Goal: Task Accomplishment & Management: Manage account settings

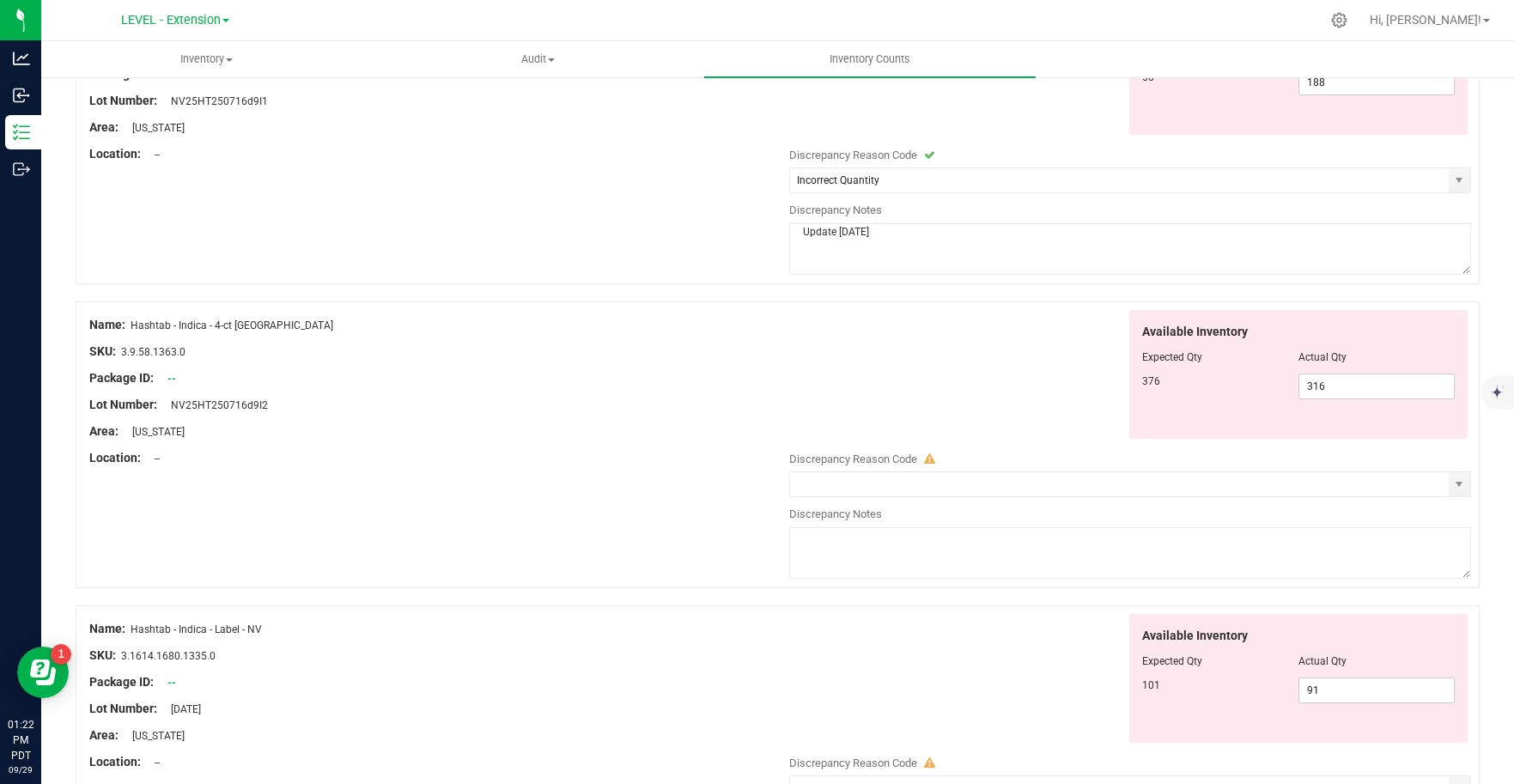
scroll to position [745, 0]
click at [1452, 481] on span "select" at bounding box center [1458, 483] width 14 height 14
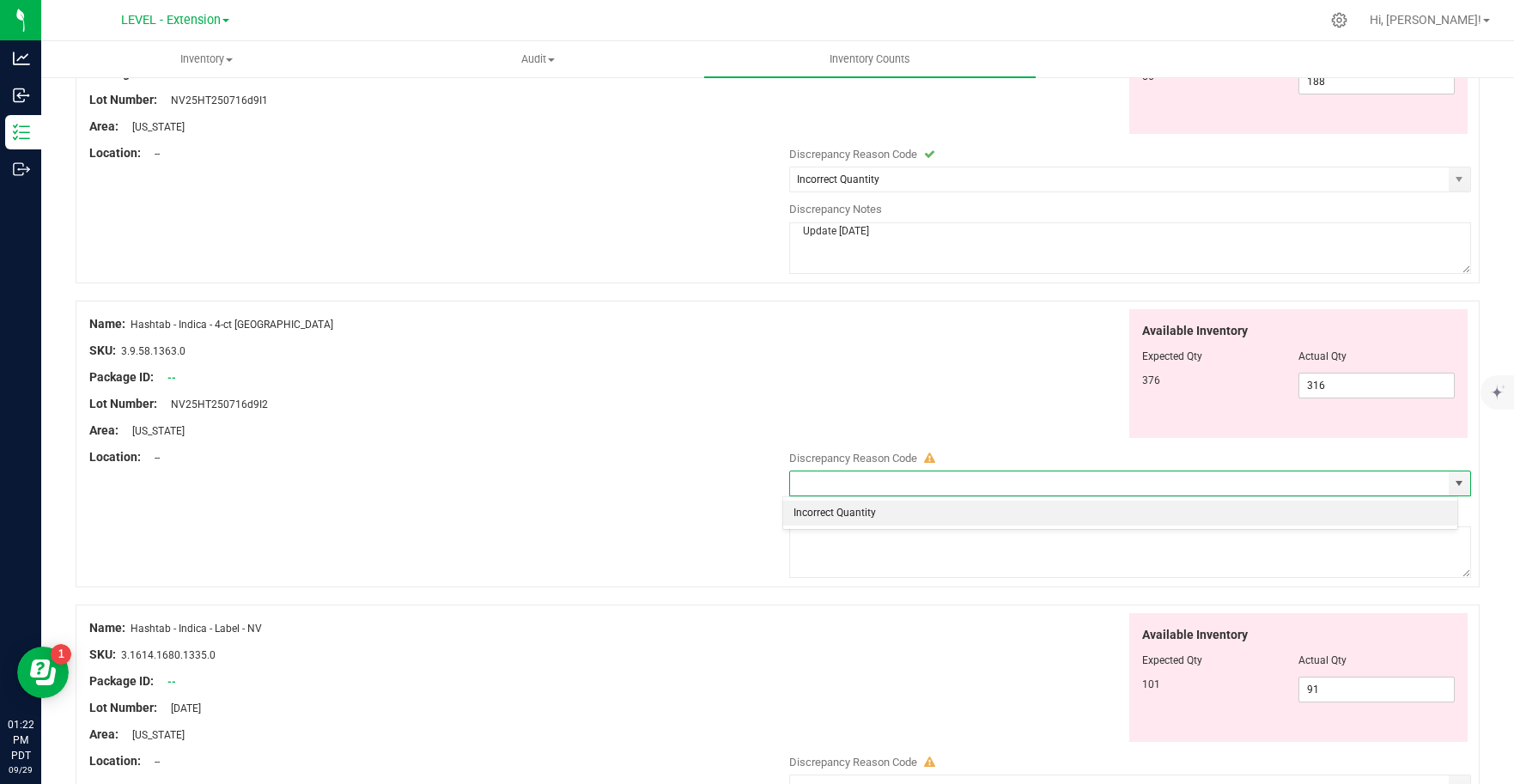
click at [958, 516] on li "Incorrect Quantity" at bounding box center [1120, 513] width 674 height 26
type input "Incorrect Quantity"
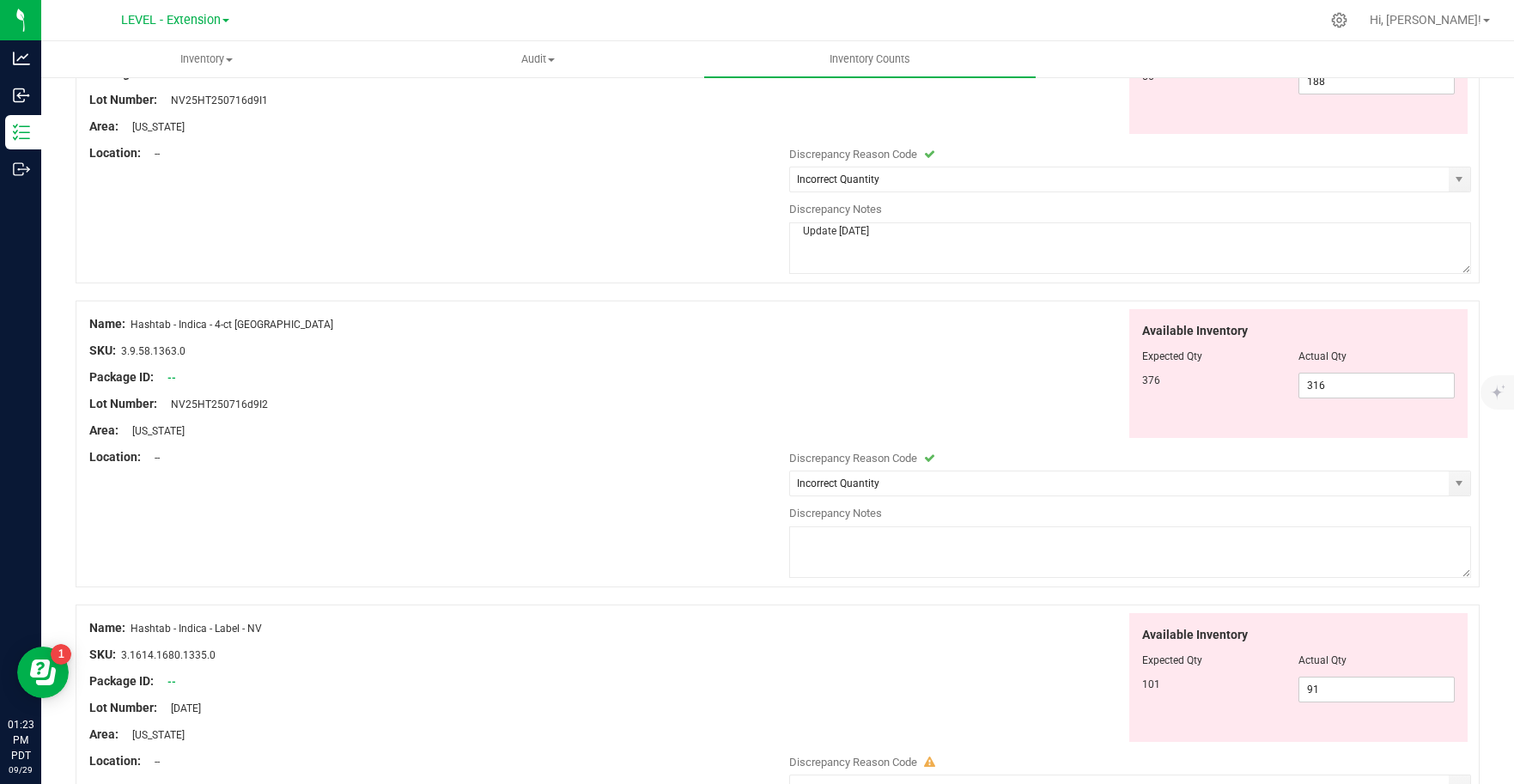
drag, startPoint x: 894, startPoint y: 229, endPoint x: 789, endPoint y: 235, distance: 105.2
click at [789, 234] on textarea "Update [DATE]" at bounding box center [1130, 247] width 682 height 52
click at [895, 548] on textarea at bounding box center [1130, 552] width 682 height 52
paste textarea "Update [DATE]"
type textarea "Update [DATE]"
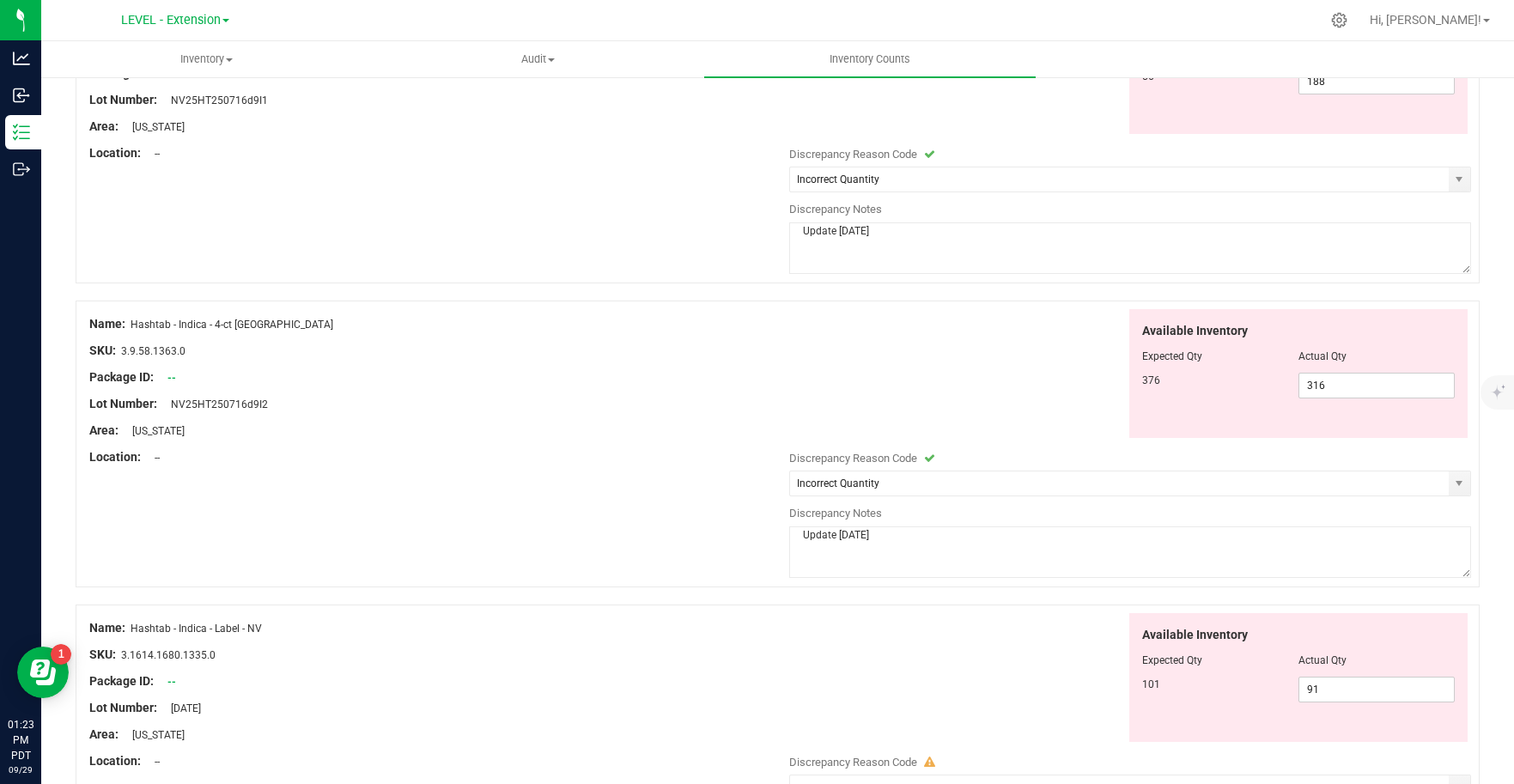
click at [876, 631] on div "Available Inventory Expected Qty Actual Qty 101 91 91" at bounding box center [1126, 677] width 691 height 129
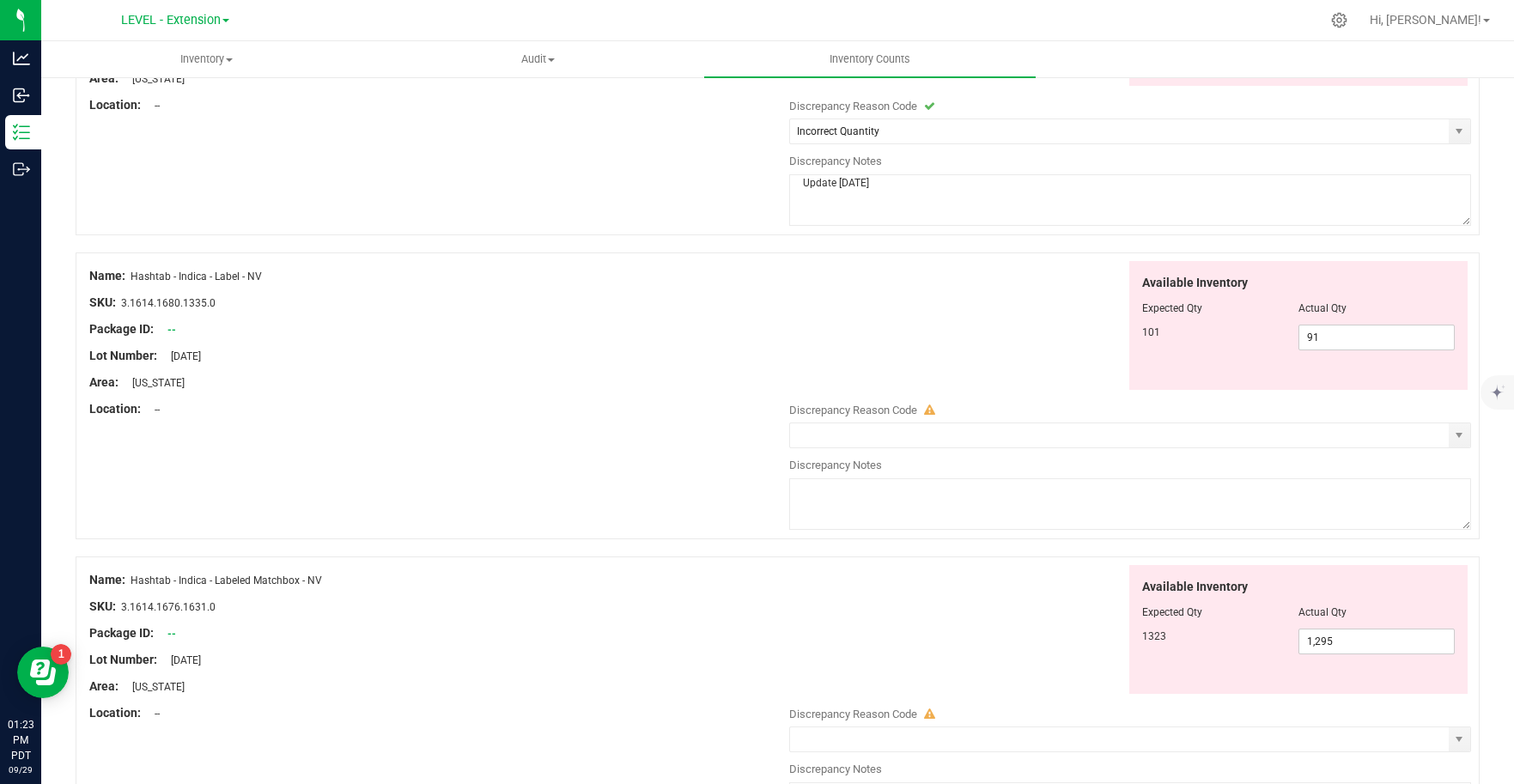
scroll to position [1106, 0]
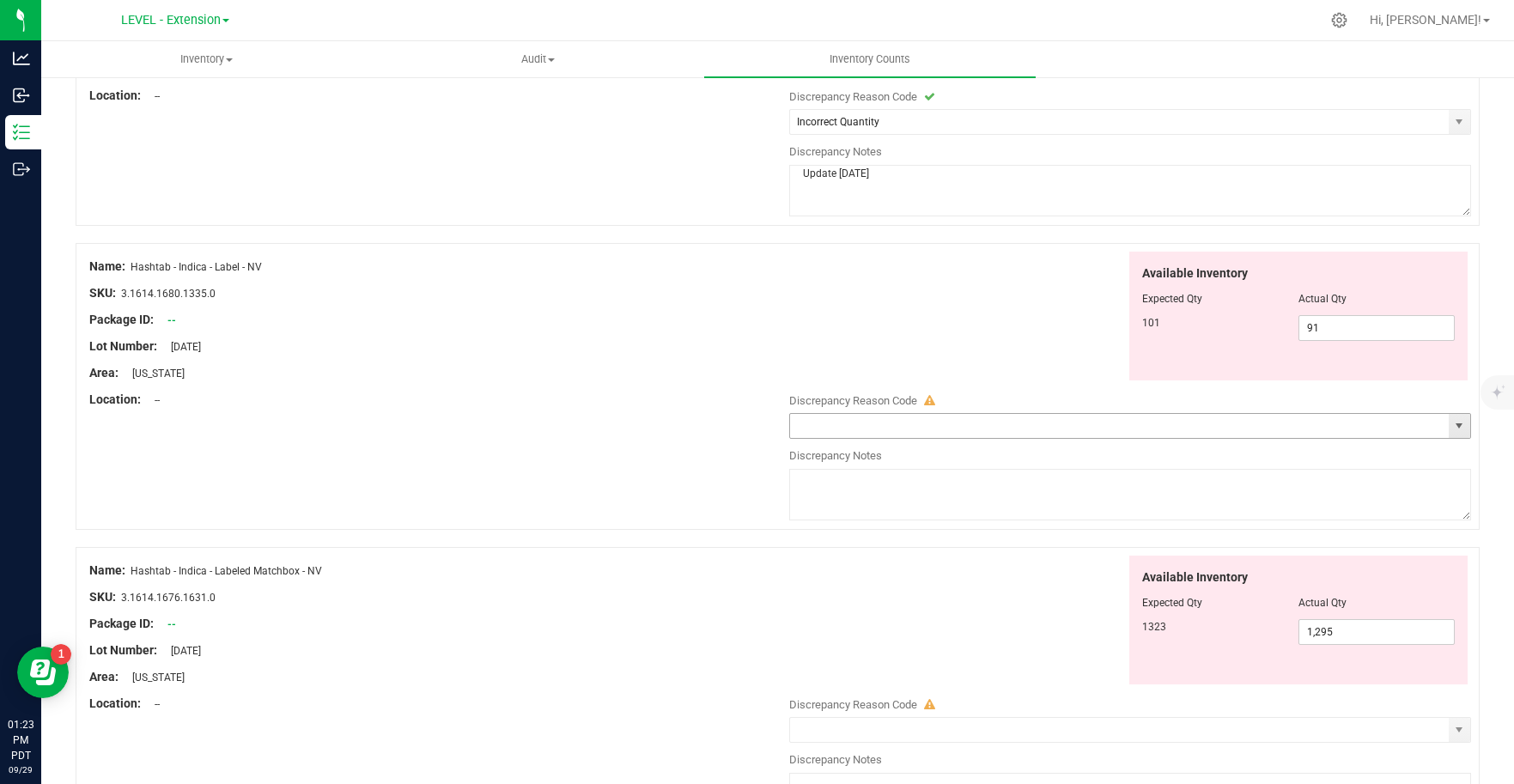
click at [1449, 435] on span "select" at bounding box center [1459, 425] width 22 height 24
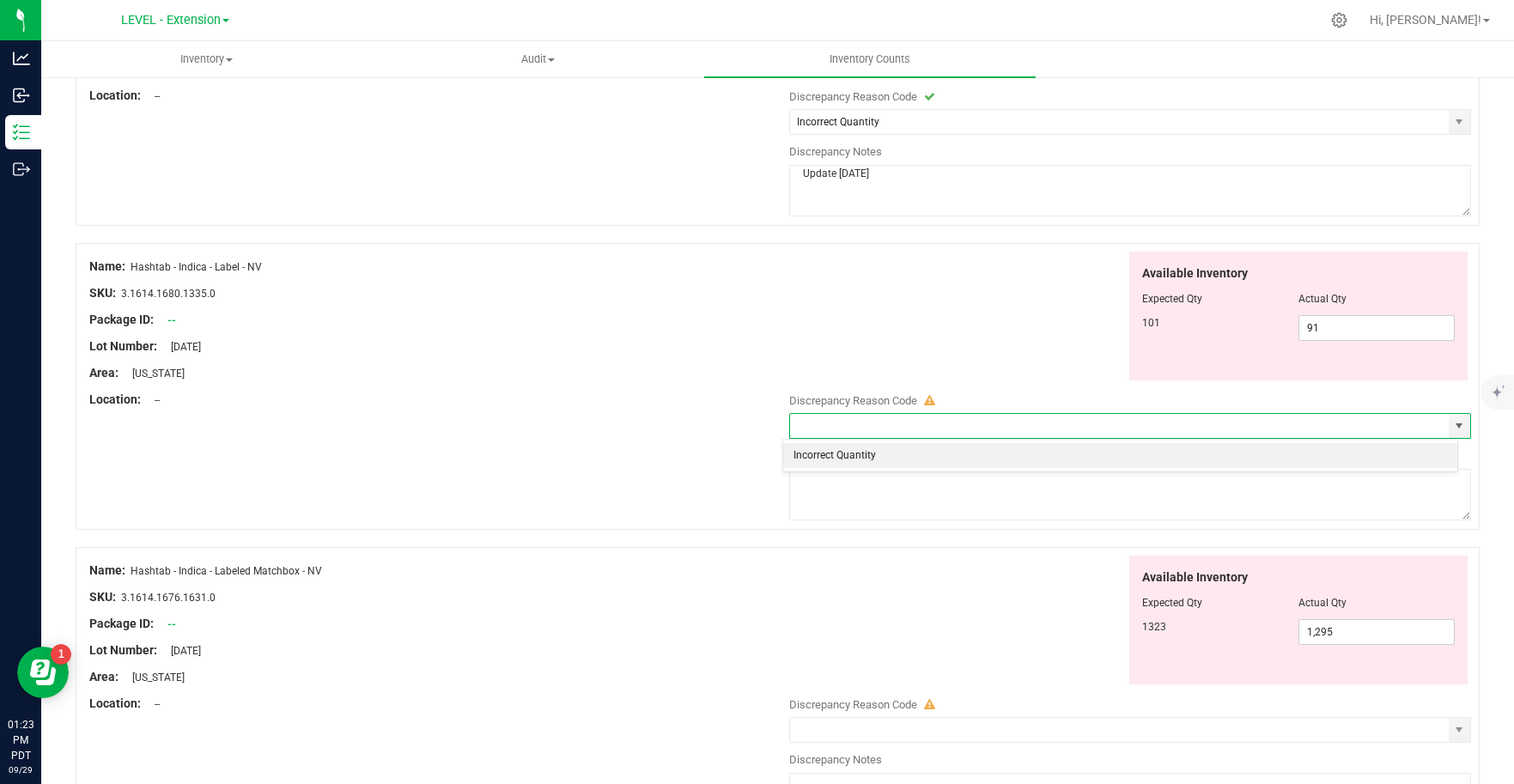
click at [833, 451] on li "Incorrect Quantity" at bounding box center [1120, 455] width 674 height 26
type input "Incorrect Quantity"
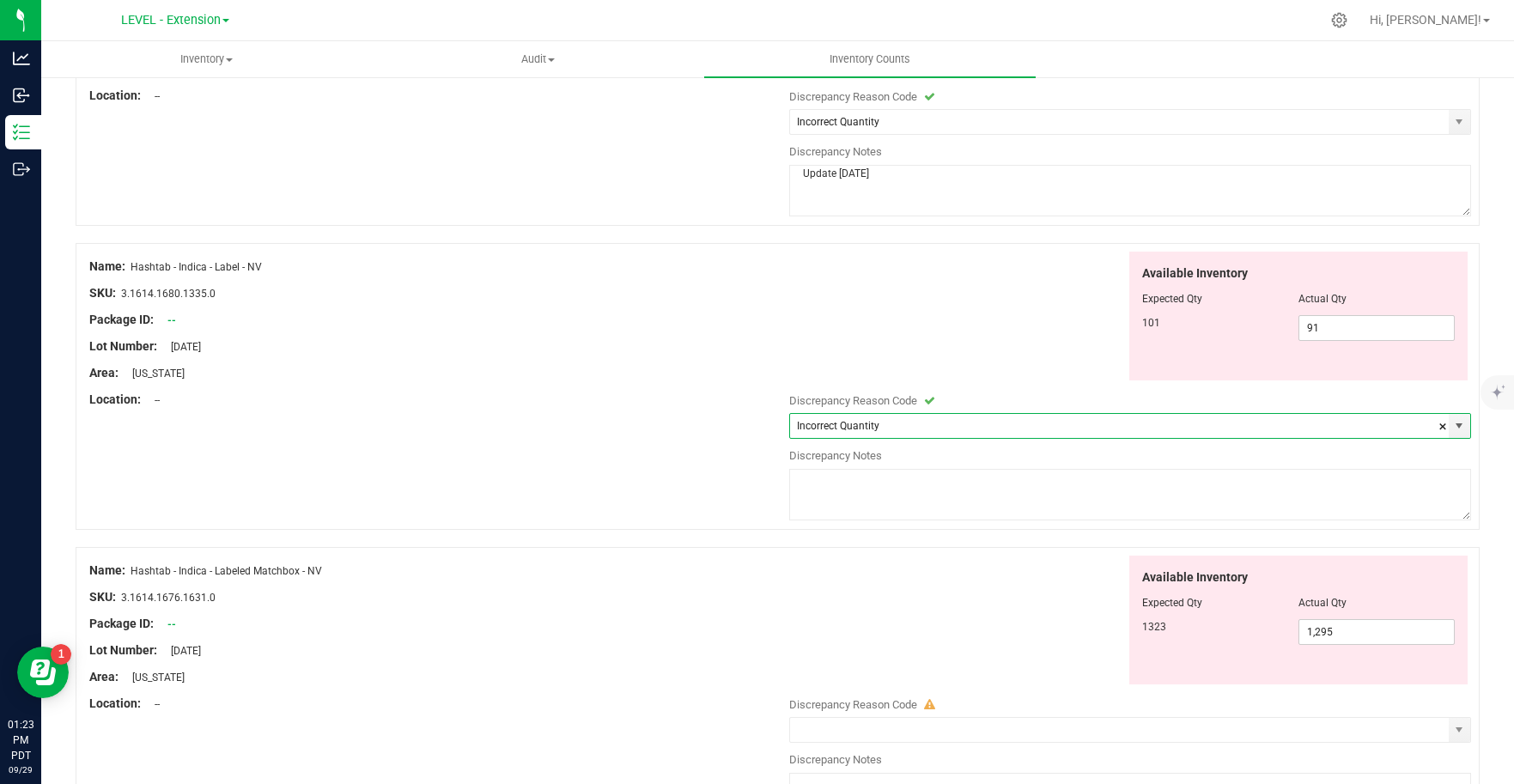
click at [852, 507] on textarea at bounding box center [1130, 494] width 682 height 52
paste textarea "Update [DATE]"
type textarea "Update [DATE]"
click at [903, 642] on div "Available Inventory Expected Qty Actual Qty 1323 1,295 1295" at bounding box center [1126, 620] width 691 height 129
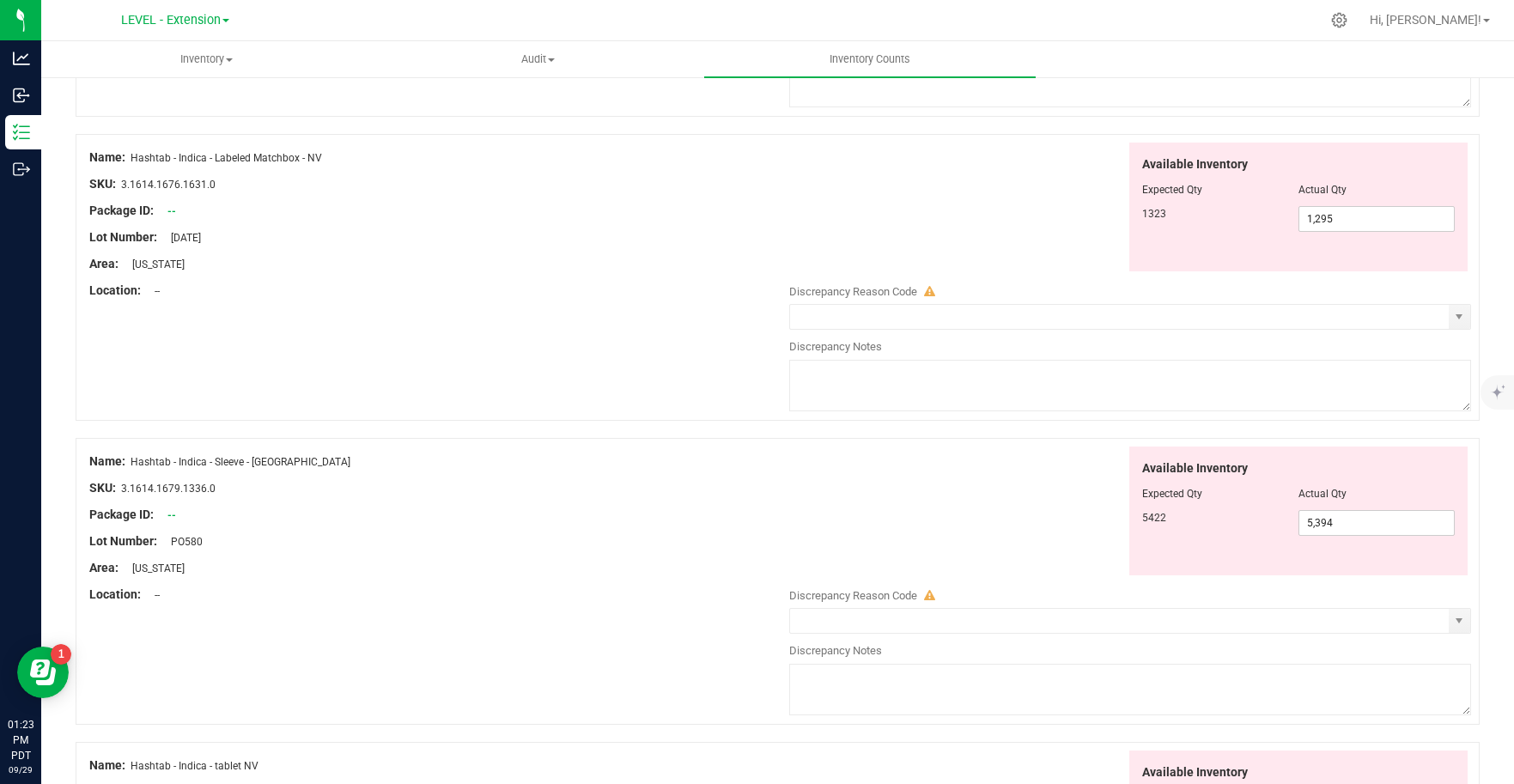
scroll to position [1526, 0]
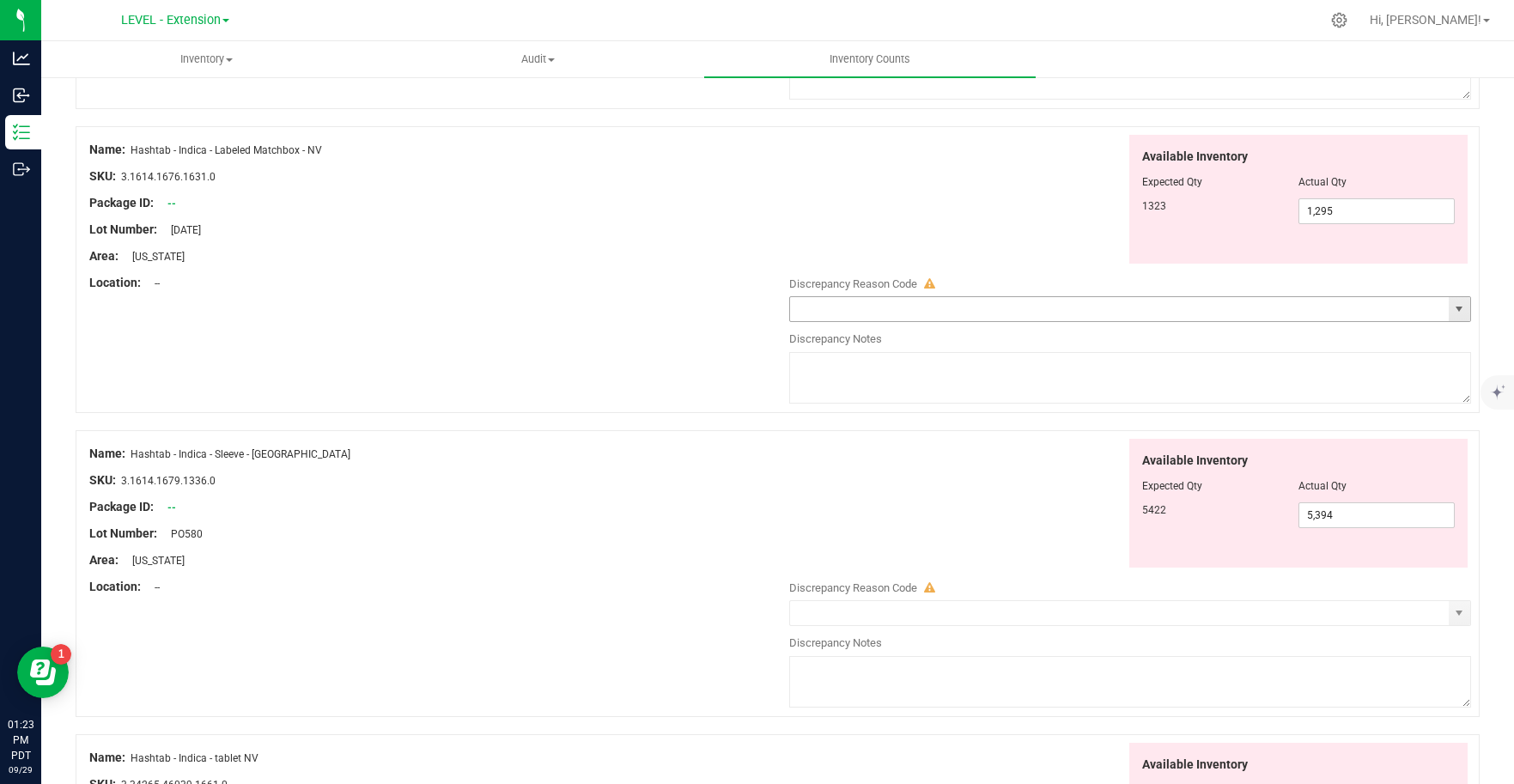
click at [1452, 315] on span "select" at bounding box center [1458, 309] width 14 height 14
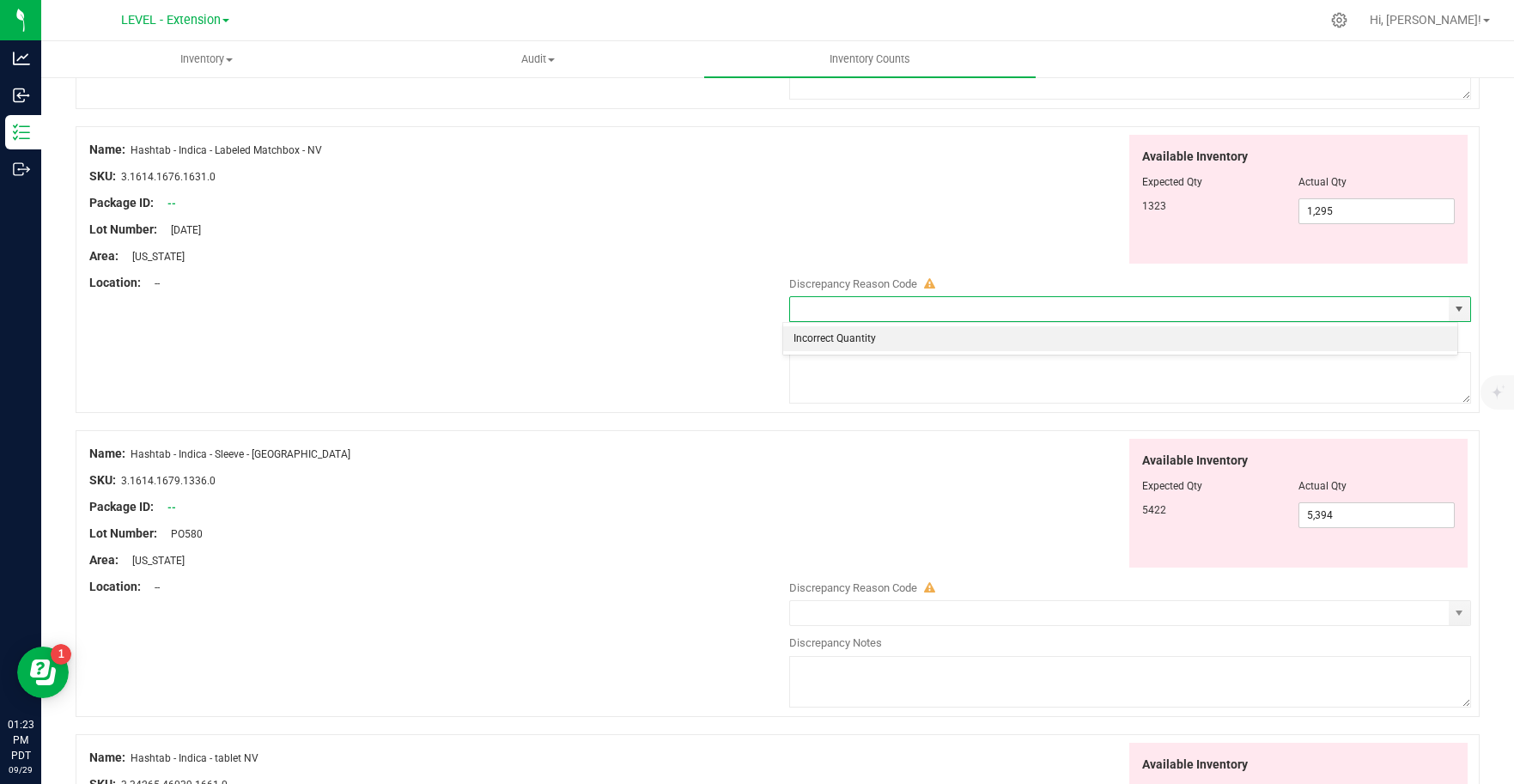
click at [859, 338] on li "Incorrect Quantity" at bounding box center [1120, 338] width 674 height 26
type input "Incorrect Quantity"
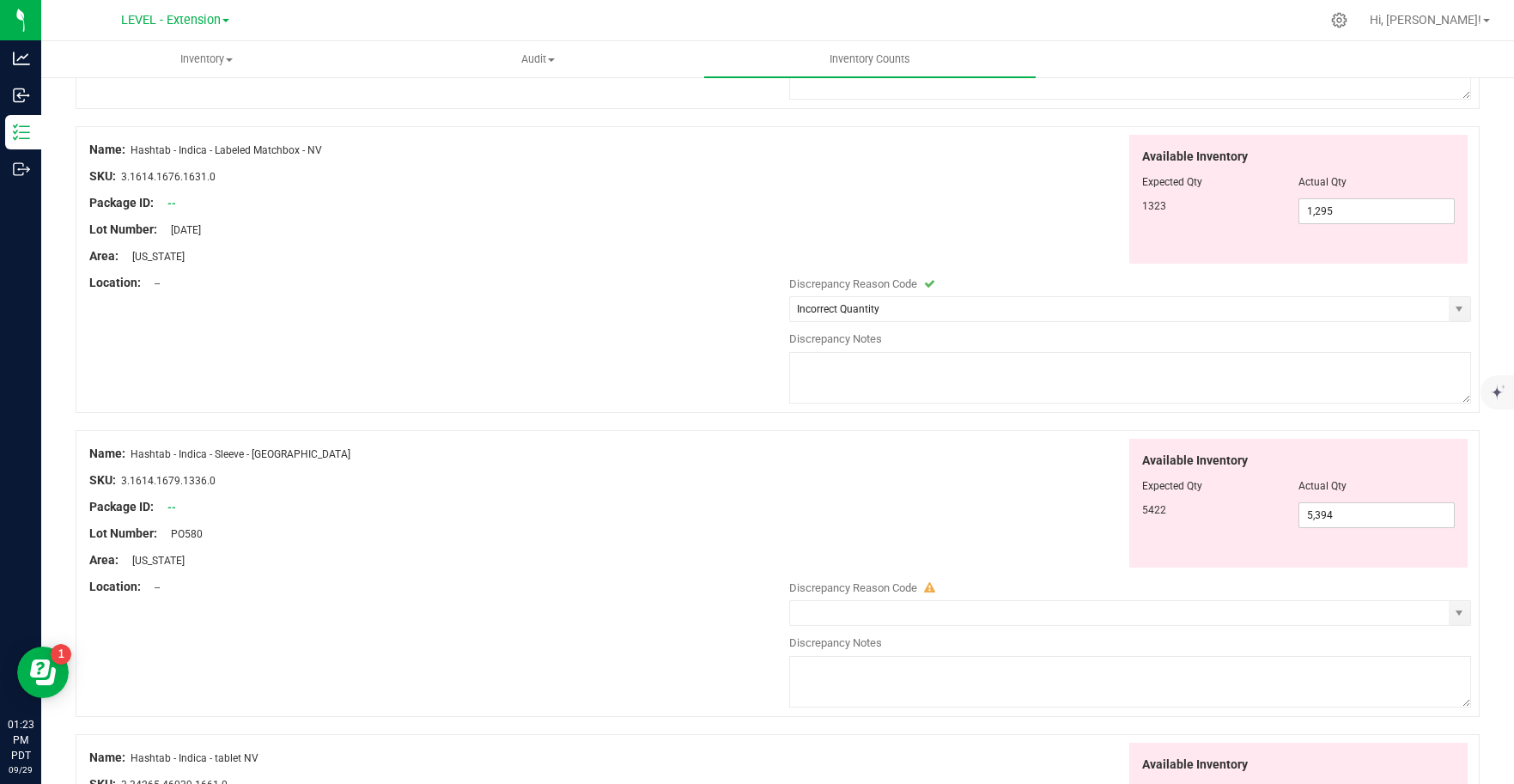
click at [833, 382] on textarea at bounding box center [1130, 378] width 682 height 52
paste textarea "Update [DATE]"
type textarea "Update [DATE]"
click at [952, 528] on div "Available Inventory Expected Qty Actual Qty 5422 5,394 5394" at bounding box center [1126, 503] width 691 height 129
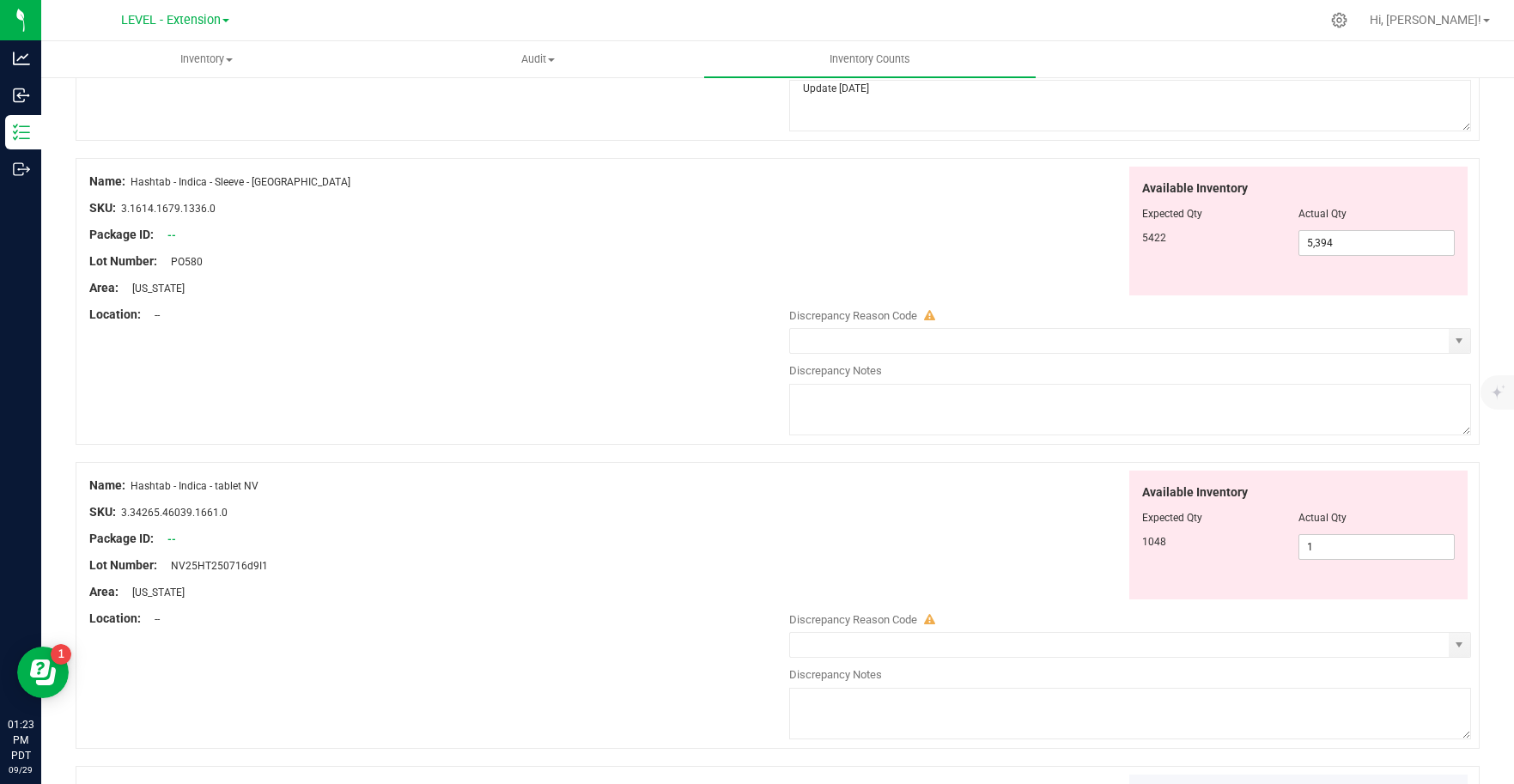
scroll to position [1832, 0]
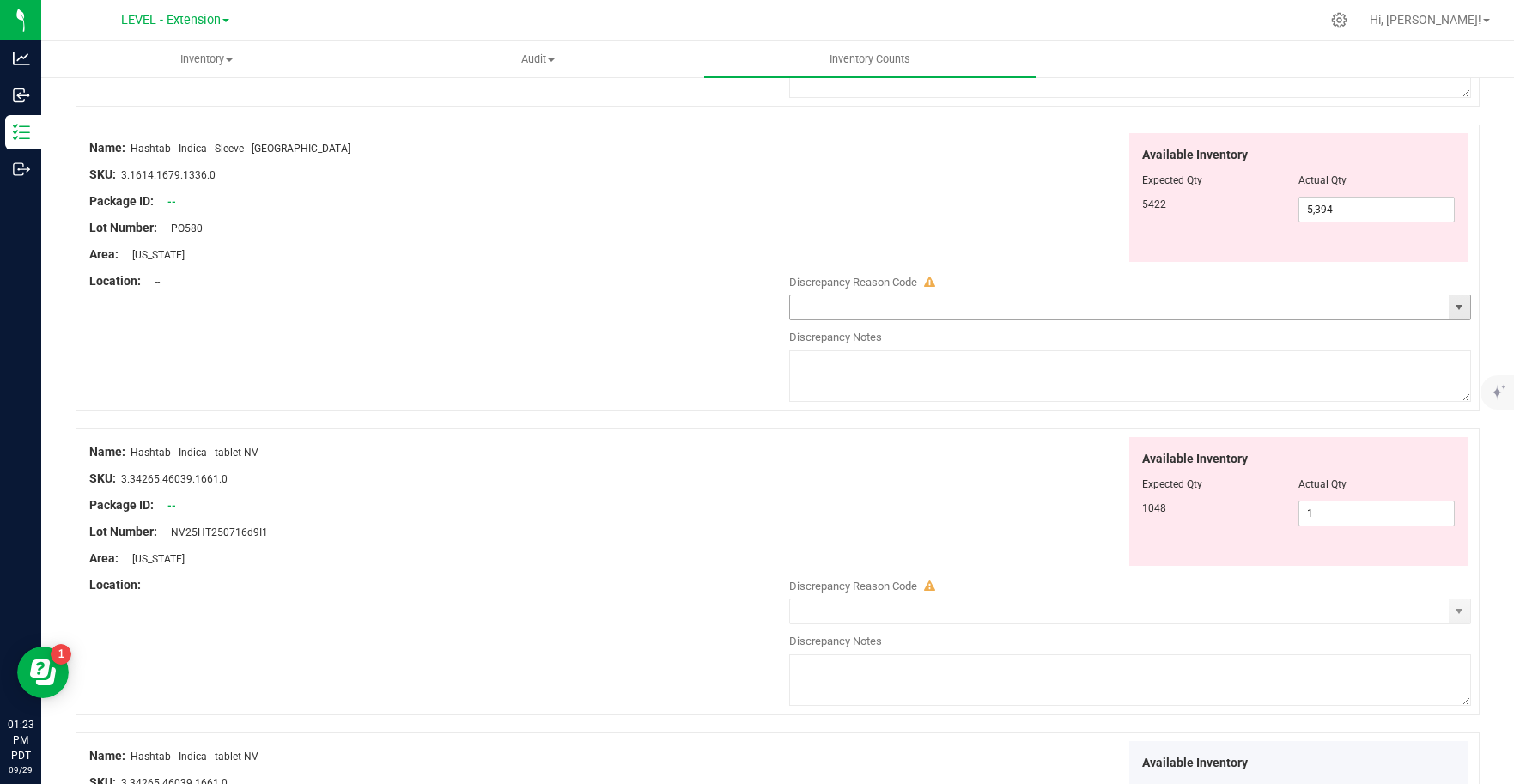
click at [1453, 315] on span "select" at bounding box center [1459, 307] width 22 height 24
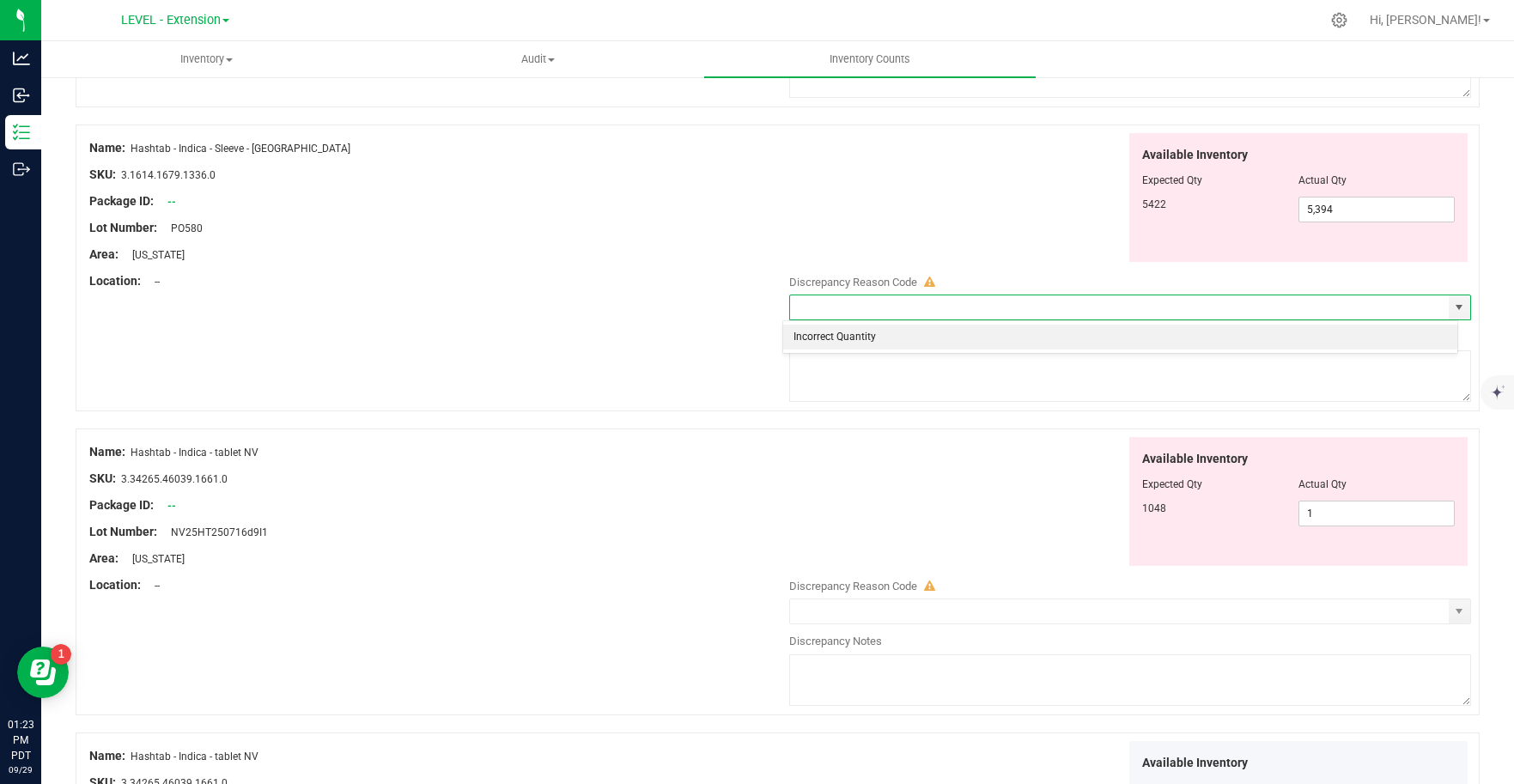
click at [912, 340] on li "Incorrect Quantity" at bounding box center [1120, 336] width 674 height 26
type input "Incorrect Quantity"
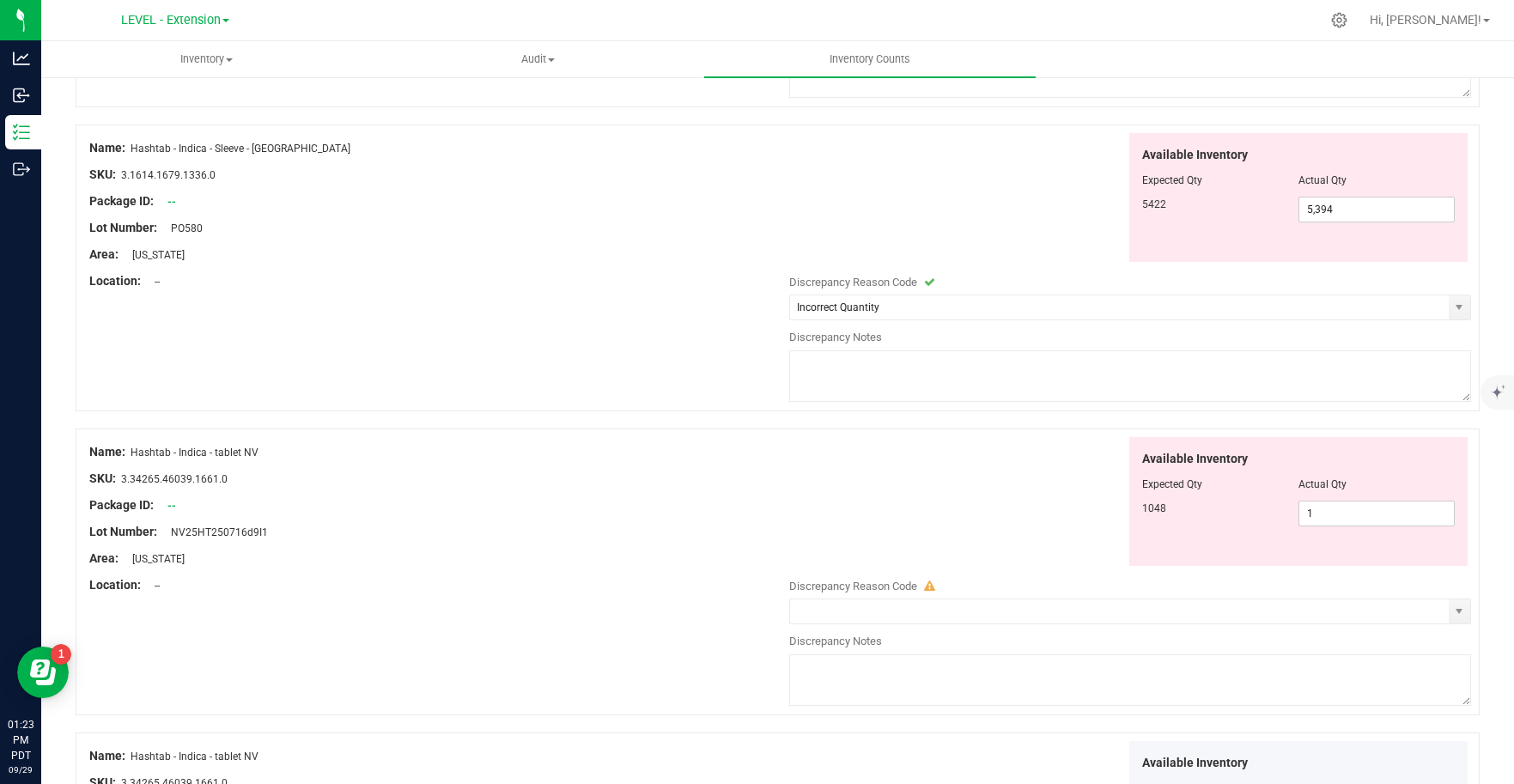
click at [851, 382] on textarea at bounding box center [1130, 376] width 682 height 52
paste textarea "Update [DATE]"
click at [1452, 614] on span "select" at bounding box center [1458, 611] width 14 height 14
type textarea "Update [DATE]"
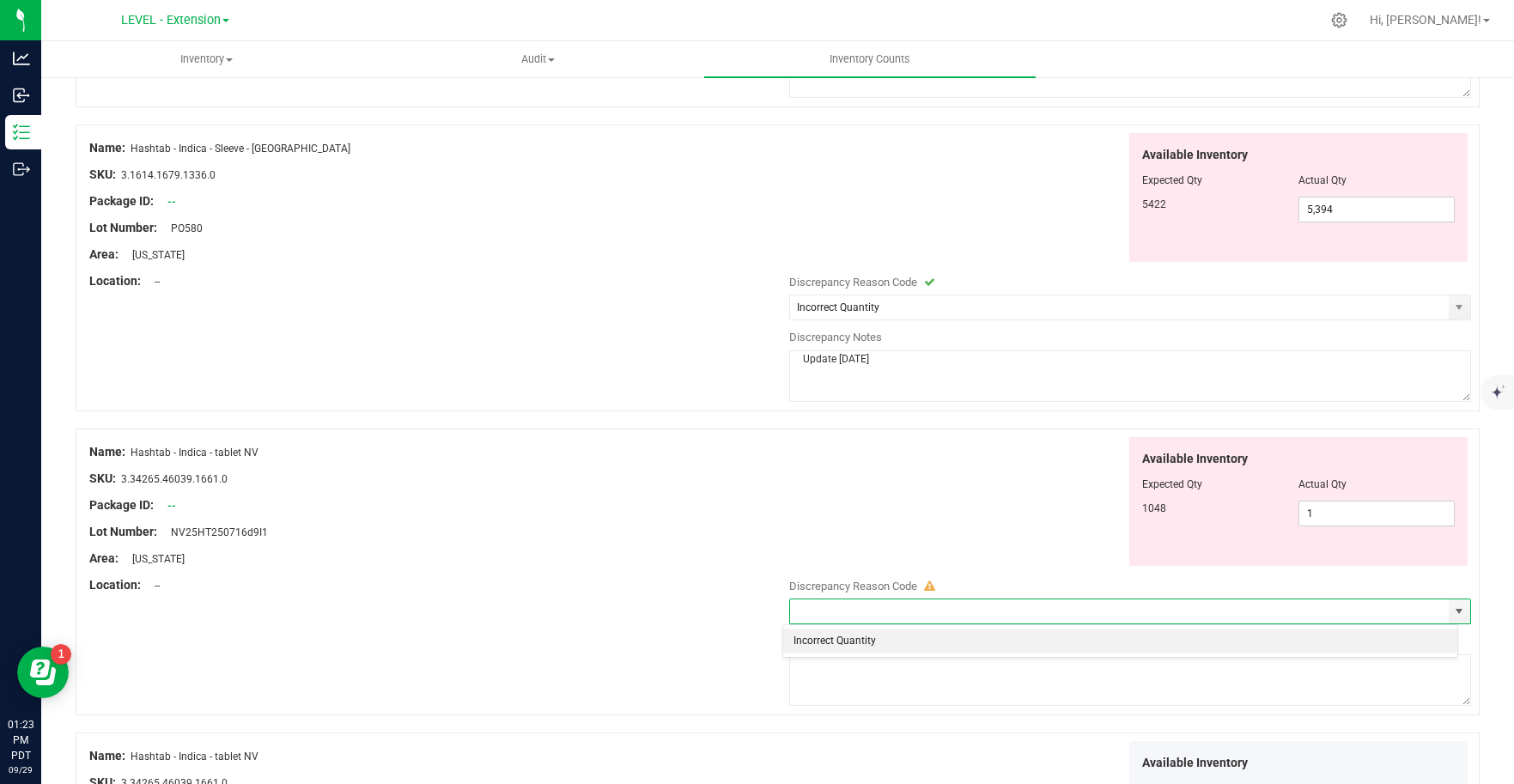
click at [834, 634] on li "Incorrect Quantity" at bounding box center [1120, 640] width 674 height 26
type input "Incorrect Quantity"
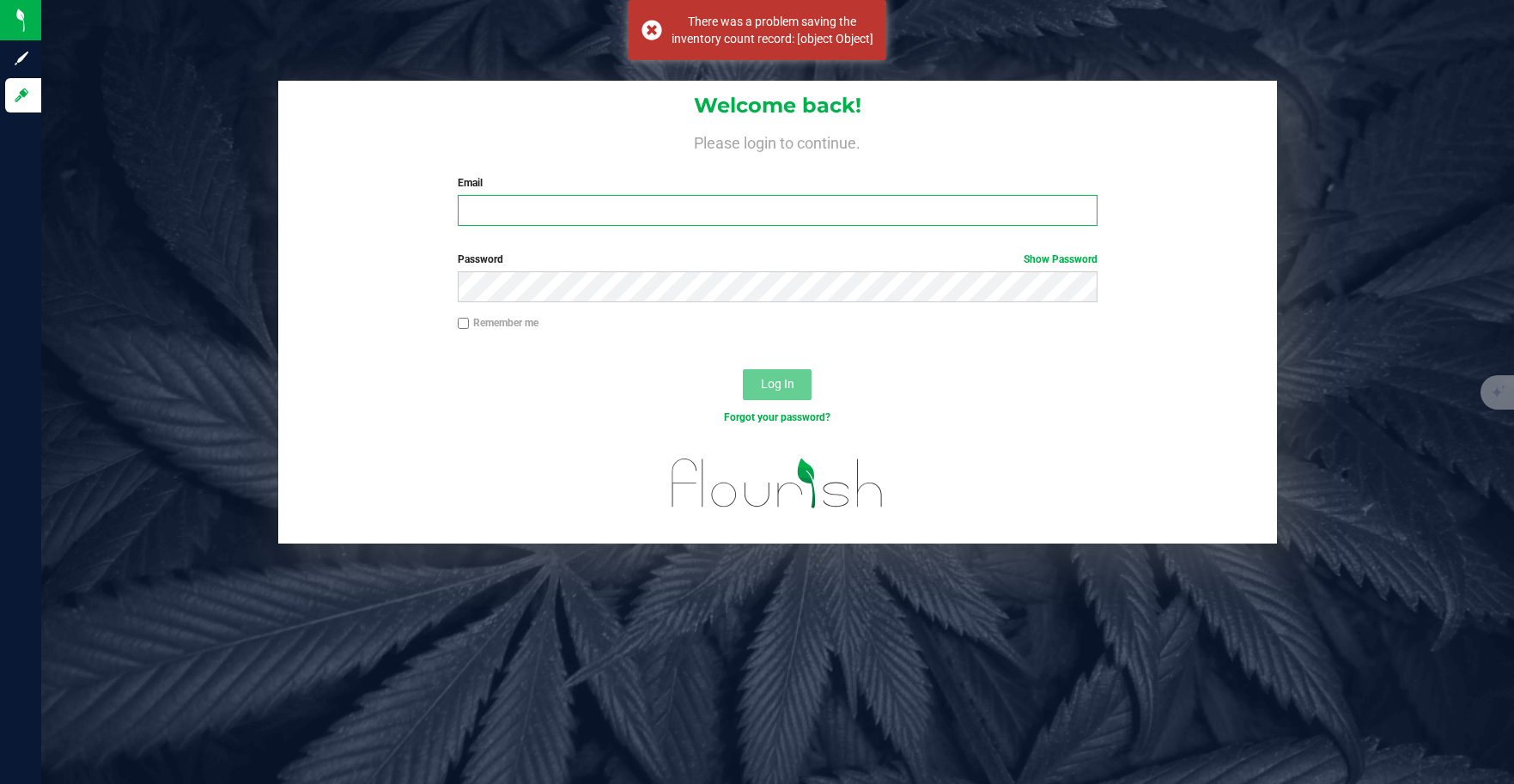
type input "[PERSON_NAME][EMAIL_ADDRESS][DOMAIN_NAME]"
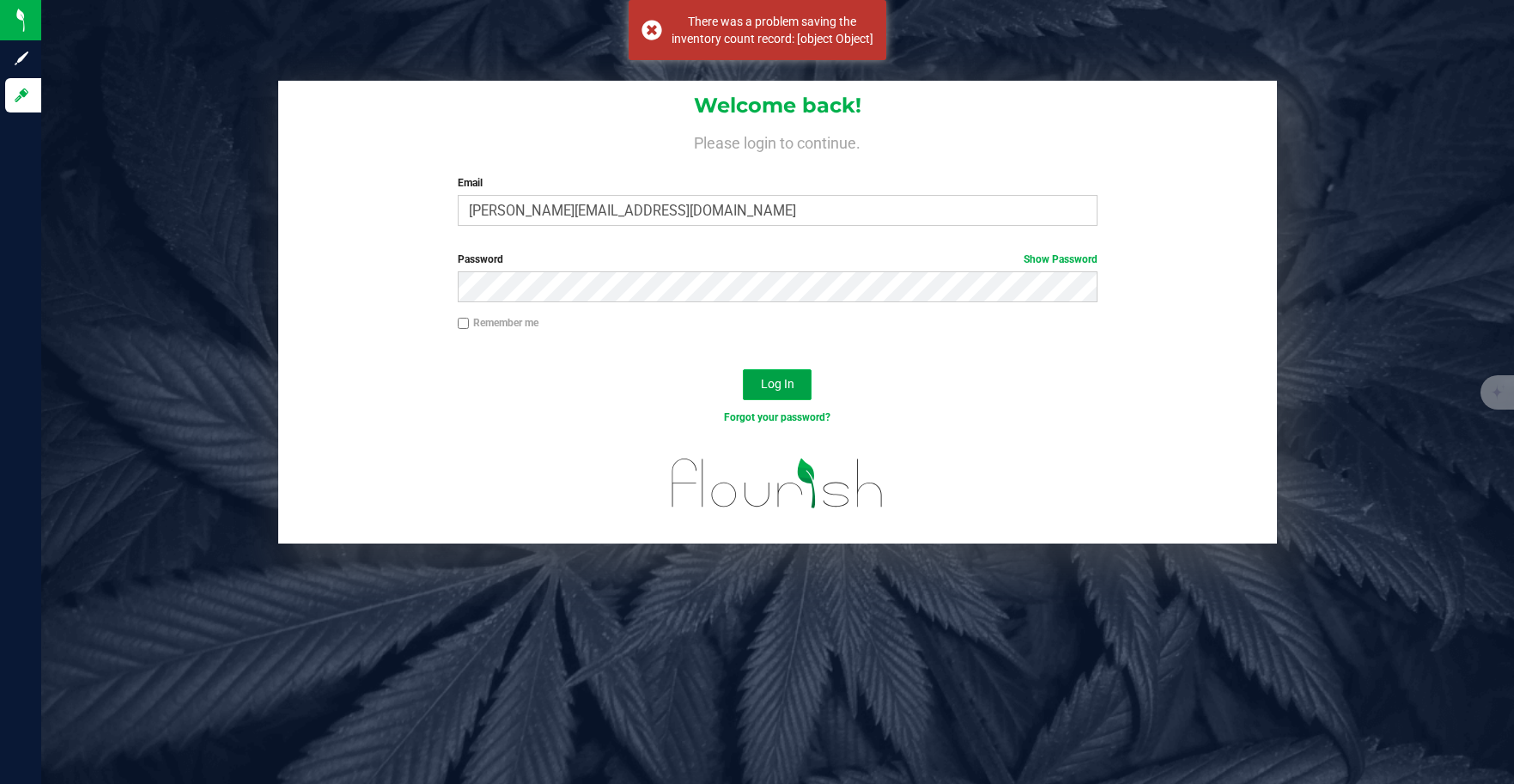
click at [782, 384] on span "Log In" at bounding box center [777, 383] width 33 height 14
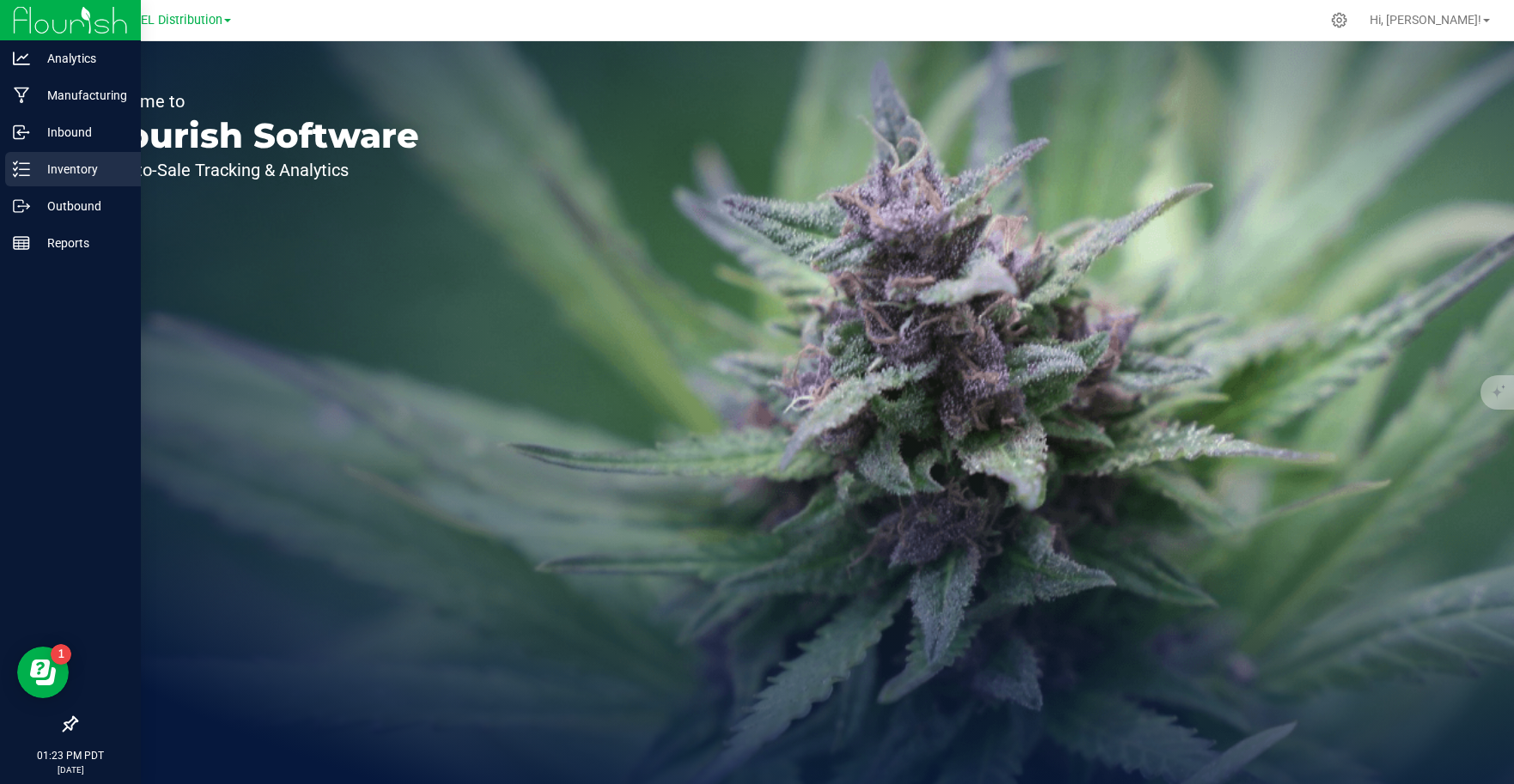
click at [123, 176] on p "Inventory" at bounding box center [81, 169] width 103 height 21
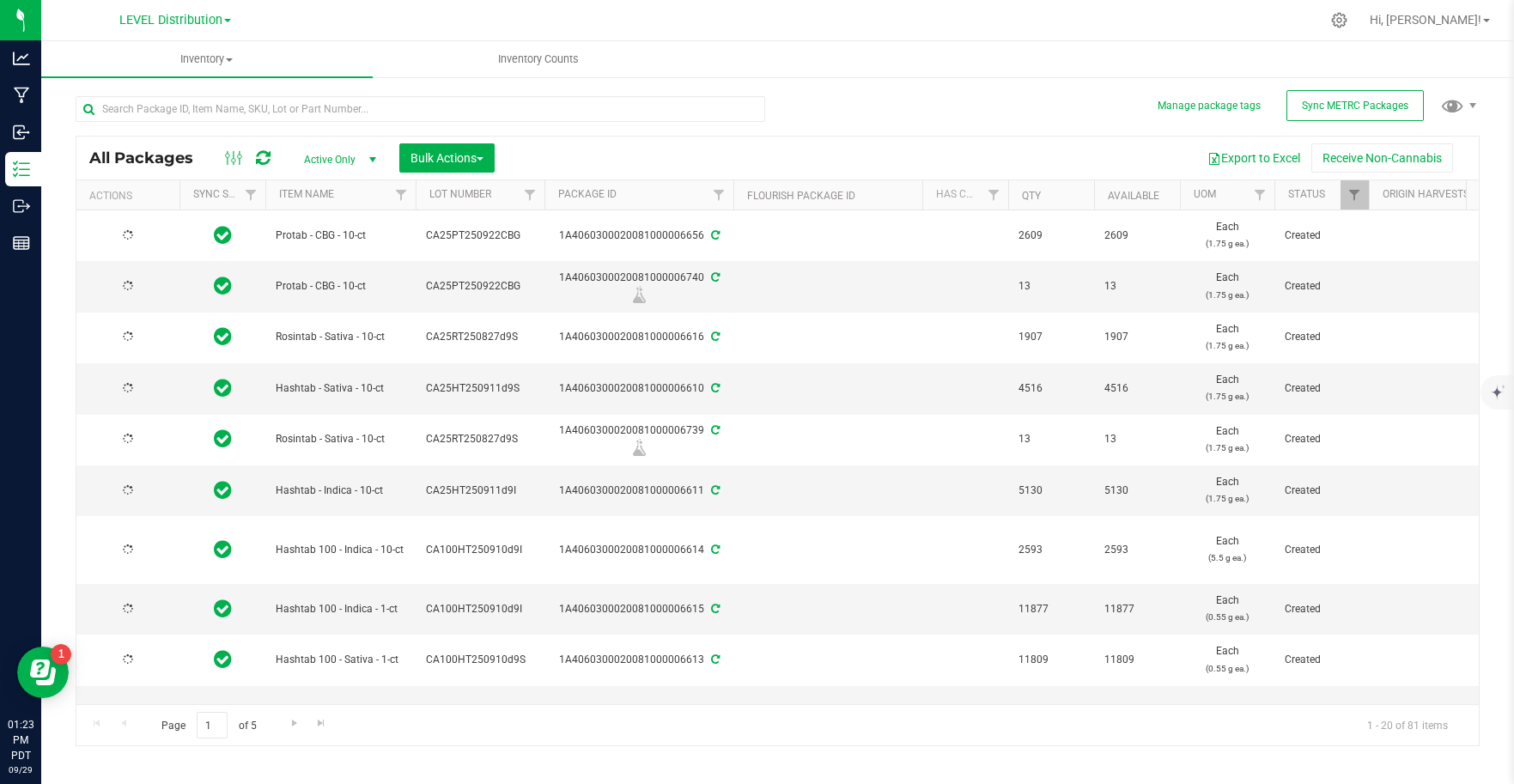
click at [228, 22] on span at bounding box center [227, 21] width 7 height 4
click at [186, 69] on link "LEVEL - Extension" at bounding box center [175, 60] width 250 height 24
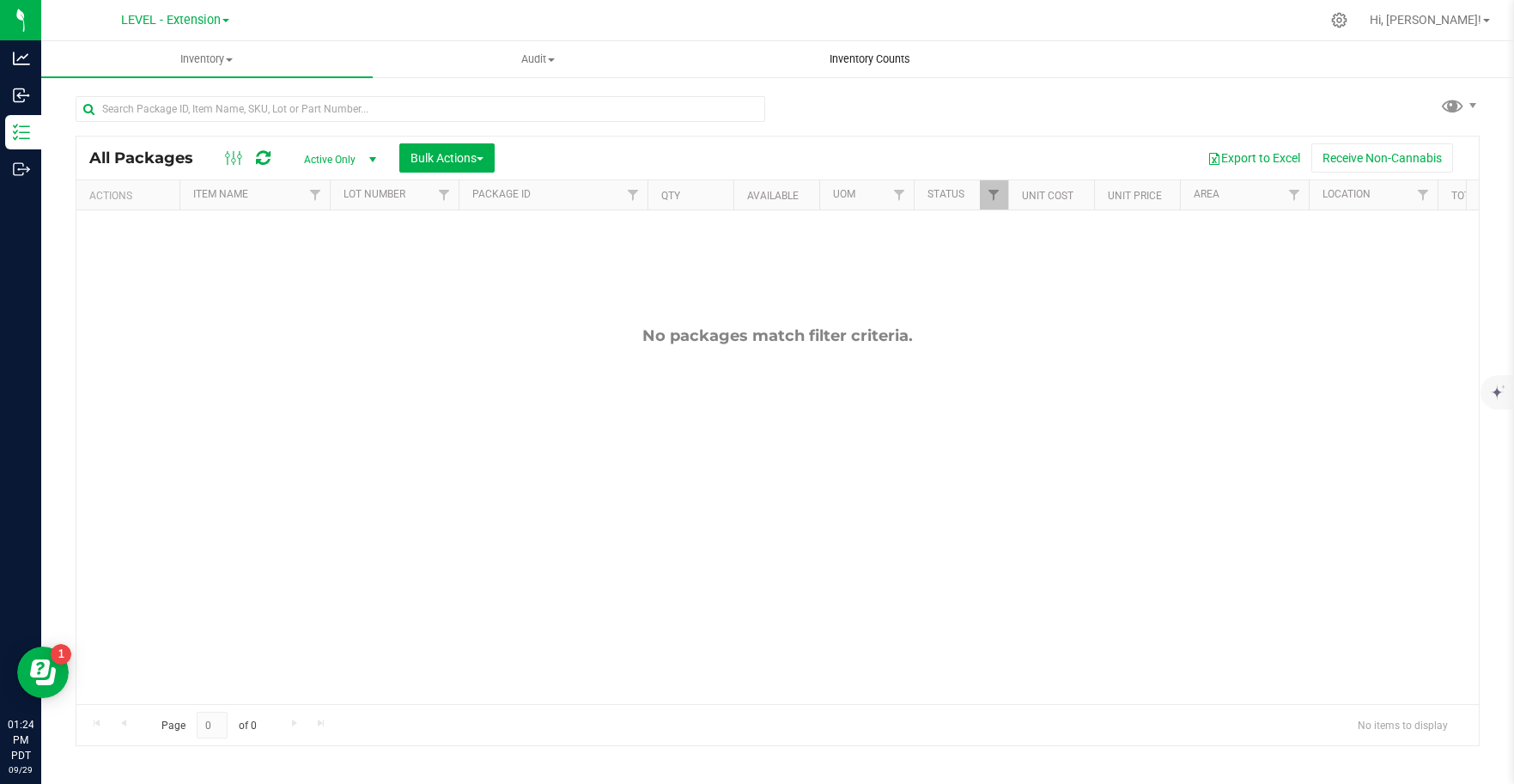
click at [853, 55] on span "Inventory Counts" at bounding box center [869, 60] width 127 height 15
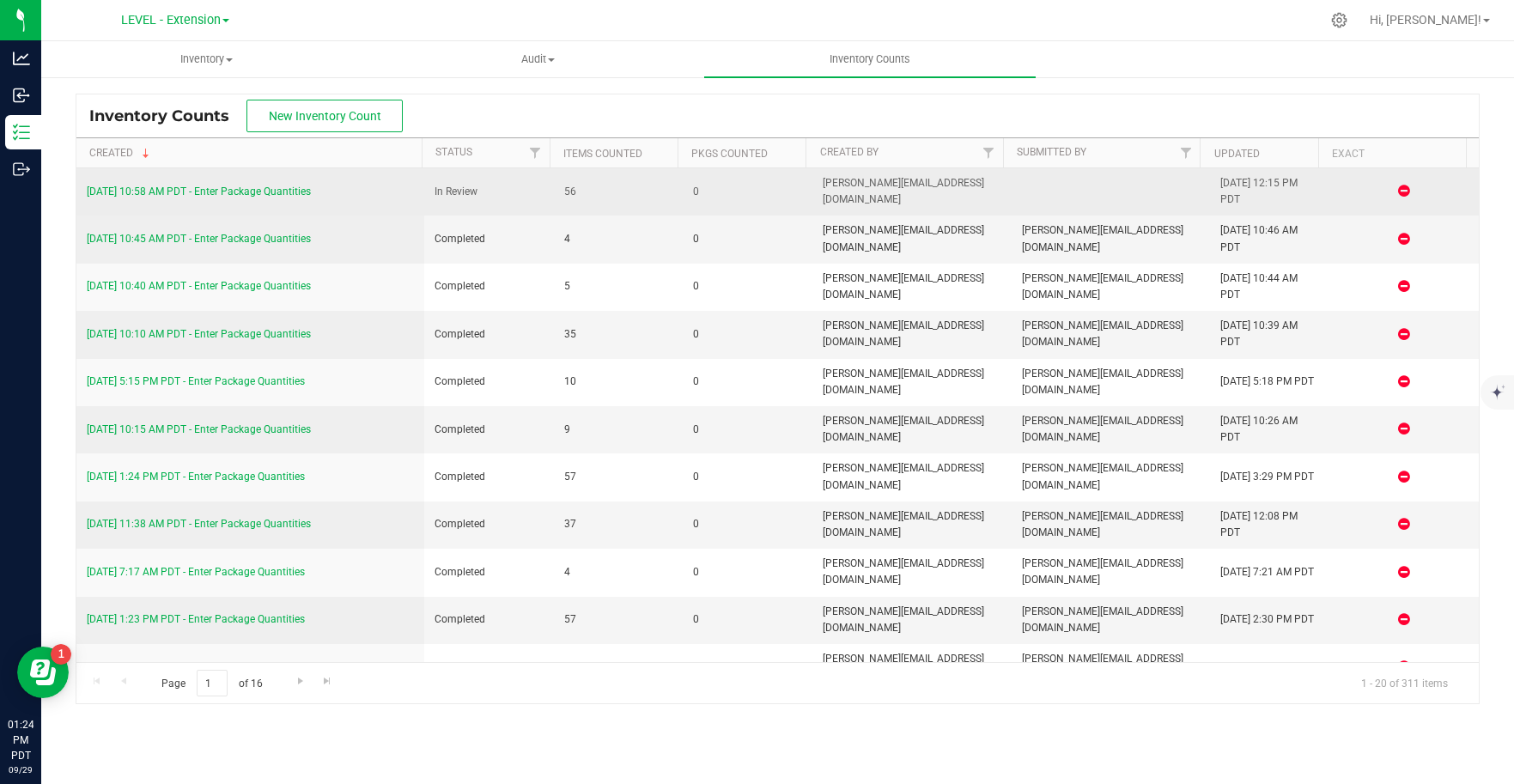
click at [305, 196] on link "[DATE] 10:58 AM PDT - Enter Package Quantities" at bounding box center [198, 191] width 224 height 12
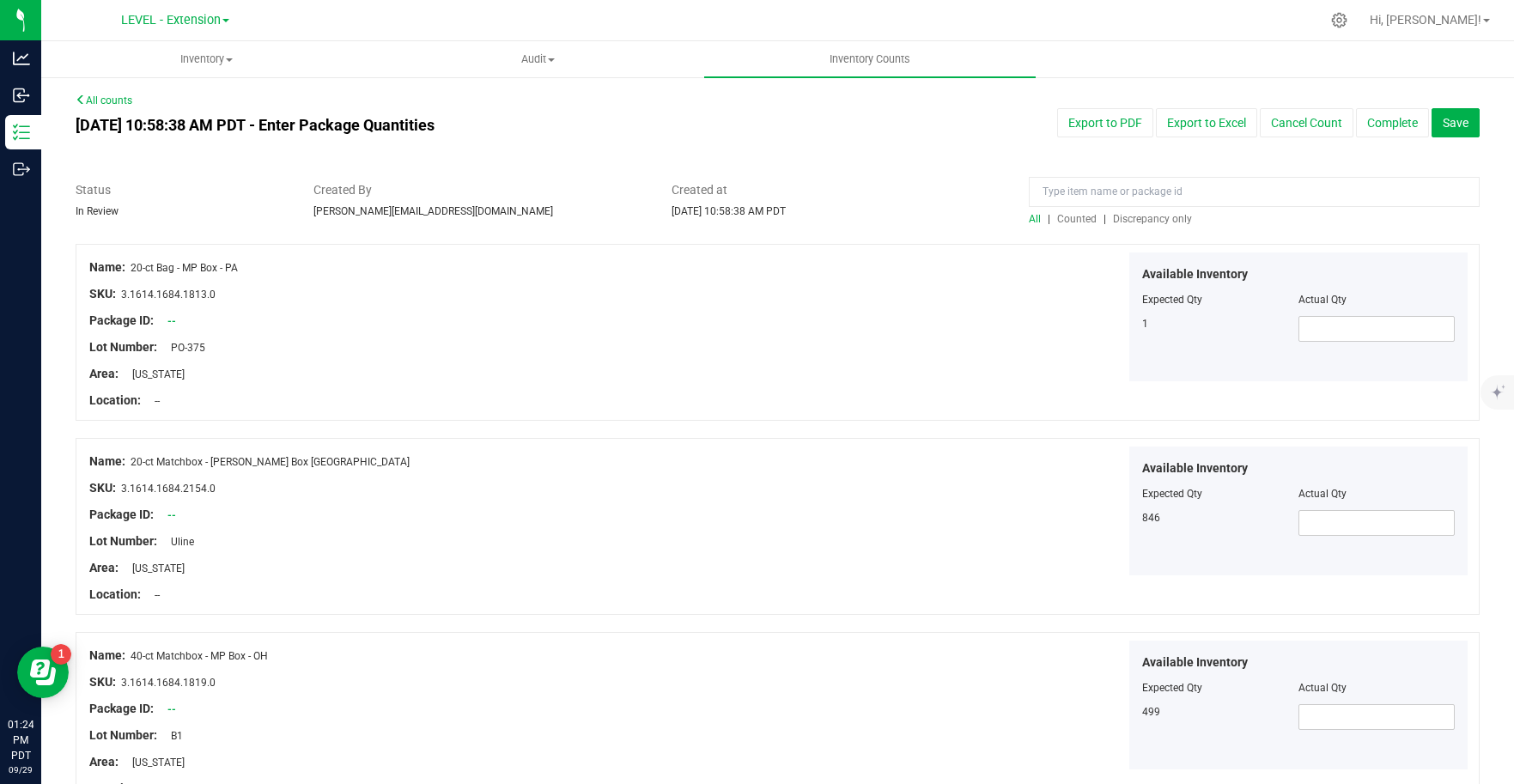
click at [1075, 223] on span "Counted" at bounding box center [1076, 218] width 40 height 12
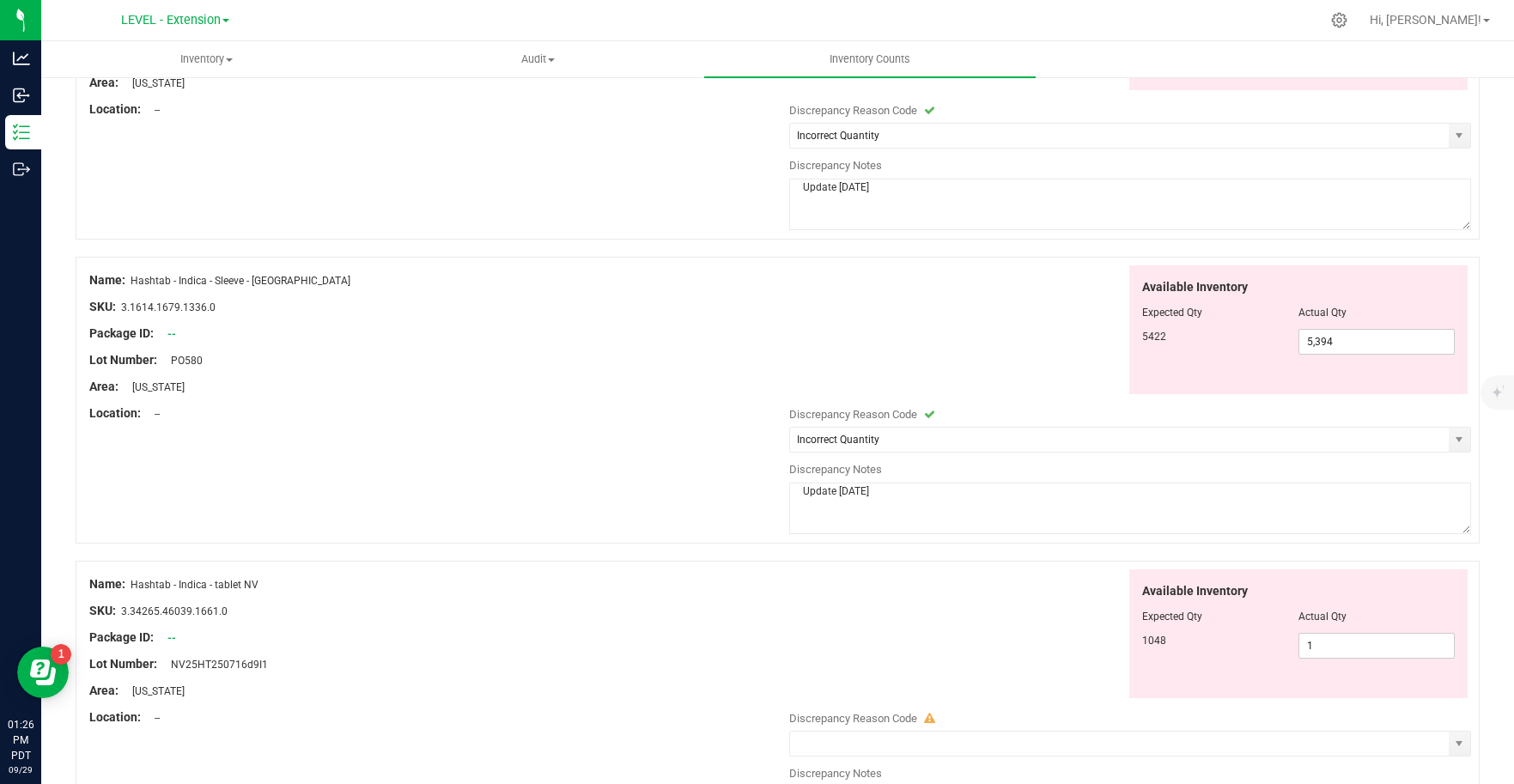
scroll to position [2054, 0]
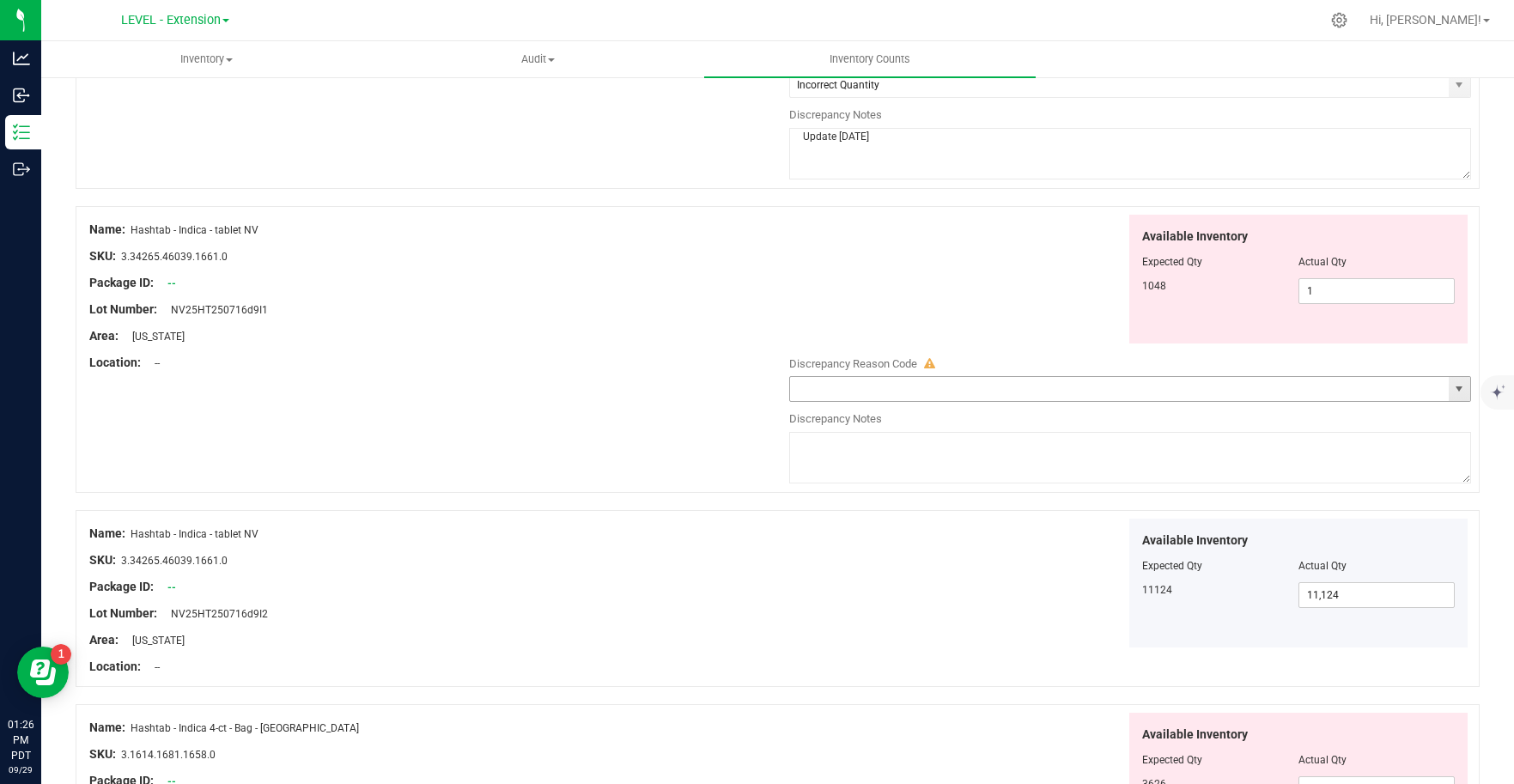
click at [1452, 388] on span "select" at bounding box center [1458, 388] width 14 height 14
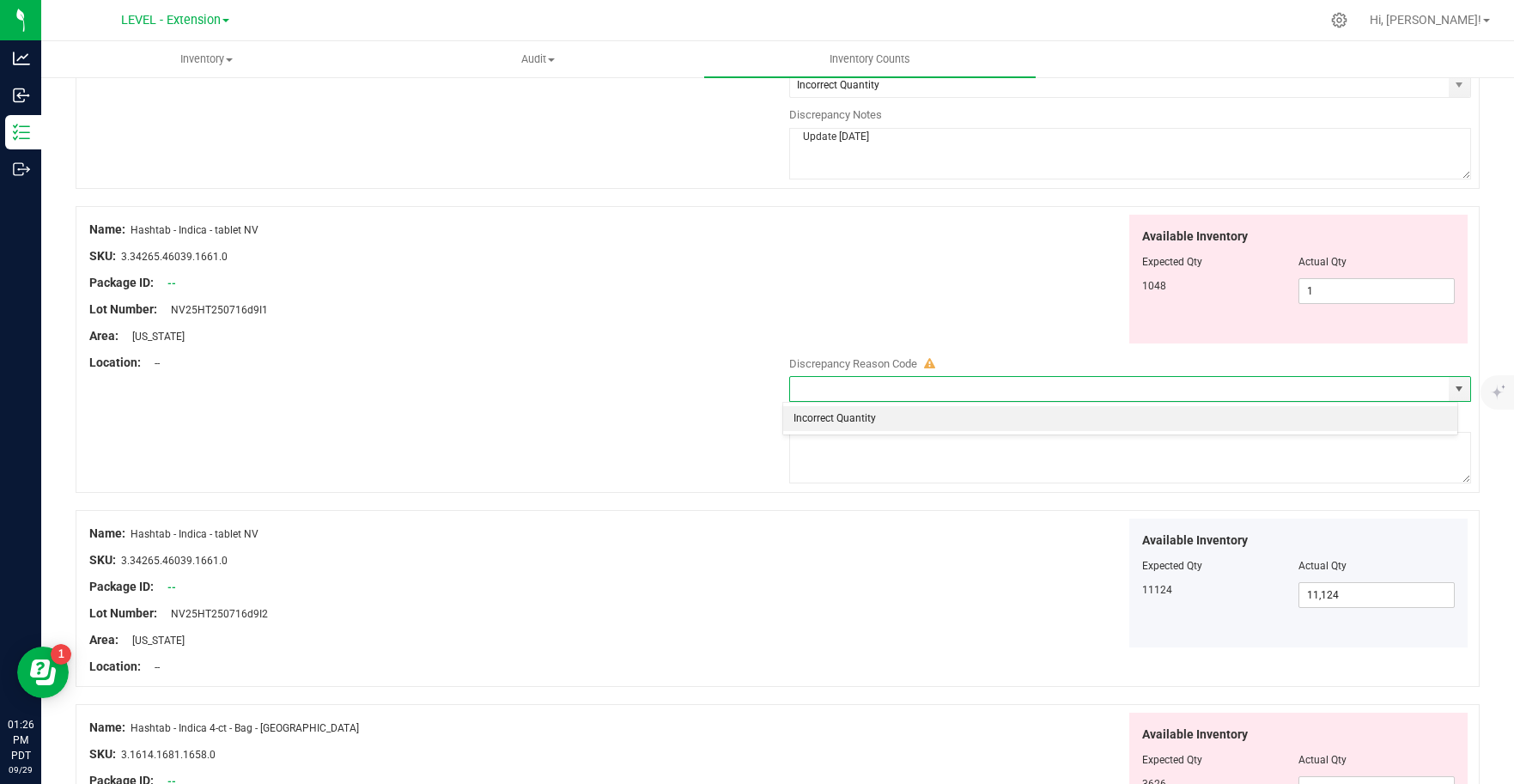
click at [891, 418] on li "Incorrect Quantity" at bounding box center [1120, 418] width 674 height 26
type input "Incorrect Quantity"
click at [862, 466] on textarea at bounding box center [1130, 457] width 682 height 52
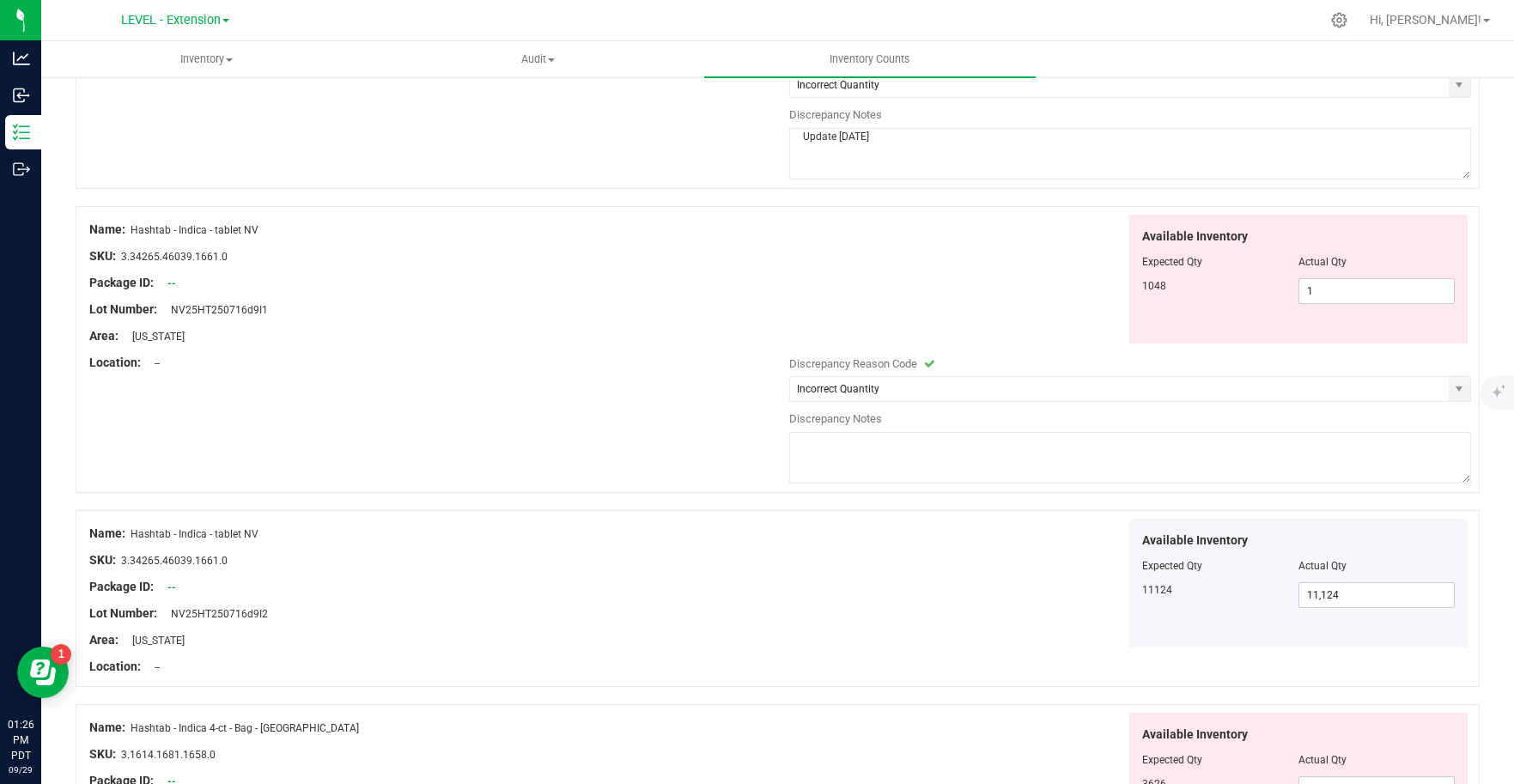
paste textarea "Update [DATE]"
type textarea "Update [DATE]"
click at [925, 609] on div "Available Inventory Expected Qty Actual Qty 11124 11,124 11124" at bounding box center [1126, 583] width 691 height 129
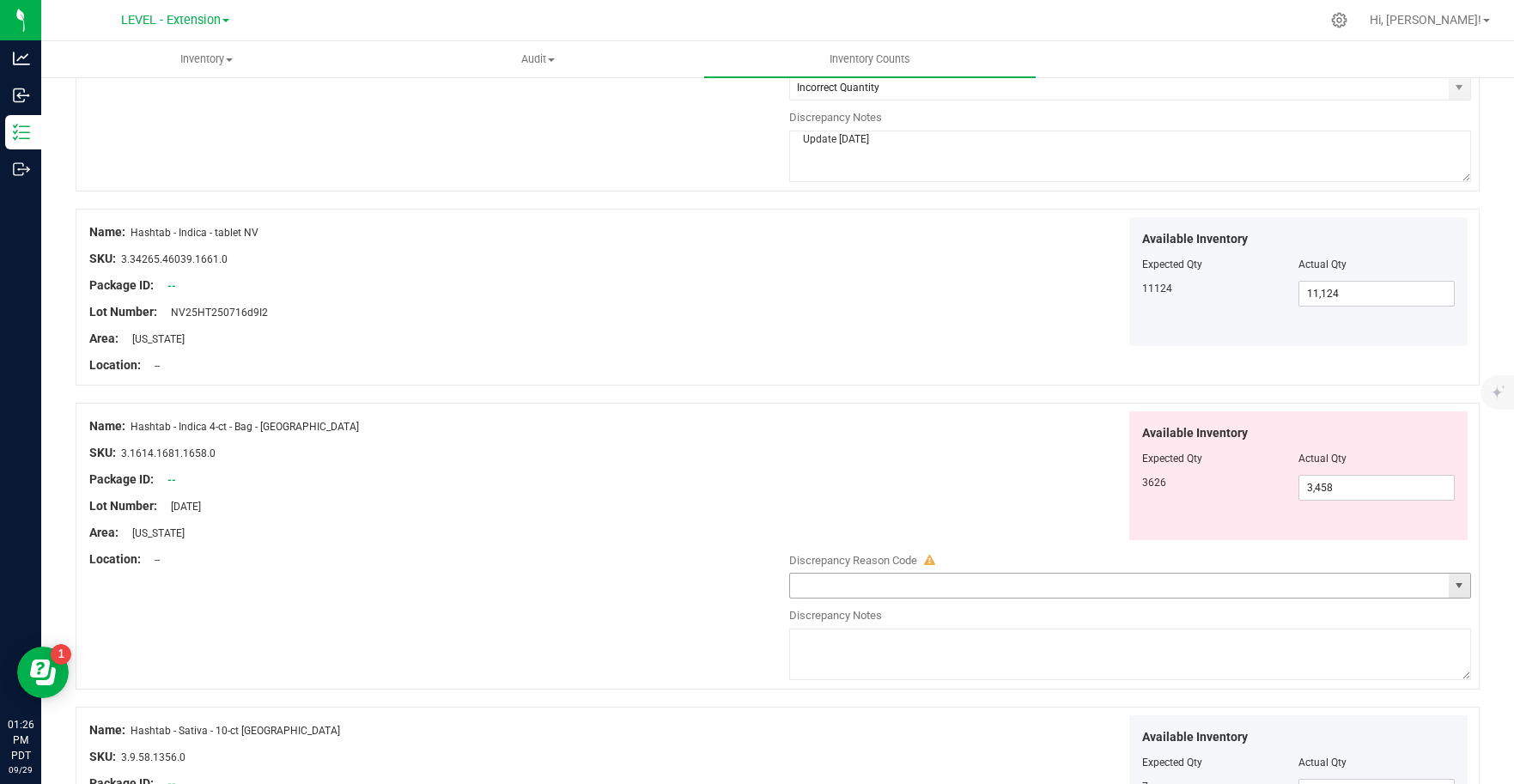
scroll to position [2365, 0]
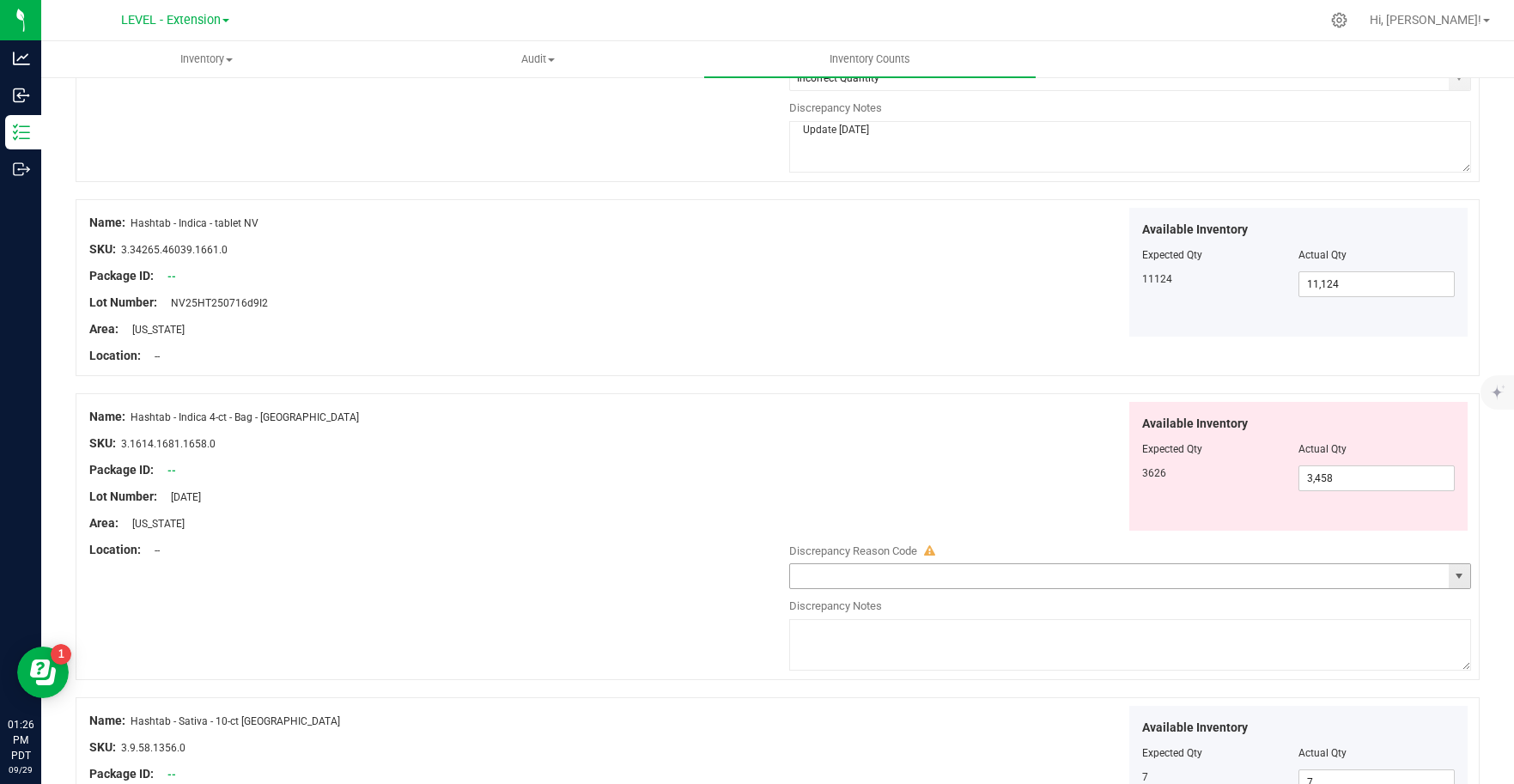
click at [1452, 581] on span "select" at bounding box center [1458, 575] width 14 height 14
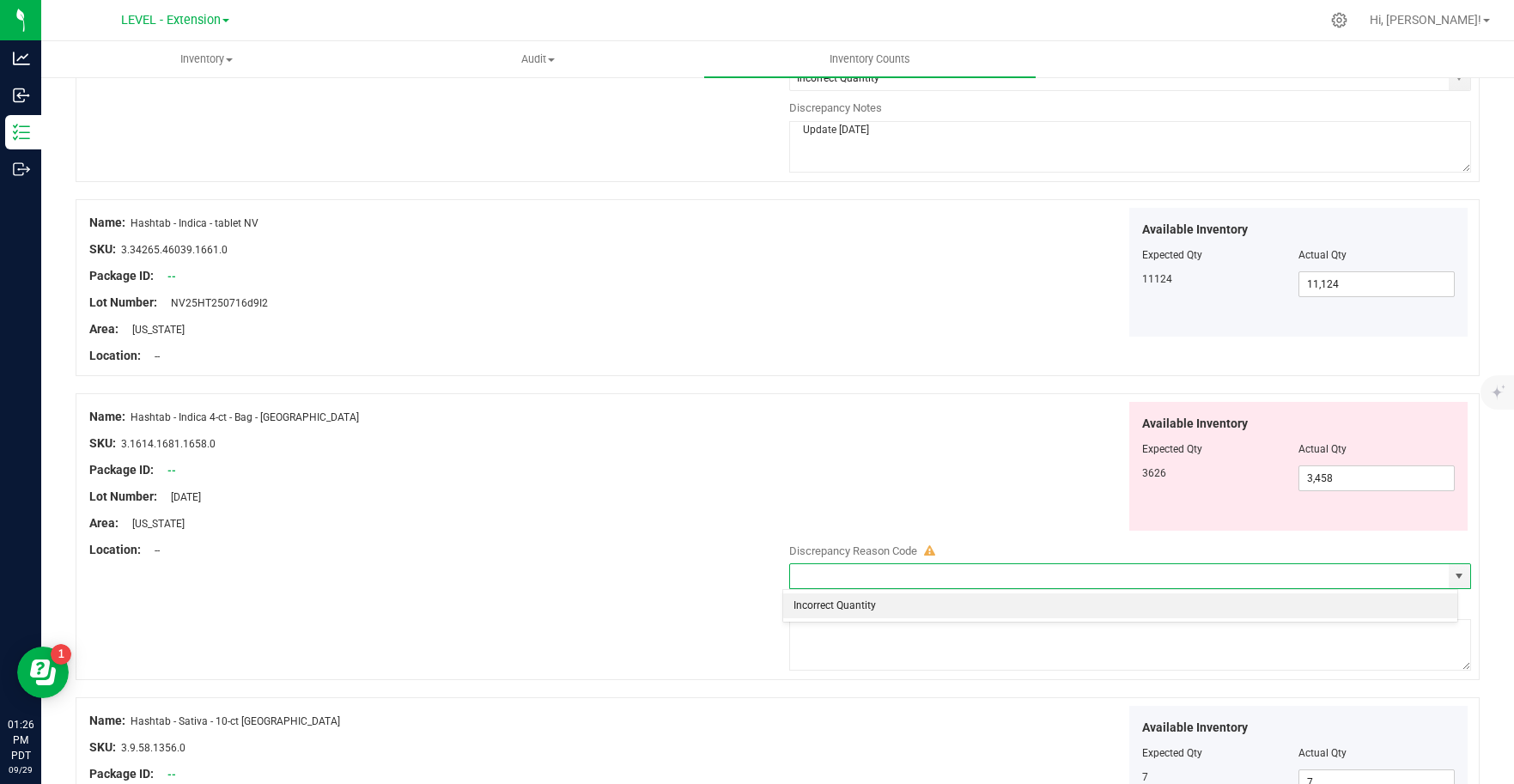
click at [826, 609] on li "Incorrect Quantity" at bounding box center [1120, 605] width 674 height 26
type input "Incorrect Quantity"
click at [834, 641] on textarea at bounding box center [1130, 644] width 682 height 52
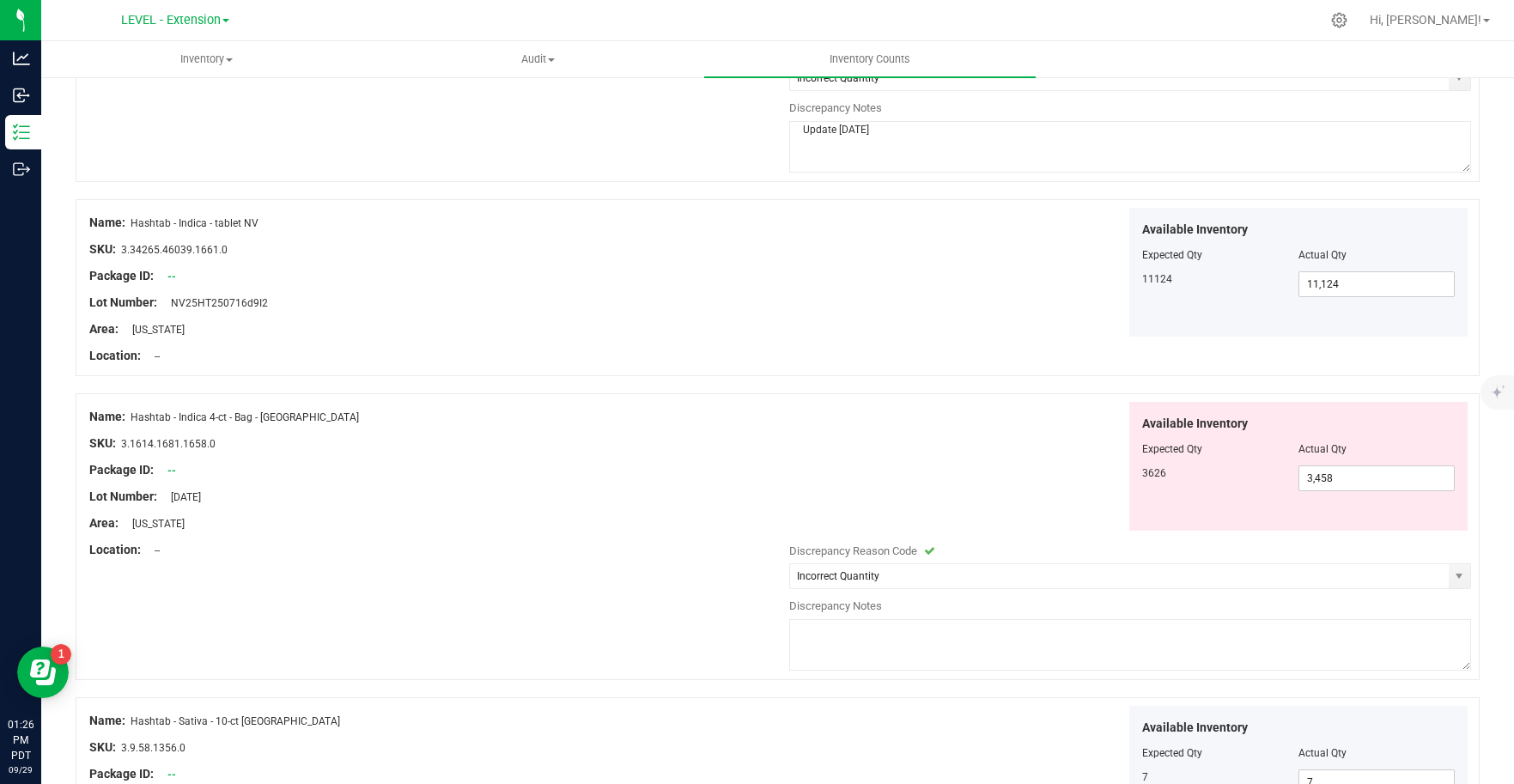
paste textarea "Update [DATE]"
type textarea "Update [DATE]"
click at [730, 683] on div at bounding box center [778, 689] width 1404 height 17
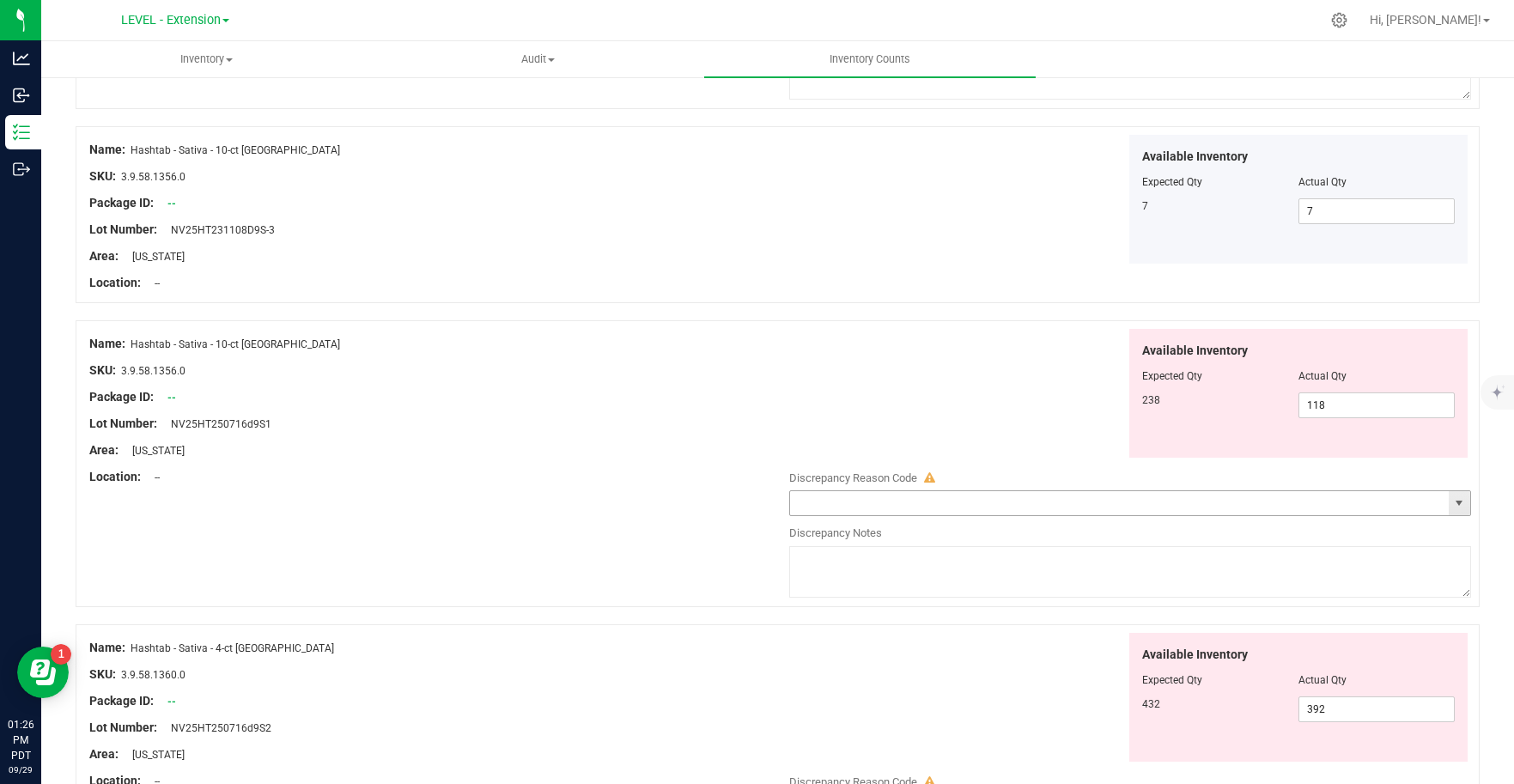
scroll to position [2980, 0]
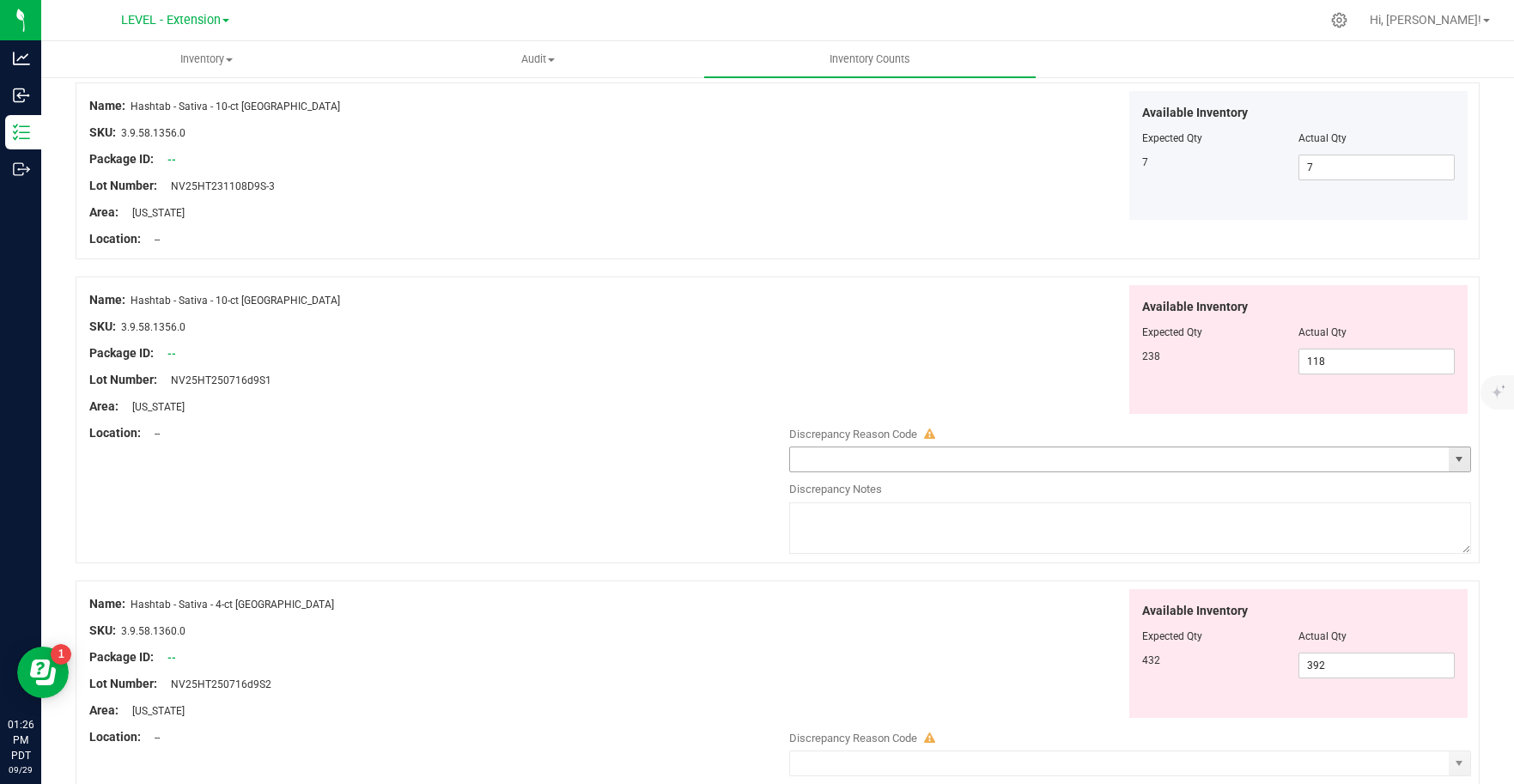
click at [1452, 460] on span "select" at bounding box center [1458, 459] width 14 height 14
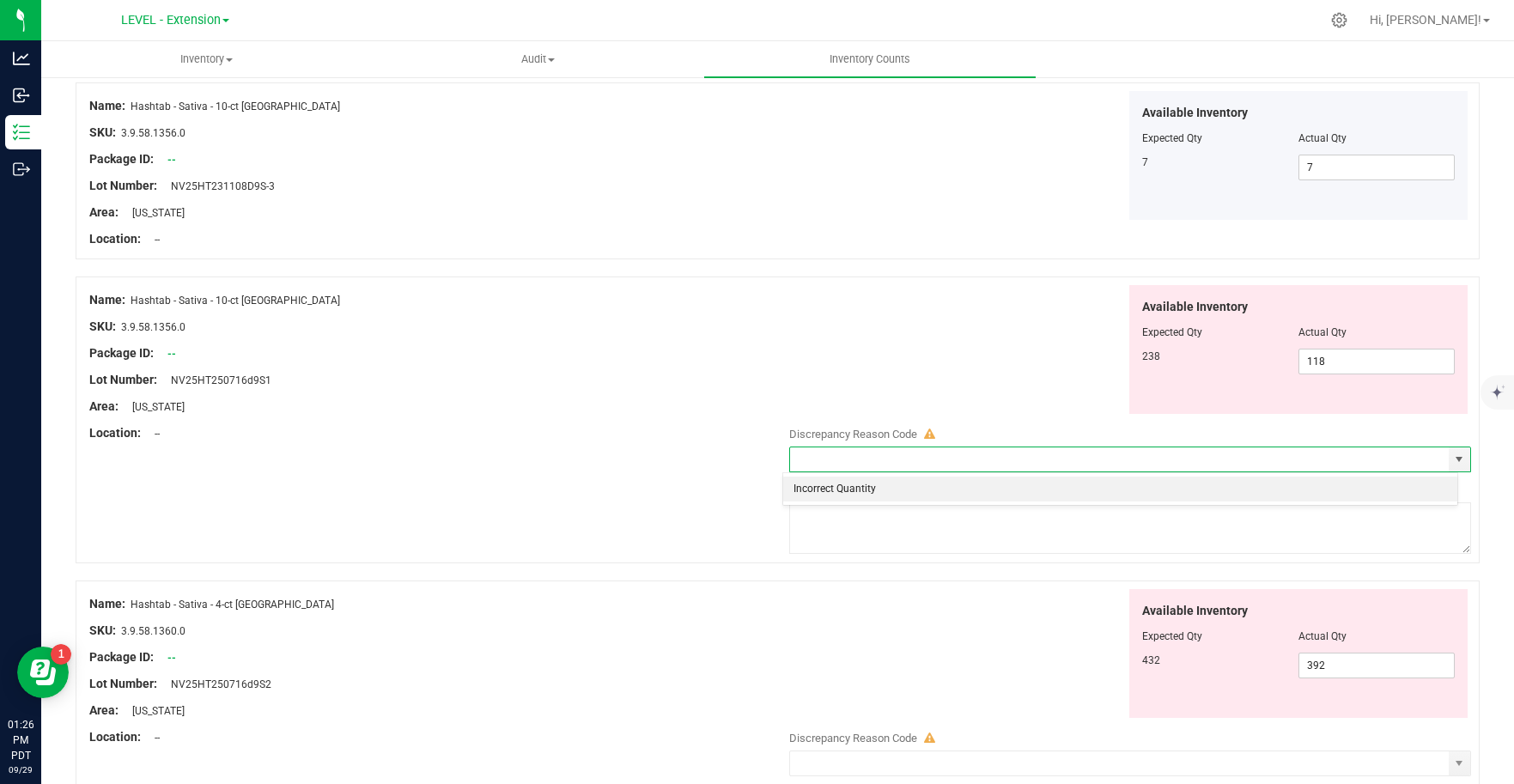
click at [867, 493] on li "Incorrect Quantity" at bounding box center [1120, 488] width 674 height 26
type input "Incorrect Quantity"
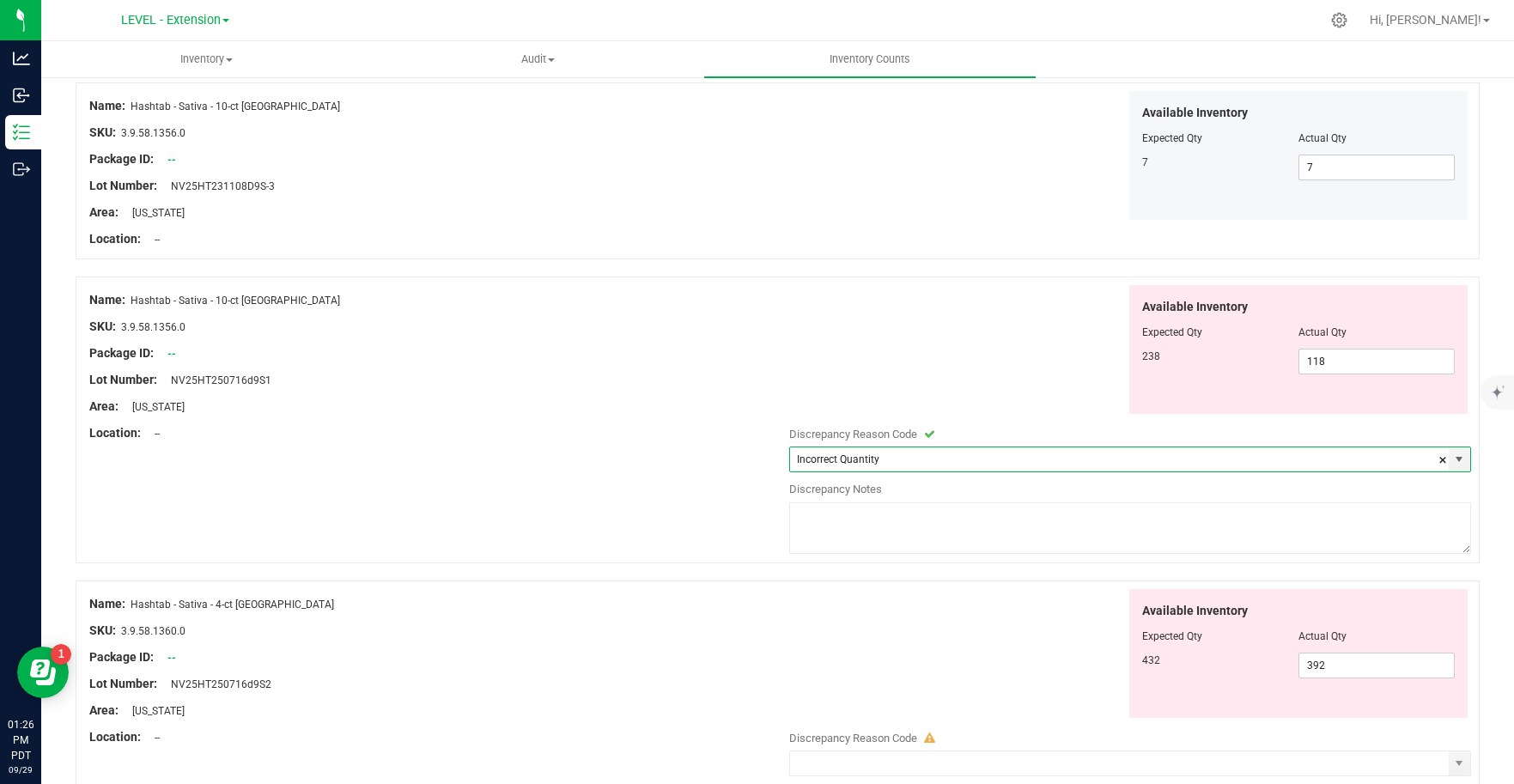
click at [846, 536] on textarea at bounding box center [1130, 528] width 682 height 52
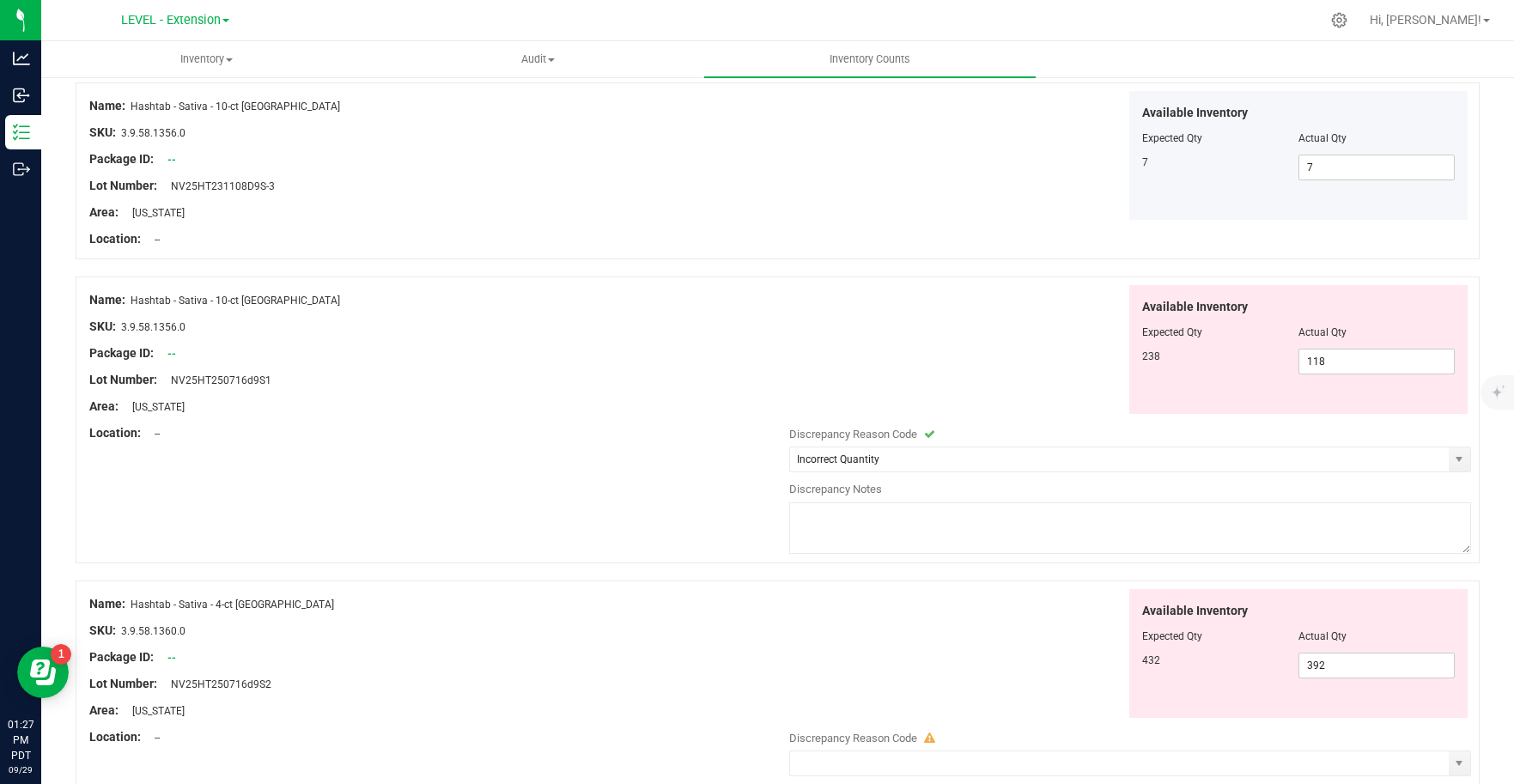
paste textarea "Update [DATE]"
type textarea "Update [DATE]"
click at [920, 647] on div "Available Inventory Expected Qty Actual Qty 432 392 392" at bounding box center [1126, 653] width 691 height 129
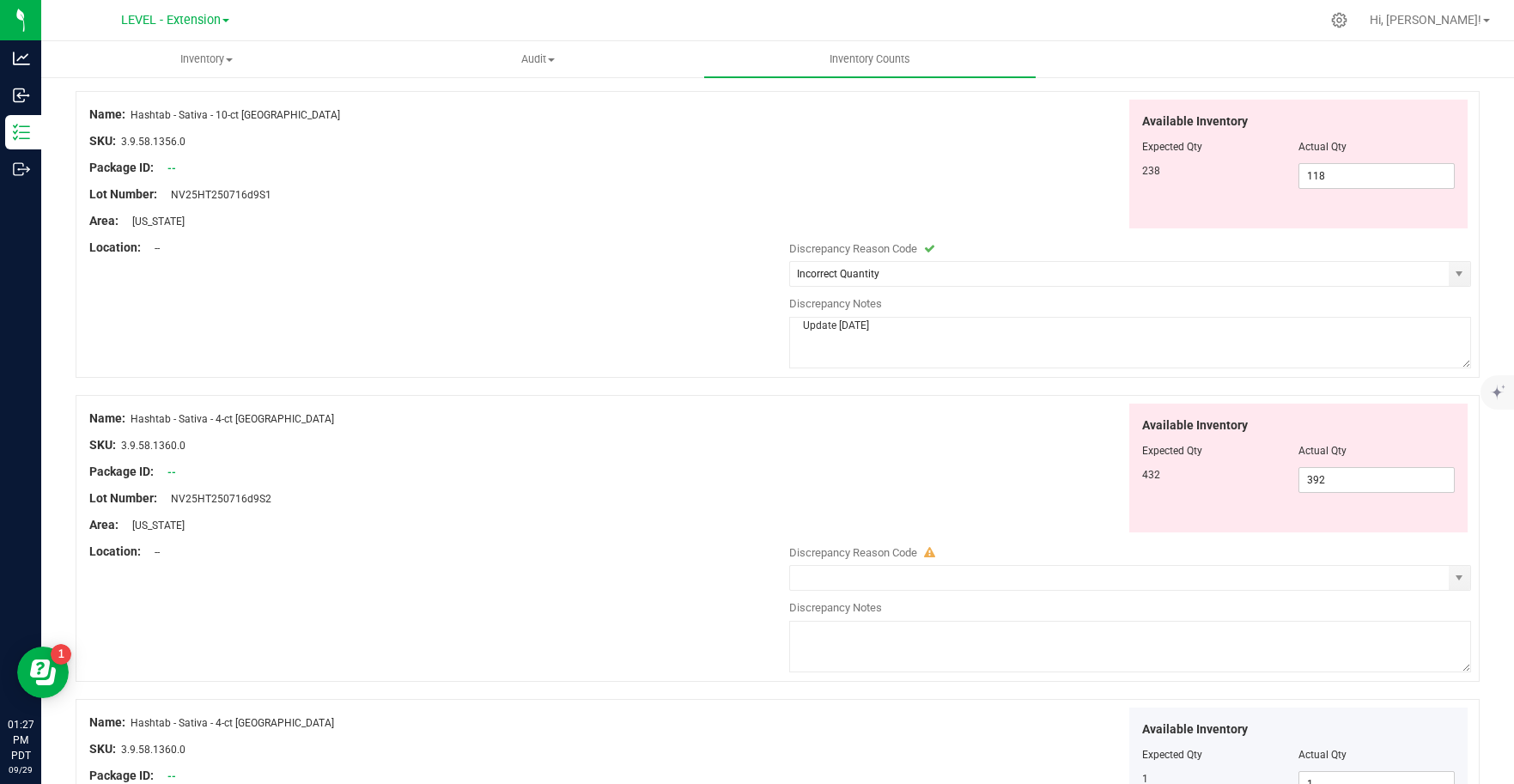
scroll to position [3245, 0]
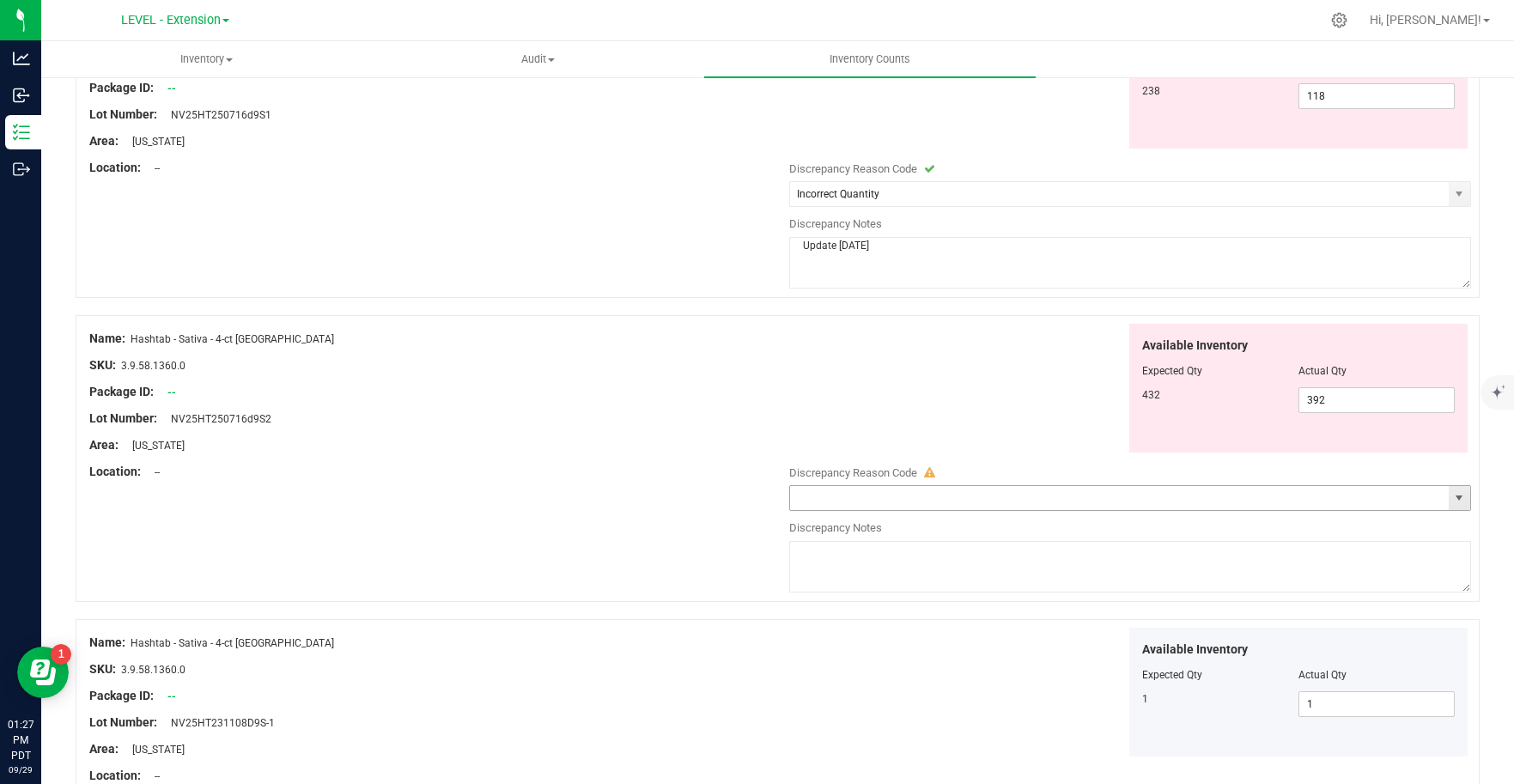
click at [1452, 497] on span "select" at bounding box center [1458, 498] width 14 height 14
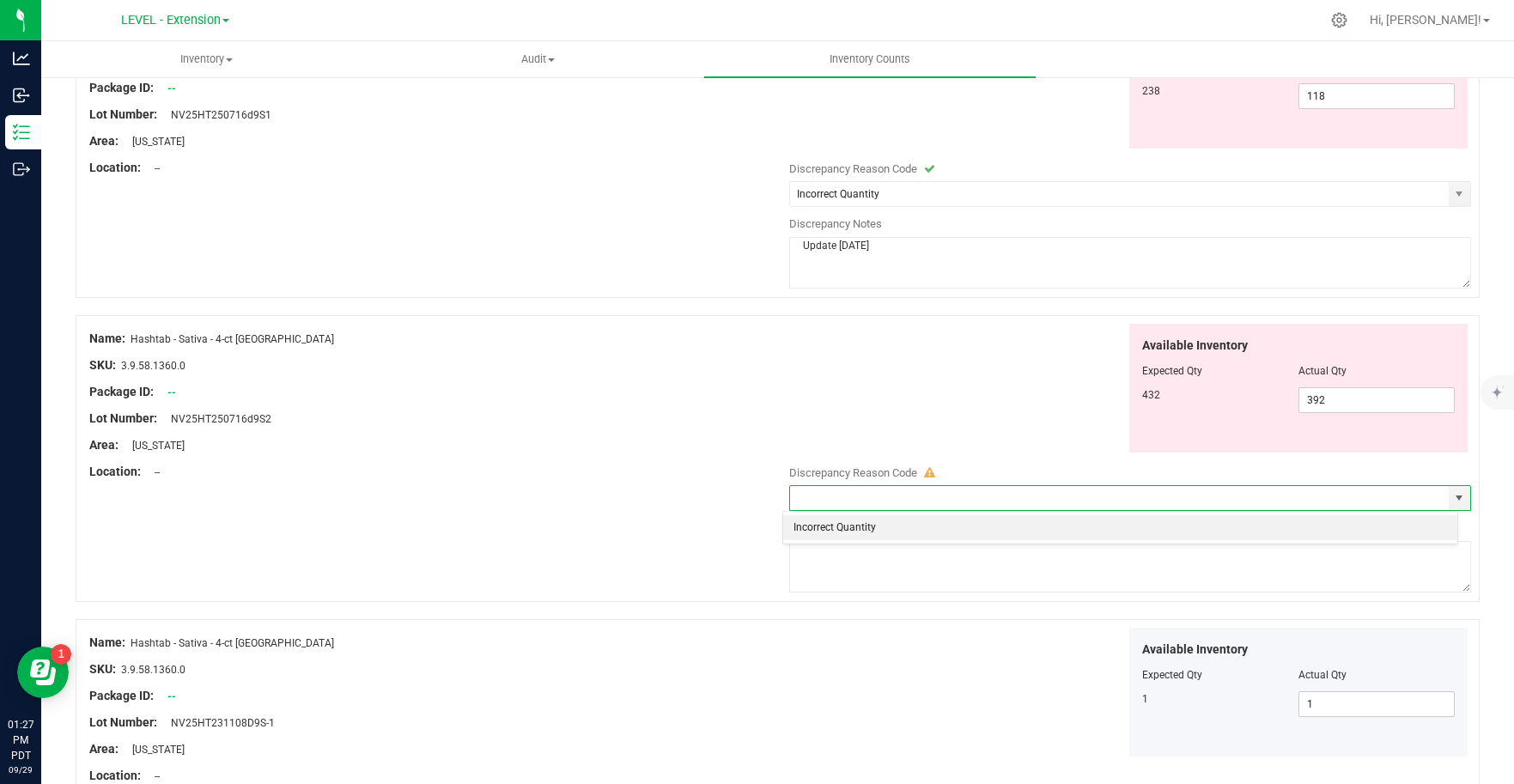
click at [909, 530] on li "Incorrect Quantity" at bounding box center [1120, 527] width 674 height 26
type input "Incorrect Quantity"
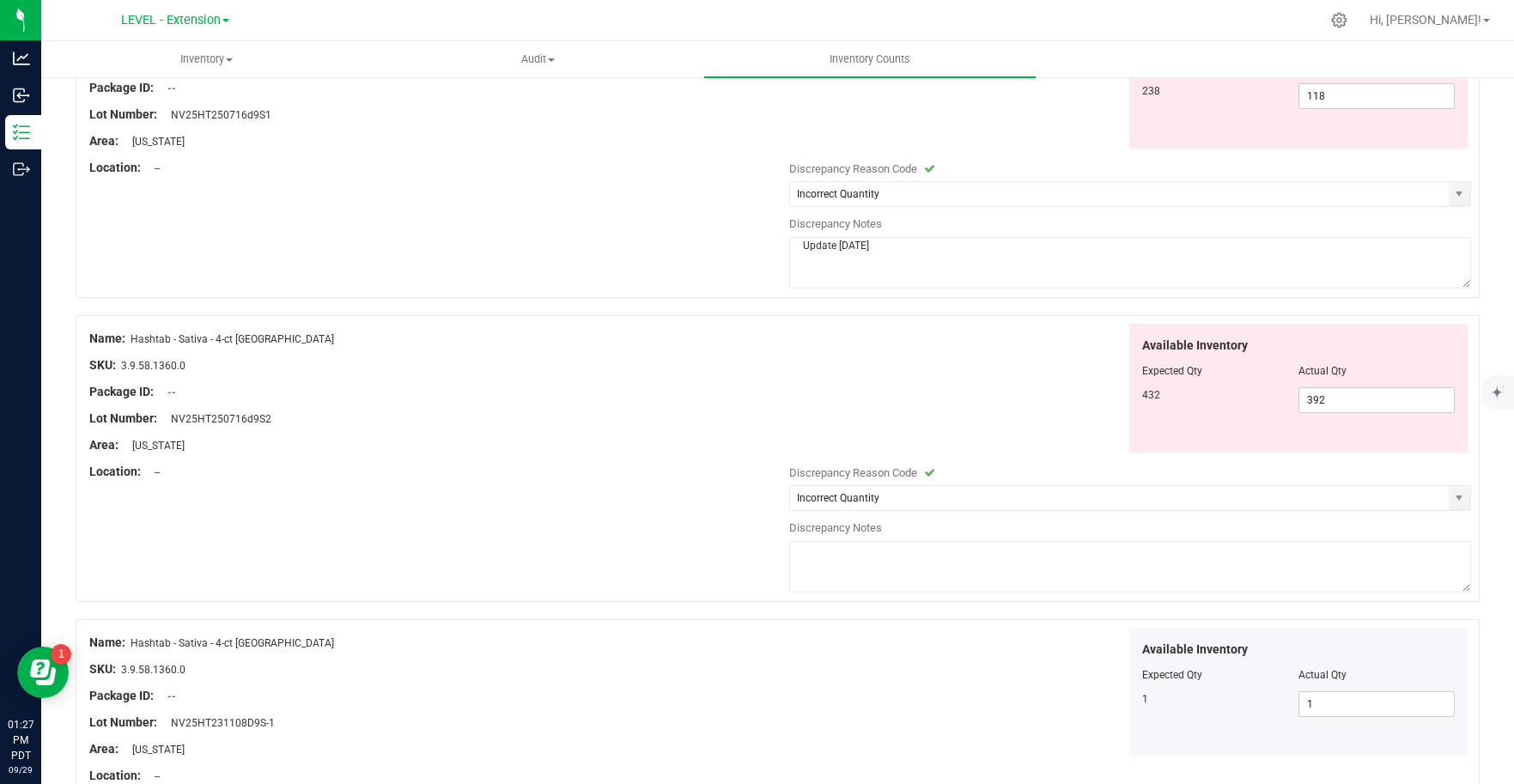
click at [859, 577] on textarea at bounding box center [1130, 566] width 682 height 52
paste textarea "Update [DATE]"
type textarea "Update [DATE]"
click at [871, 658] on div "Available Inventory Expected Qty Actual Qty 1 1 1" at bounding box center [1126, 691] width 691 height 129
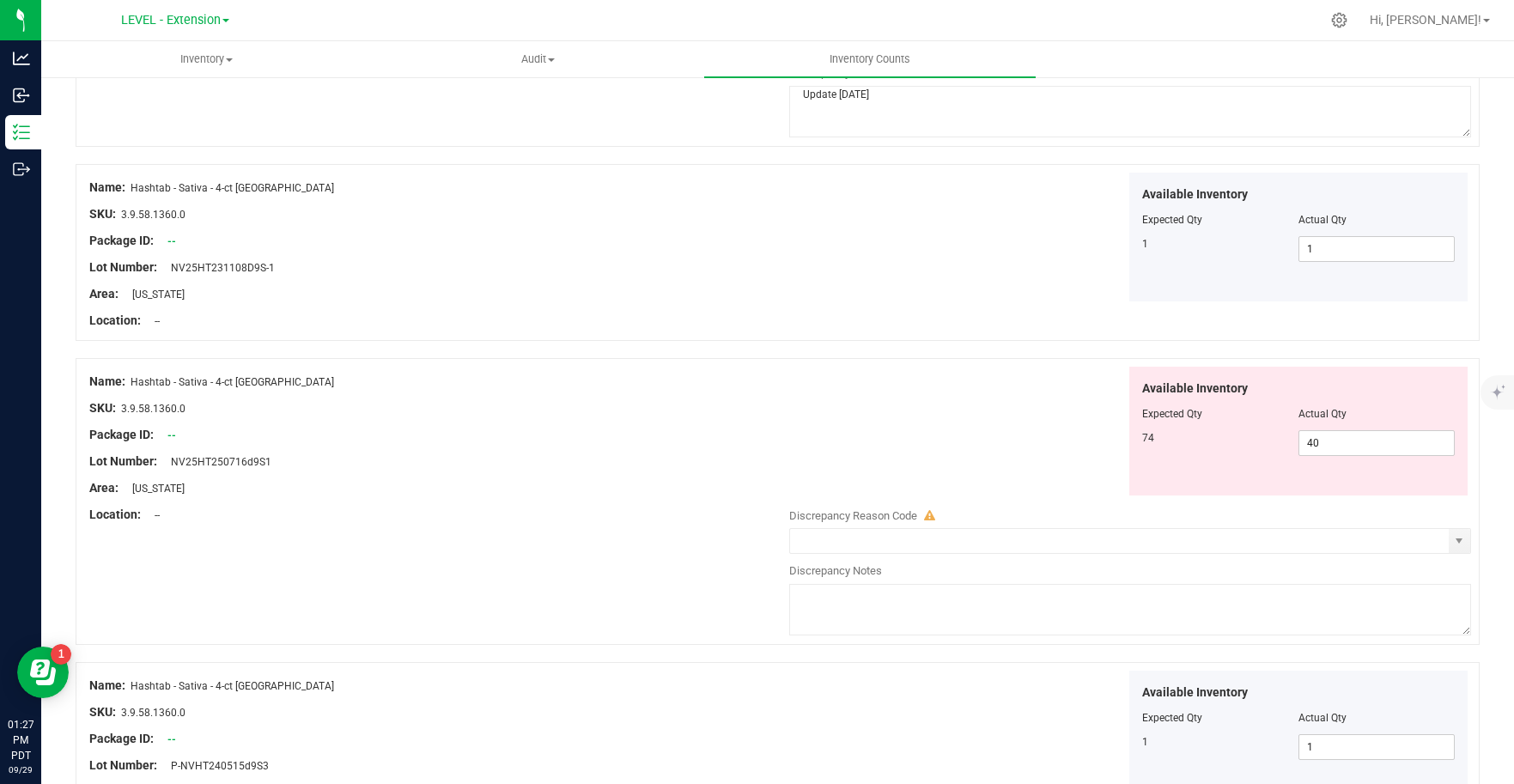
scroll to position [3787, 0]
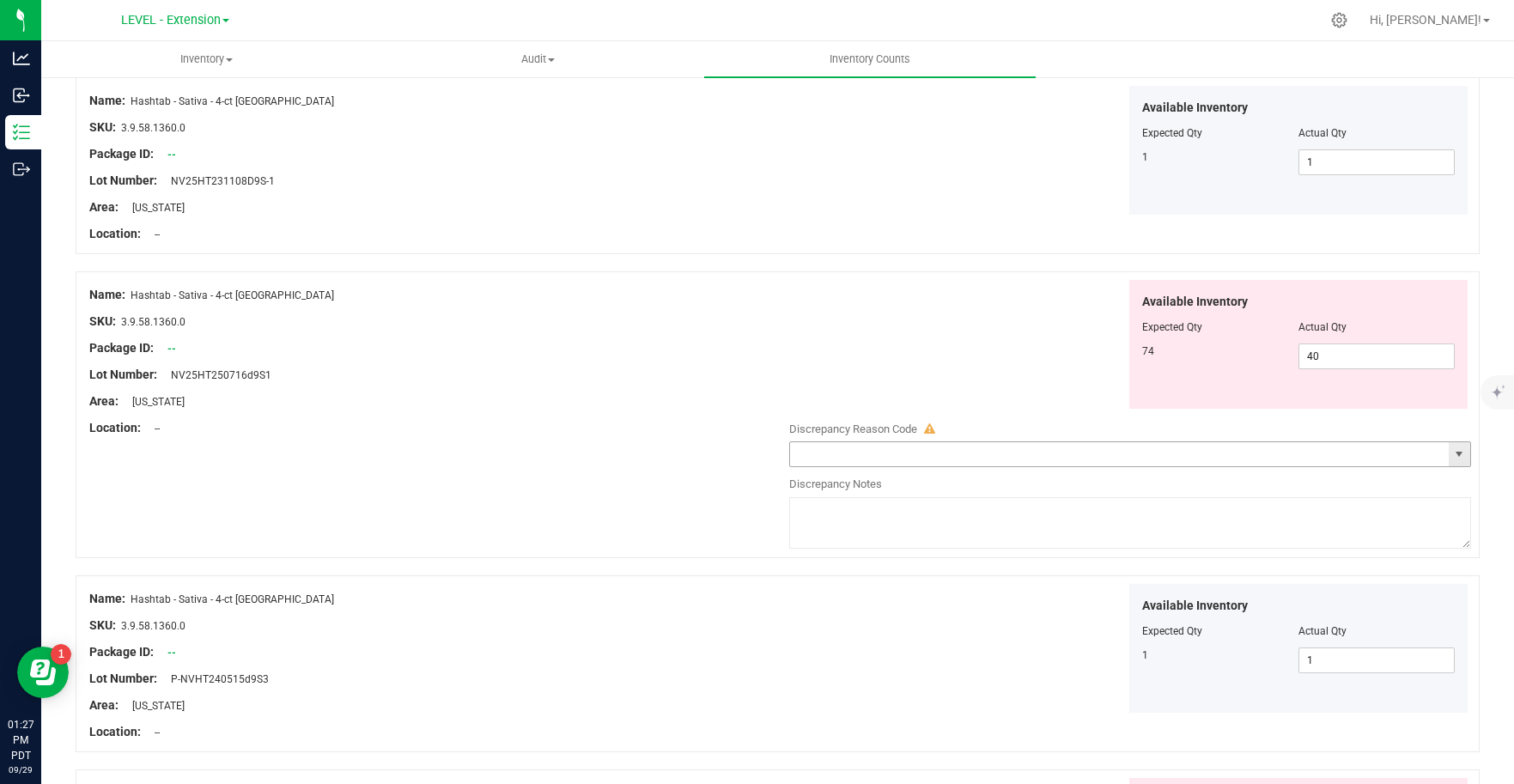
click at [1452, 454] on span "select" at bounding box center [1458, 453] width 14 height 14
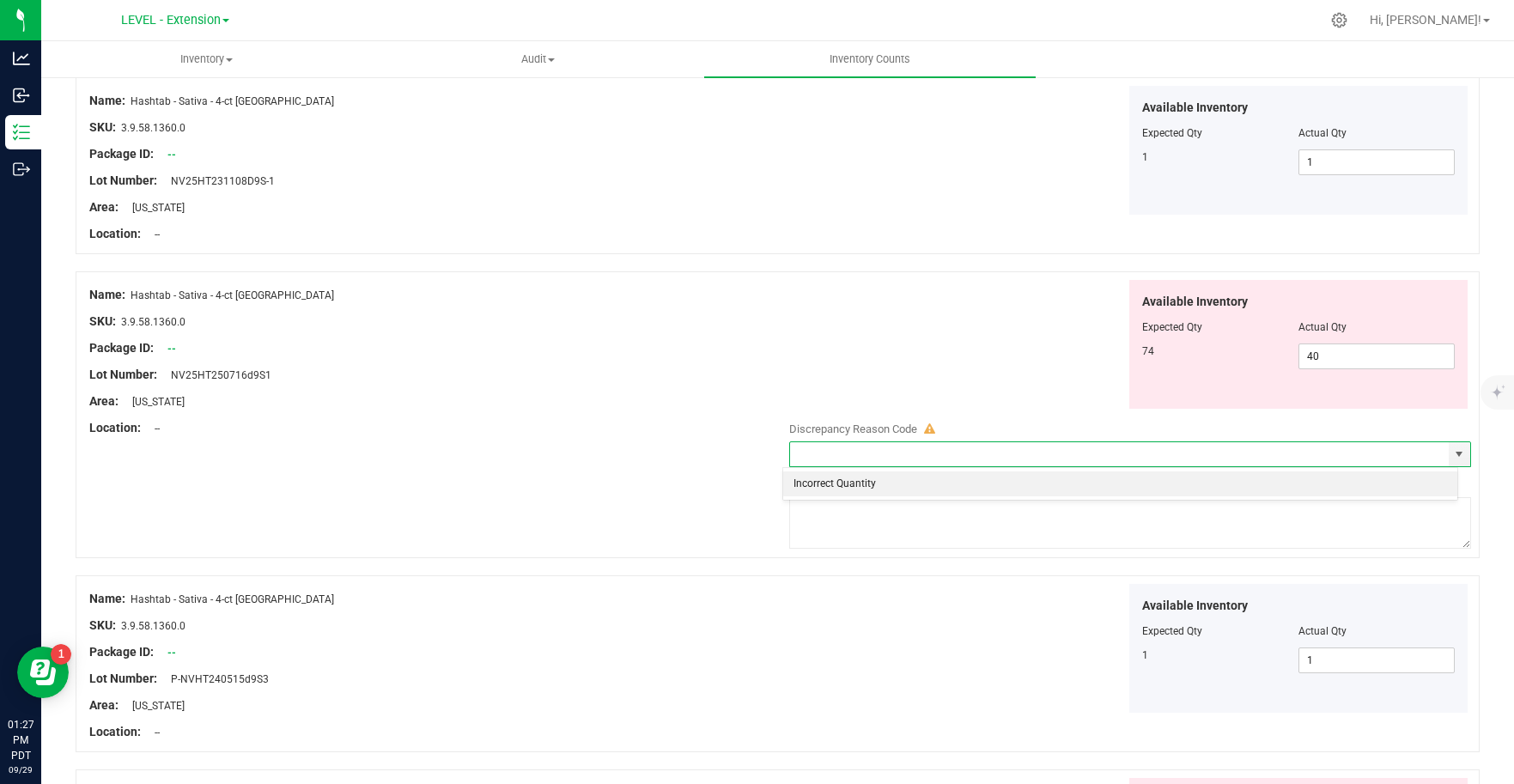
click at [908, 486] on li "Incorrect Quantity" at bounding box center [1120, 484] width 674 height 26
type input "Incorrect Quantity"
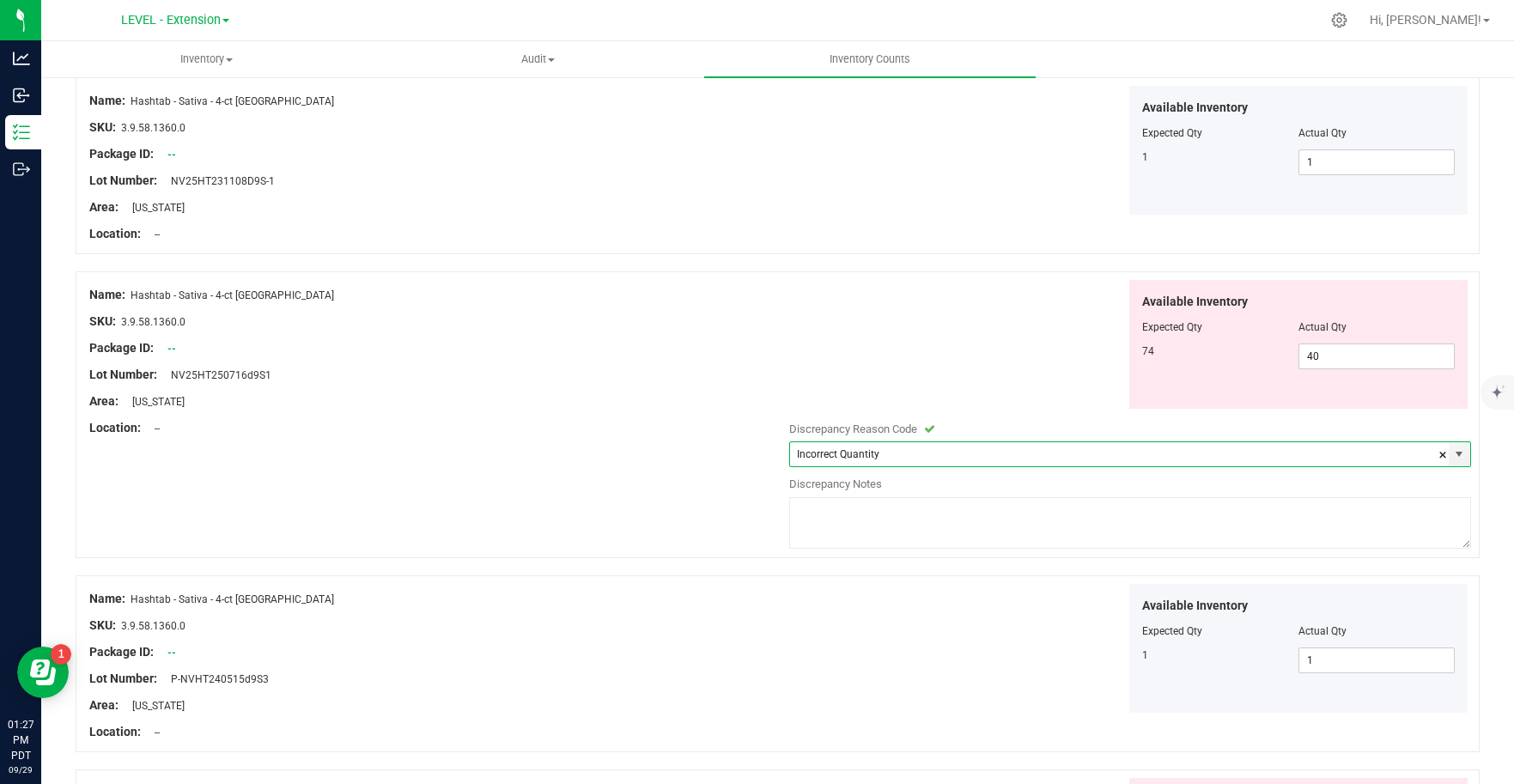
click at [851, 527] on textarea at bounding box center [1130, 522] width 682 height 52
paste textarea "Update [DATE]"
type textarea "Update [DATE]"
click at [903, 647] on div "Available Inventory Expected Qty Actual Qty 1 1 1" at bounding box center [1126, 648] width 691 height 129
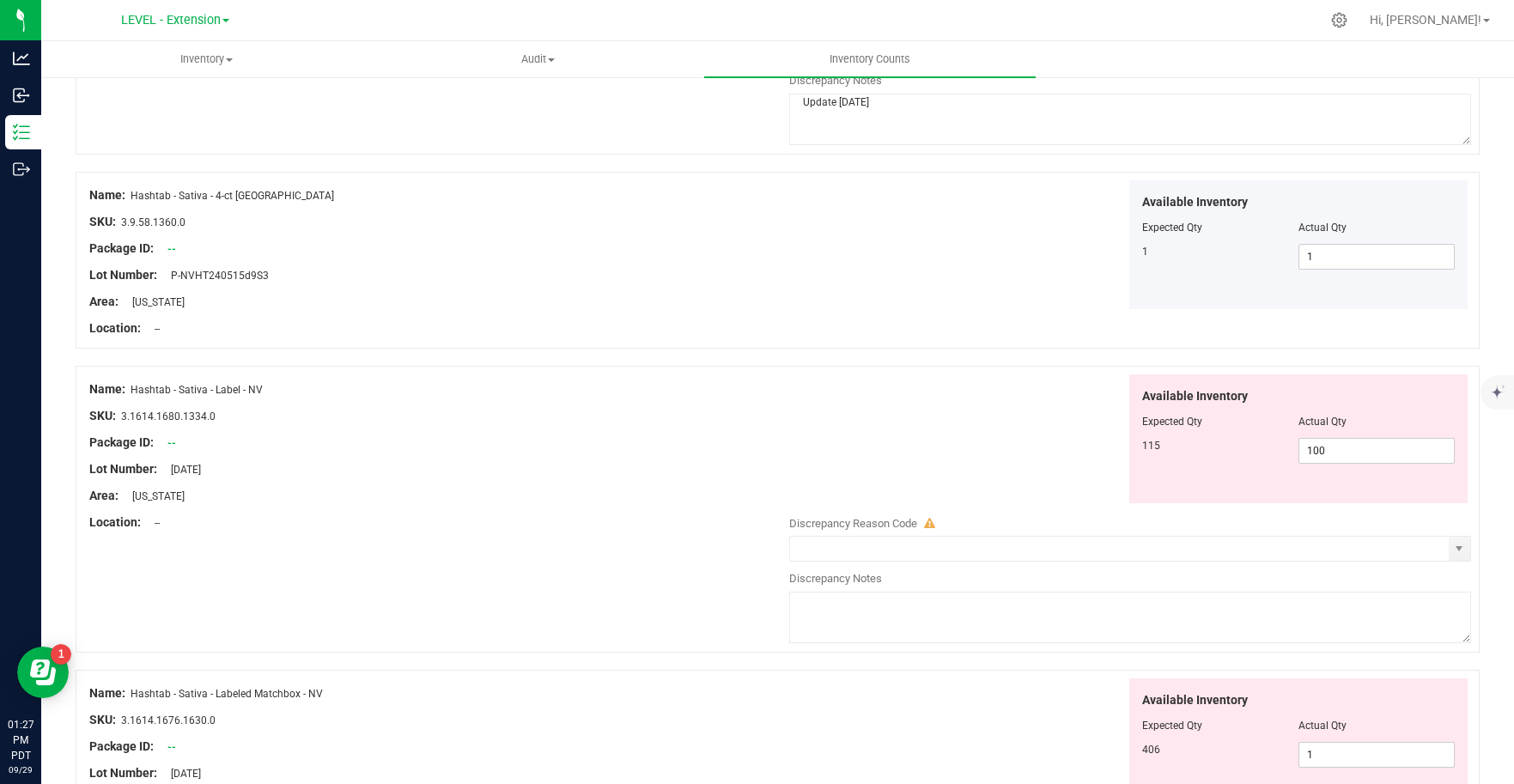
scroll to position [4200, 0]
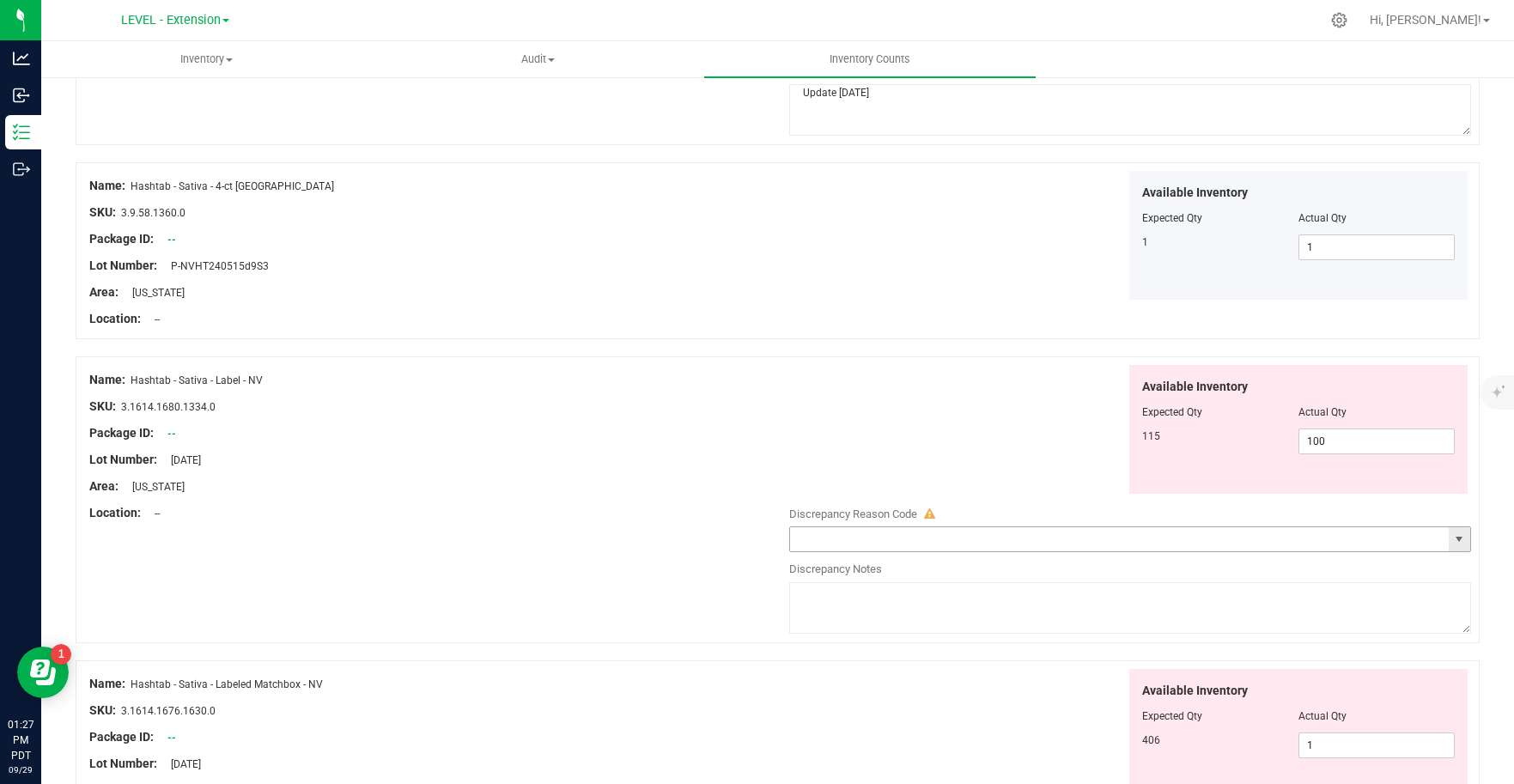
click at [1455, 546] on span "select" at bounding box center [1459, 538] width 22 height 24
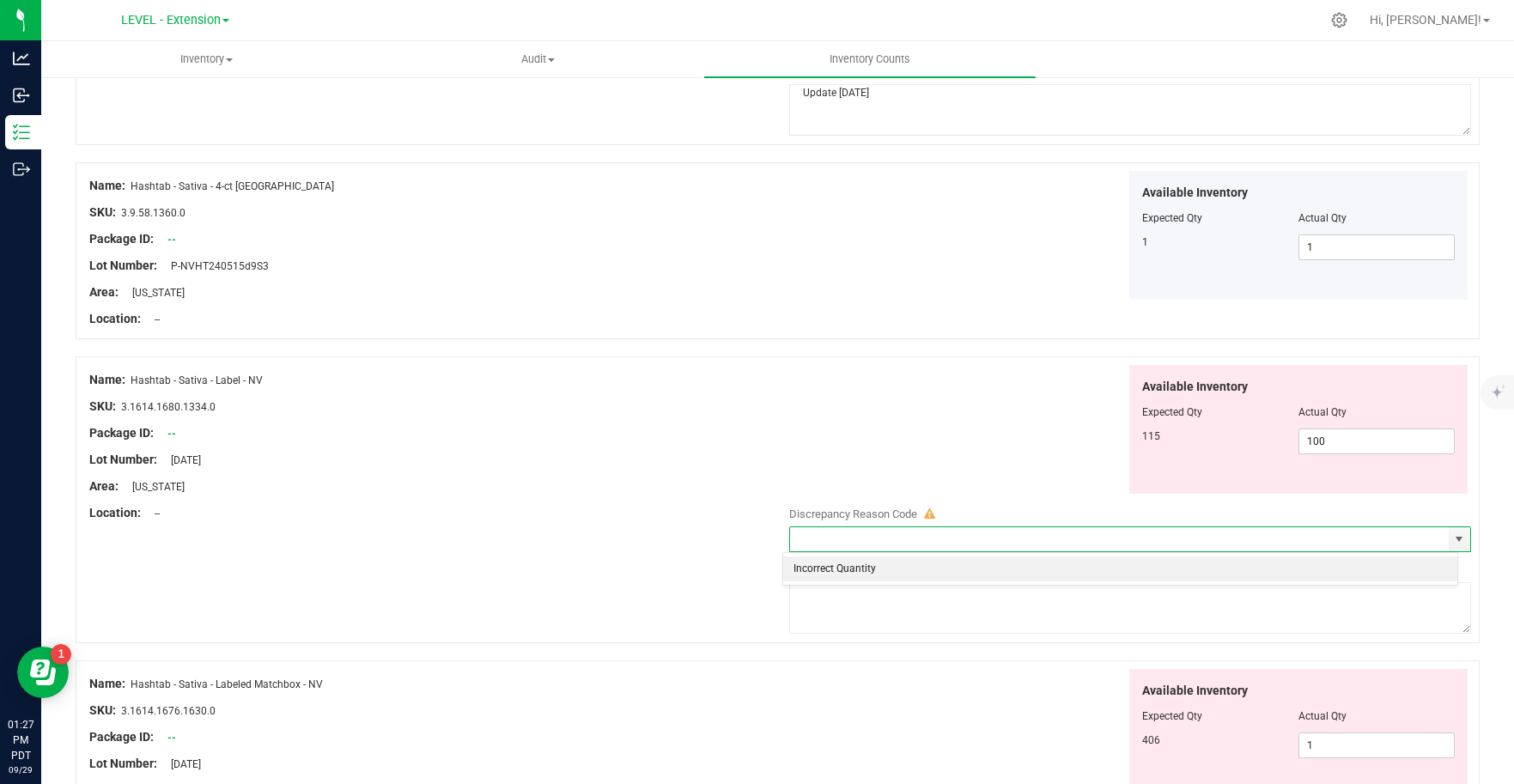
click at [903, 572] on li "Incorrect Quantity" at bounding box center [1120, 569] width 674 height 26
type input "Incorrect Quantity"
click at [889, 613] on textarea at bounding box center [1130, 607] width 682 height 52
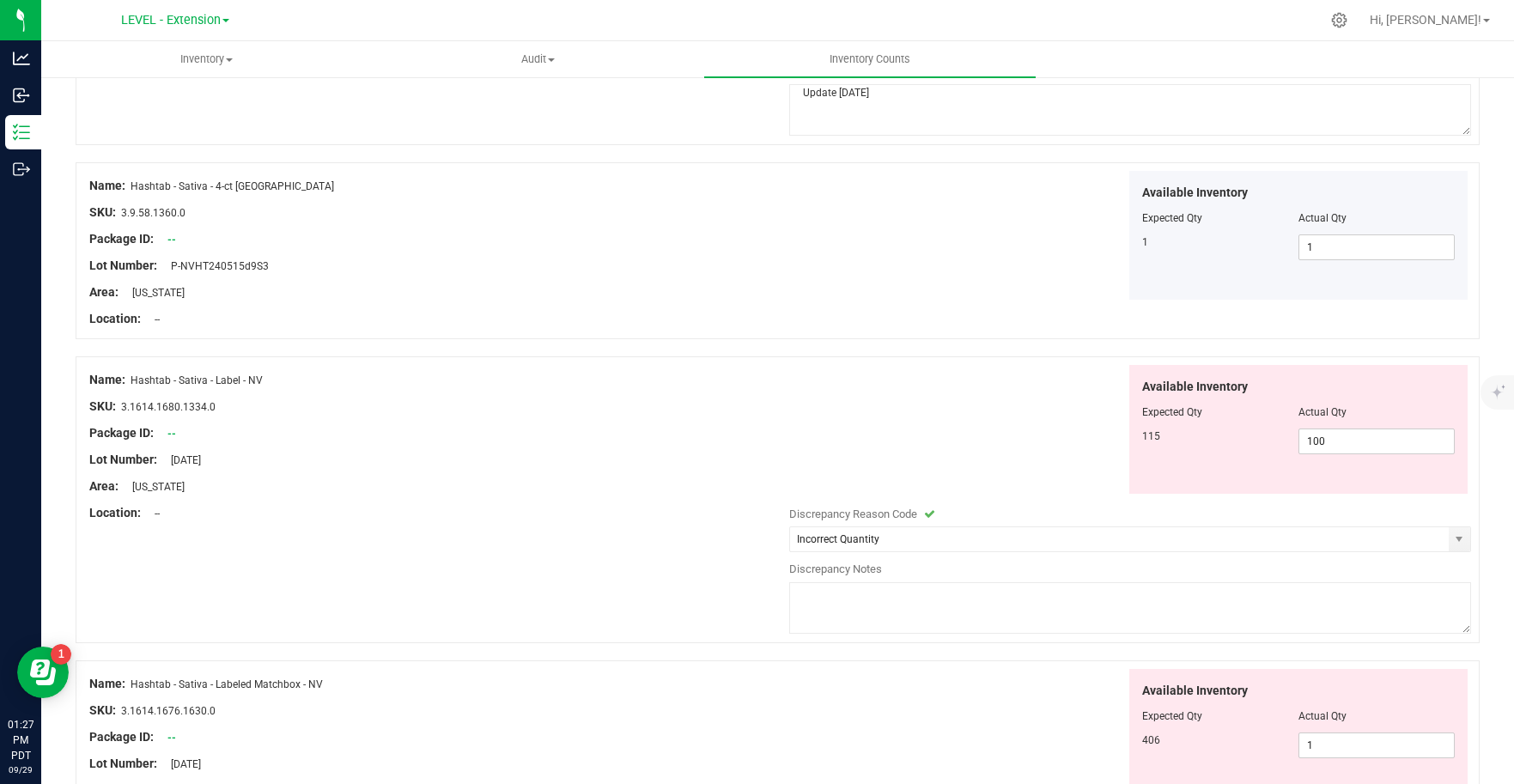
paste textarea "Update [DATE]"
type textarea "Update [DATE]"
click at [925, 690] on div "Available Inventory Expected Qty Actual Qty 406 1 1" at bounding box center [1126, 733] width 691 height 129
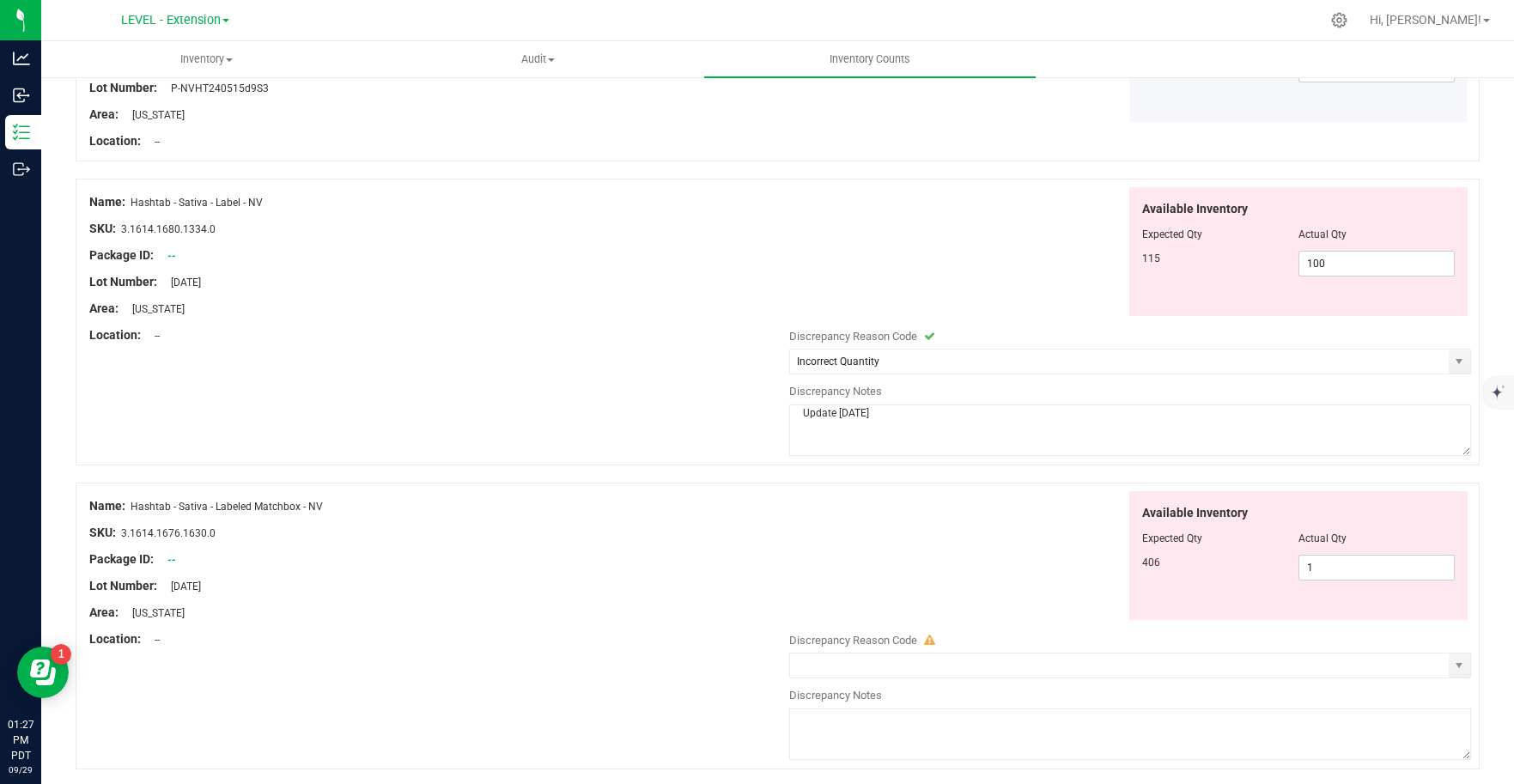
scroll to position [4525, 0]
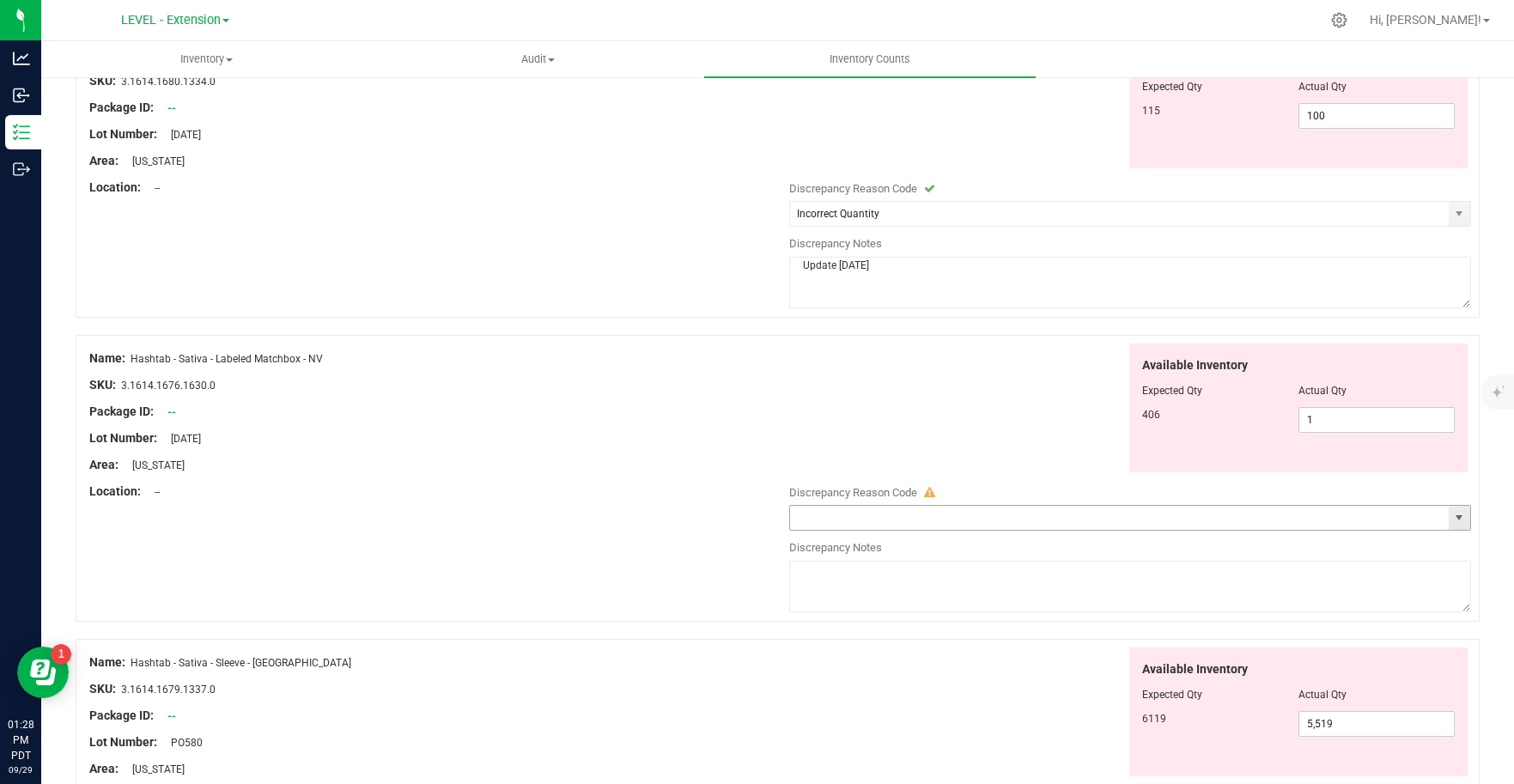
click at [1452, 523] on span "select" at bounding box center [1458, 518] width 14 height 14
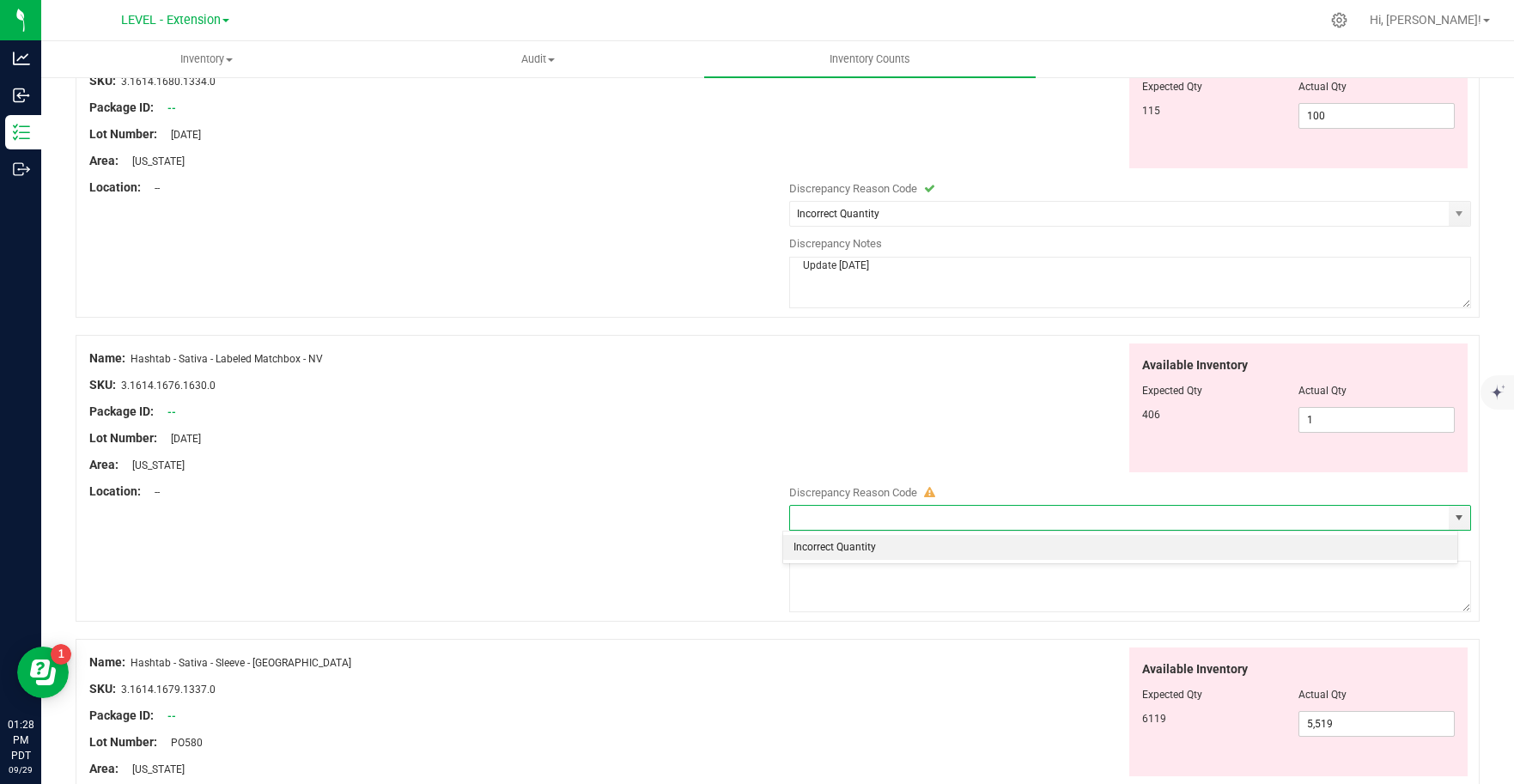
click at [888, 554] on li "Incorrect Quantity" at bounding box center [1120, 547] width 674 height 26
type input "Incorrect Quantity"
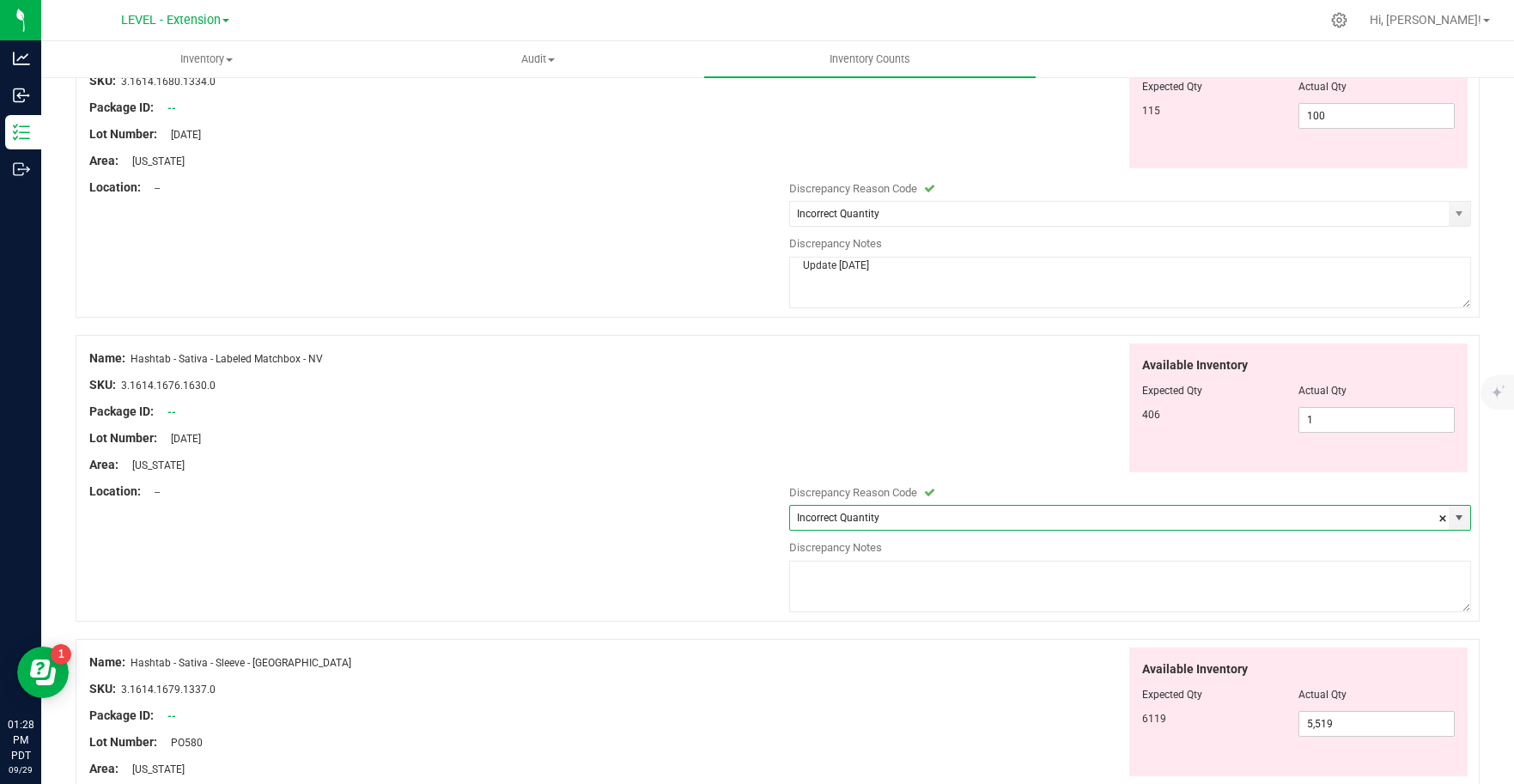
click at [871, 596] on textarea at bounding box center [1130, 586] width 682 height 52
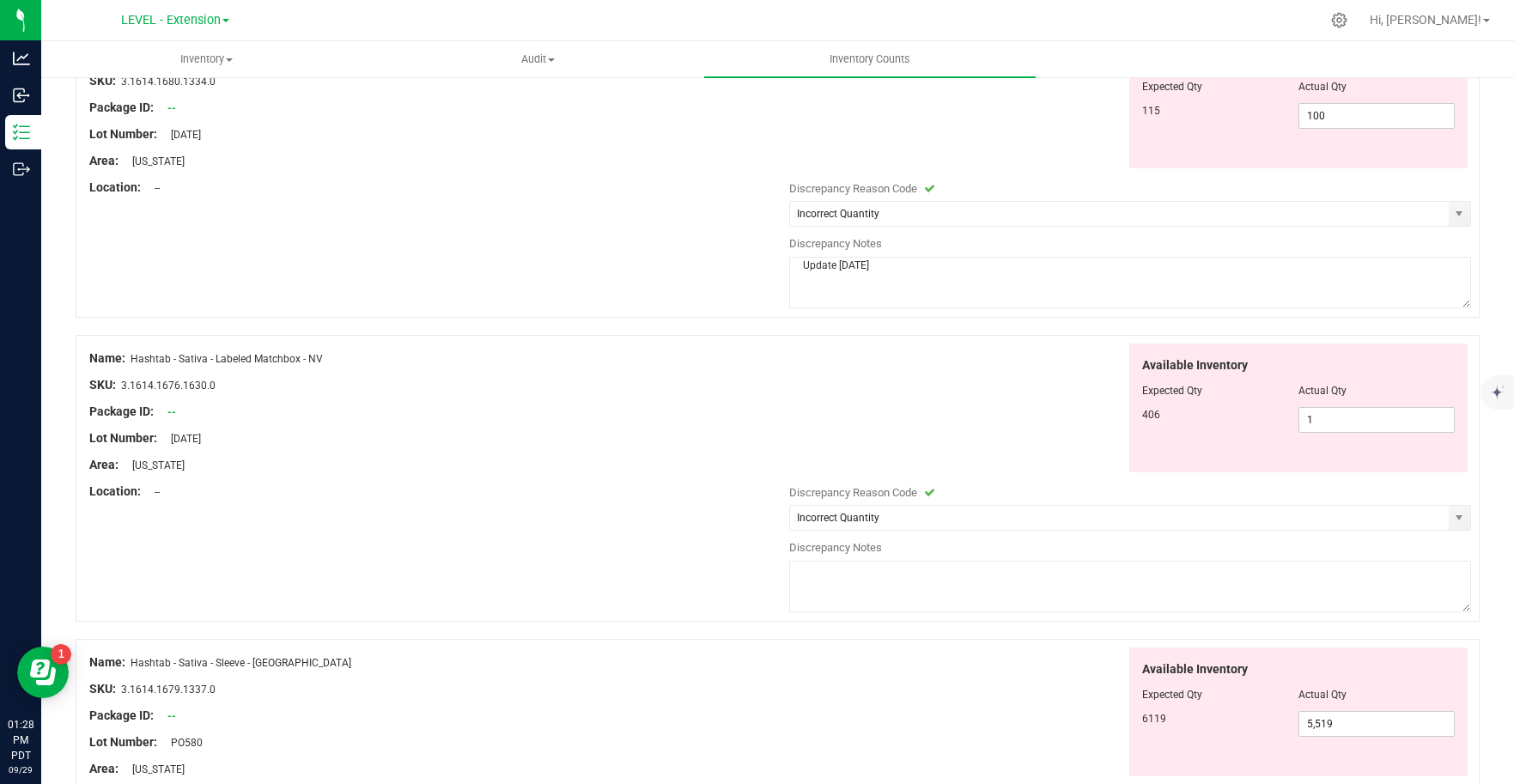
paste textarea "Update [DATE]"
type textarea "Update [DATE]"
click at [984, 707] on div "Available Inventory Expected Qty Actual Qty 6119 5,519 5519" at bounding box center [1126, 711] width 691 height 129
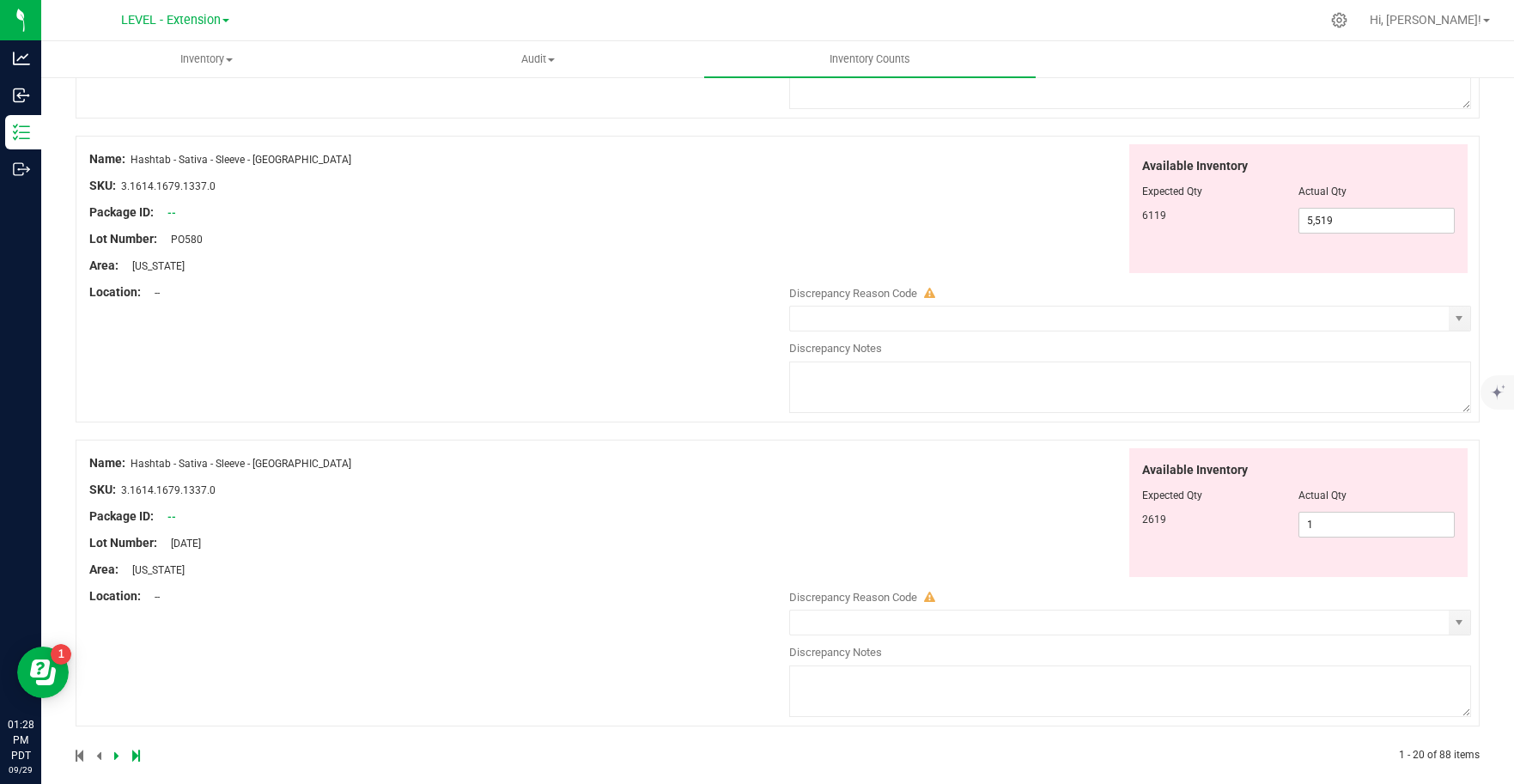
scroll to position [5042, 0]
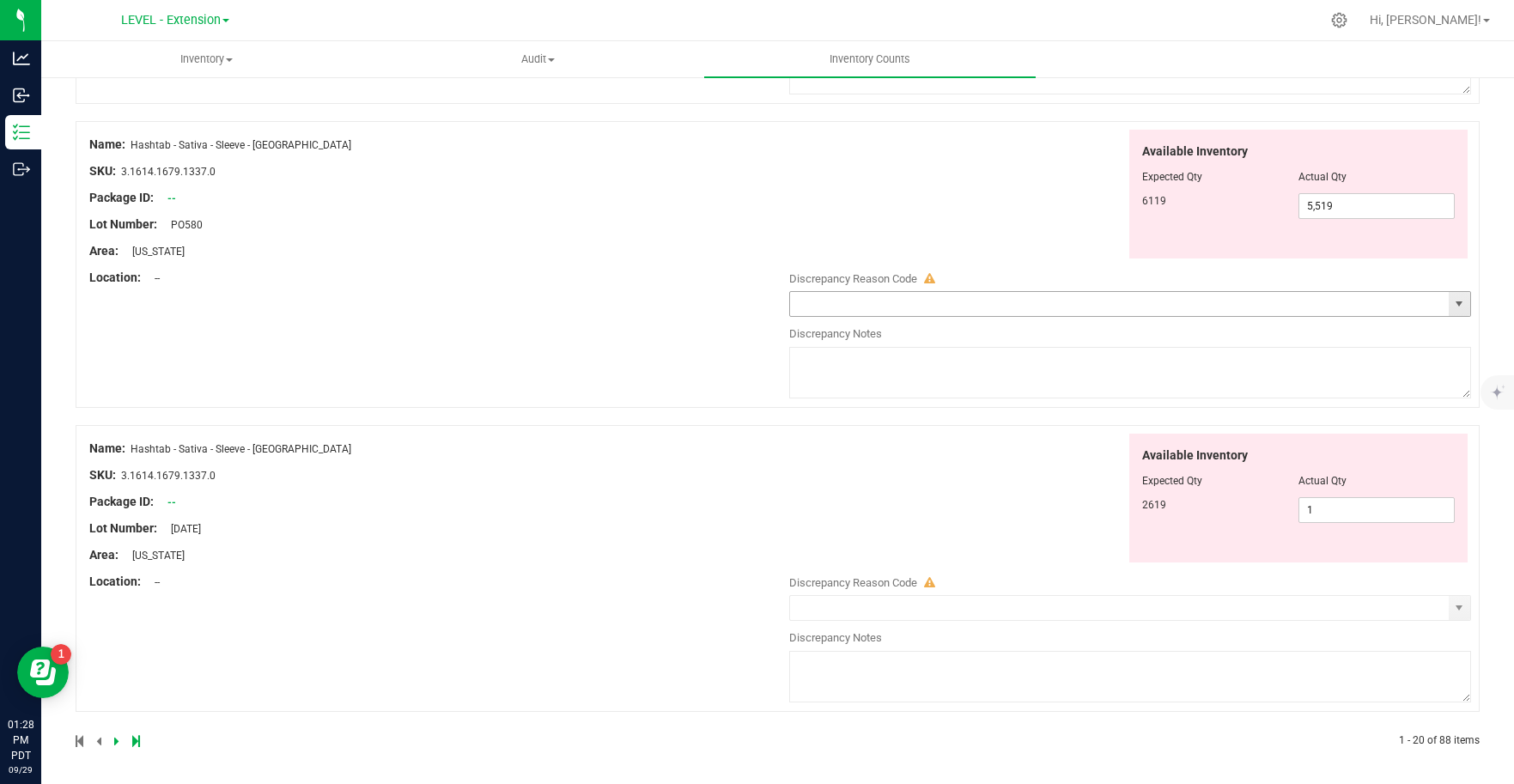
click at [1449, 296] on span "select" at bounding box center [1459, 303] width 22 height 24
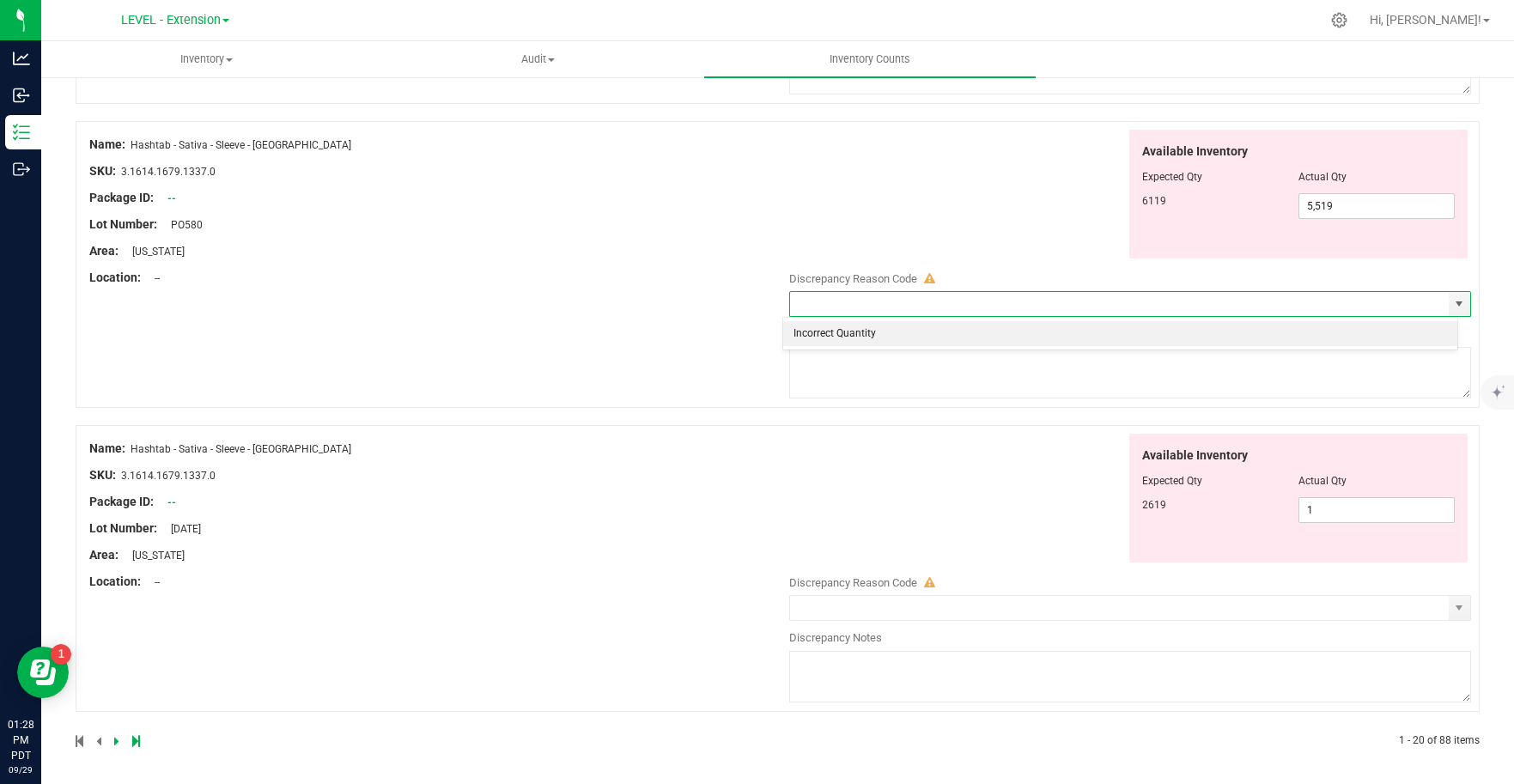
click at [960, 333] on li "Incorrect Quantity" at bounding box center [1120, 333] width 674 height 26
type input "Incorrect Quantity"
click at [906, 383] on textarea at bounding box center [1130, 372] width 682 height 52
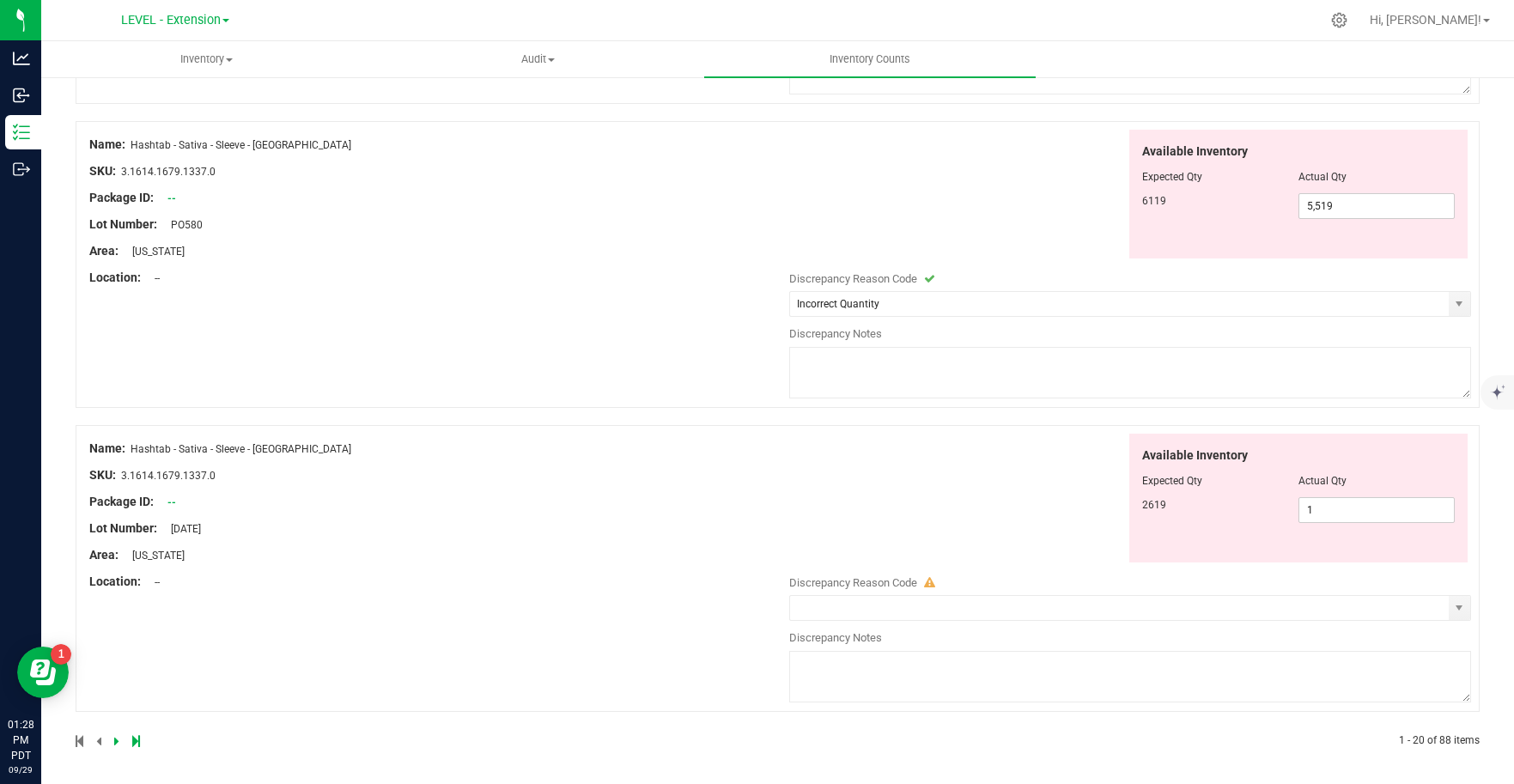
paste textarea "Update [DATE]"
type textarea "Update [DATE]"
click at [976, 517] on div "Available Inventory Expected Qty Actual Qty 2619 1 1" at bounding box center [1126, 498] width 691 height 129
click at [1453, 605] on span "select" at bounding box center [1459, 604] width 22 height 24
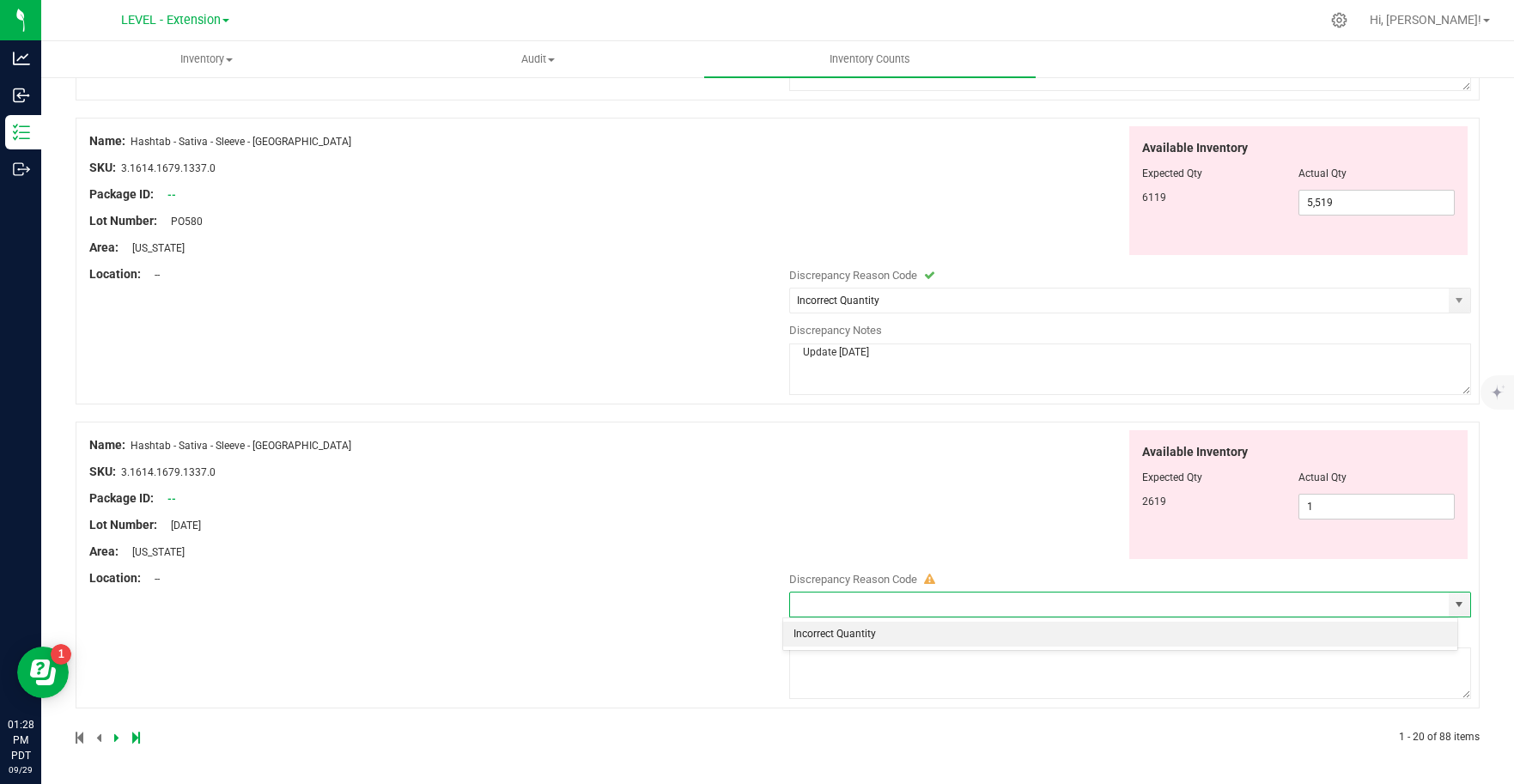
click at [882, 636] on li "Incorrect Quantity" at bounding box center [1120, 634] width 674 height 26
type input "Incorrect Quantity"
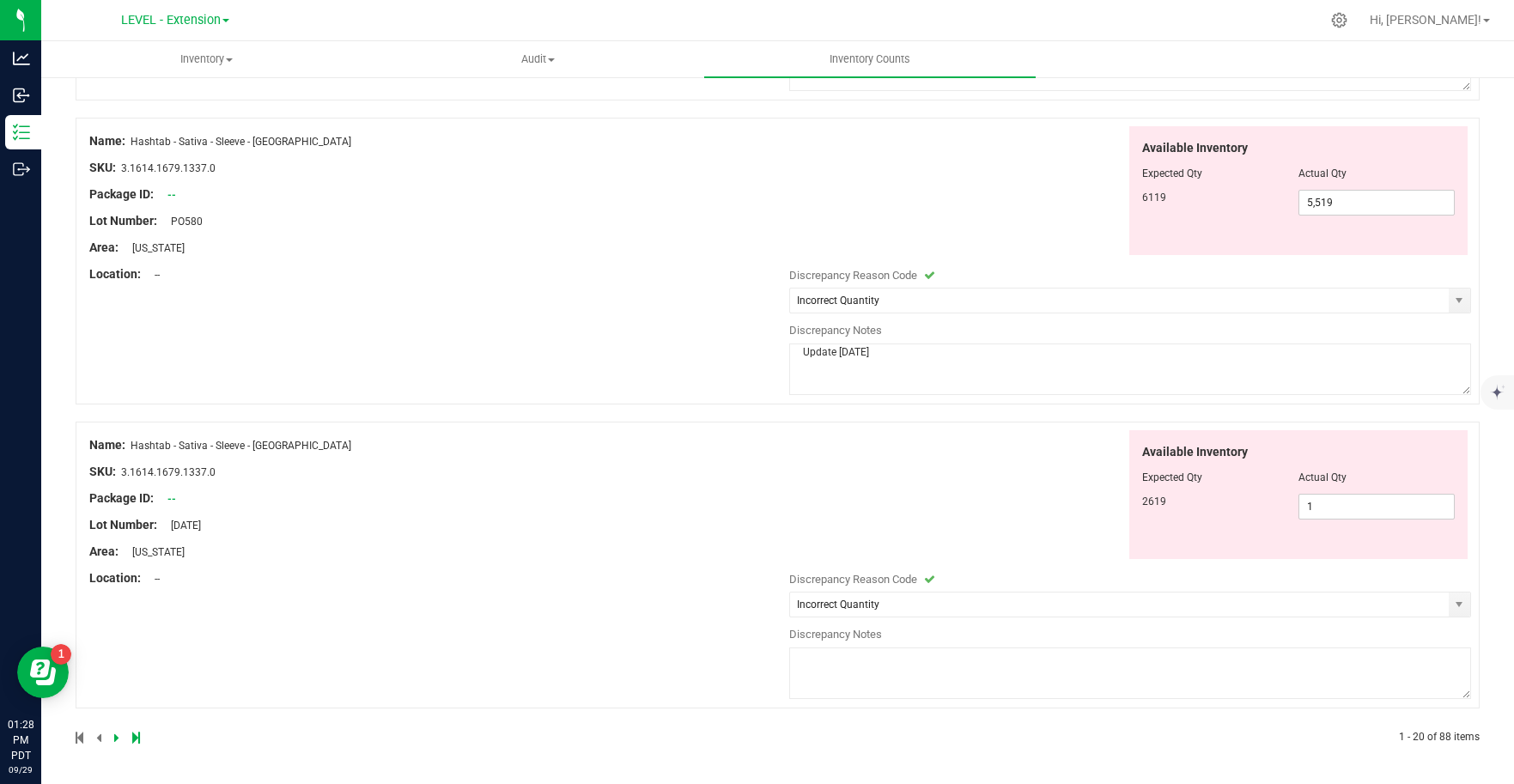
click at [880, 677] on textarea at bounding box center [1130, 673] width 682 height 52
paste textarea "Update [DATE]"
type textarea "Update [DATE]"
click at [117, 738] on icon at bounding box center [116, 737] width 5 height 10
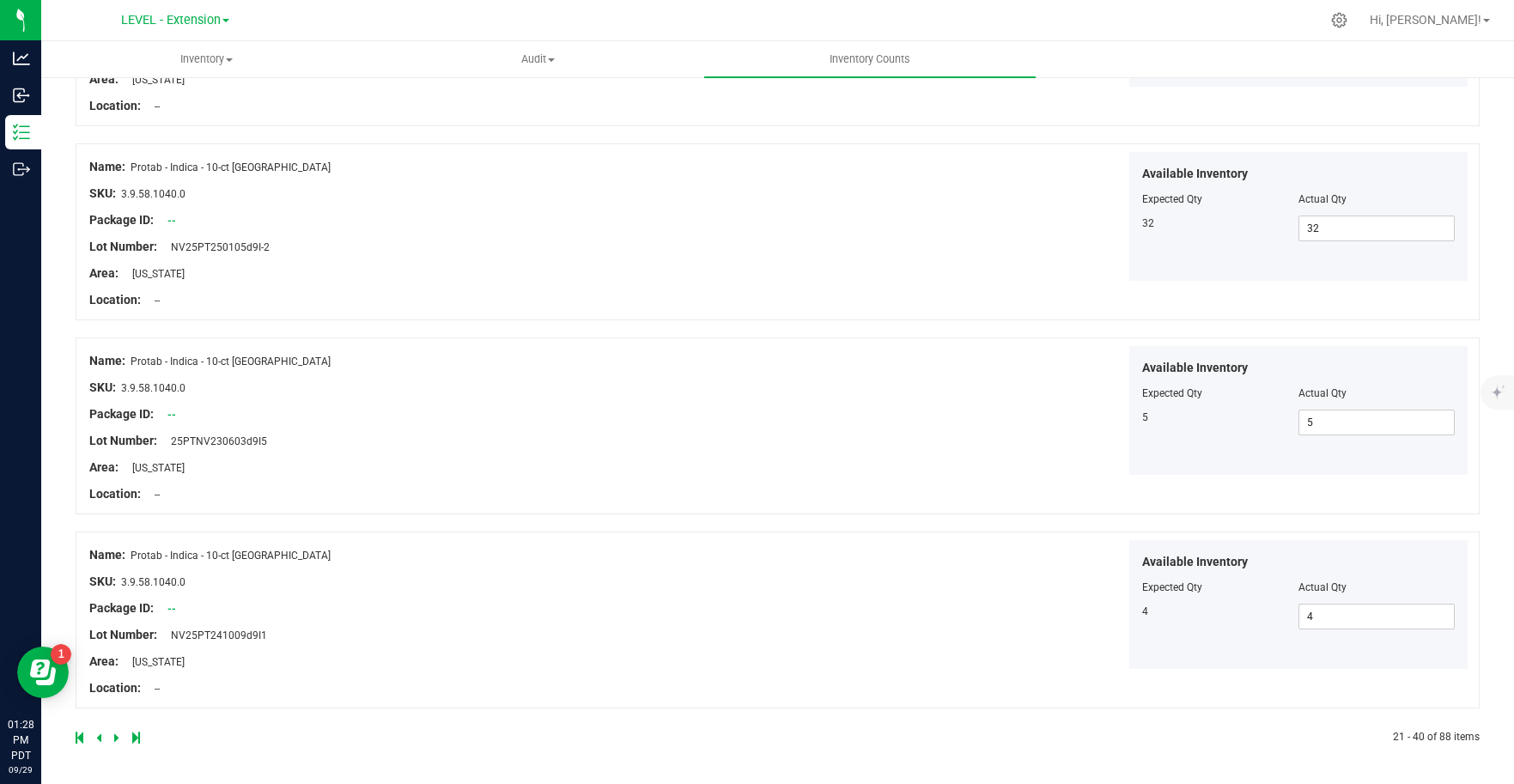
scroll to position [0, 0]
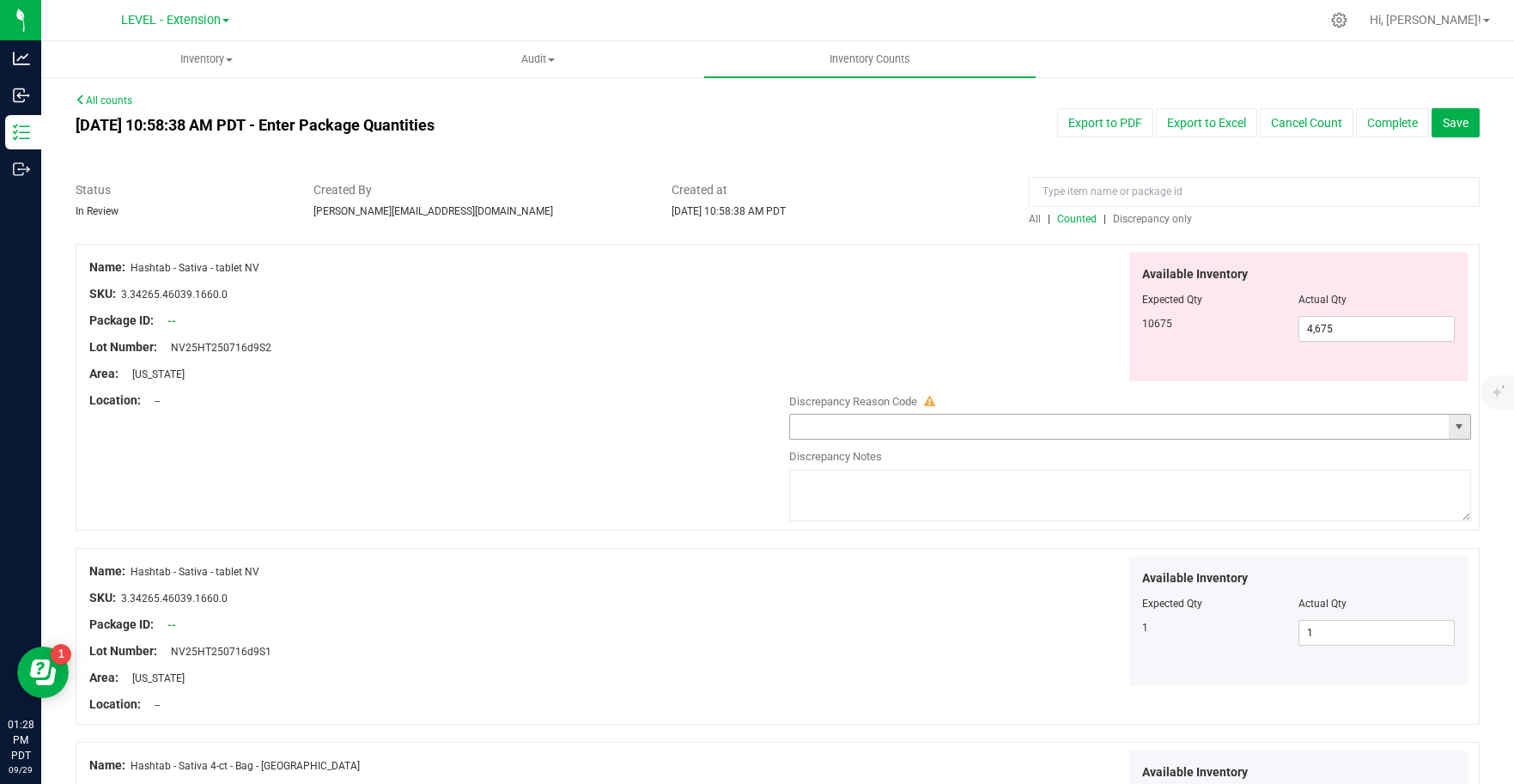
click at [1453, 433] on span "select" at bounding box center [1458, 426] width 14 height 14
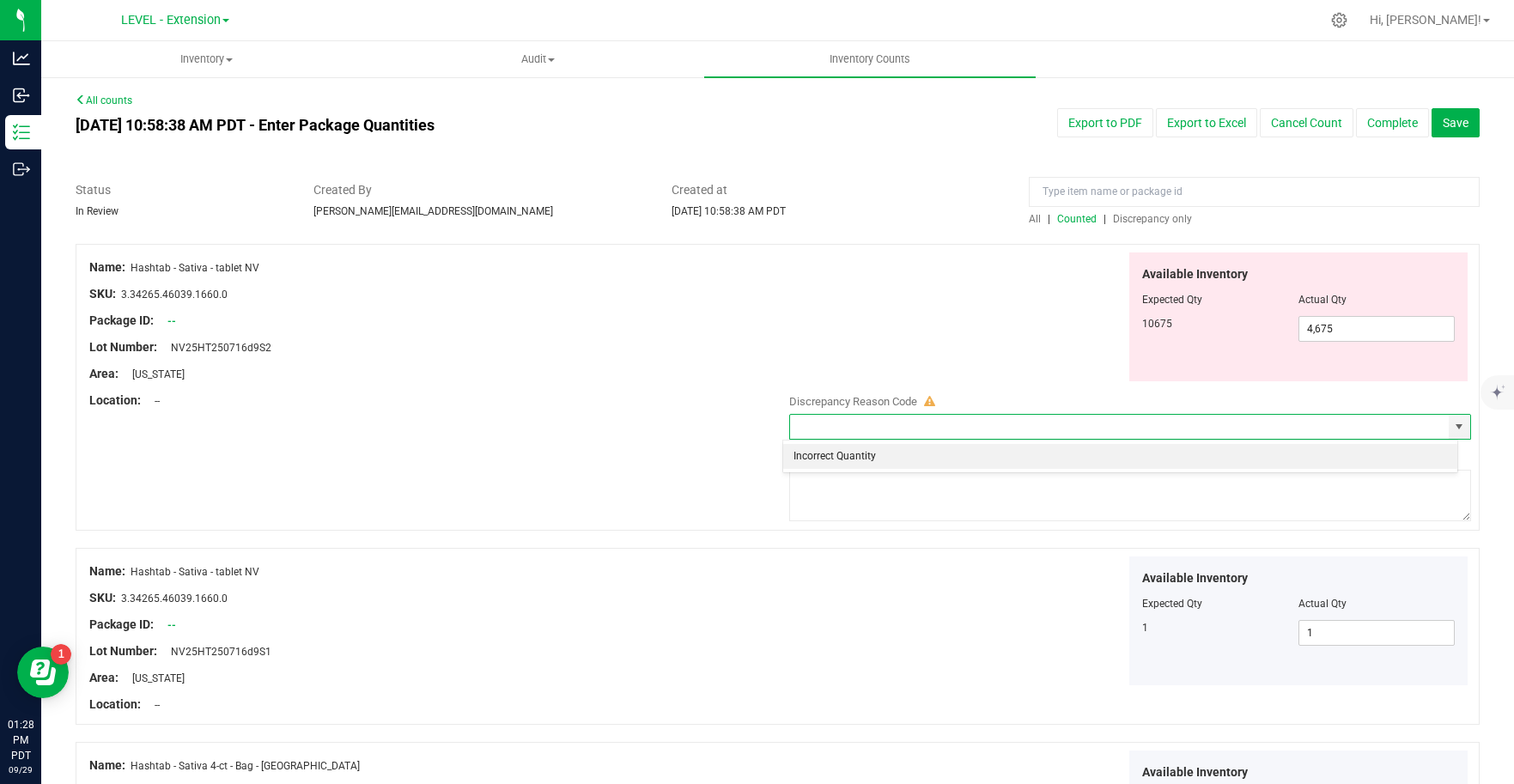
click at [897, 461] on li "Incorrect Quantity" at bounding box center [1120, 456] width 674 height 26
type input "Incorrect Quantity"
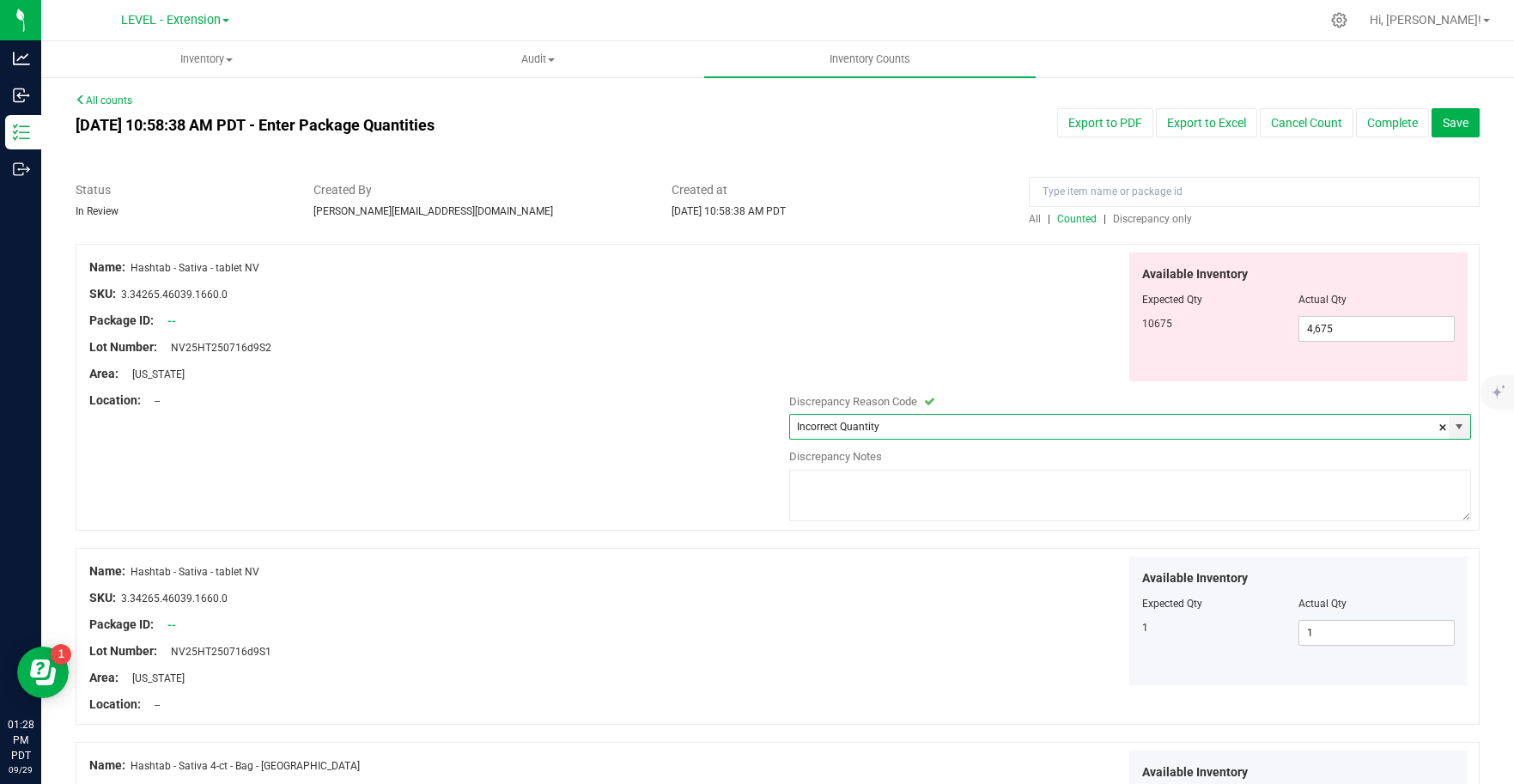
click at [880, 512] on textarea at bounding box center [1130, 495] width 682 height 52
paste textarea "Update [DATE]"
type textarea "Update [DATE]"
click at [953, 643] on div "Available Inventory Expected Qty Actual Qty 1 1 1" at bounding box center [1126, 621] width 691 height 129
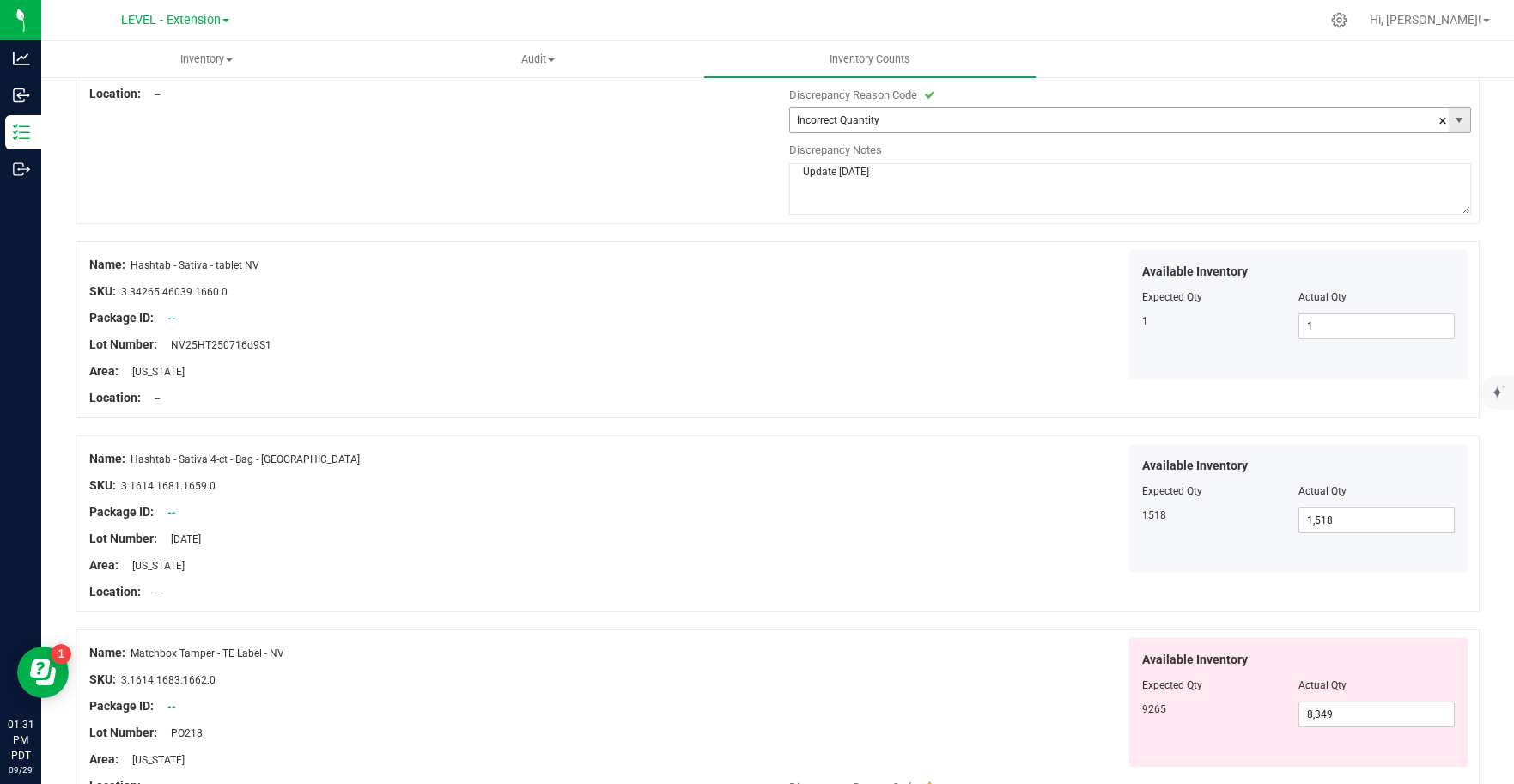
scroll to position [520, 0]
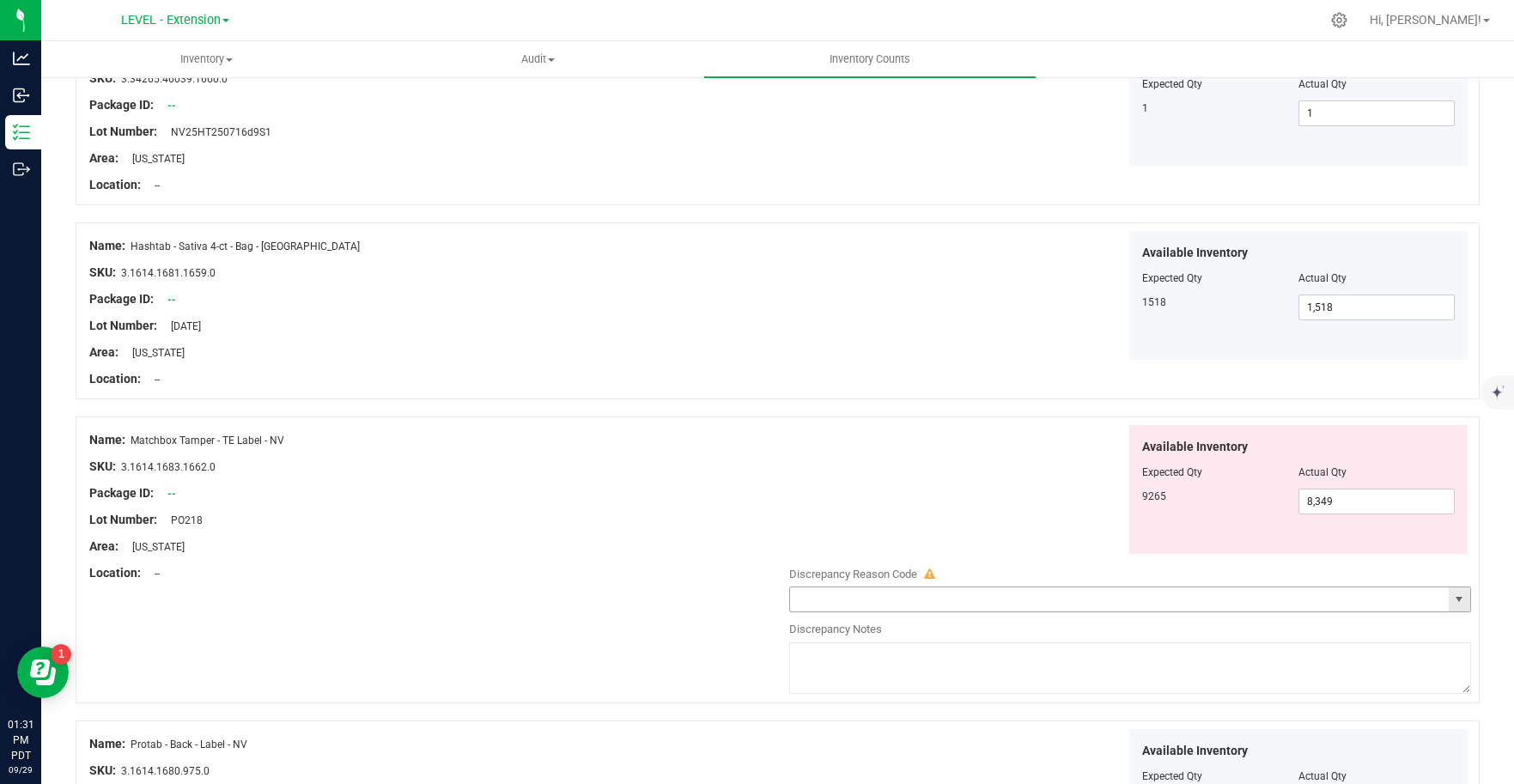
click at [1452, 605] on span "select" at bounding box center [1458, 599] width 14 height 14
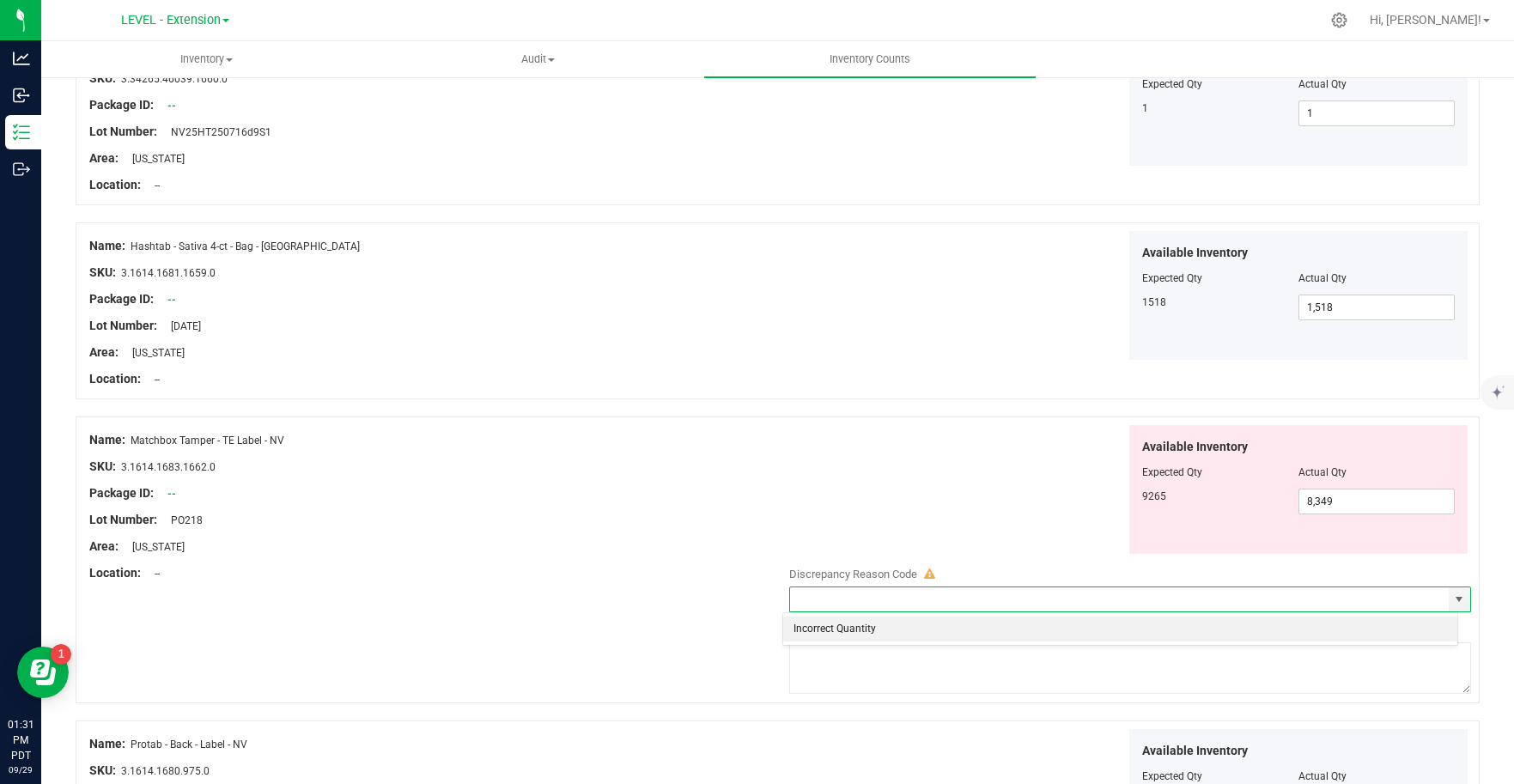
click at [878, 625] on li "Incorrect Quantity" at bounding box center [1120, 628] width 674 height 26
type input "Incorrect Quantity"
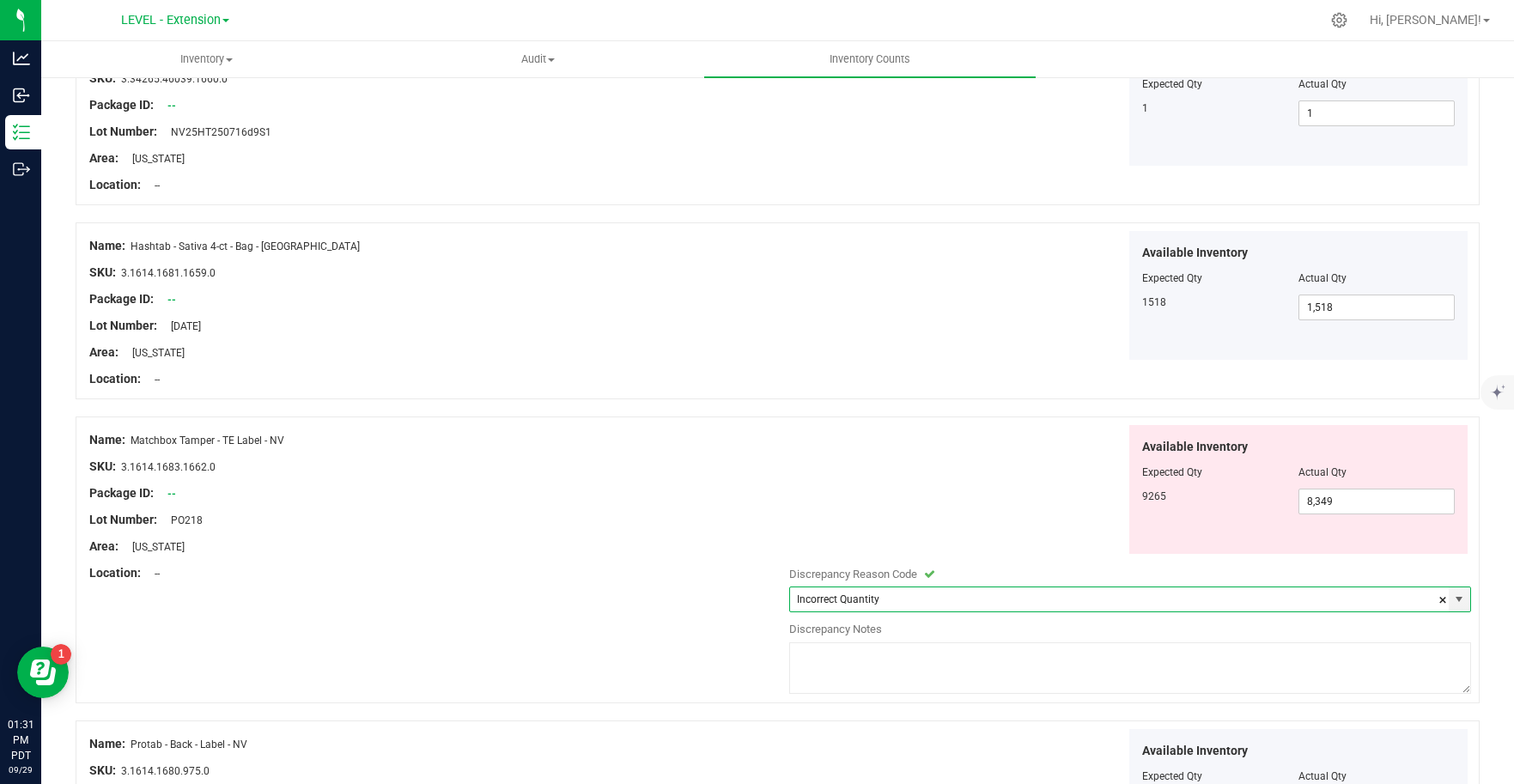
click at [845, 675] on textarea at bounding box center [1130, 668] width 682 height 52
paste textarea "Update [DATE]"
type textarea "Update [DATE]"
click at [699, 642] on div "Name: Matchbox Tamper - TE Label - NV SKU: 3.1614.1683.1662.0 Package ID: -- Lo…" at bounding box center [778, 559] width 1404 height 286
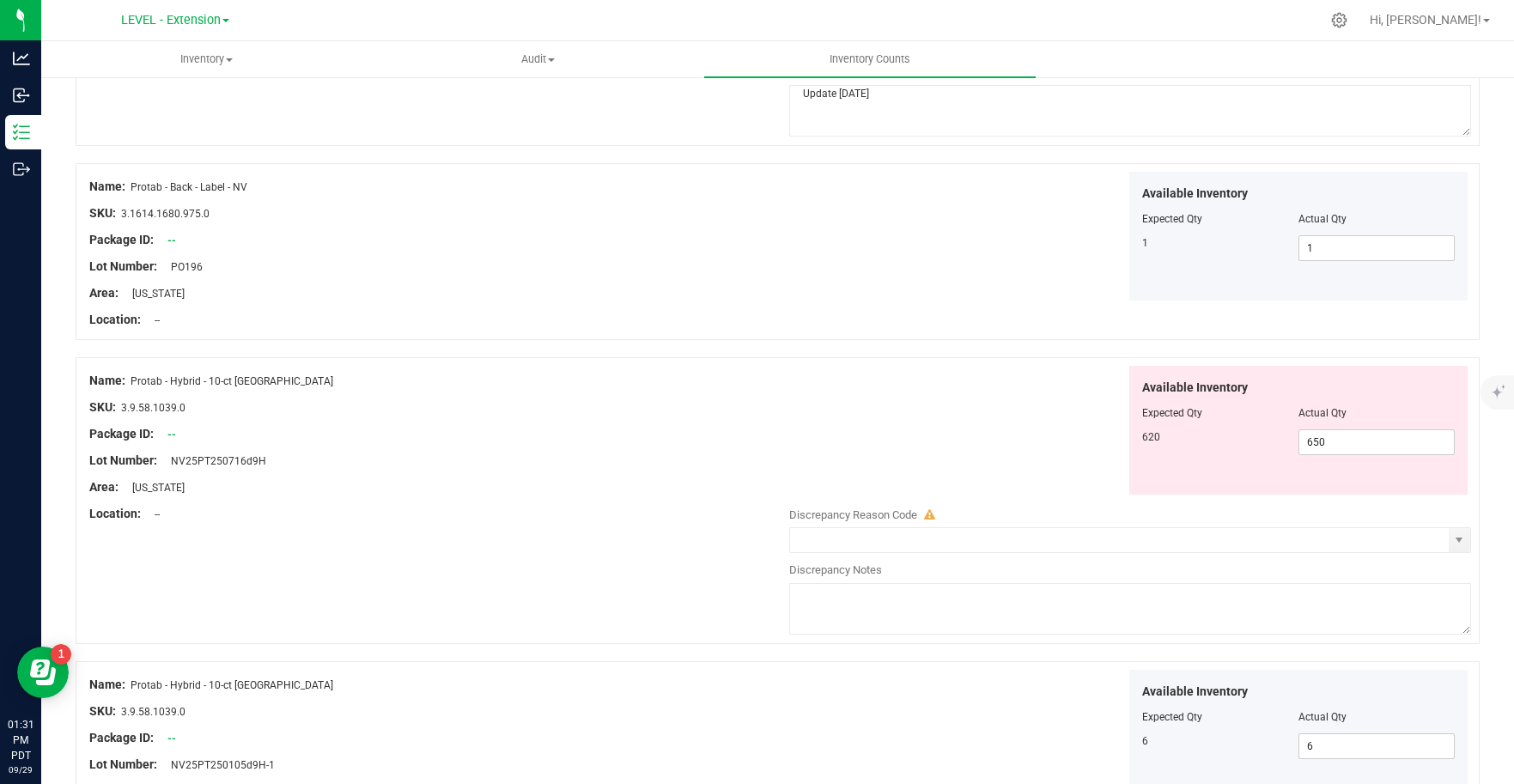
scroll to position [1167, 0]
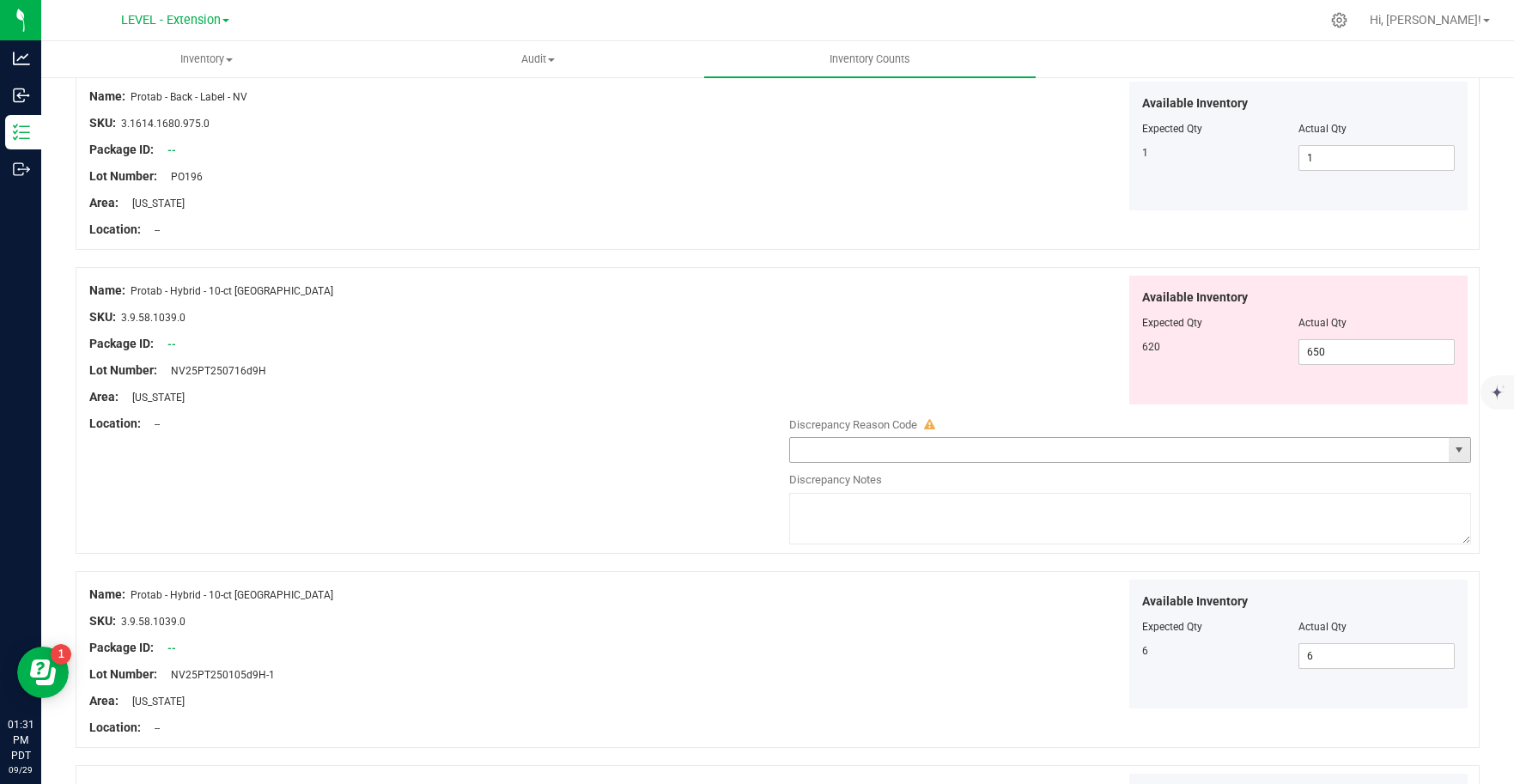
click at [1449, 458] on span "select" at bounding box center [1459, 449] width 22 height 24
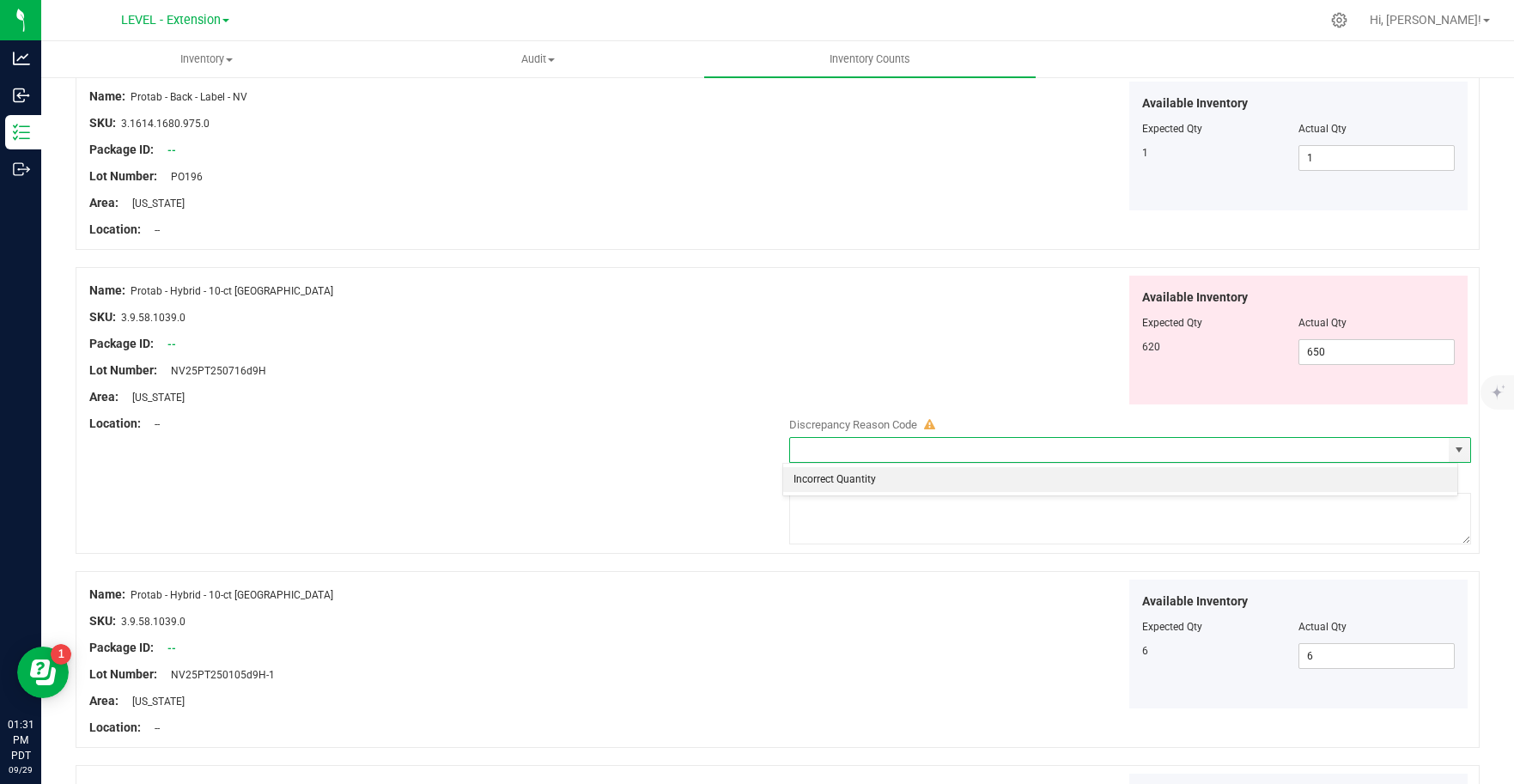
click at [832, 483] on li "Incorrect Quantity" at bounding box center [1120, 479] width 674 height 26
type input "Incorrect Quantity"
click at [843, 523] on textarea at bounding box center [1130, 519] width 682 height 52
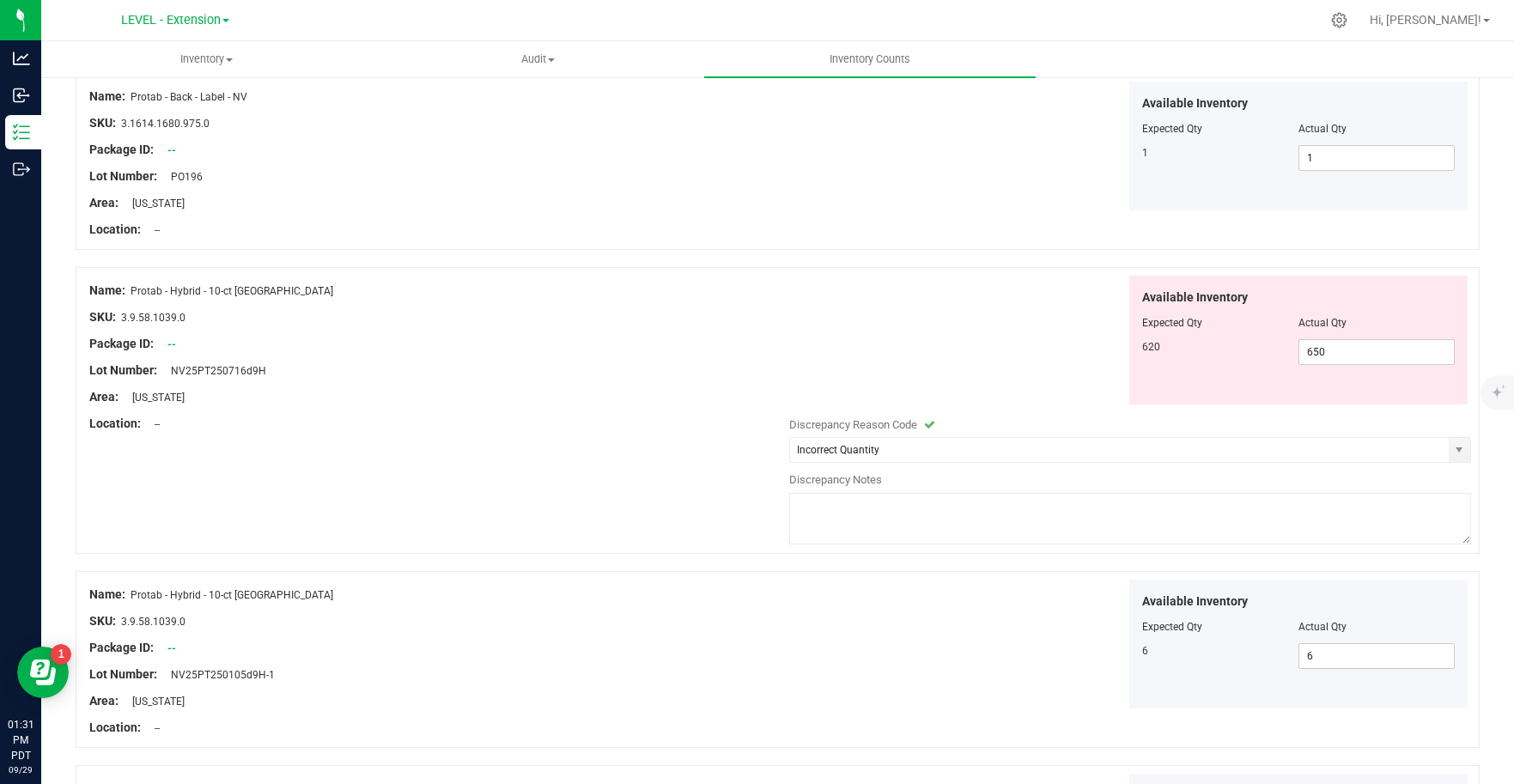
paste textarea "Update [DATE]"
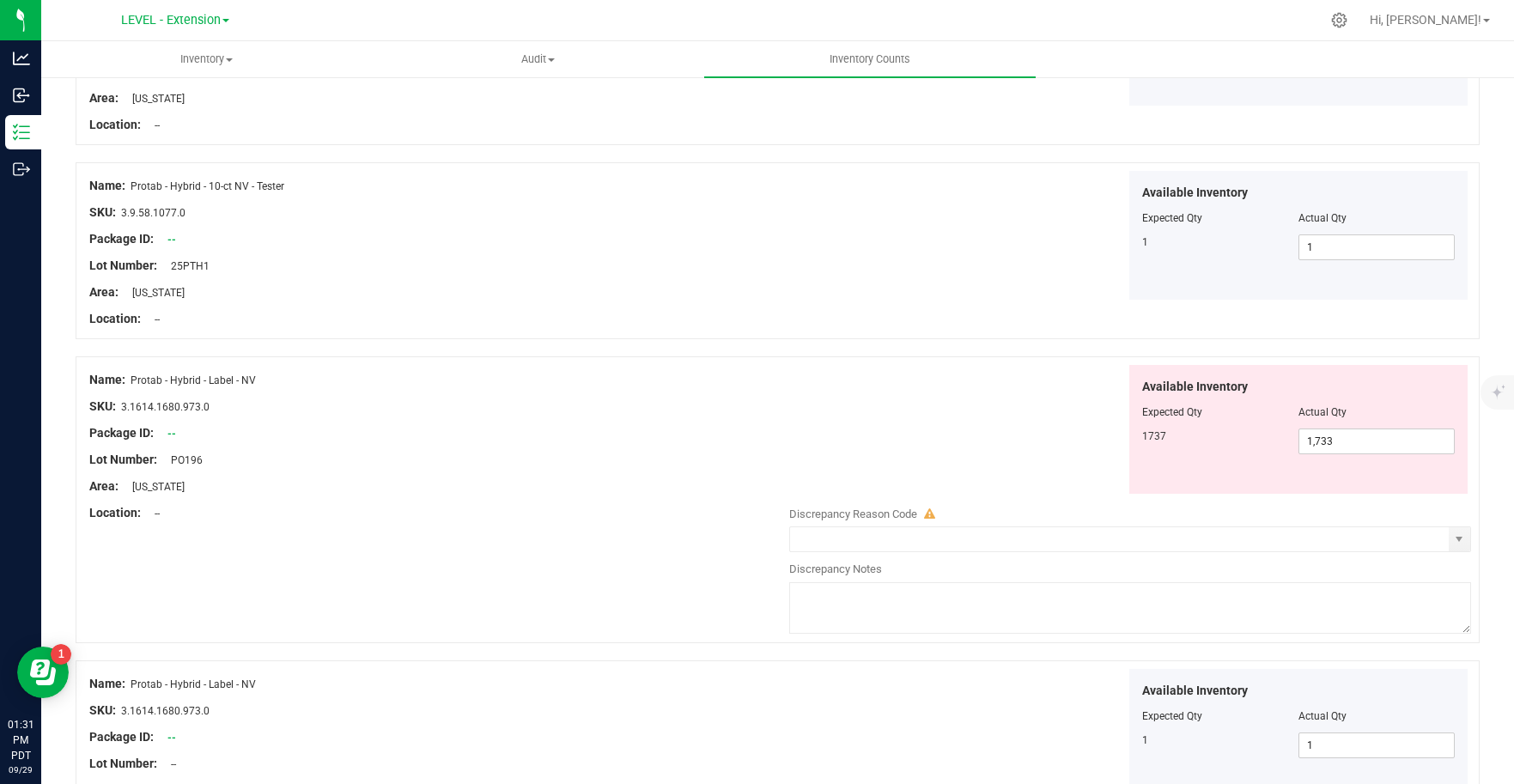
scroll to position [1894, 0]
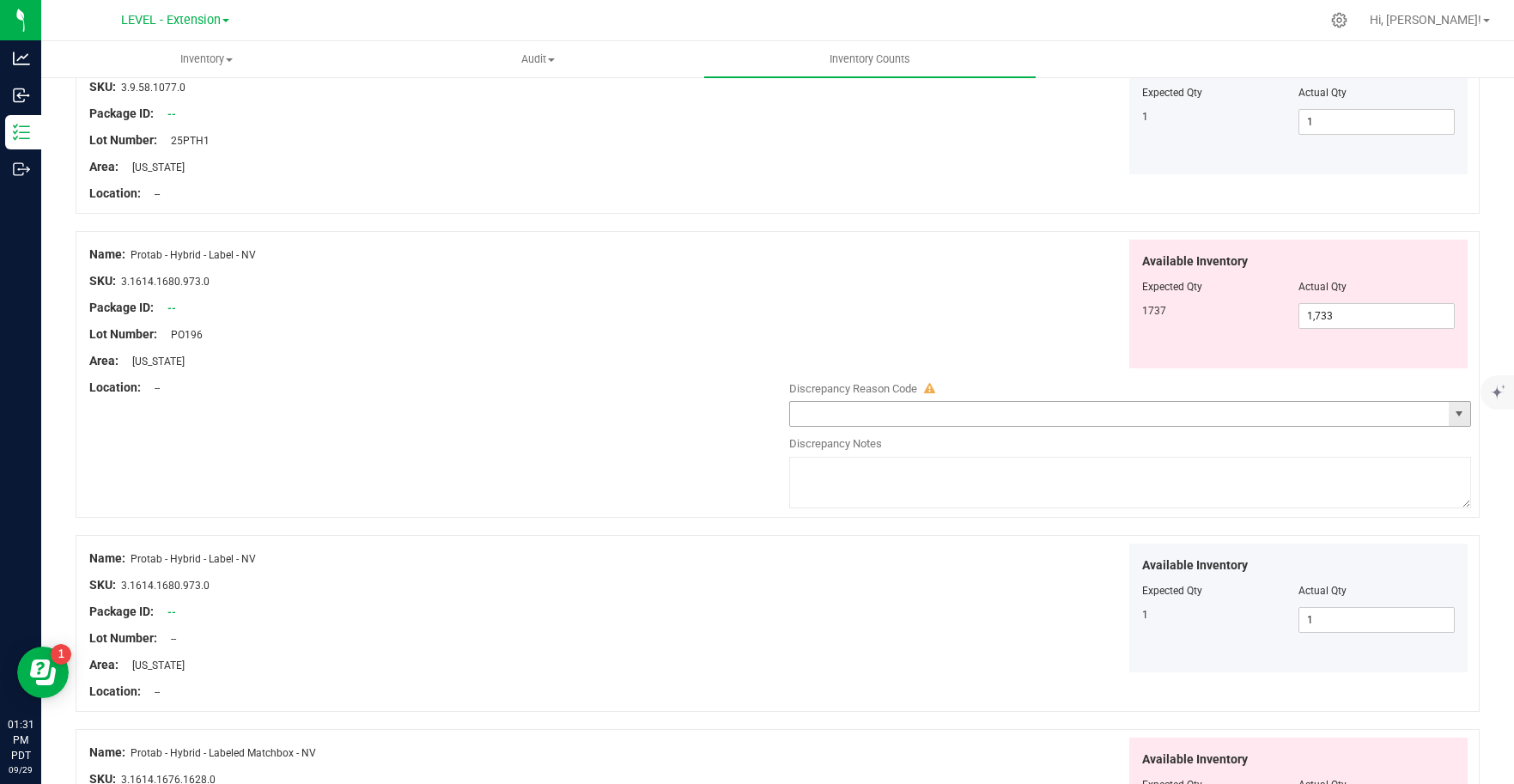
click at [1452, 416] on span "select" at bounding box center [1458, 414] width 14 height 14
type textarea "Update [DATE]"
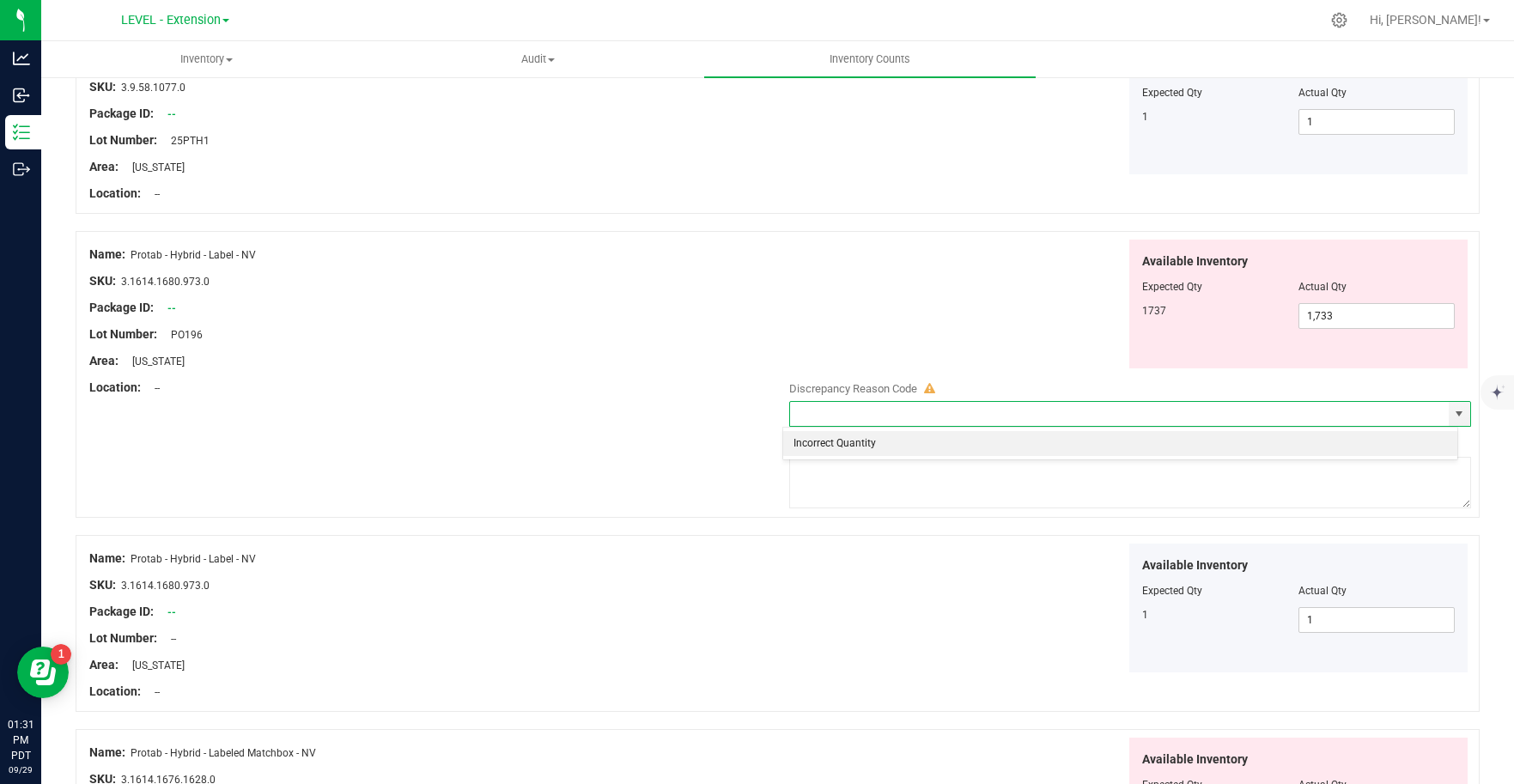
click at [855, 442] on li "Incorrect Quantity" at bounding box center [1120, 443] width 674 height 26
type input "Incorrect Quantity"
click at [847, 496] on textarea at bounding box center [1130, 482] width 682 height 52
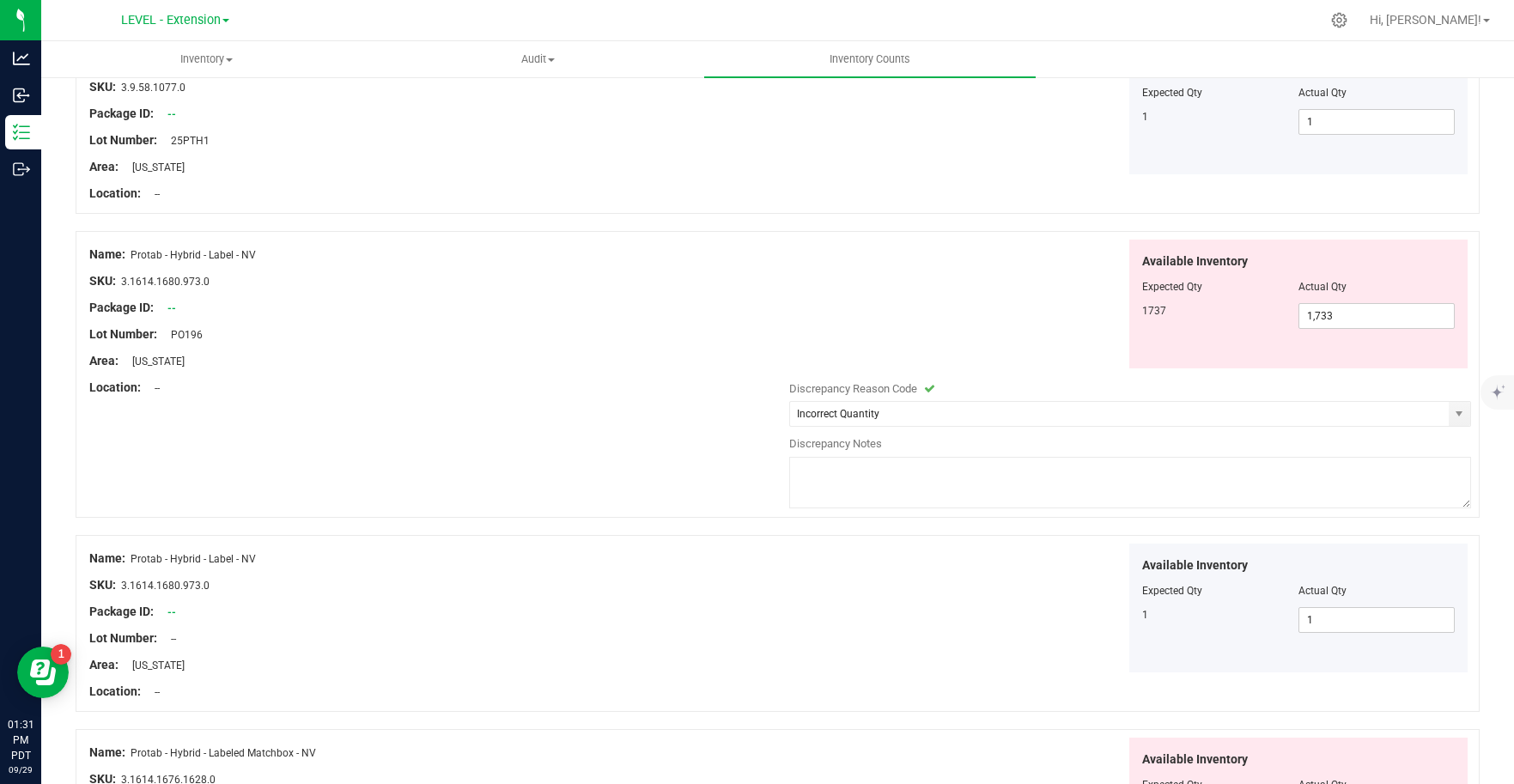
paste textarea "Update [DATE]"
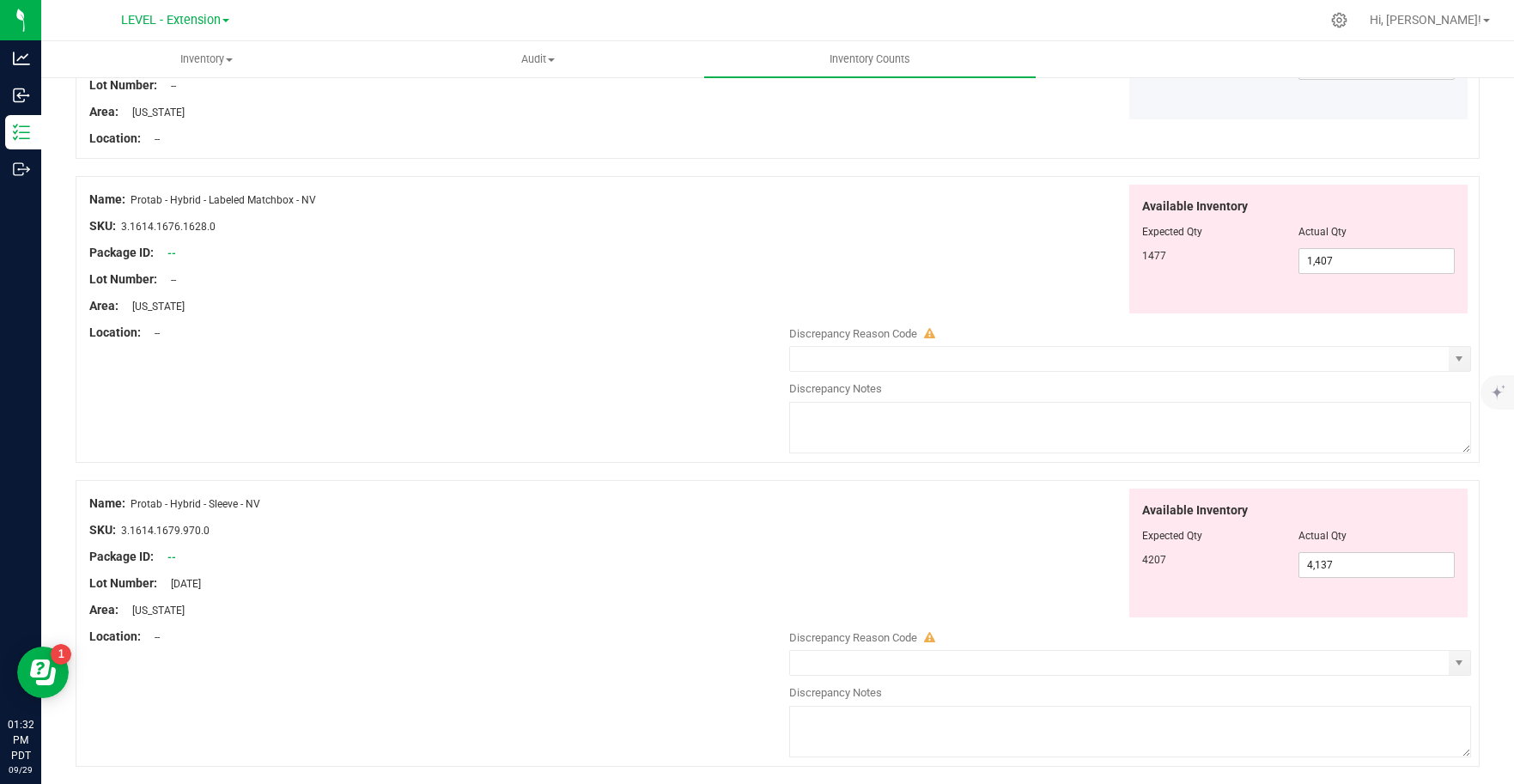
scroll to position [2479, 0]
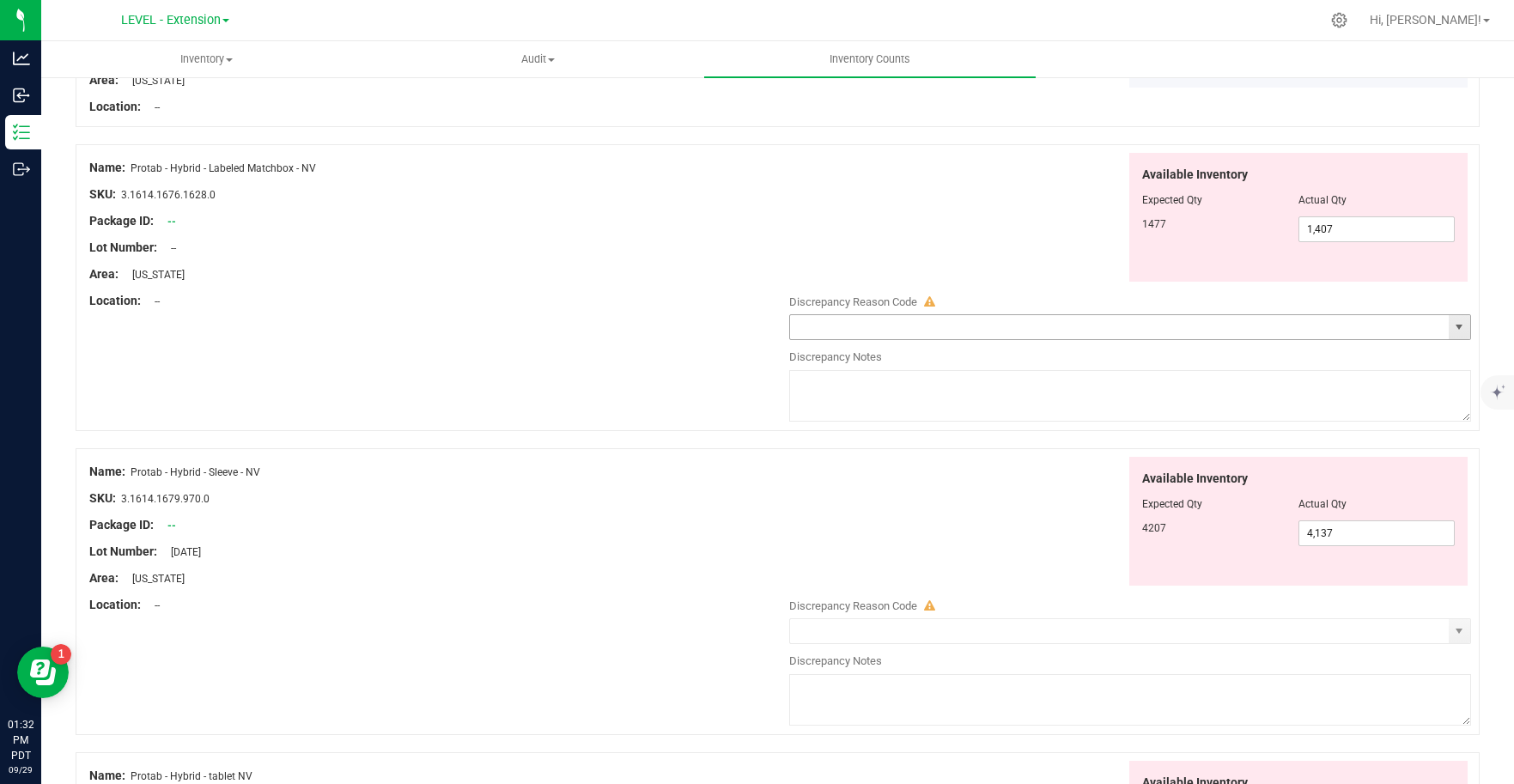
click at [1452, 332] on span "select" at bounding box center [1458, 327] width 14 height 14
type textarea "Update [DATE]"
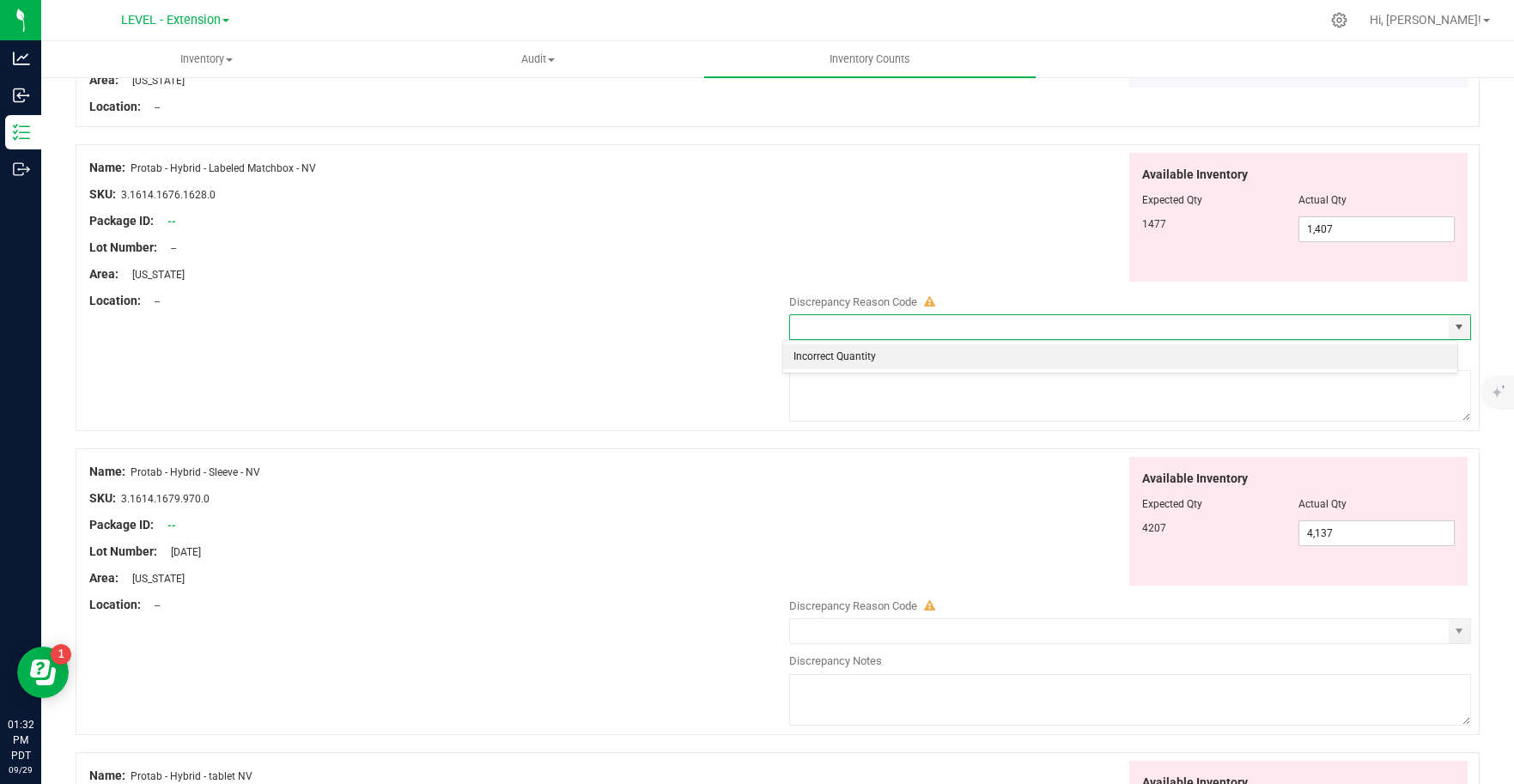
click at [941, 360] on li "Incorrect Quantity" at bounding box center [1120, 356] width 674 height 26
type input "Incorrect Quantity"
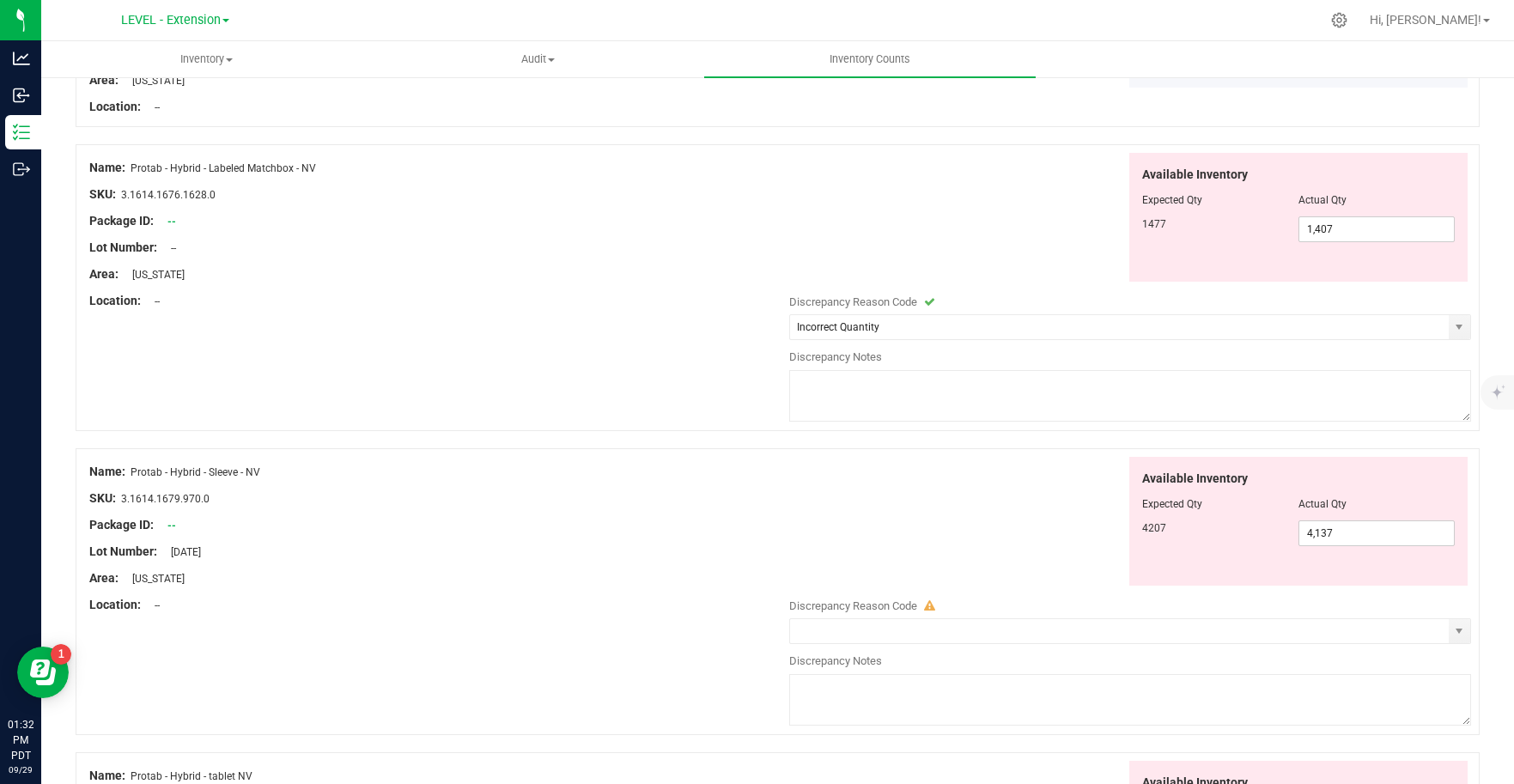
click at [887, 393] on textarea at bounding box center [1130, 396] width 682 height 52
paste textarea "Update [DATE]"
type textarea "Update [DATE]"
click at [980, 533] on div "Available Inventory Expected Qty Actual Qty 4207 4,137 4137" at bounding box center [1126, 520] width 691 height 129
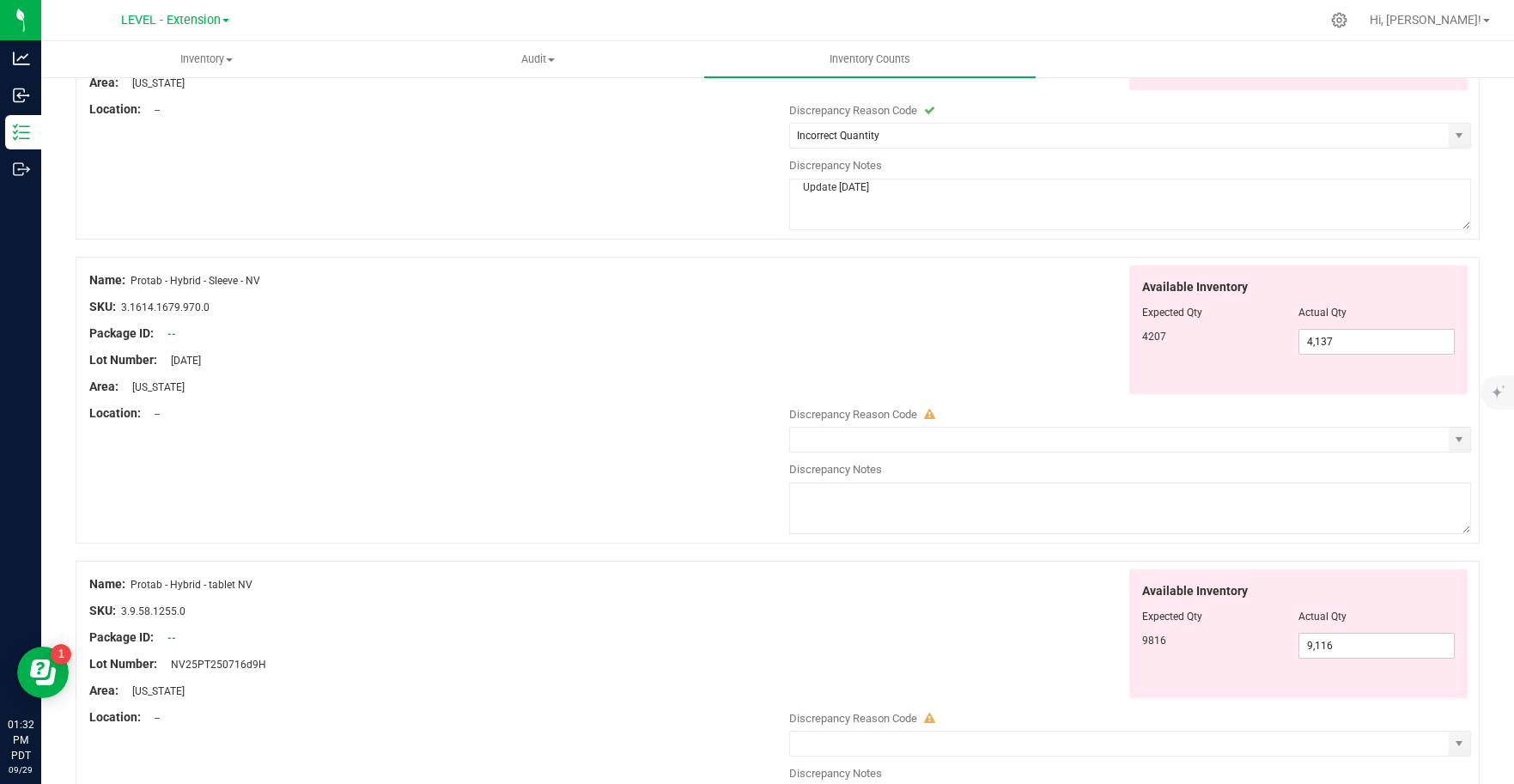
scroll to position [2808, 0]
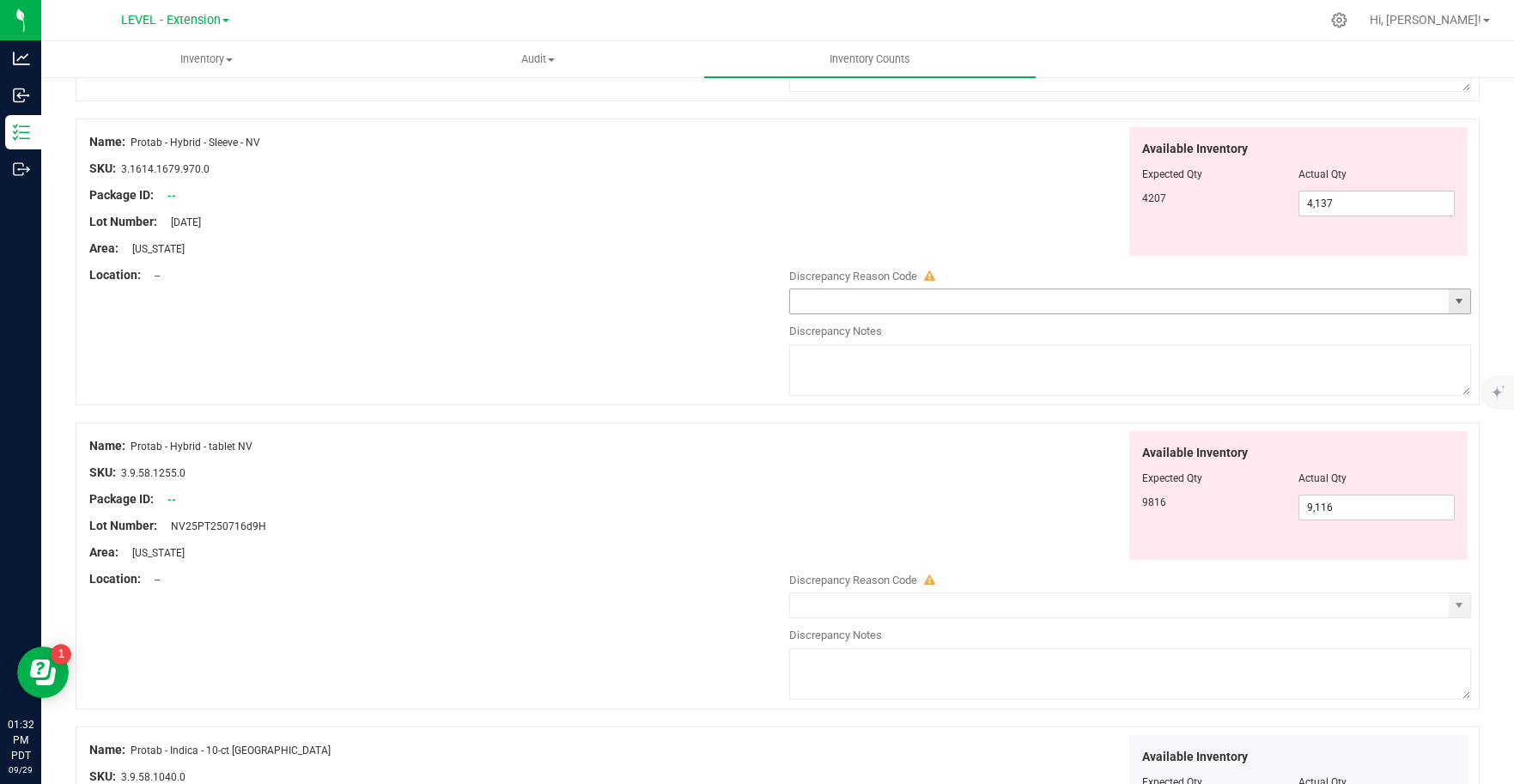
click at [1454, 306] on span "select" at bounding box center [1459, 300] width 22 height 24
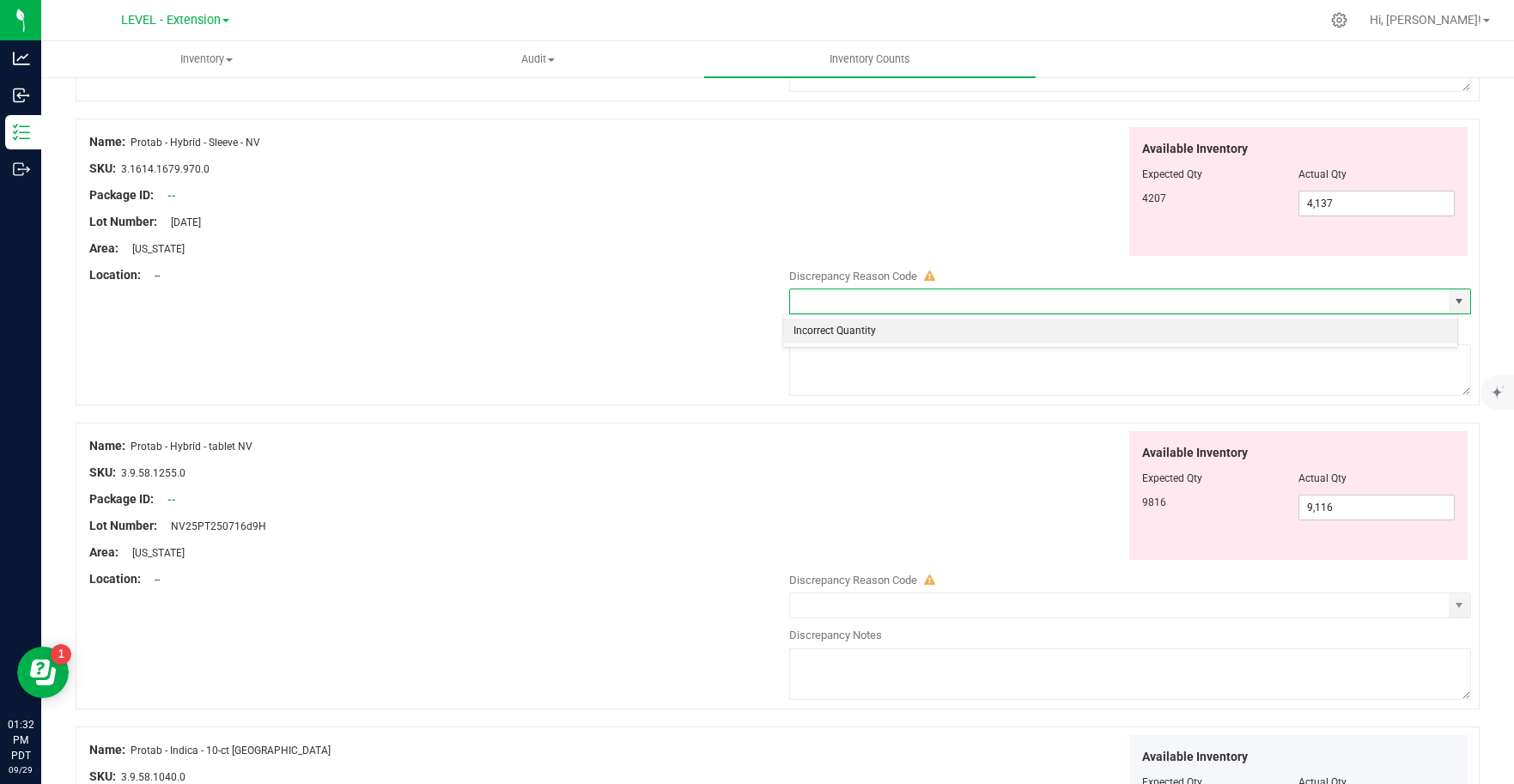
click at [909, 334] on li "Incorrect Quantity" at bounding box center [1120, 331] width 674 height 26
type input "Incorrect Quantity"
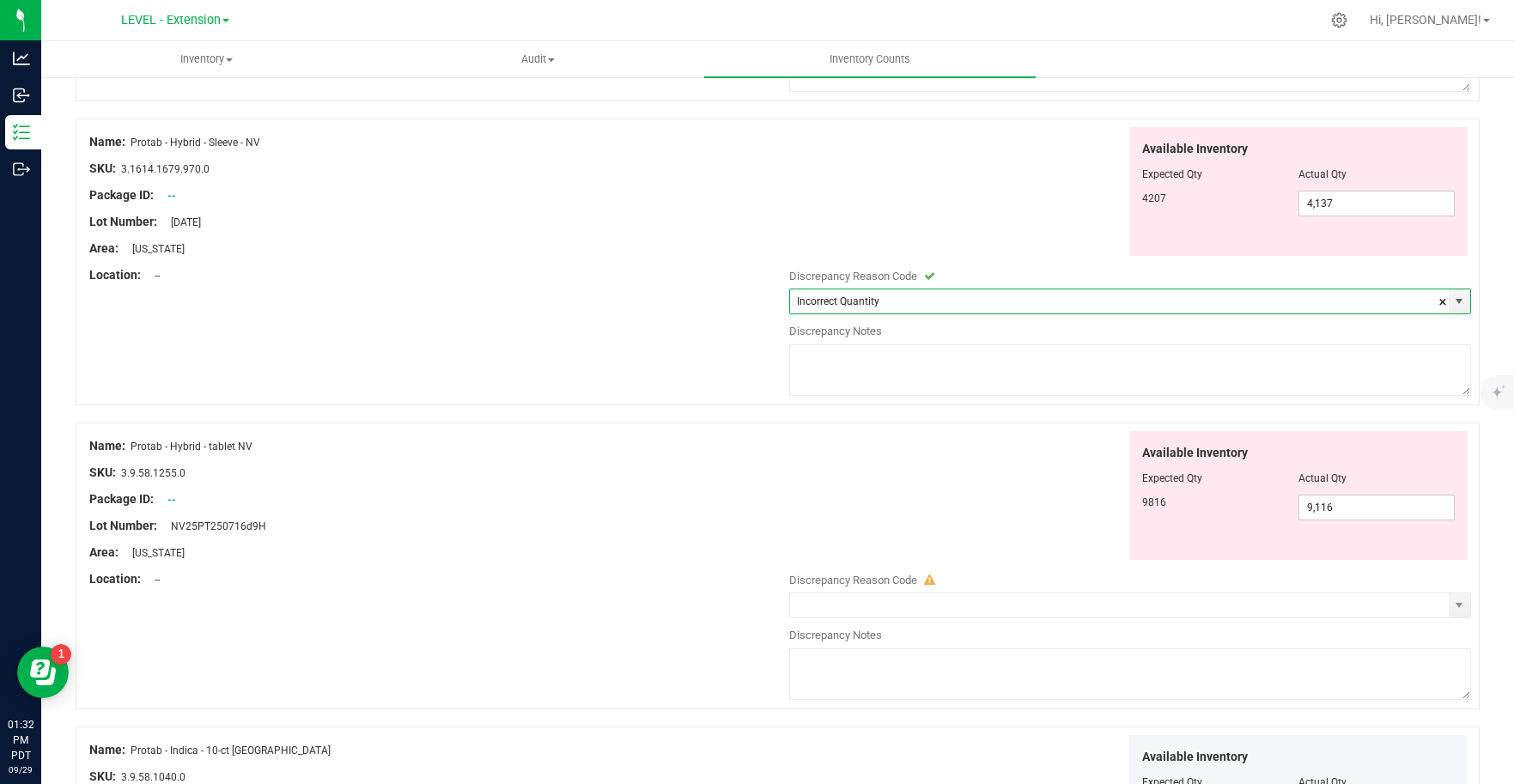
click at [830, 380] on textarea at bounding box center [1130, 369] width 682 height 52
paste textarea "Update [DATE]"
click at [1449, 612] on span "select" at bounding box center [1459, 605] width 22 height 24
type textarea "Update [DATE]"
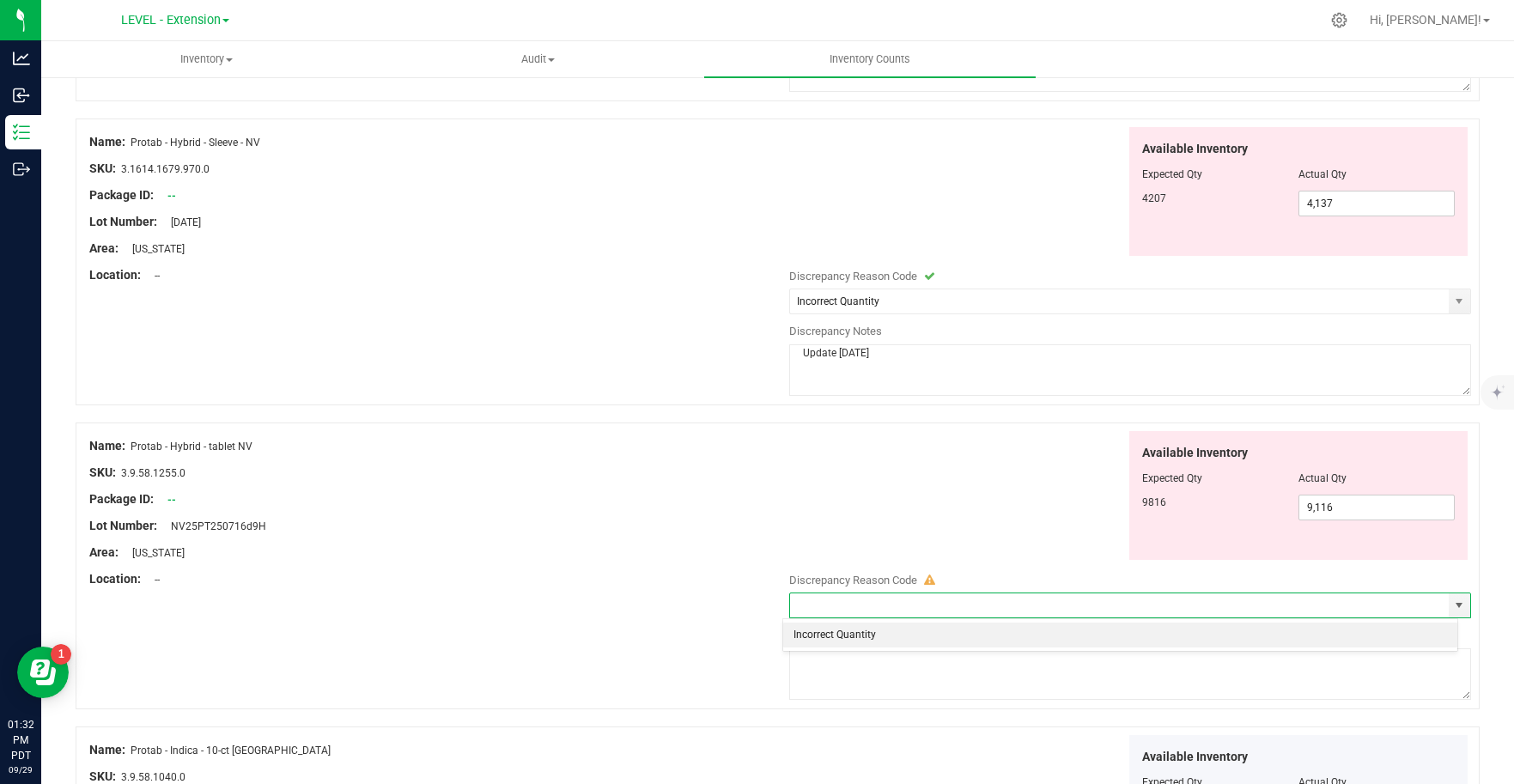
click at [829, 633] on li "Incorrect Quantity" at bounding box center [1120, 635] width 674 height 26
type input "Incorrect Quantity"
click at [846, 675] on textarea at bounding box center [1130, 673] width 682 height 52
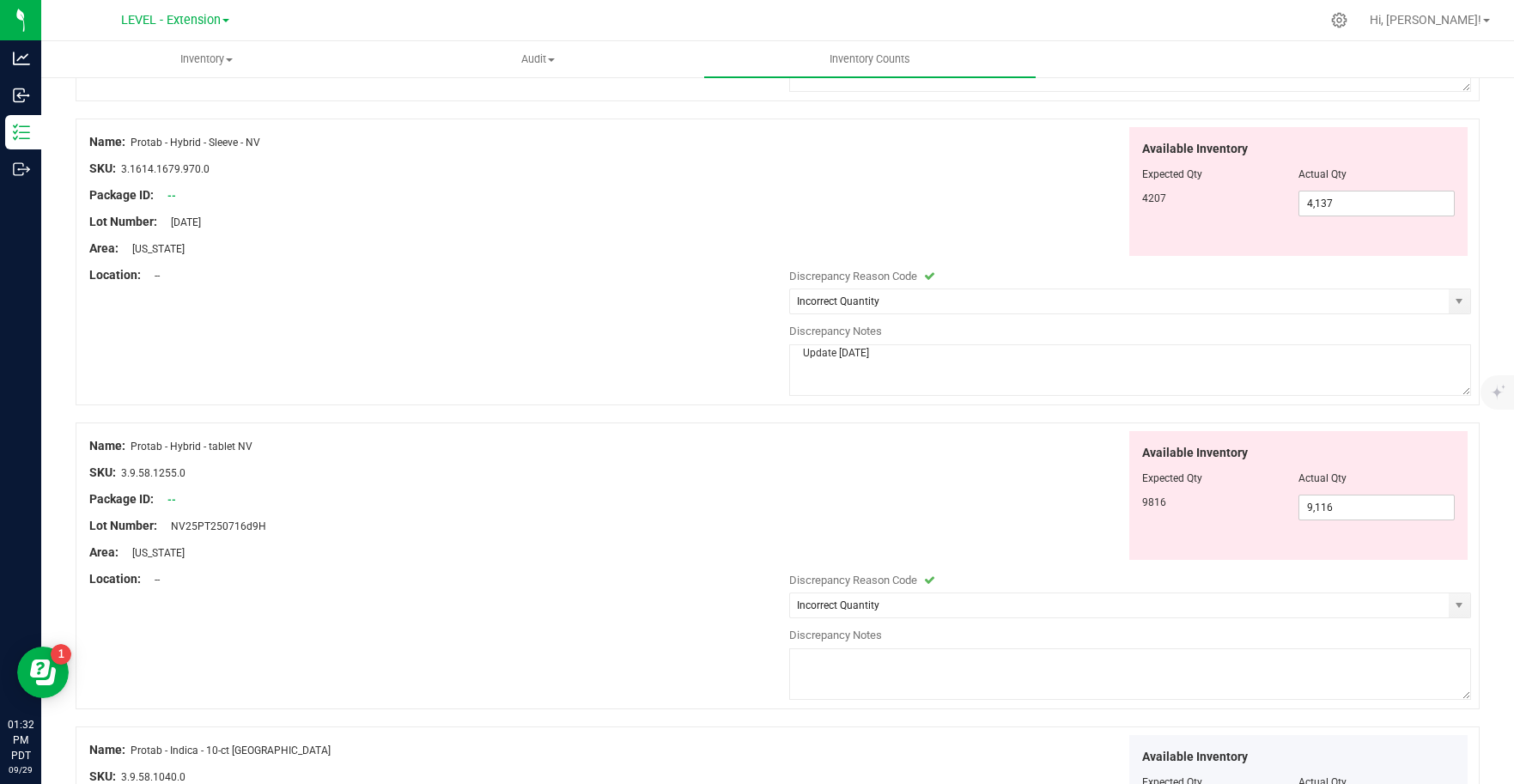
paste textarea "Update [DATE]"
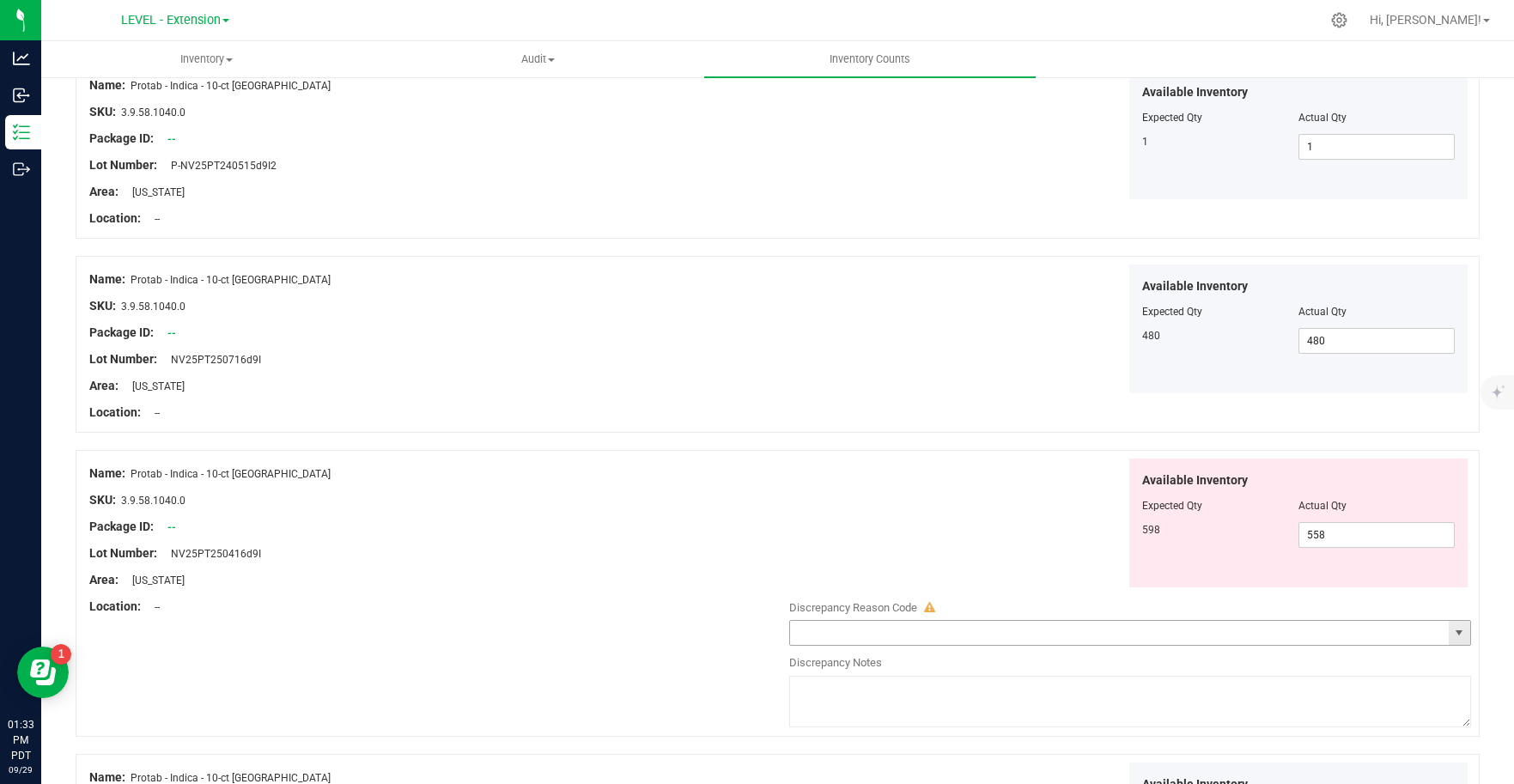
scroll to position [3695, 0]
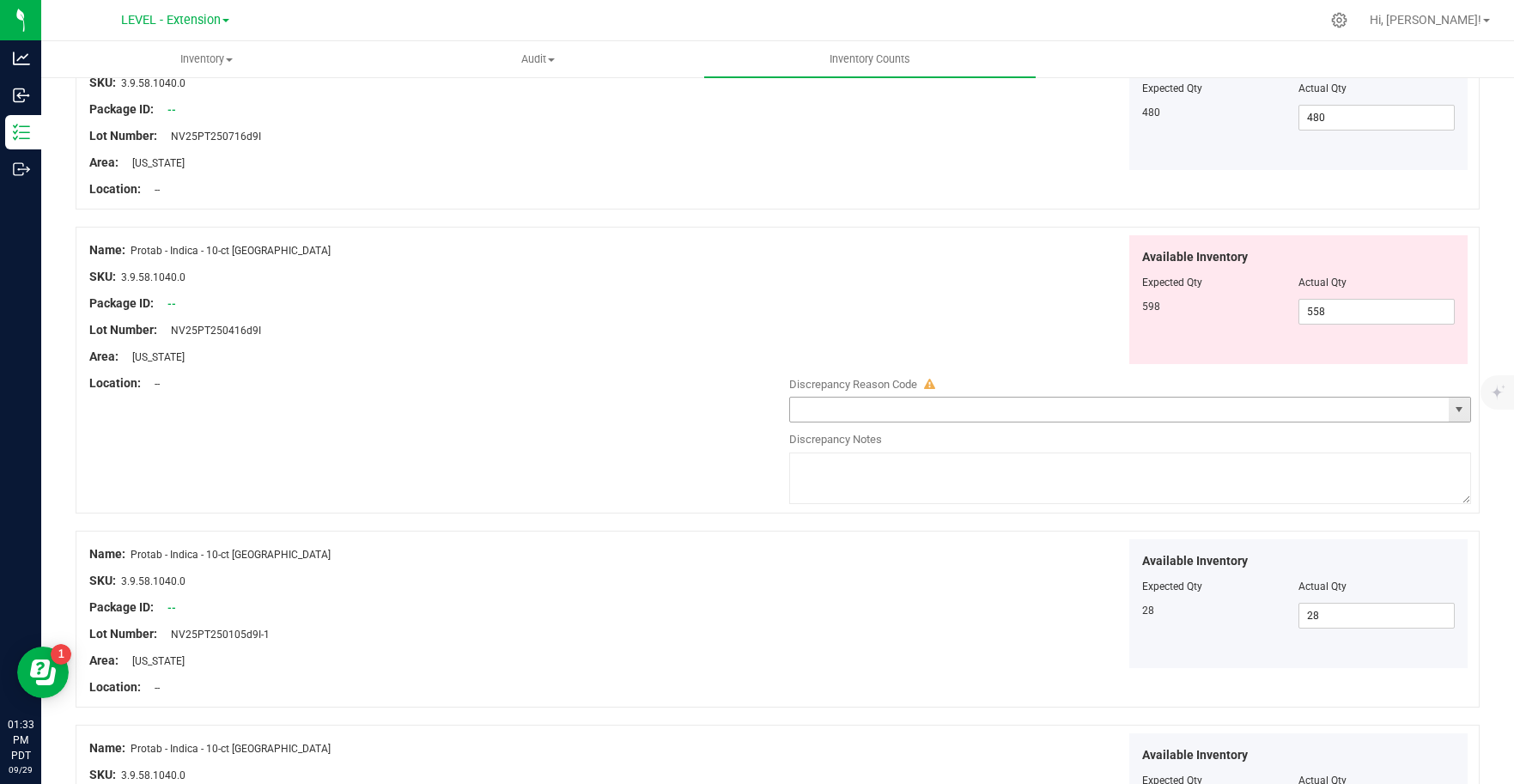
click at [1452, 406] on span "select" at bounding box center [1458, 409] width 14 height 14
type textarea "Update [DATE]"
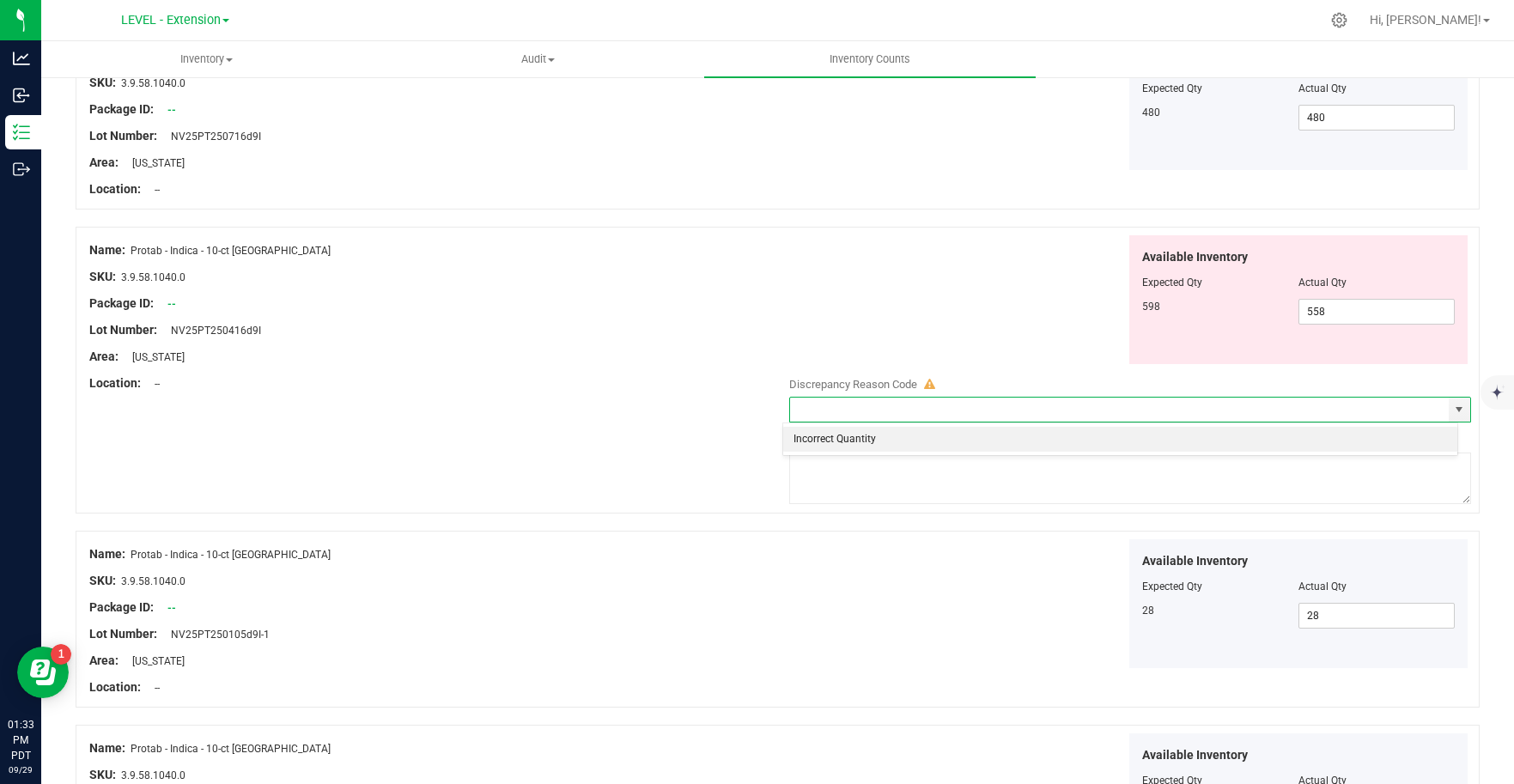
click at [921, 442] on li "Incorrect Quantity" at bounding box center [1120, 439] width 674 height 26
type input "Incorrect Quantity"
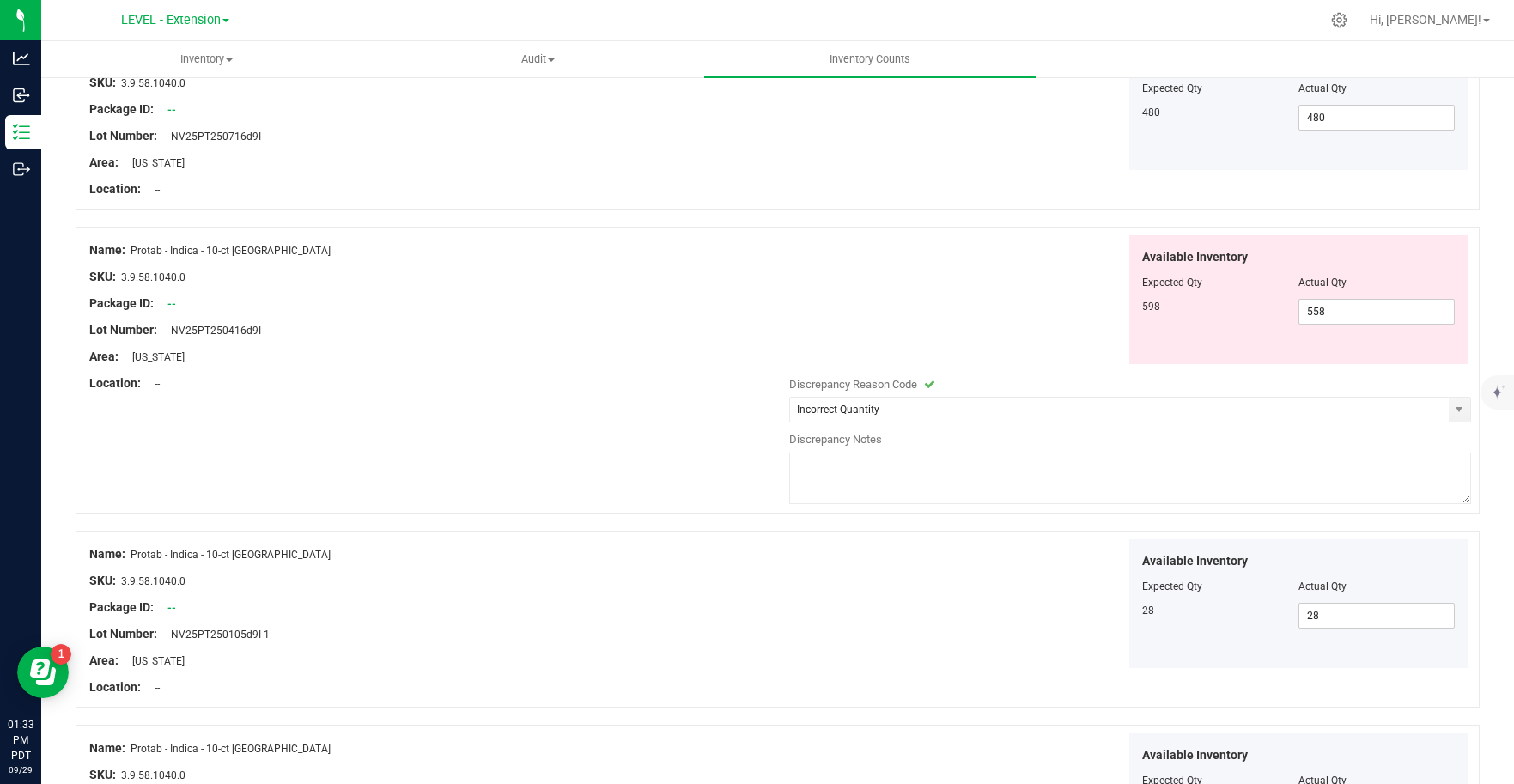
click at [861, 478] on textarea at bounding box center [1130, 478] width 682 height 52
paste textarea "Update [DATE]"
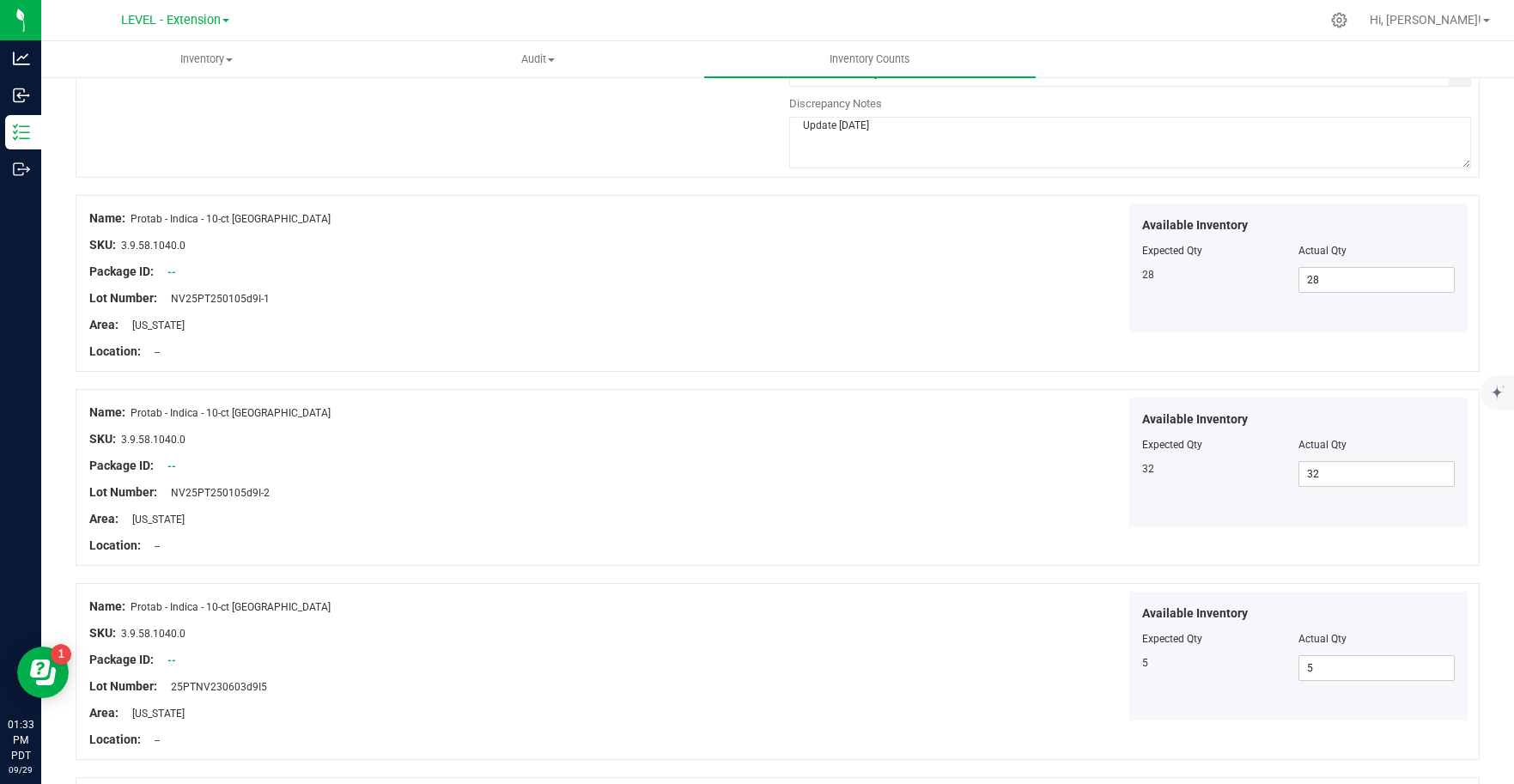
scroll to position [4276, 0]
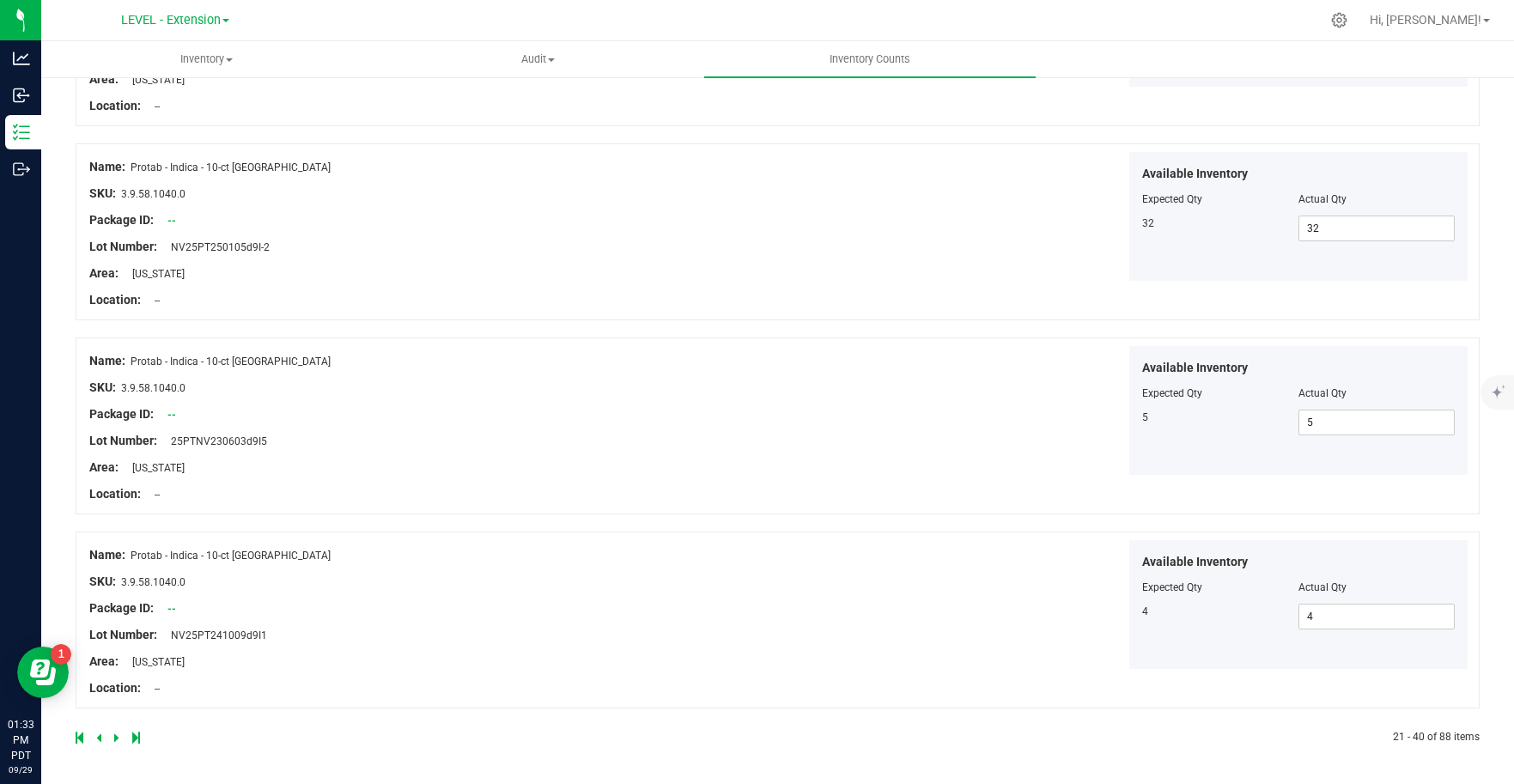
type textarea "Update [DATE]"
click at [117, 737] on link at bounding box center [118, 737] width 8 height 12
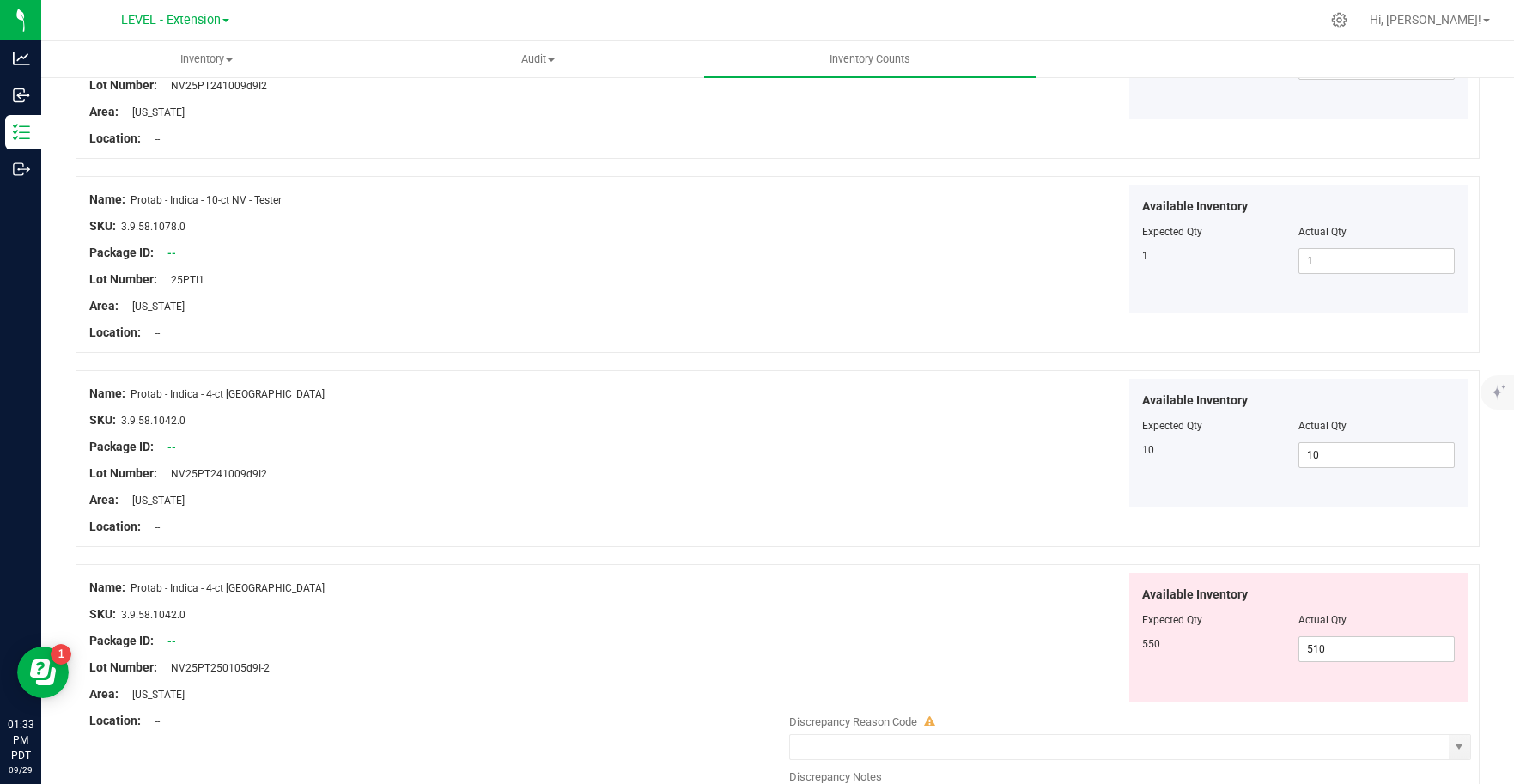
scroll to position [634, 0]
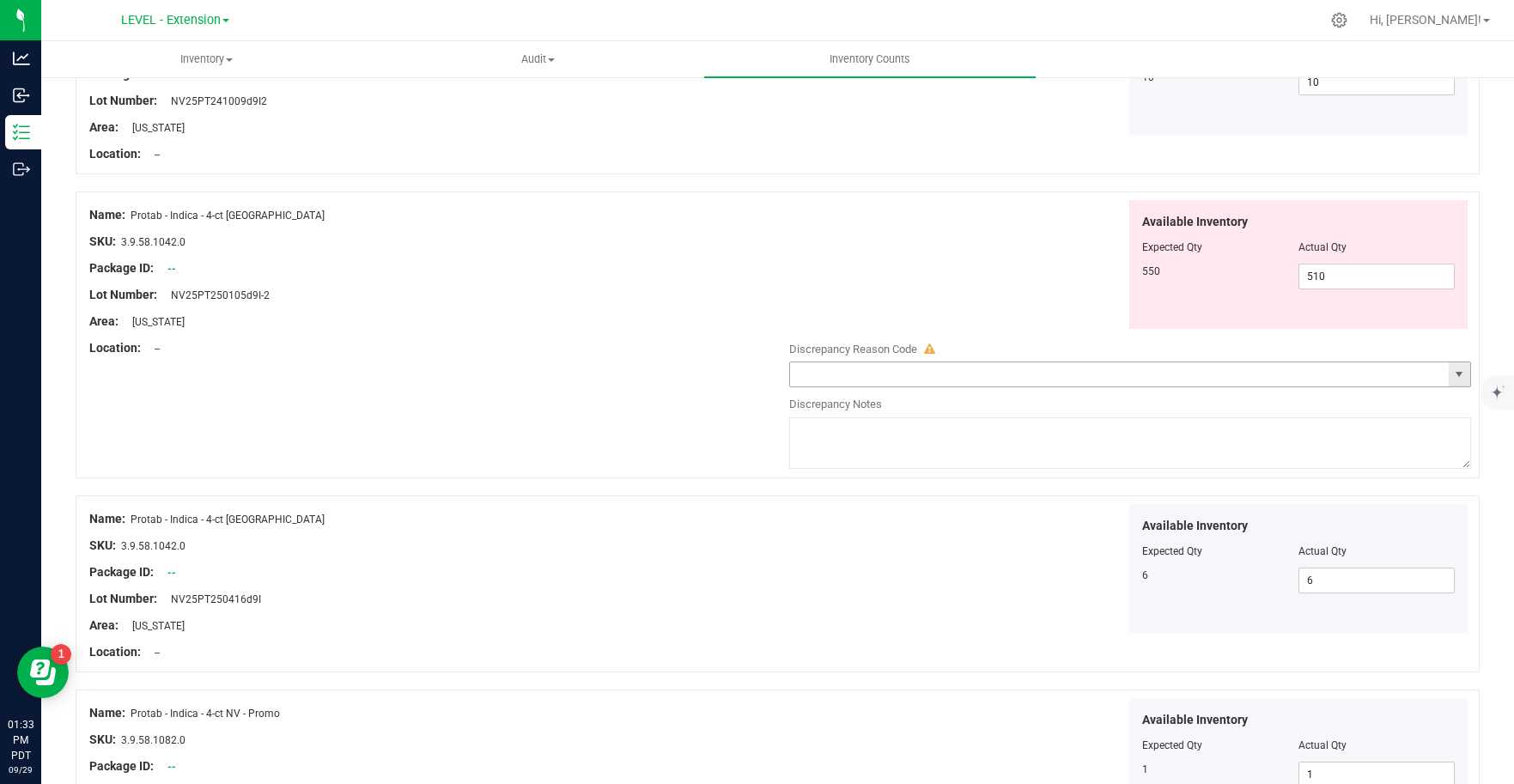
click at [1452, 377] on span "select" at bounding box center [1458, 374] width 14 height 14
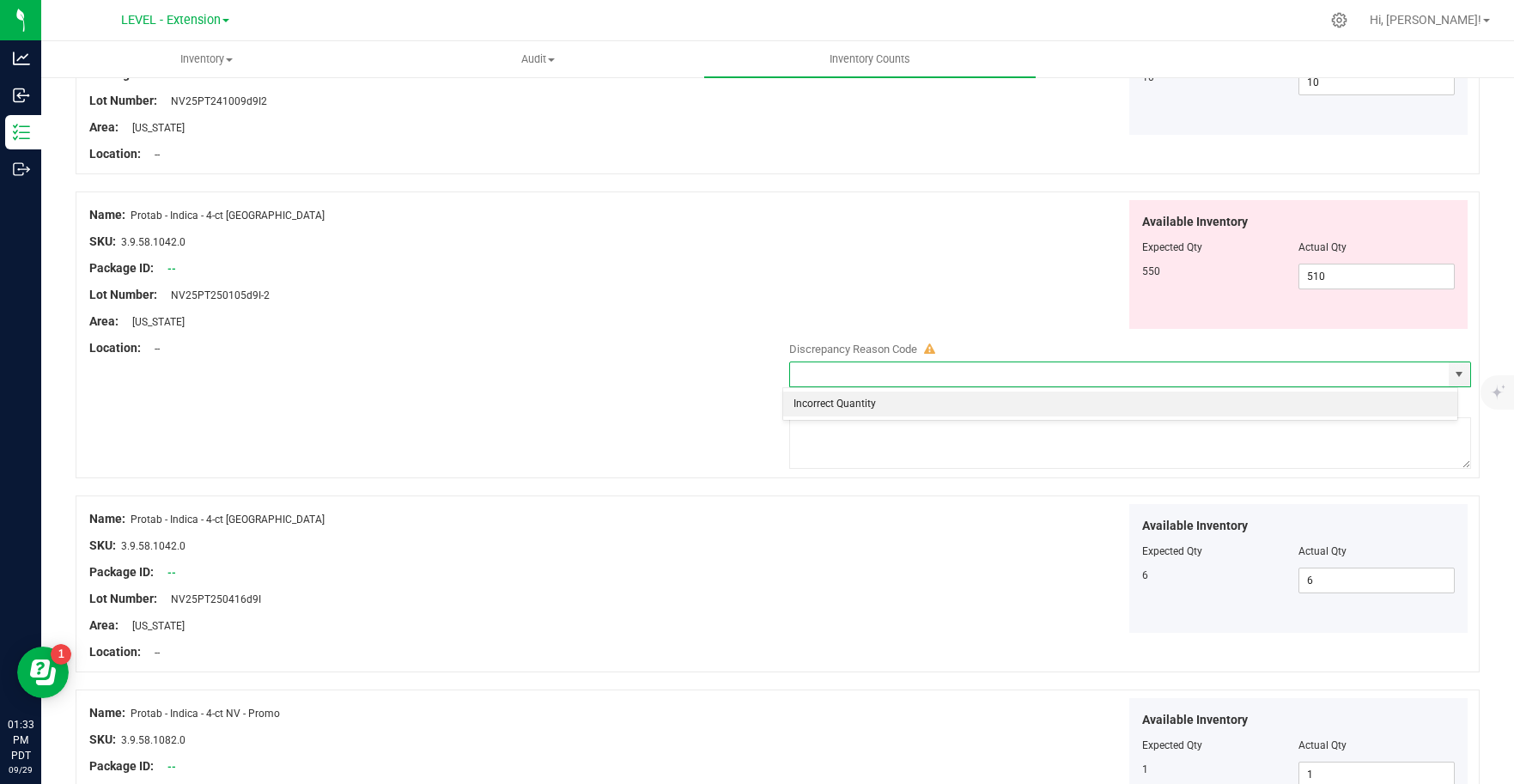
click at [902, 408] on li "Incorrect Quantity" at bounding box center [1120, 403] width 674 height 26
type input "Incorrect Quantity"
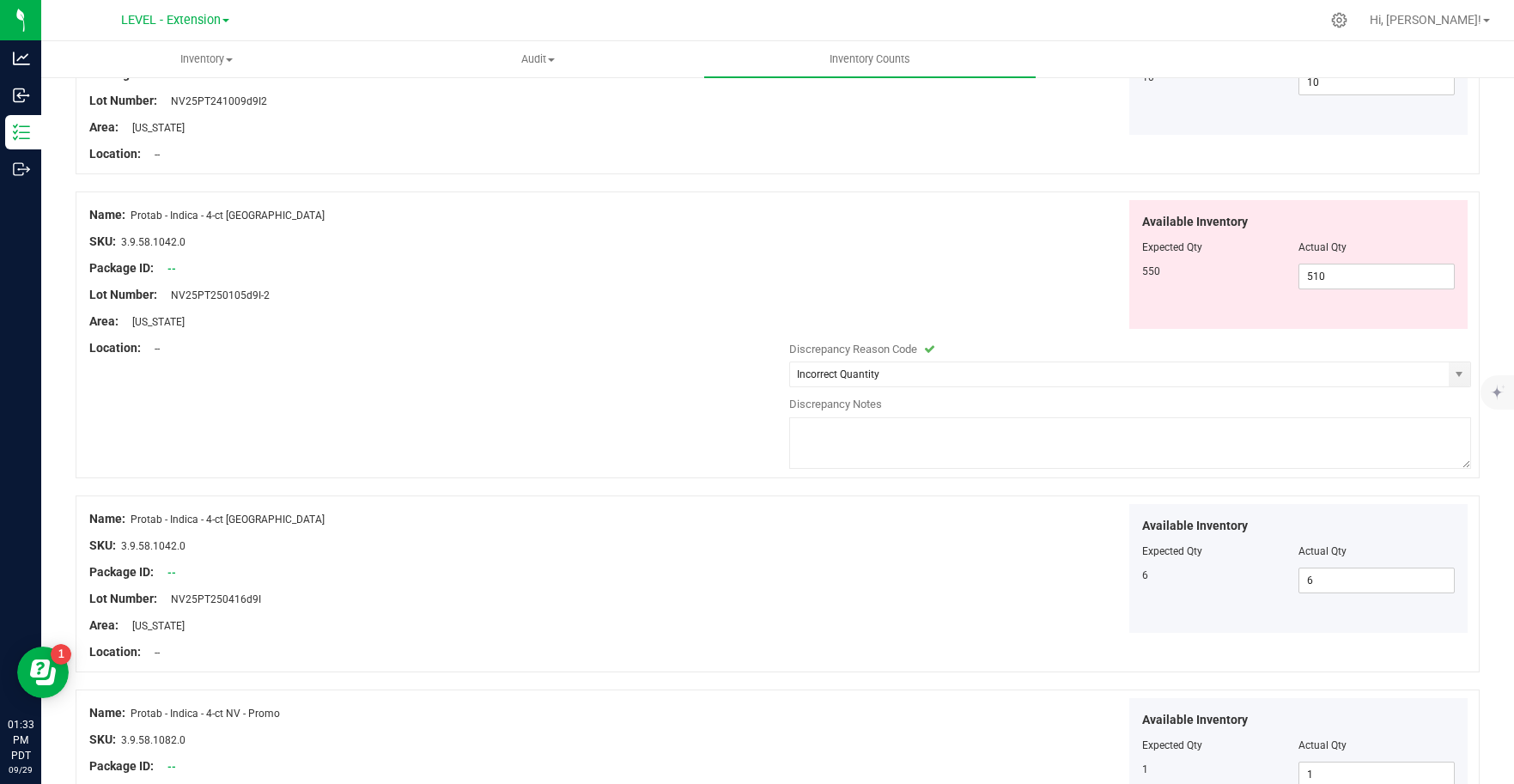
click at [900, 437] on textarea at bounding box center [1130, 443] width 682 height 52
paste textarea "Update [DATE]"
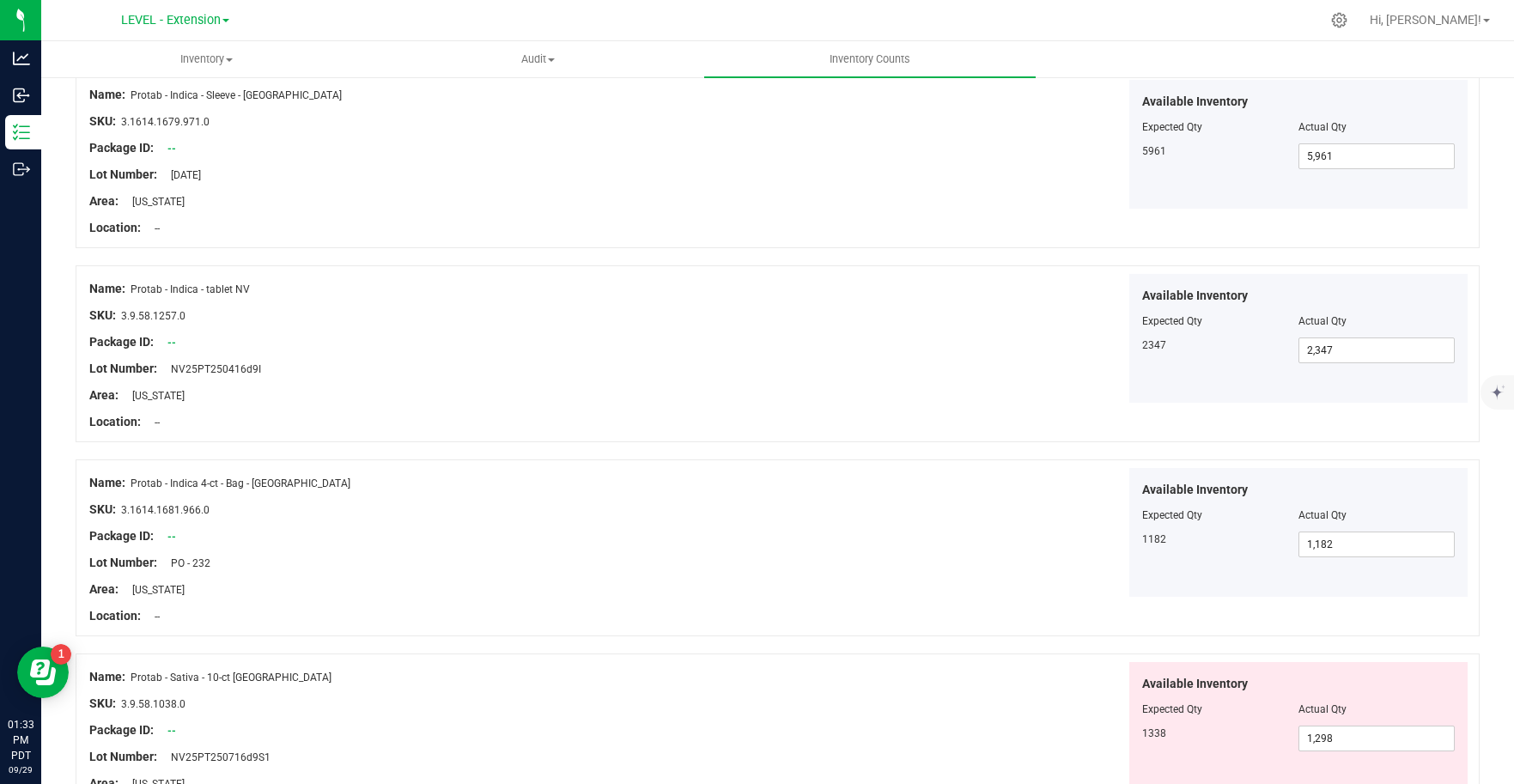
scroll to position [2393, 0]
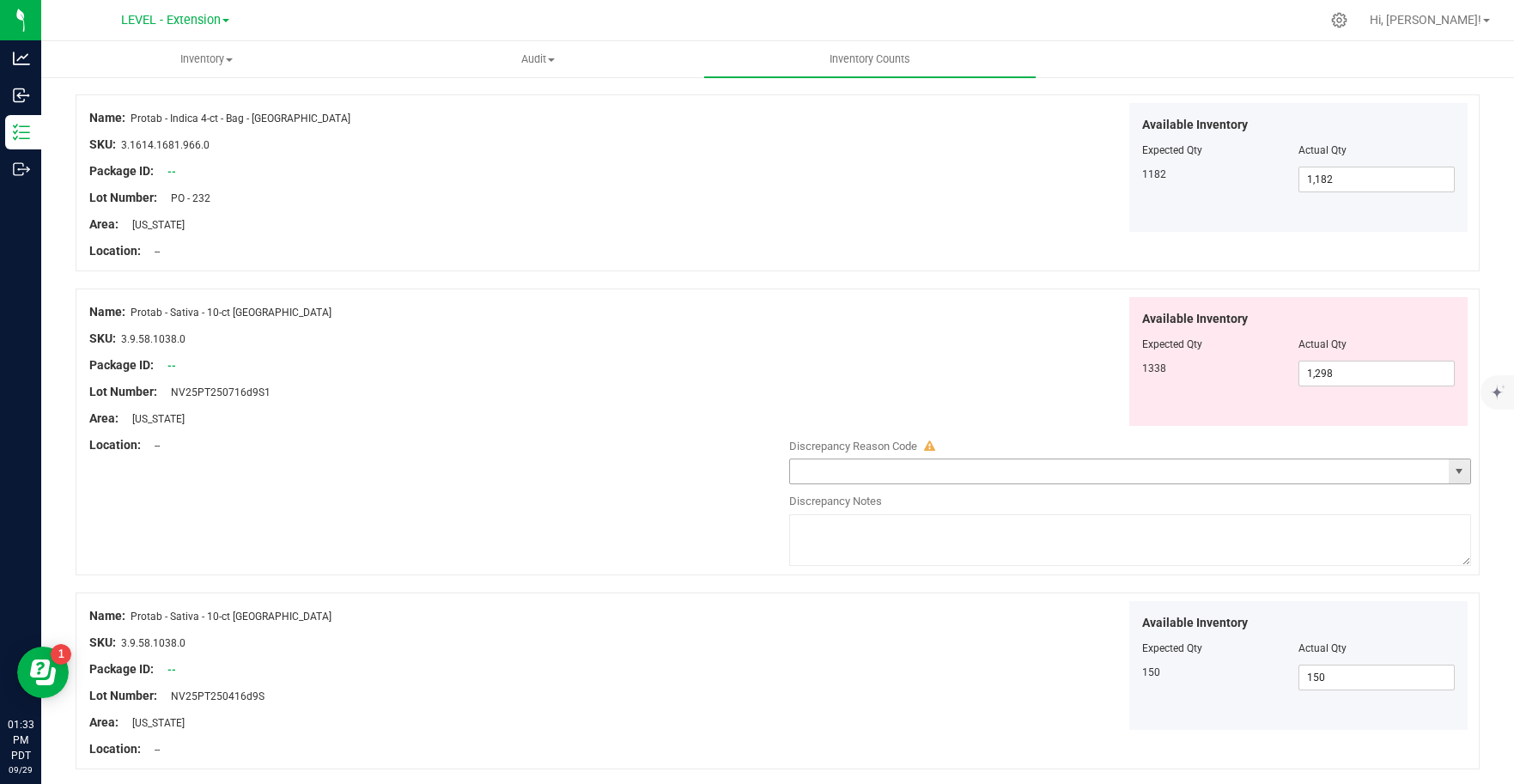
click at [1452, 474] on span "select" at bounding box center [1458, 471] width 14 height 14
type textarea "Update [DATE]"
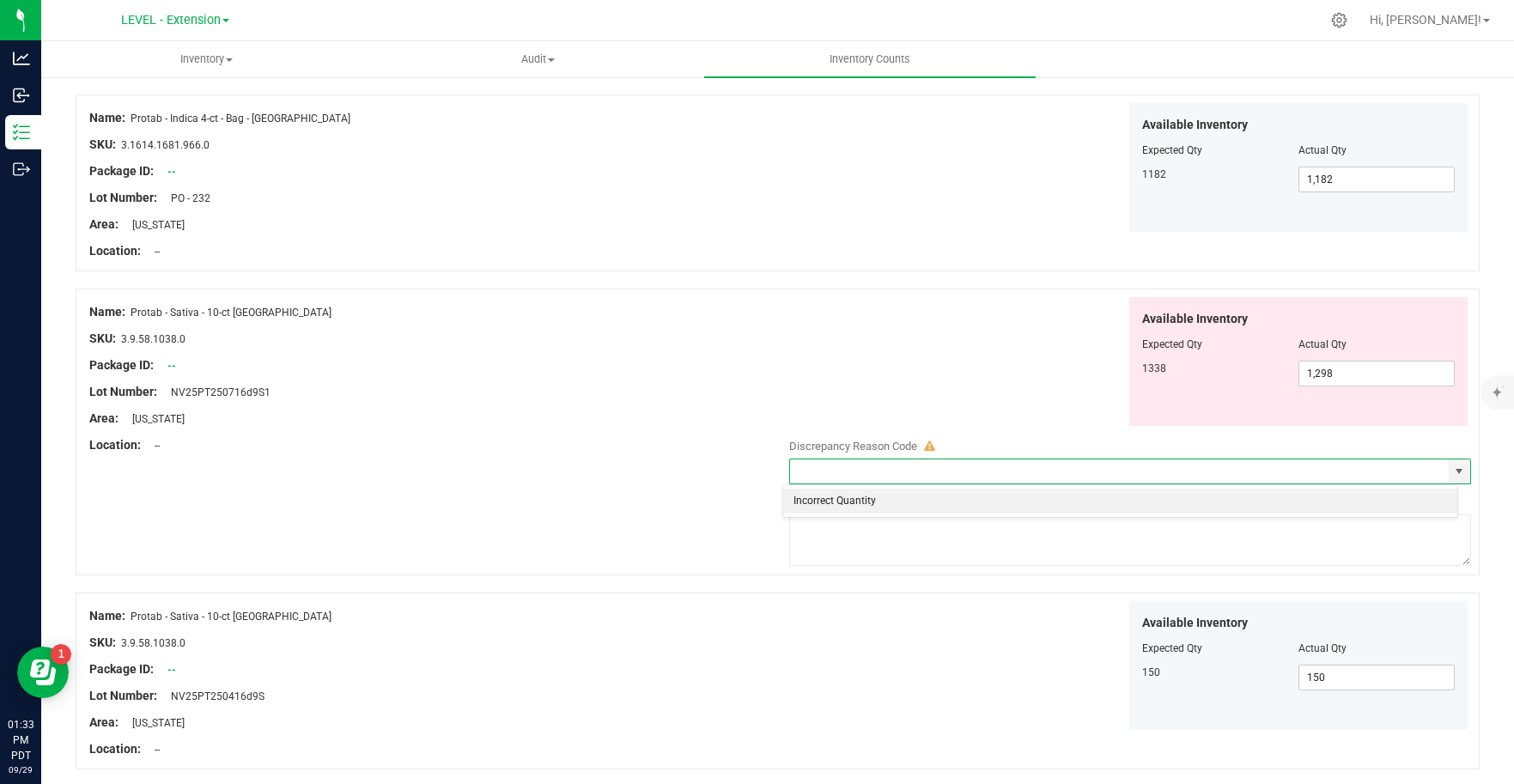
click at [951, 497] on li "Incorrect Quantity" at bounding box center [1120, 501] width 674 height 26
type input "Incorrect Quantity"
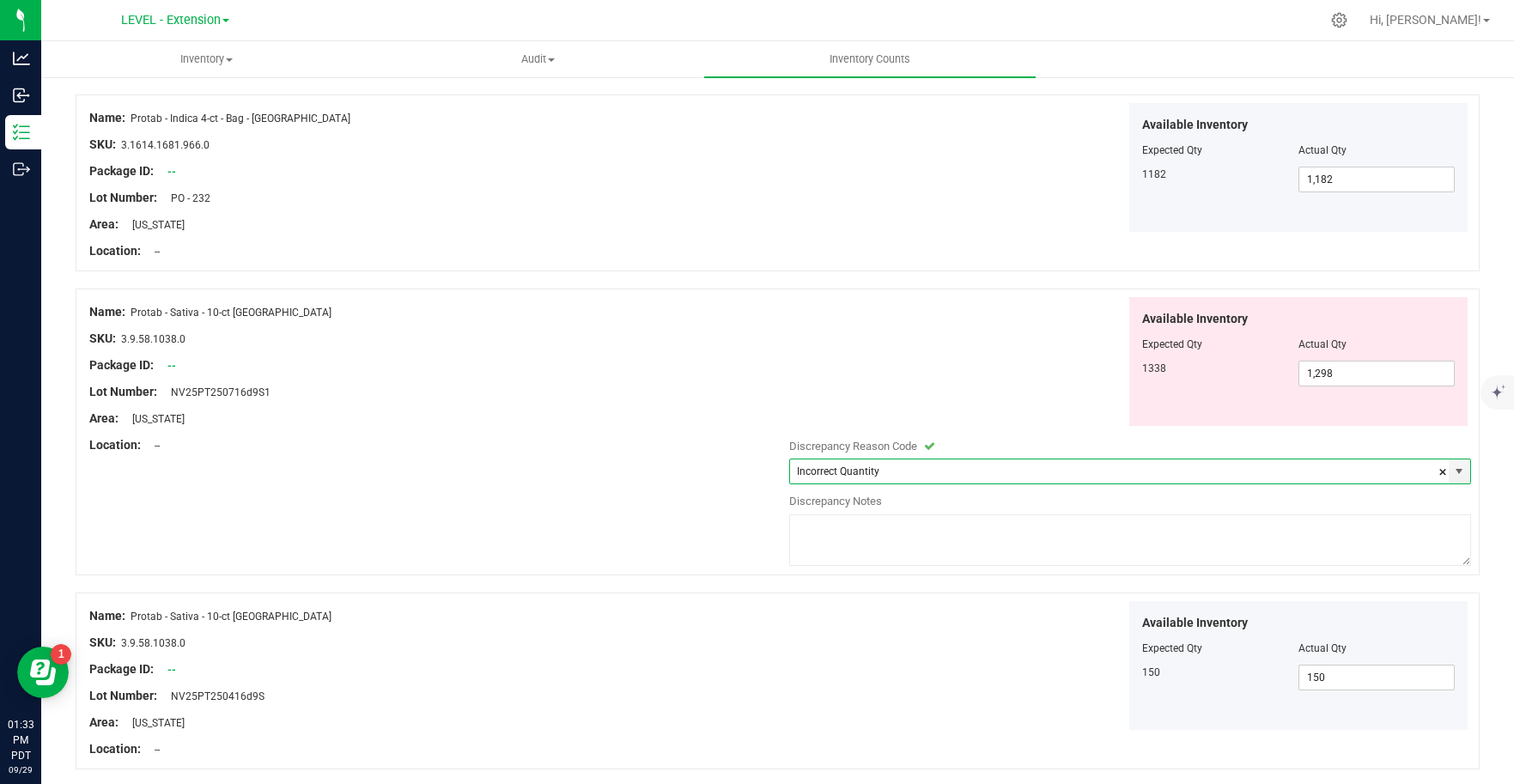
click at [890, 533] on textarea at bounding box center [1130, 539] width 682 height 52
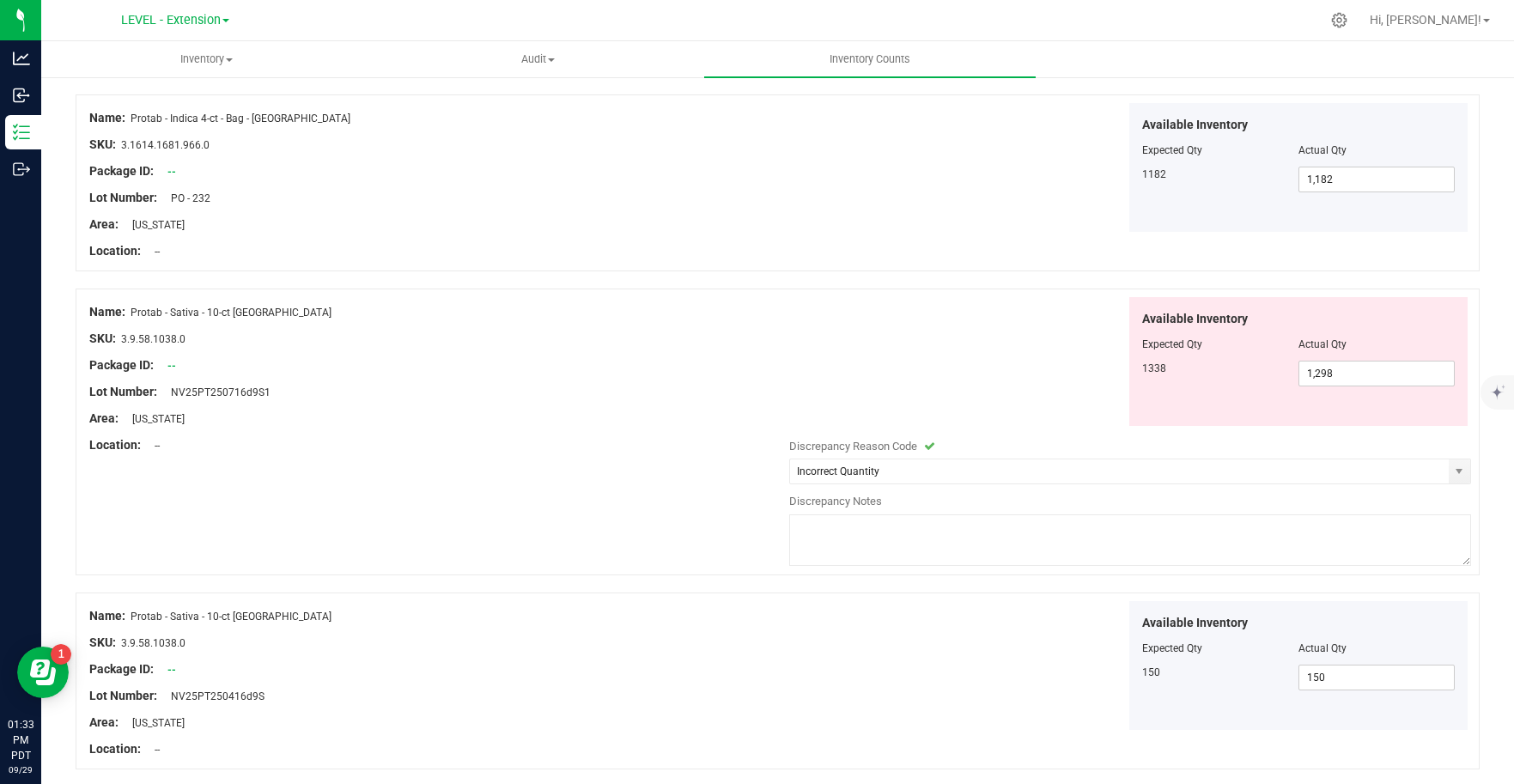
paste textarea "Update [DATE]"
type textarea "Update [DATE]"
click at [954, 639] on div "Available Inventory Expected Qty Actual Qty 150 150 150" at bounding box center [1126, 665] width 691 height 129
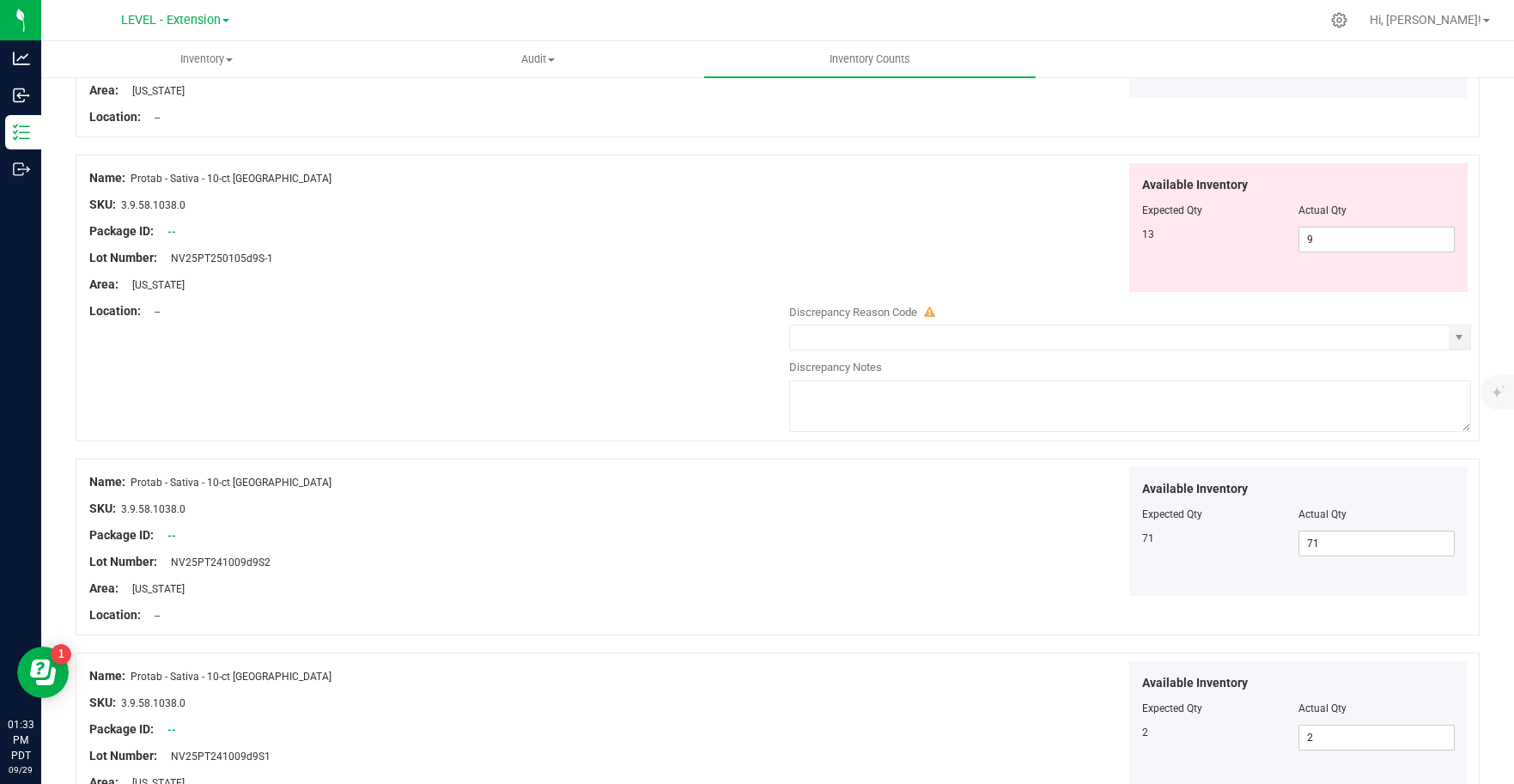
scroll to position [3008, 0]
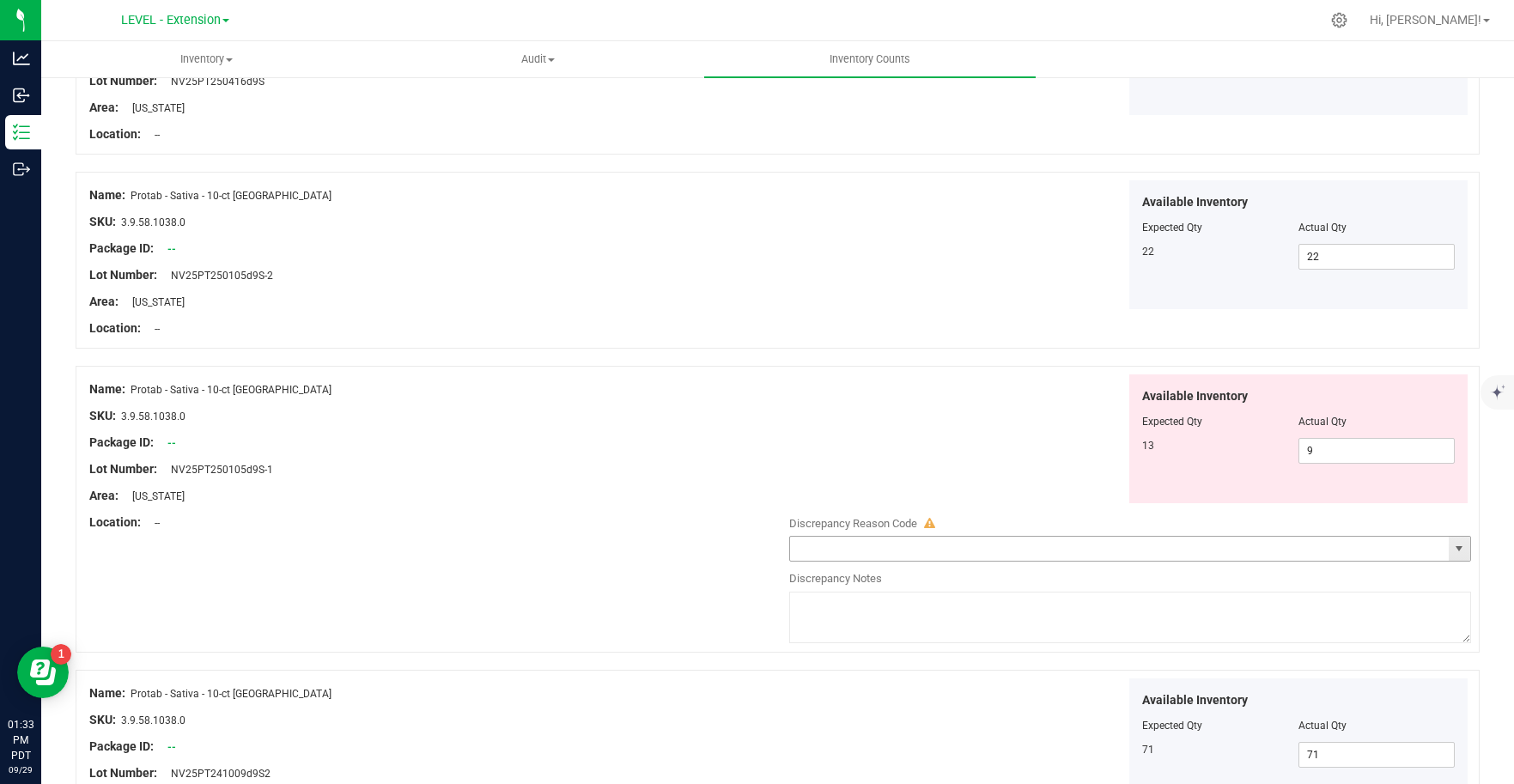
click at [1452, 554] on span "select" at bounding box center [1458, 548] width 14 height 14
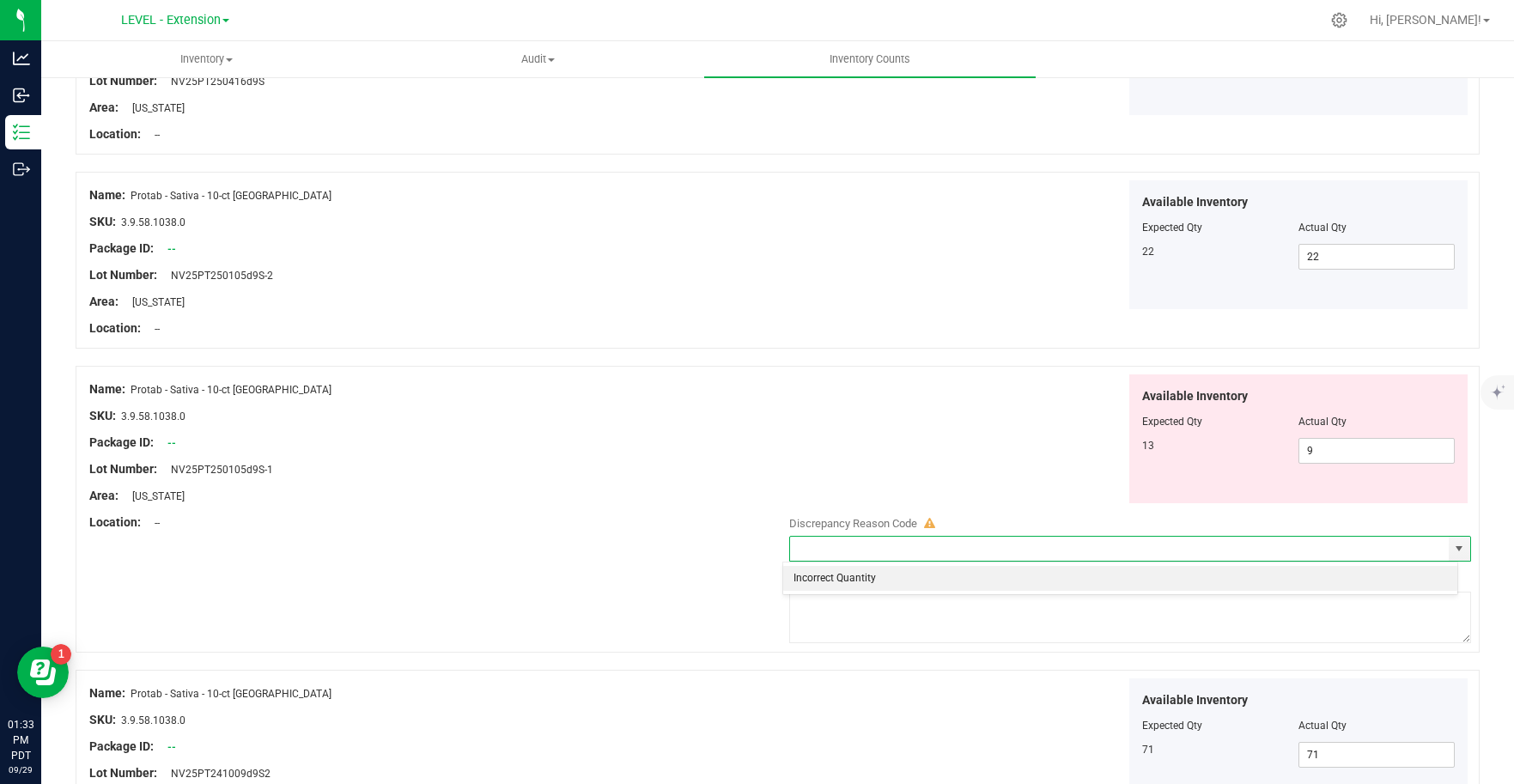
click at [833, 576] on li "Incorrect Quantity" at bounding box center [1120, 578] width 674 height 26
type input "Incorrect Quantity"
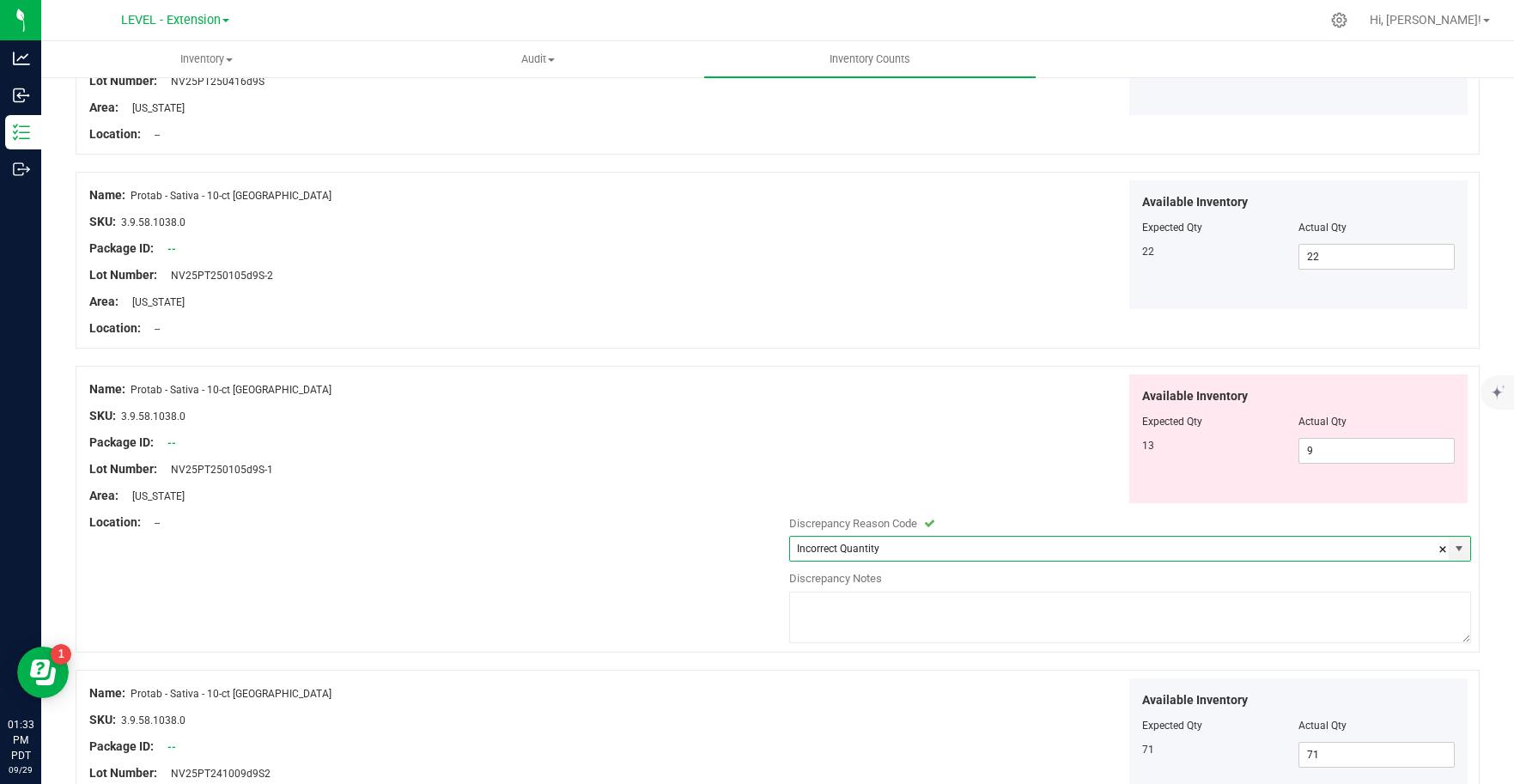
click at [852, 622] on textarea at bounding box center [1130, 617] width 682 height 52
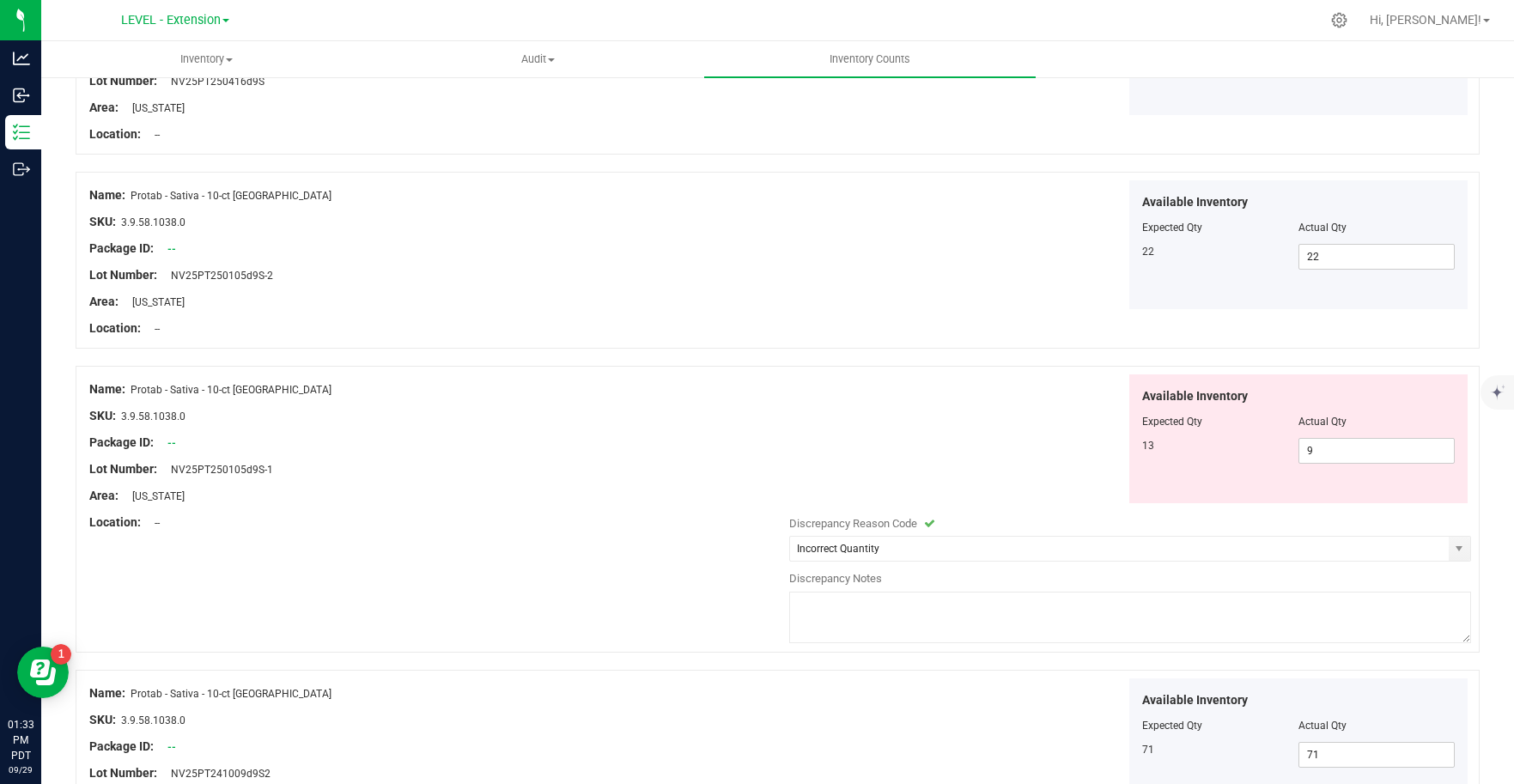
paste textarea "Update [DATE]"
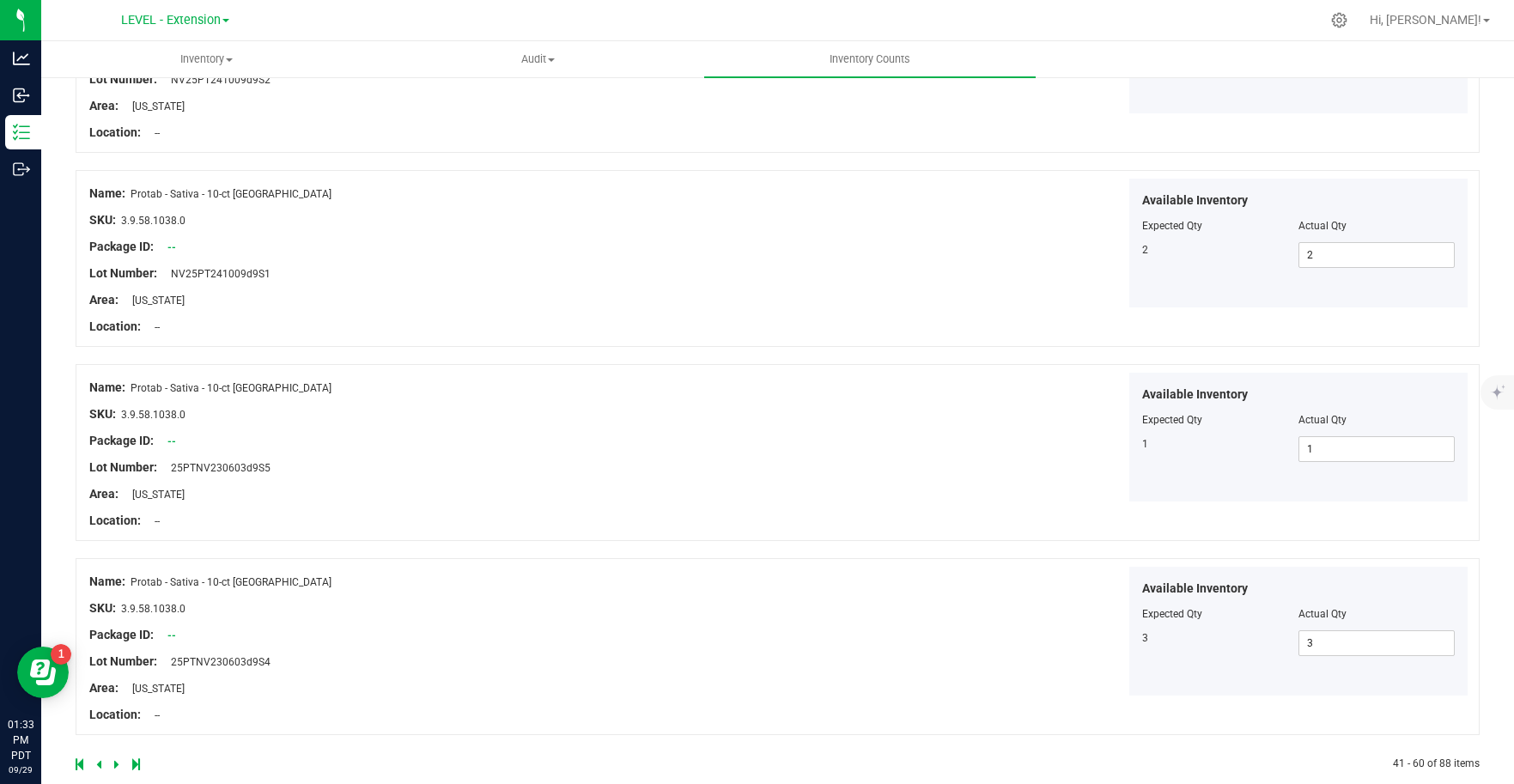
scroll to position [3727, 0]
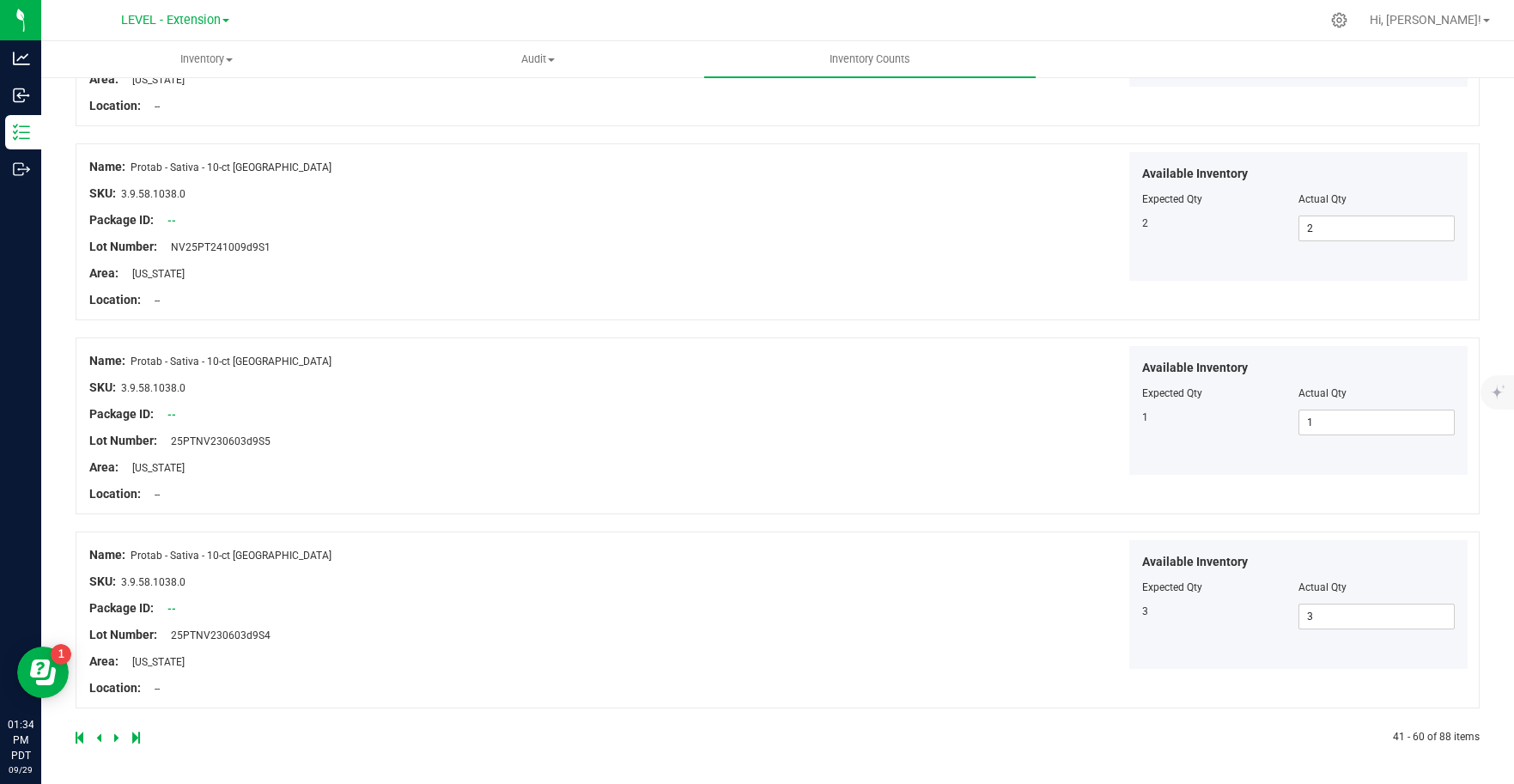
type textarea "Update [DATE]"
click at [114, 738] on icon at bounding box center [116, 737] width 5 height 10
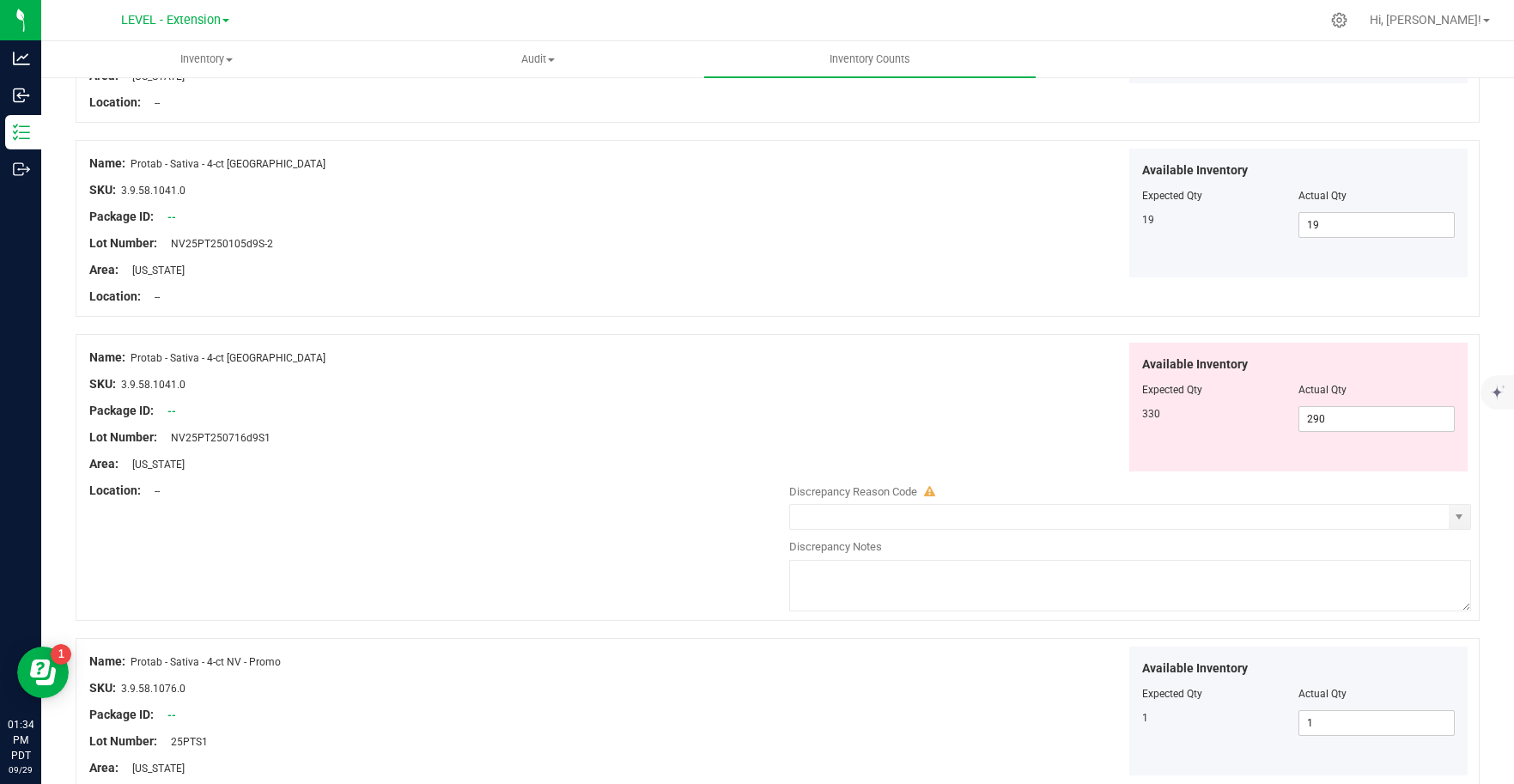
scroll to position [307, 0]
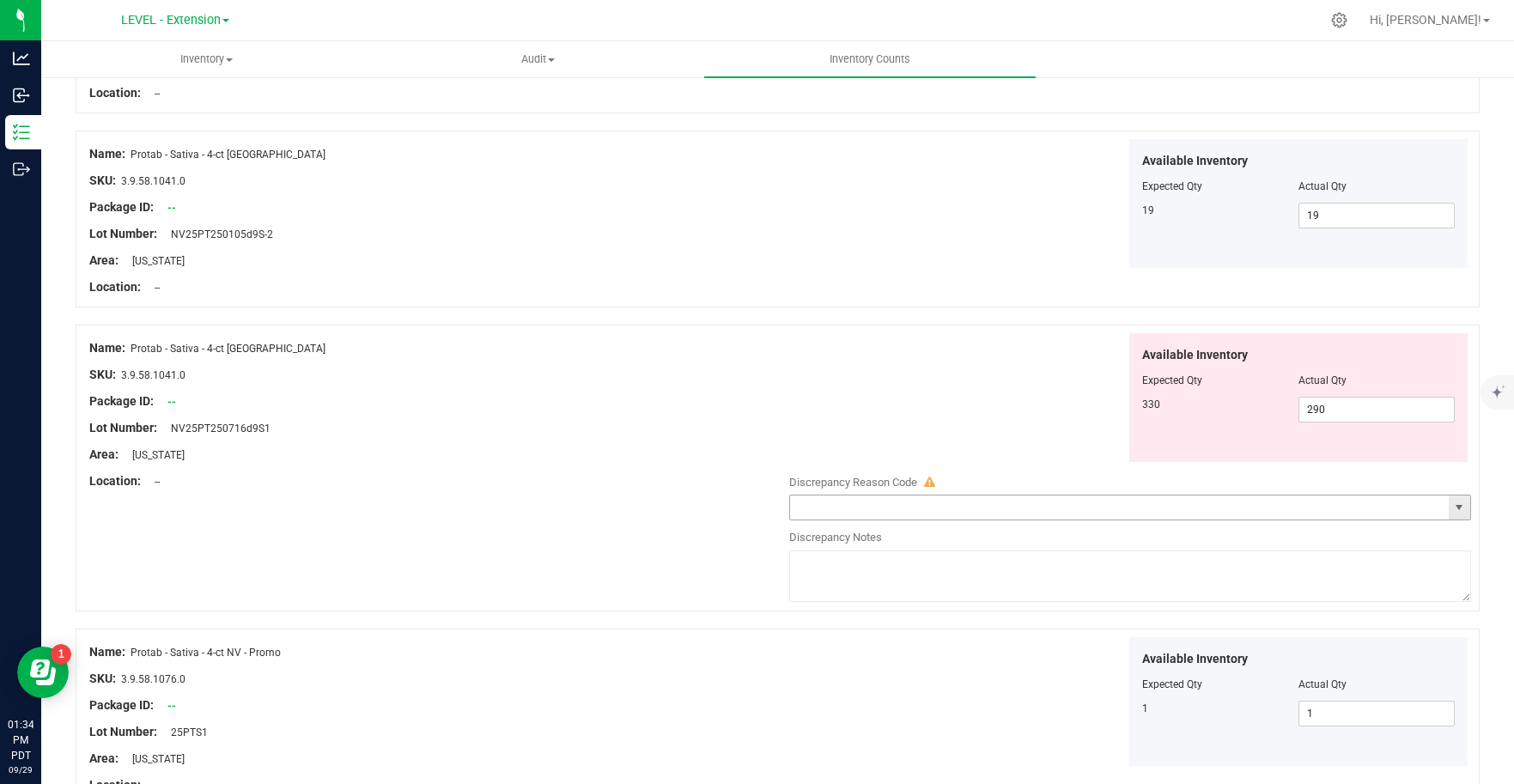
click at [1454, 510] on span "select" at bounding box center [1459, 506] width 22 height 24
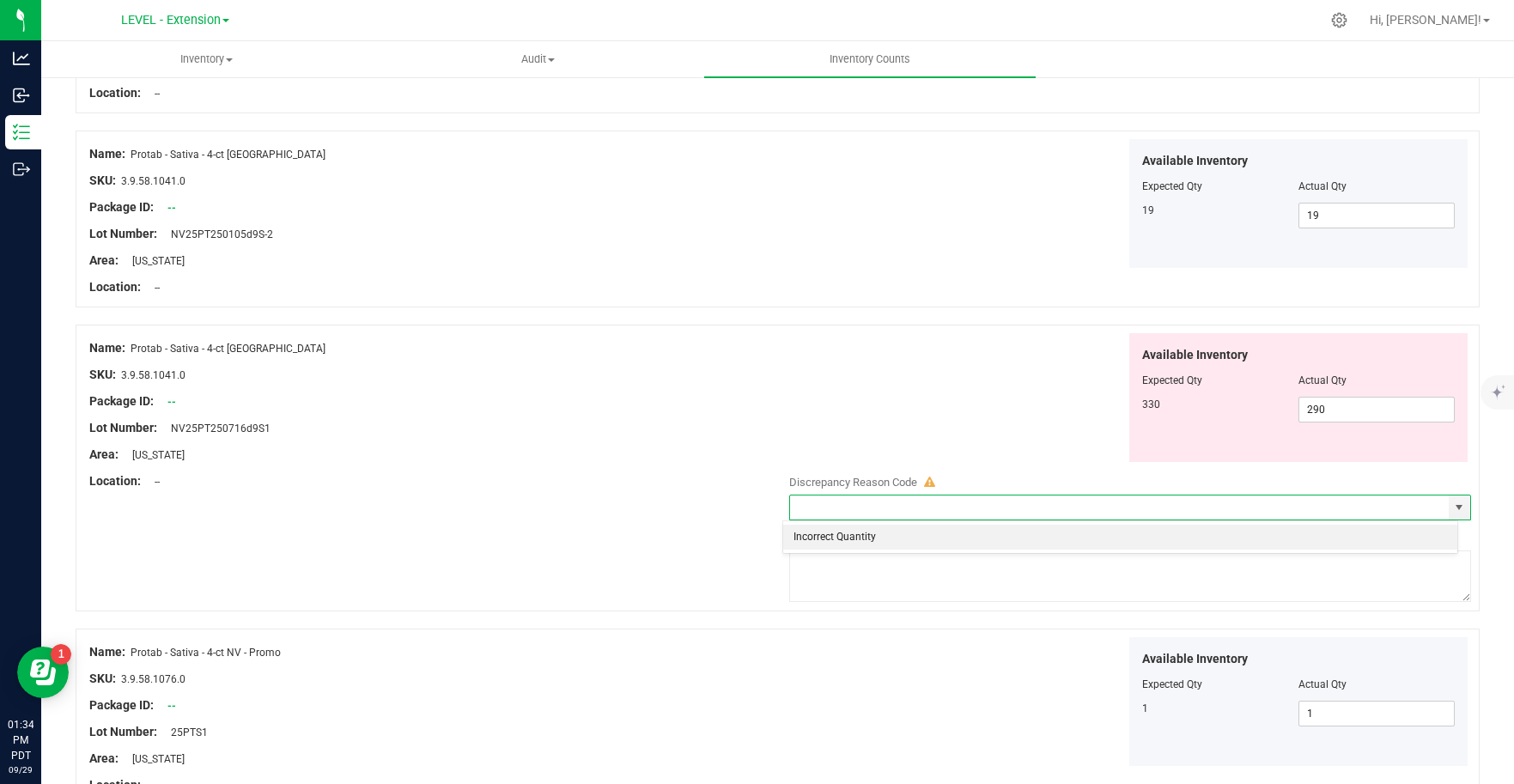
click at [897, 539] on li "Incorrect Quantity" at bounding box center [1120, 537] width 674 height 26
type input "Incorrect Quantity"
click at [851, 576] on textarea at bounding box center [1130, 575] width 682 height 52
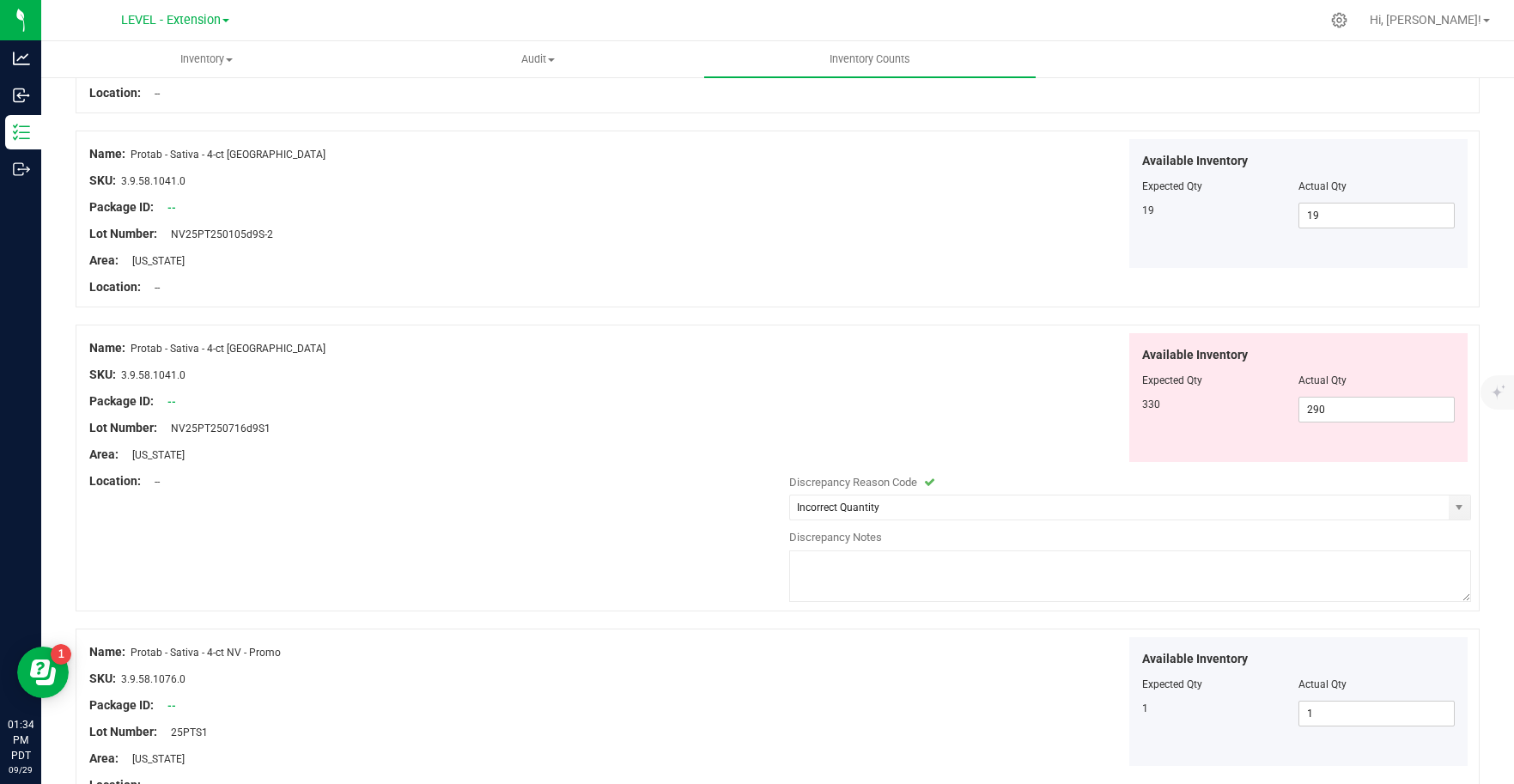
paste textarea "Update [DATE]"
type textarea "Update [DATE]"
click at [925, 654] on div "Available Inventory Expected Qty Actual Qty 1 1 1" at bounding box center [1126, 701] width 691 height 129
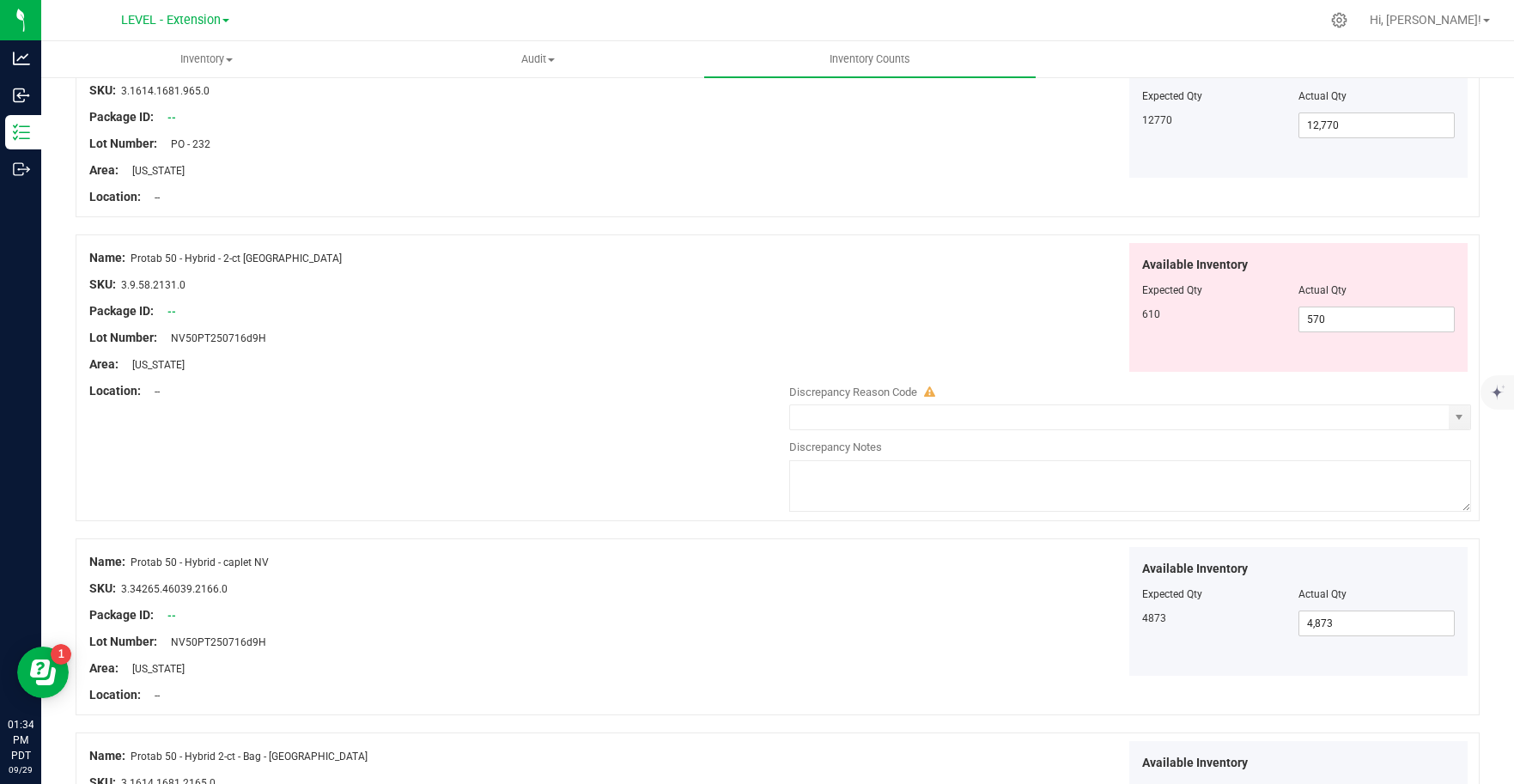
scroll to position [2457, 0]
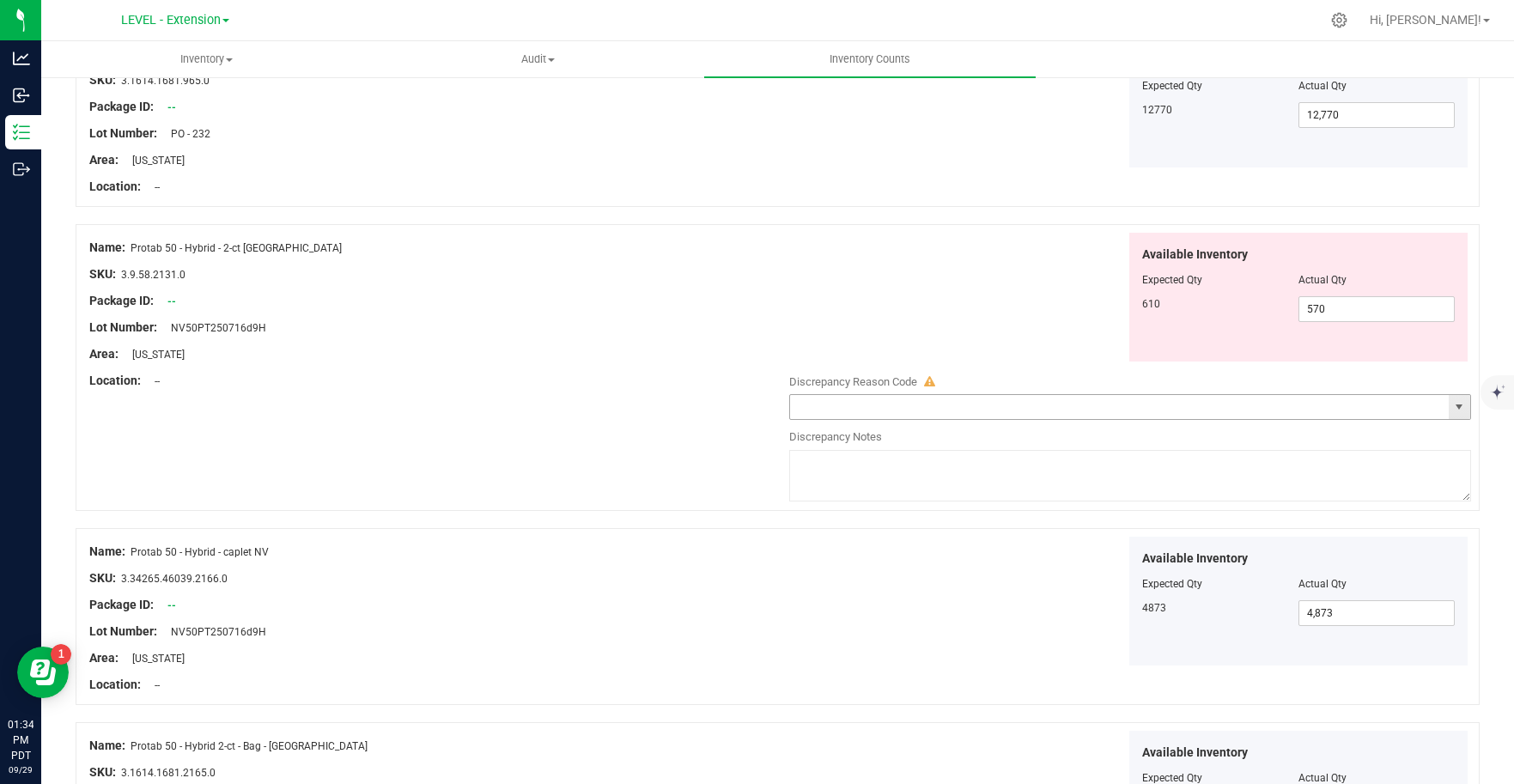
click at [1452, 412] on span "select" at bounding box center [1458, 406] width 14 height 14
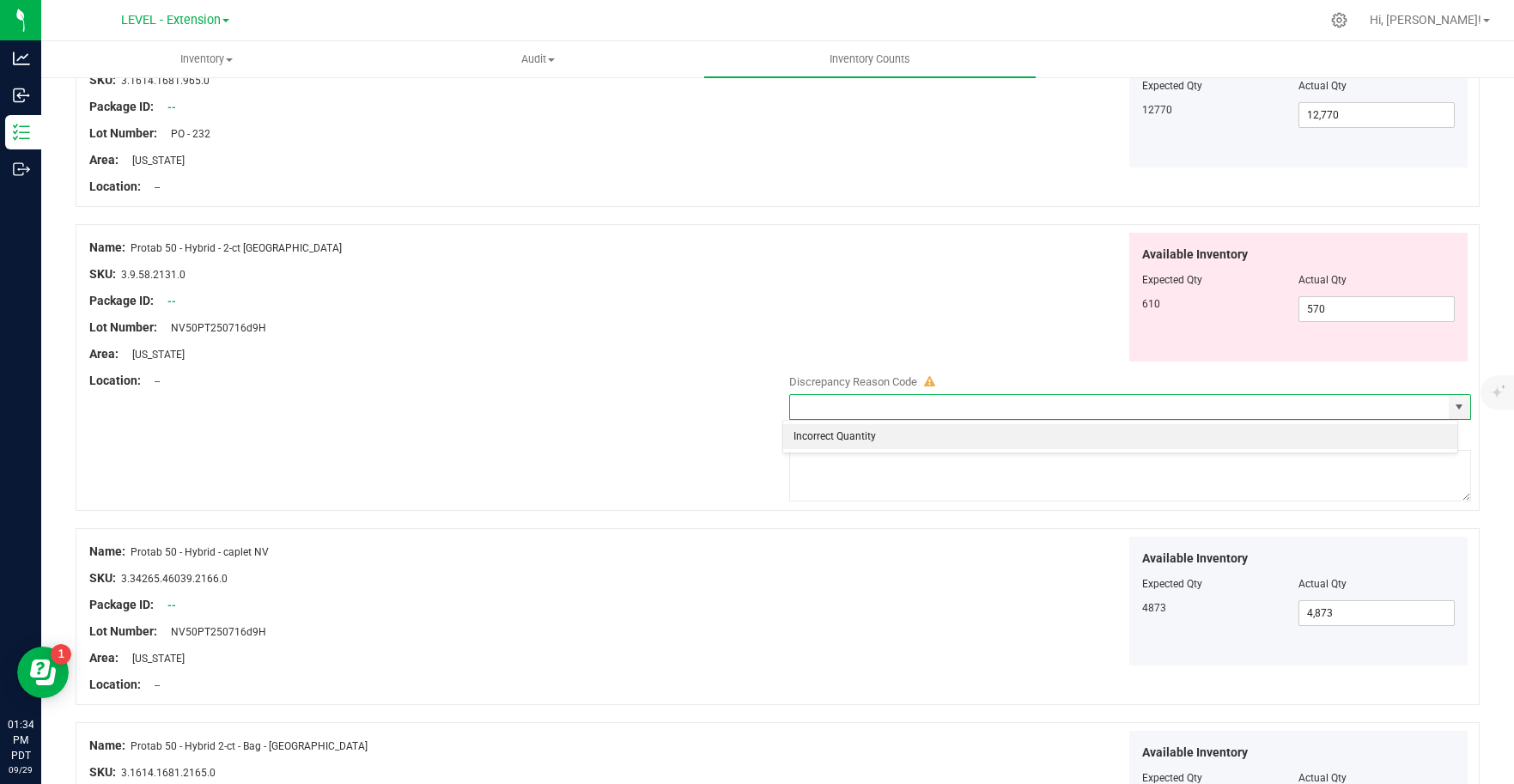
click at [847, 441] on li "Incorrect Quantity" at bounding box center [1120, 436] width 674 height 26
type input "Incorrect Quantity"
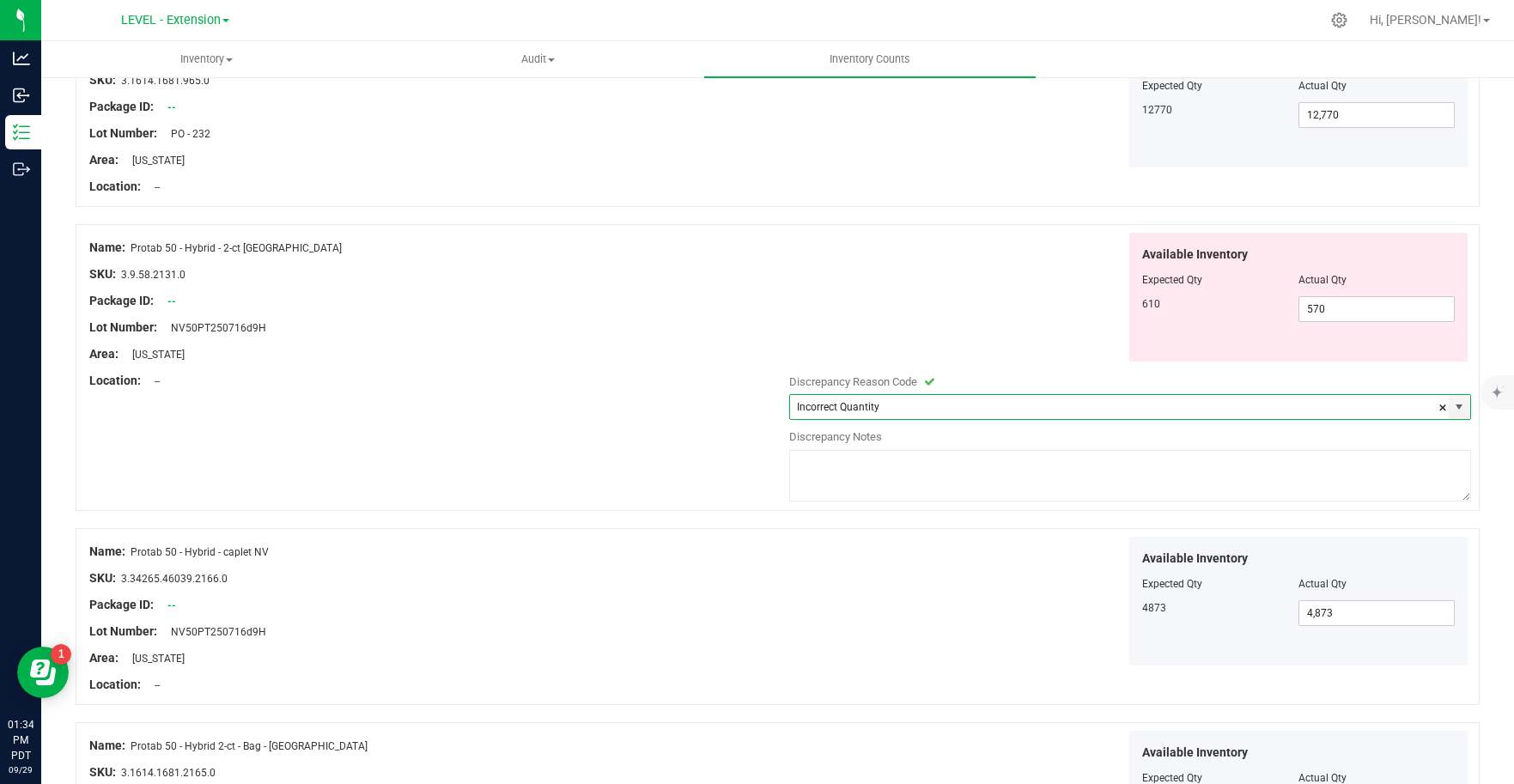
click at [845, 470] on textarea at bounding box center [1130, 475] width 682 height 52
paste textarea "Update [DATE]"
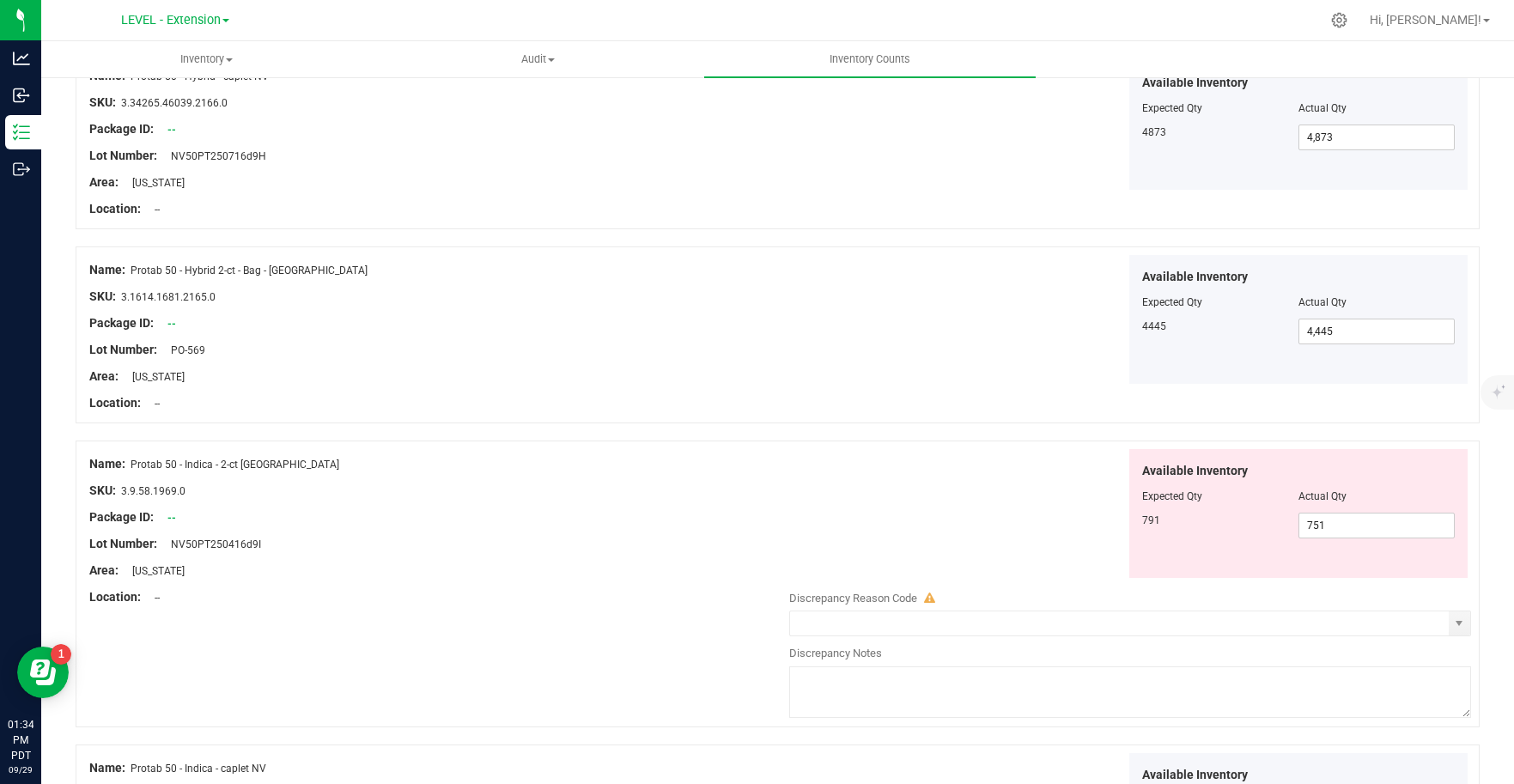
scroll to position [3103, 0]
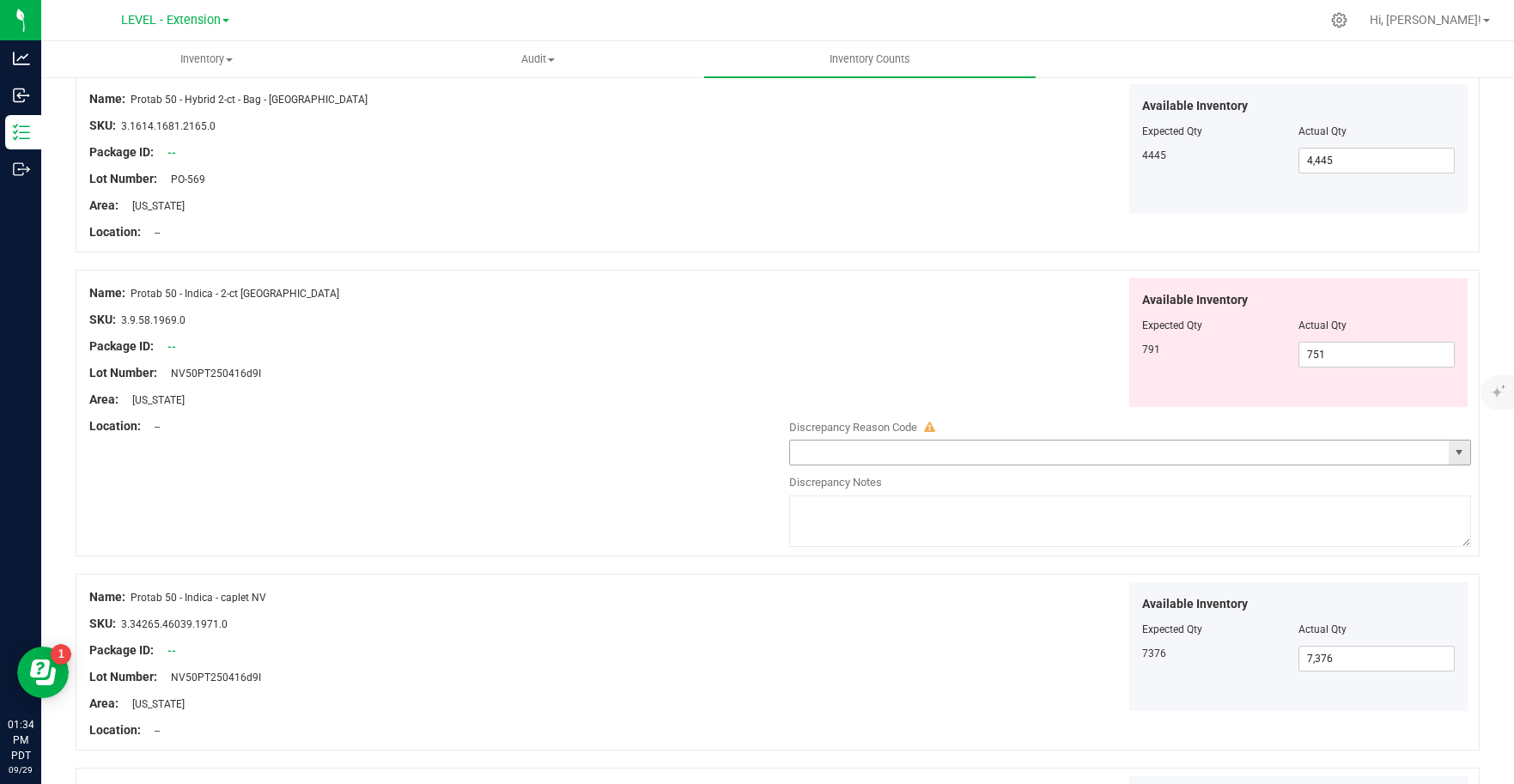
click at [1452, 453] on span "select" at bounding box center [1458, 452] width 14 height 14
type textarea "Update [DATE]"
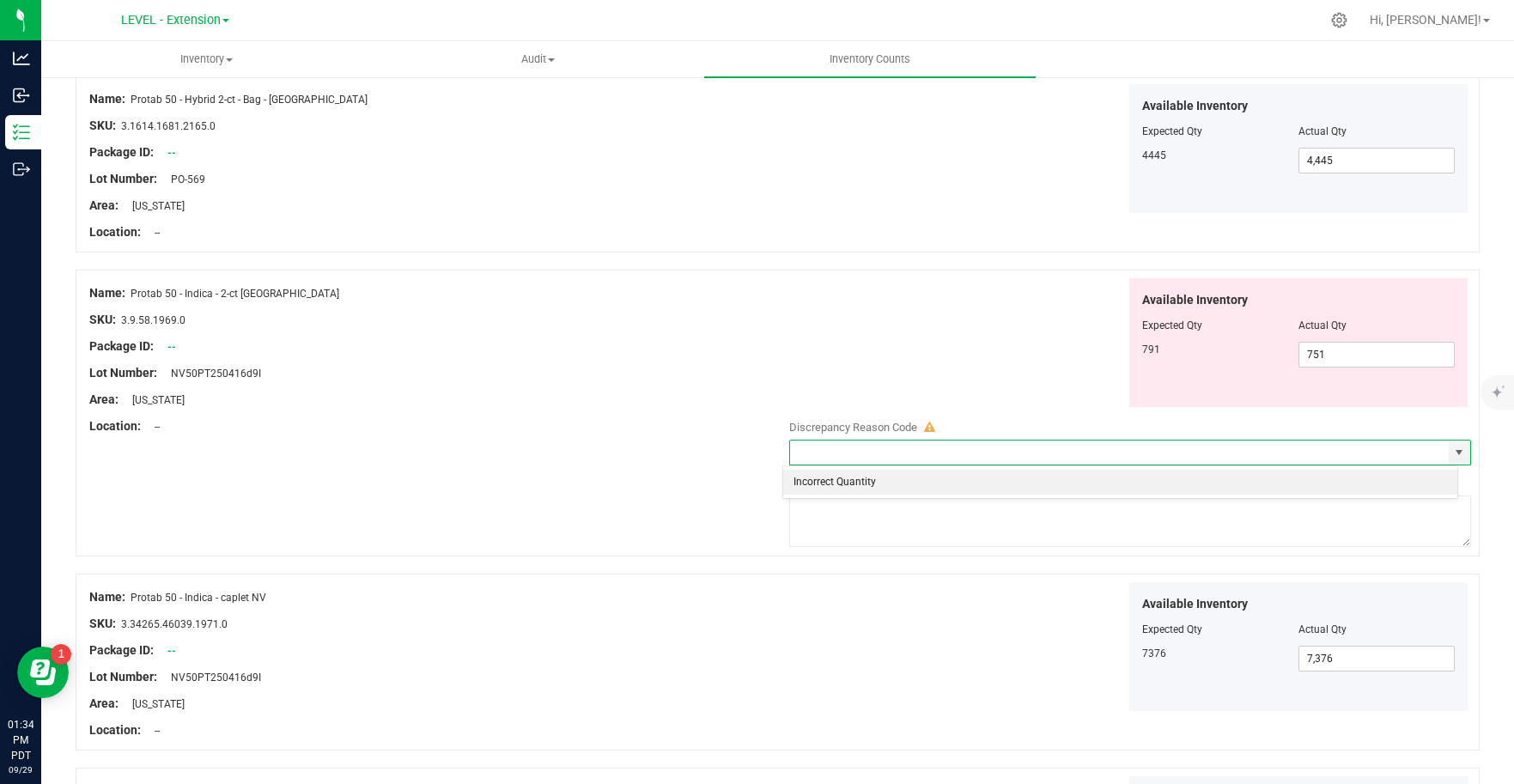
click at [965, 483] on li "Incorrect Quantity" at bounding box center [1120, 482] width 674 height 26
type input "Incorrect Quantity"
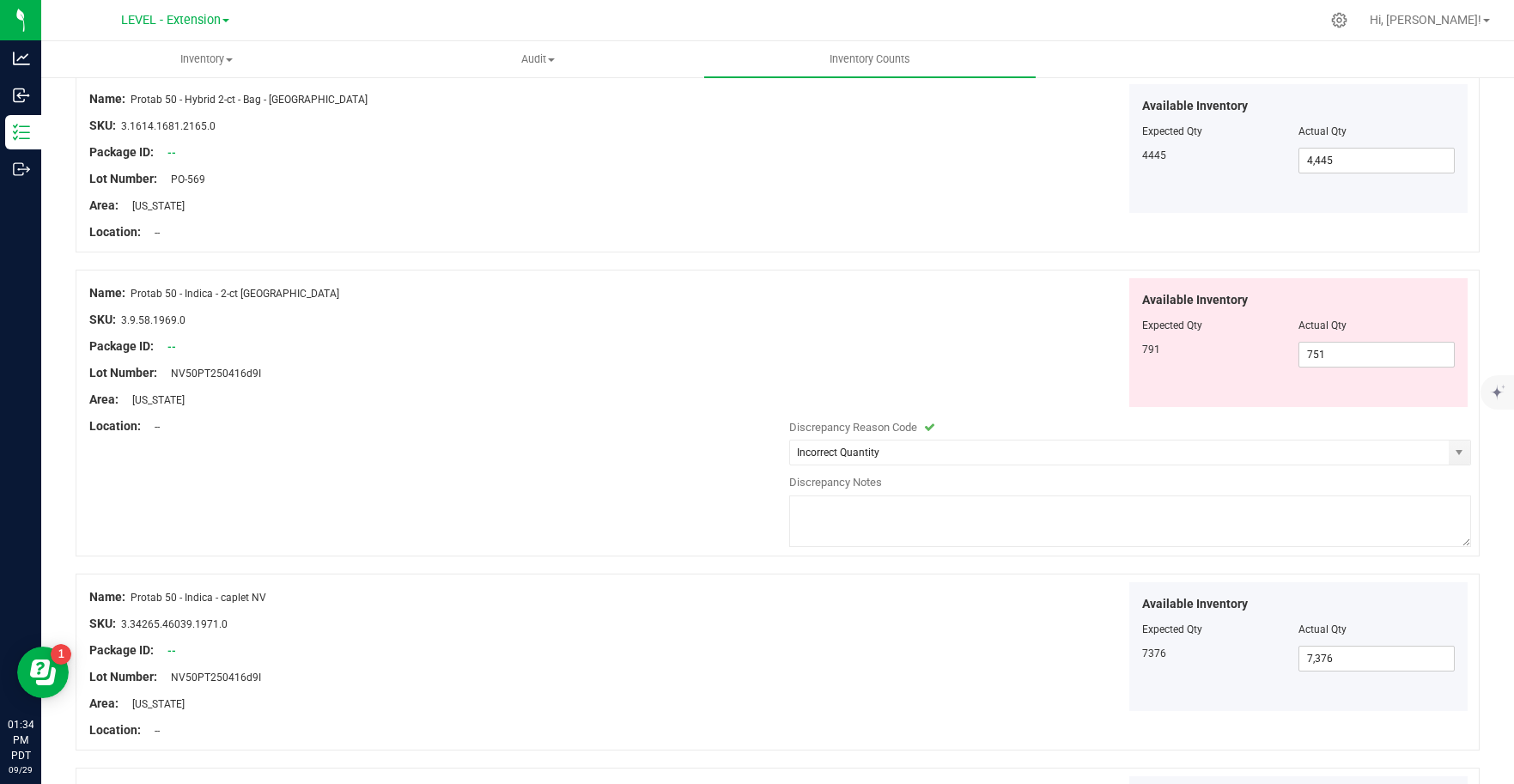
click at [863, 530] on textarea at bounding box center [1130, 520] width 682 height 52
paste textarea "Update [DATE]"
type textarea "Update [DATE]"
click at [924, 644] on div "Available Inventory Expected Qty Actual Qty 7376 7,376 7376" at bounding box center [1126, 646] width 691 height 129
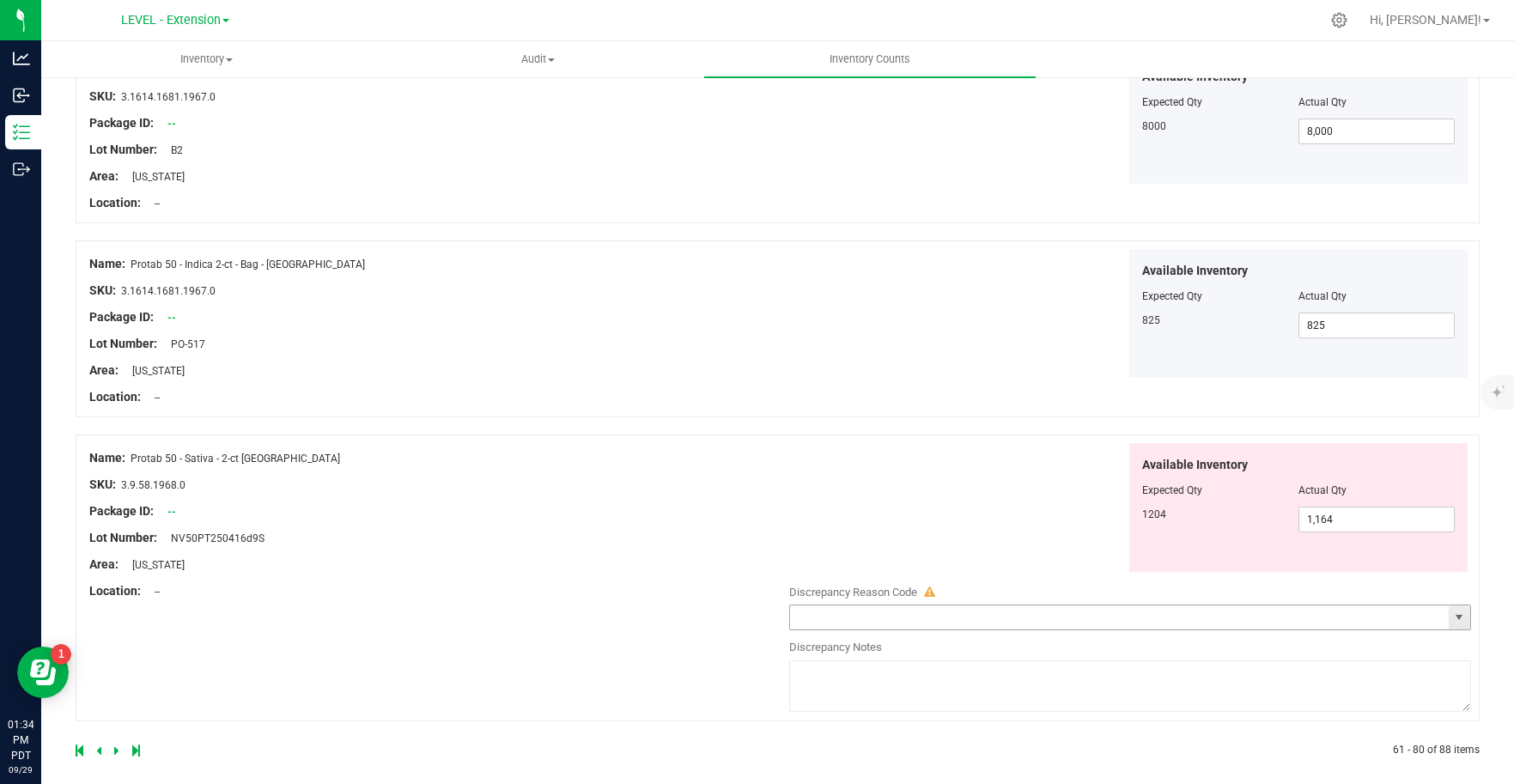
scroll to position [3837, 0]
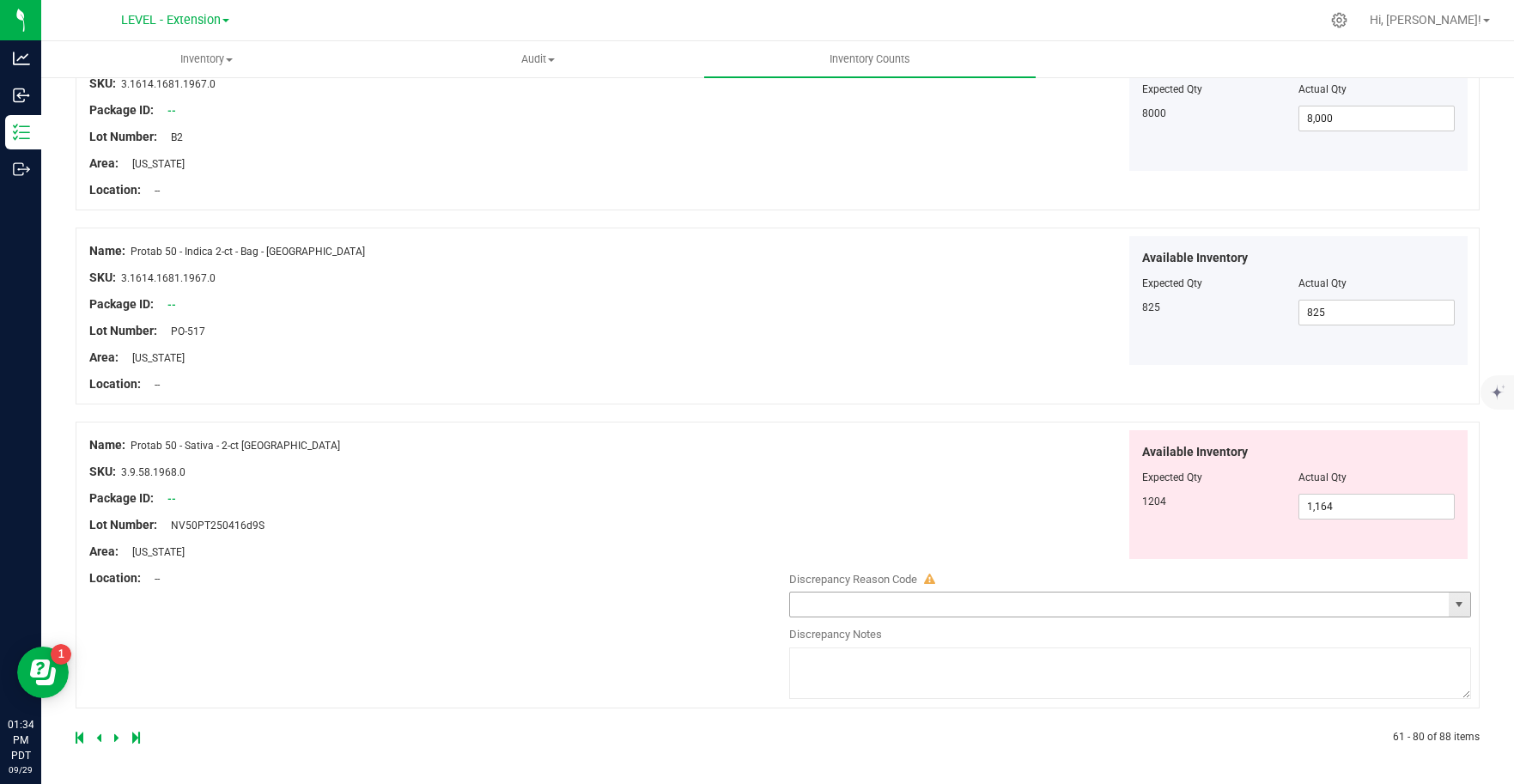
click at [1453, 606] on span "select" at bounding box center [1458, 604] width 14 height 14
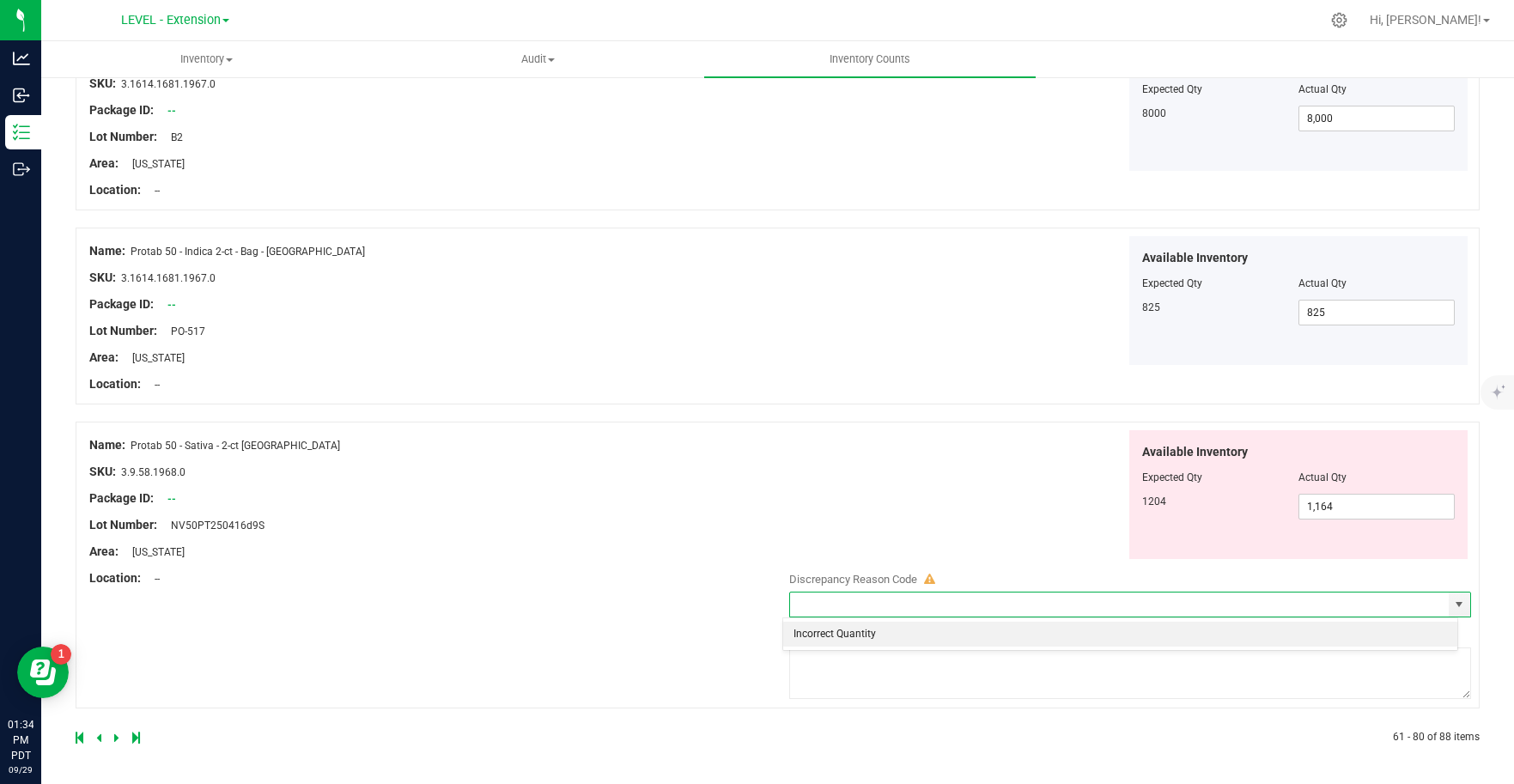
click at [838, 639] on li "Incorrect Quantity" at bounding box center [1120, 634] width 674 height 26
type input "Incorrect Quantity"
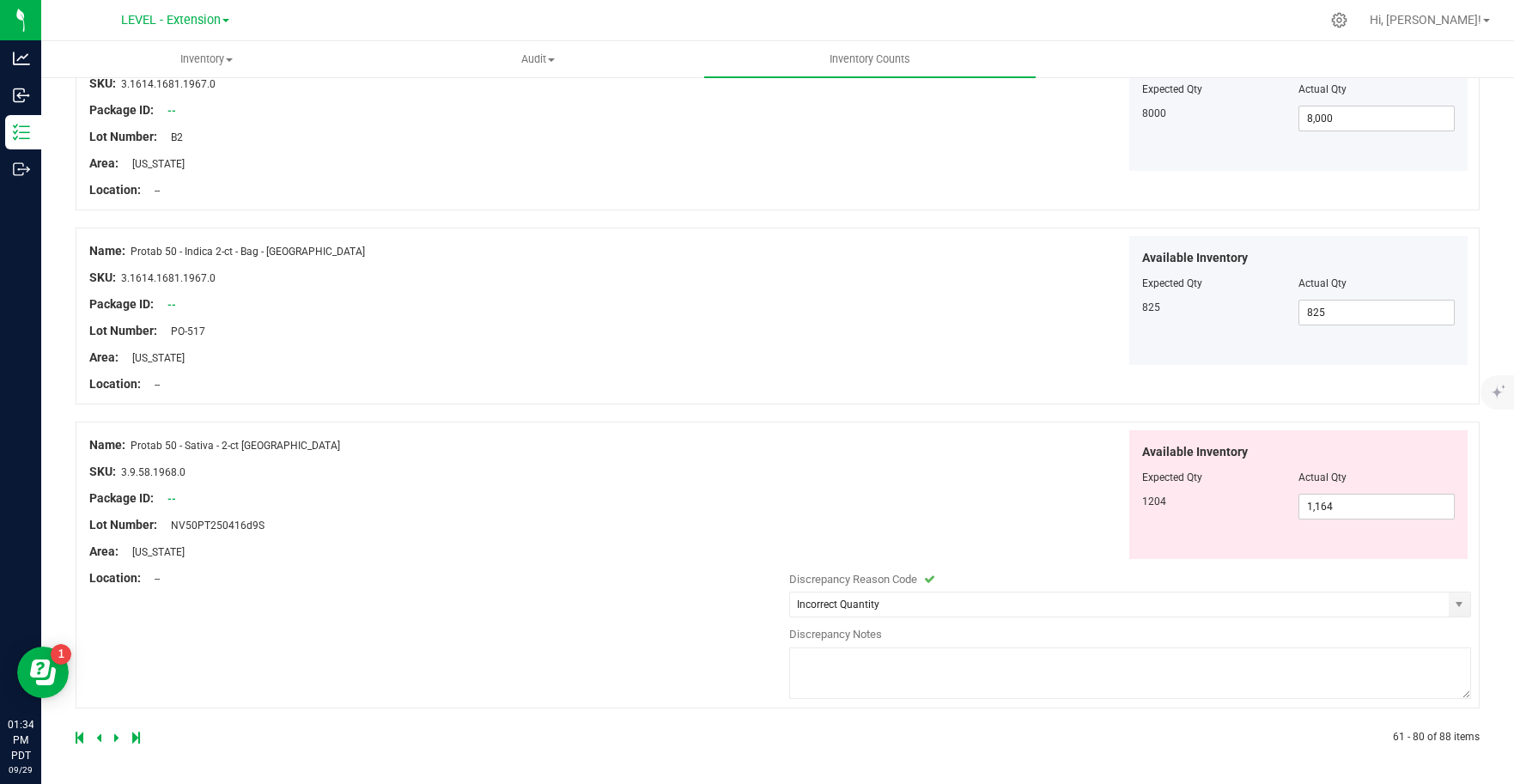
click at [834, 671] on textarea at bounding box center [1130, 673] width 682 height 52
paste textarea "Update [DATE]"
type textarea "Update [DATE]"
click at [114, 735] on icon at bounding box center [116, 737] width 5 height 10
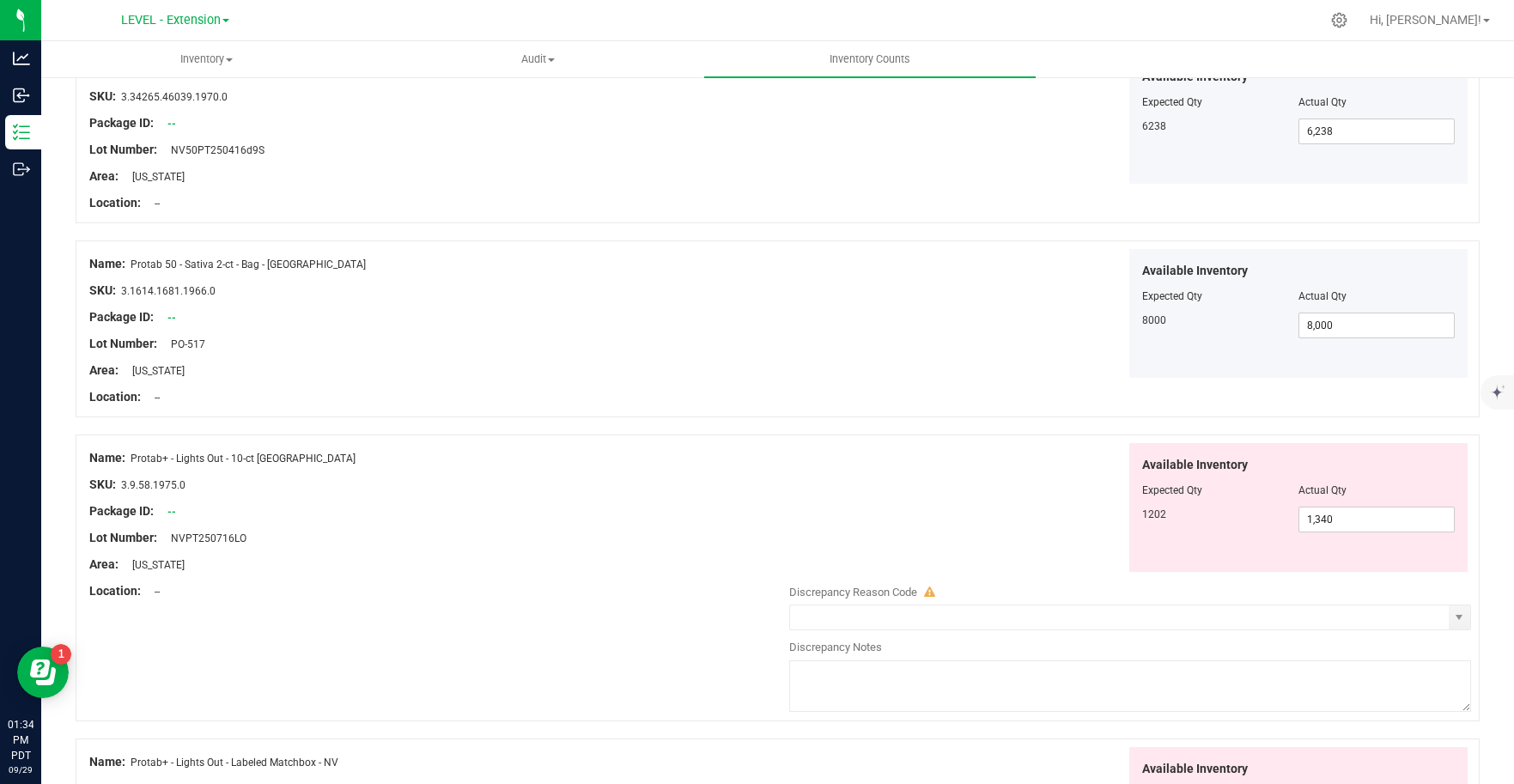
scroll to position [511, 0]
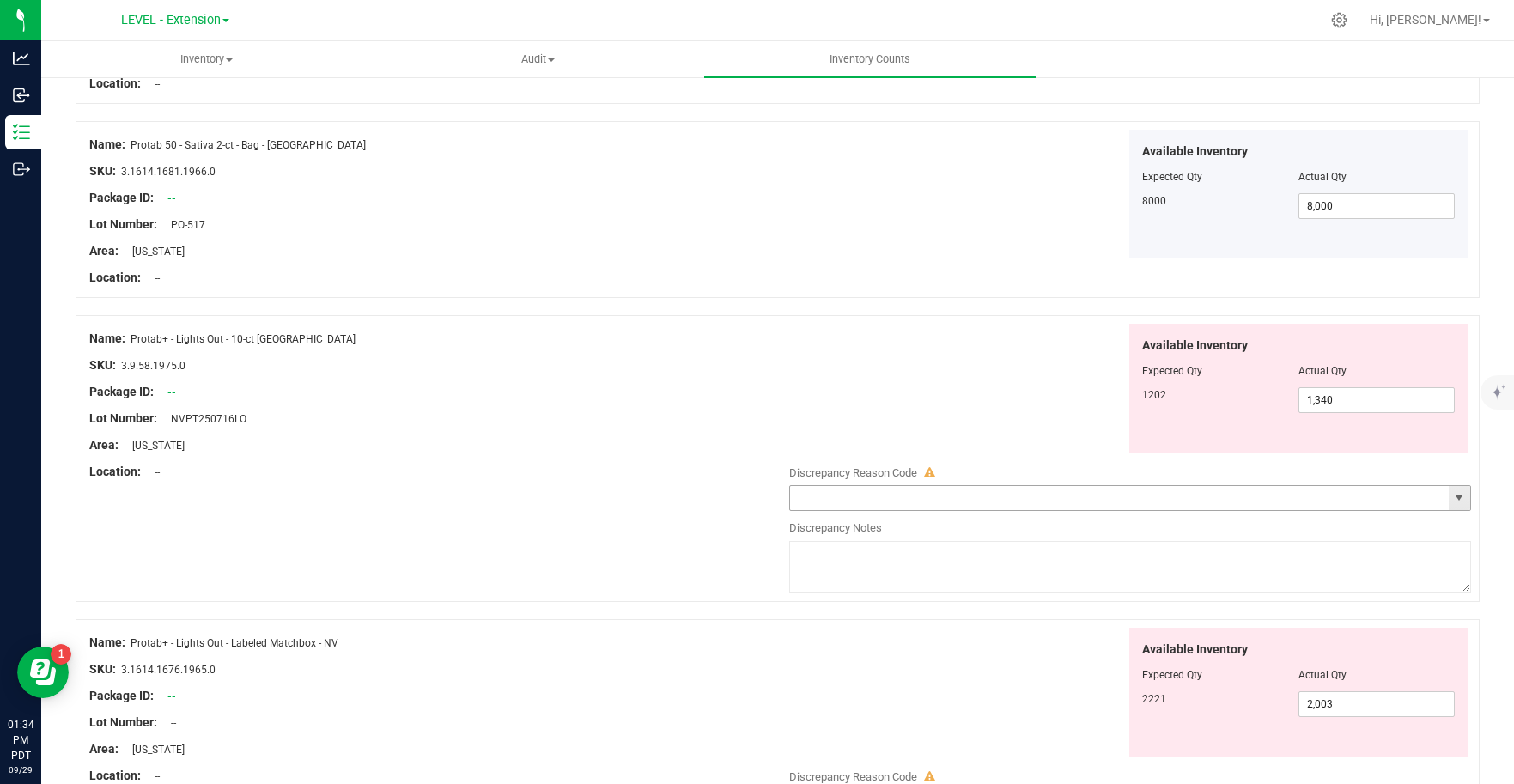
click at [1449, 505] on span "select" at bounding box center [1459, 497] width 22 height 24
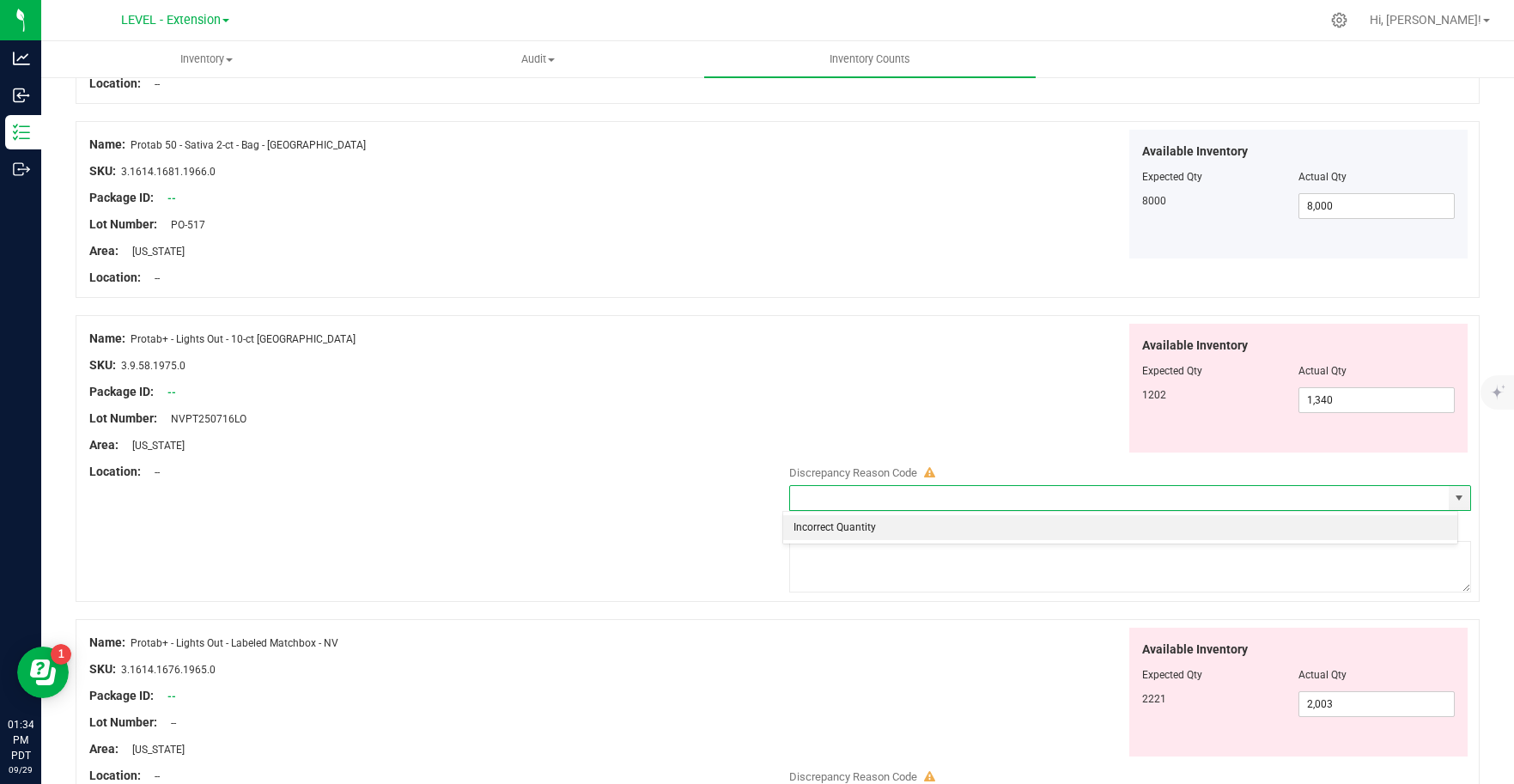
click at [965, 536] on li "Incorrect Quantity" at bounding box center [1120, 527] width 674 height 26
type input "Incorrect Quantity"
click at [900, 570] on textarea at bounding box center [1130, 566] width 682 height 52
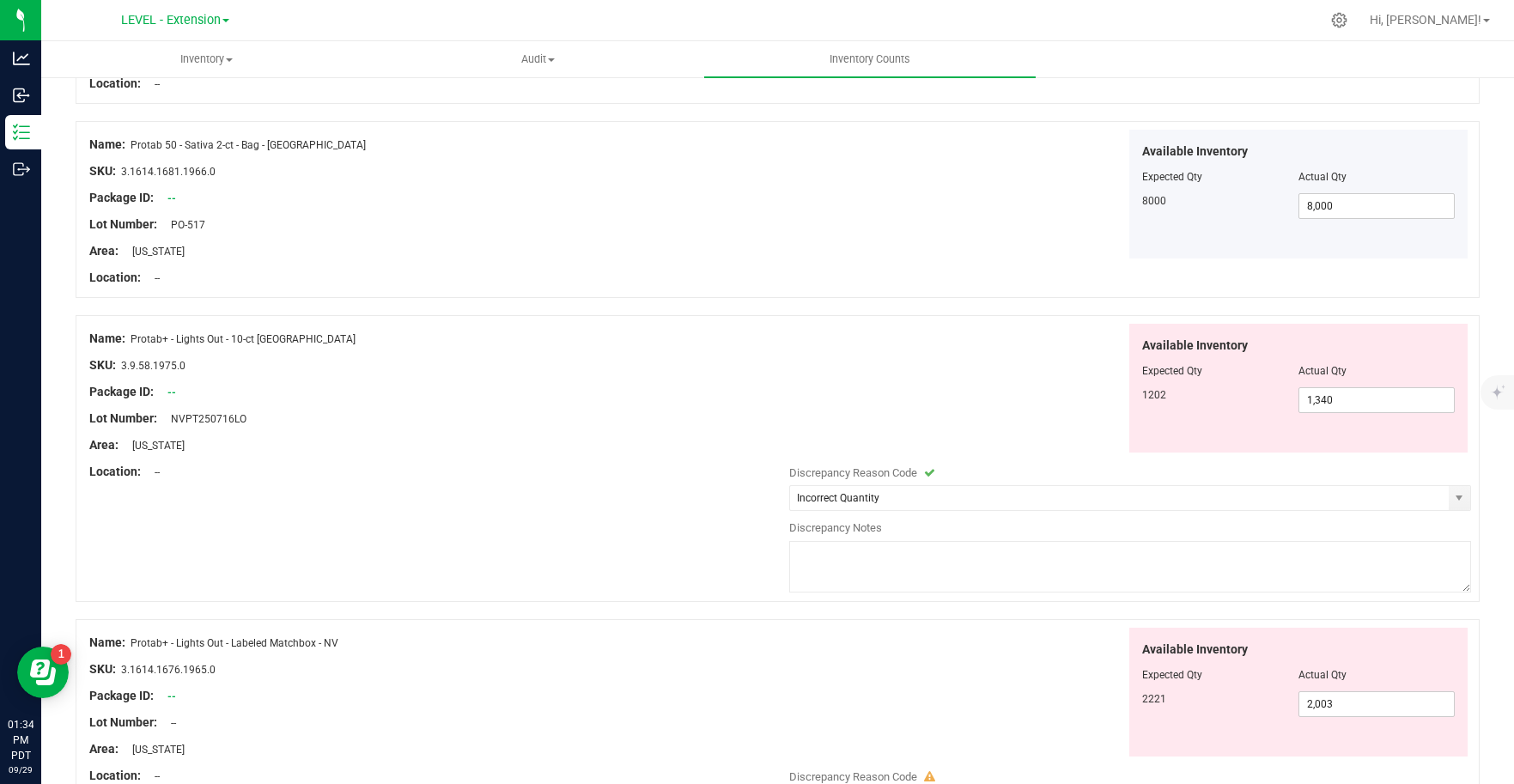
paste textarea "Update [DATE]"
type textarea "Update [DATE]"
click at [970, 656] on div "Available Inventory Expected Qty Actual Qty 2221 2,003 2003" at bounding box center [1126, 691] width 691 height 129
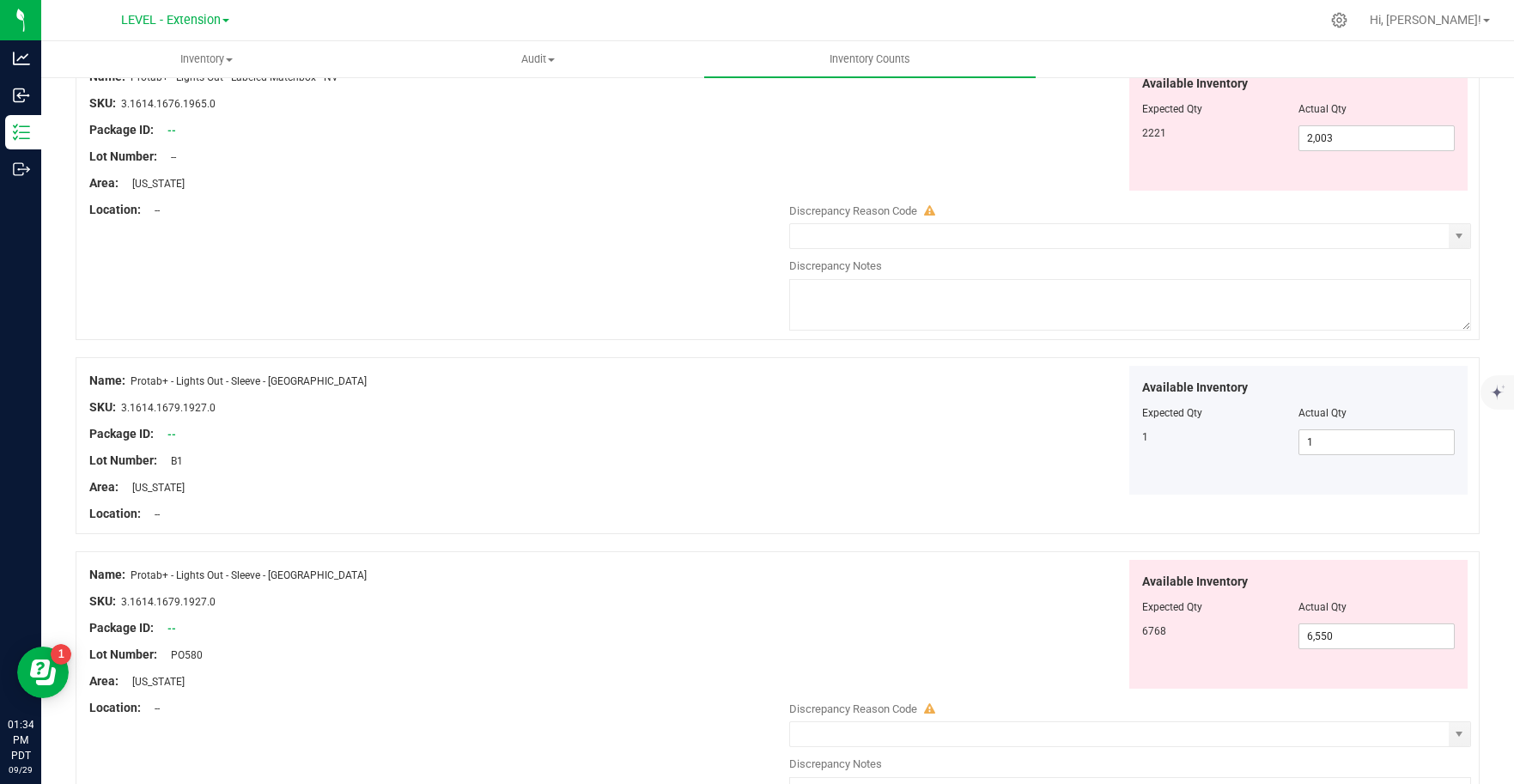
scroll to position [865, 0]
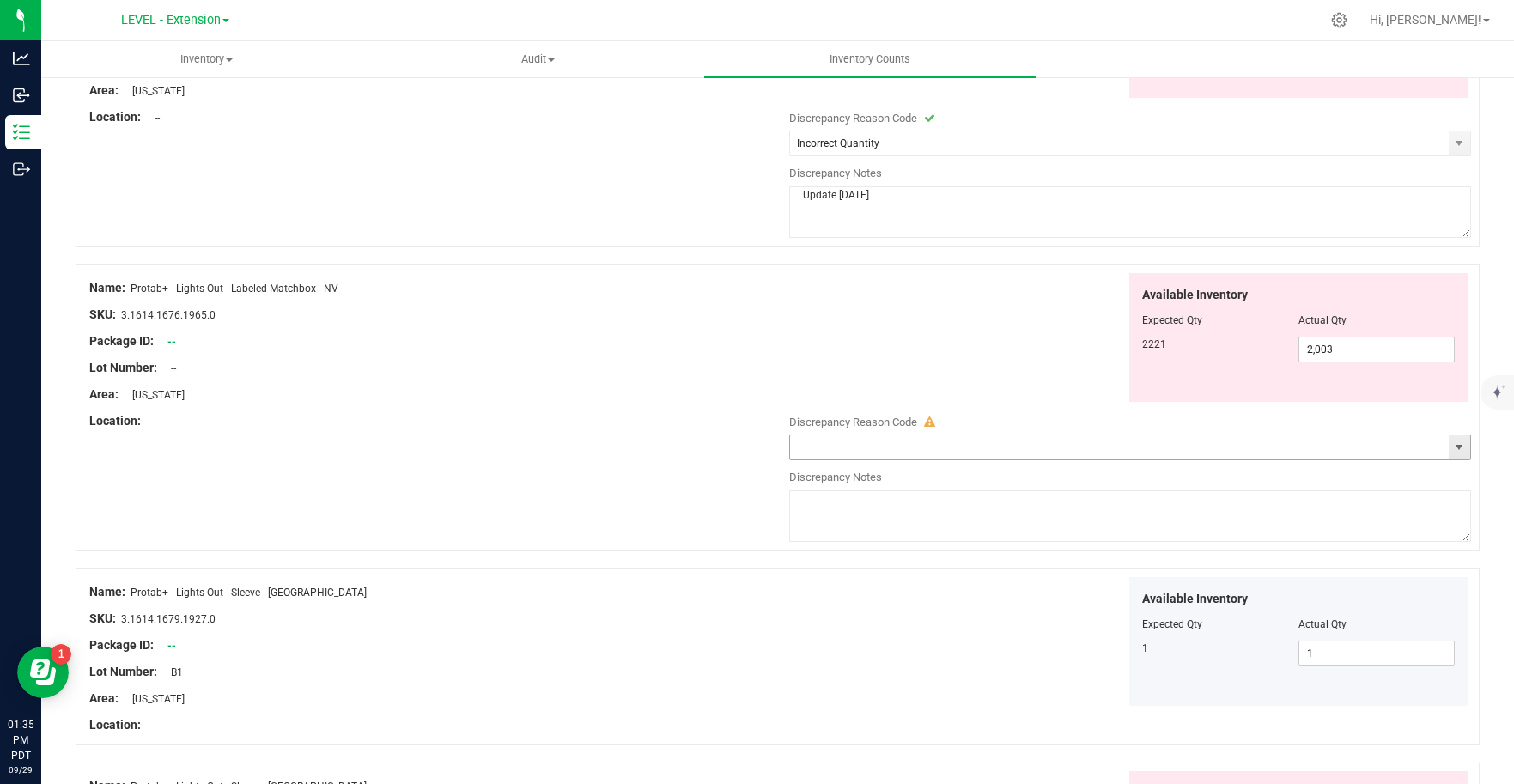
click at [1452, 453] on span "select" at bounding box center [1458, 447] width 14 height 14
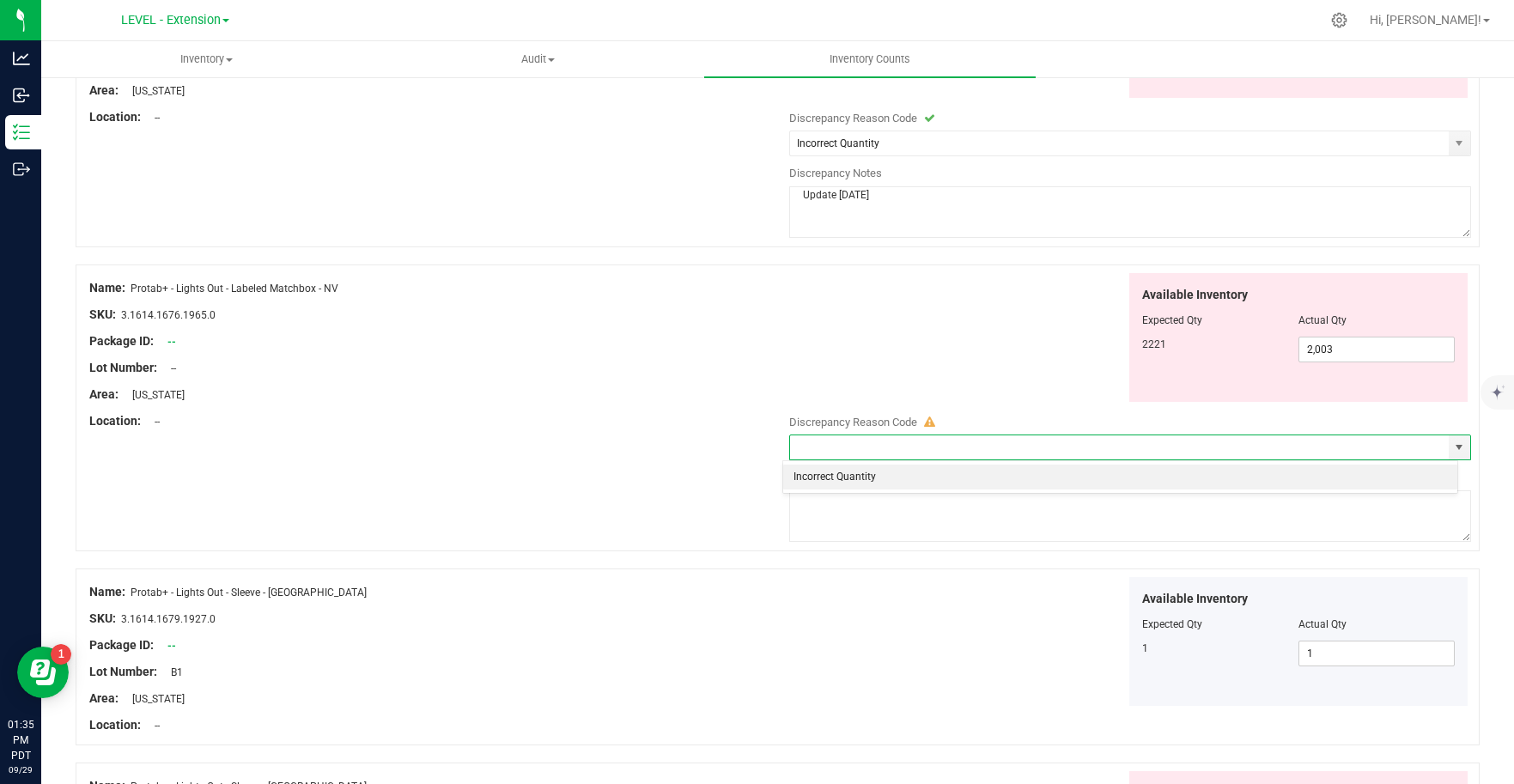
click at [894, 476] on li "Incorrect Quantity" at bounding box center [1120, 477] width 674 height 26
type input "Incorrect Quantity"
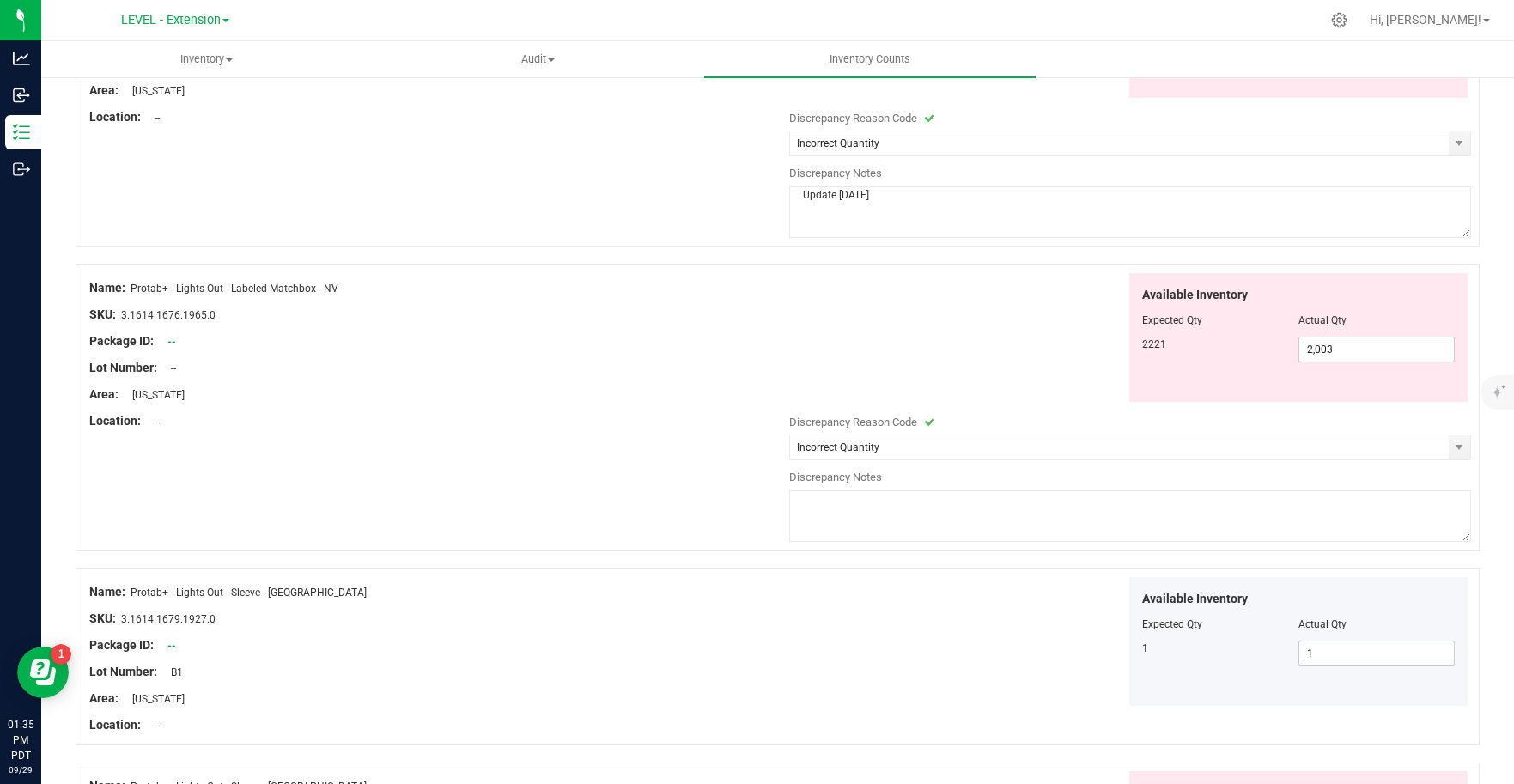
click at [849, 523] on textarea at bounding box center [1130, 516] width 682 height 52
paste textarea "Update [DATE]"
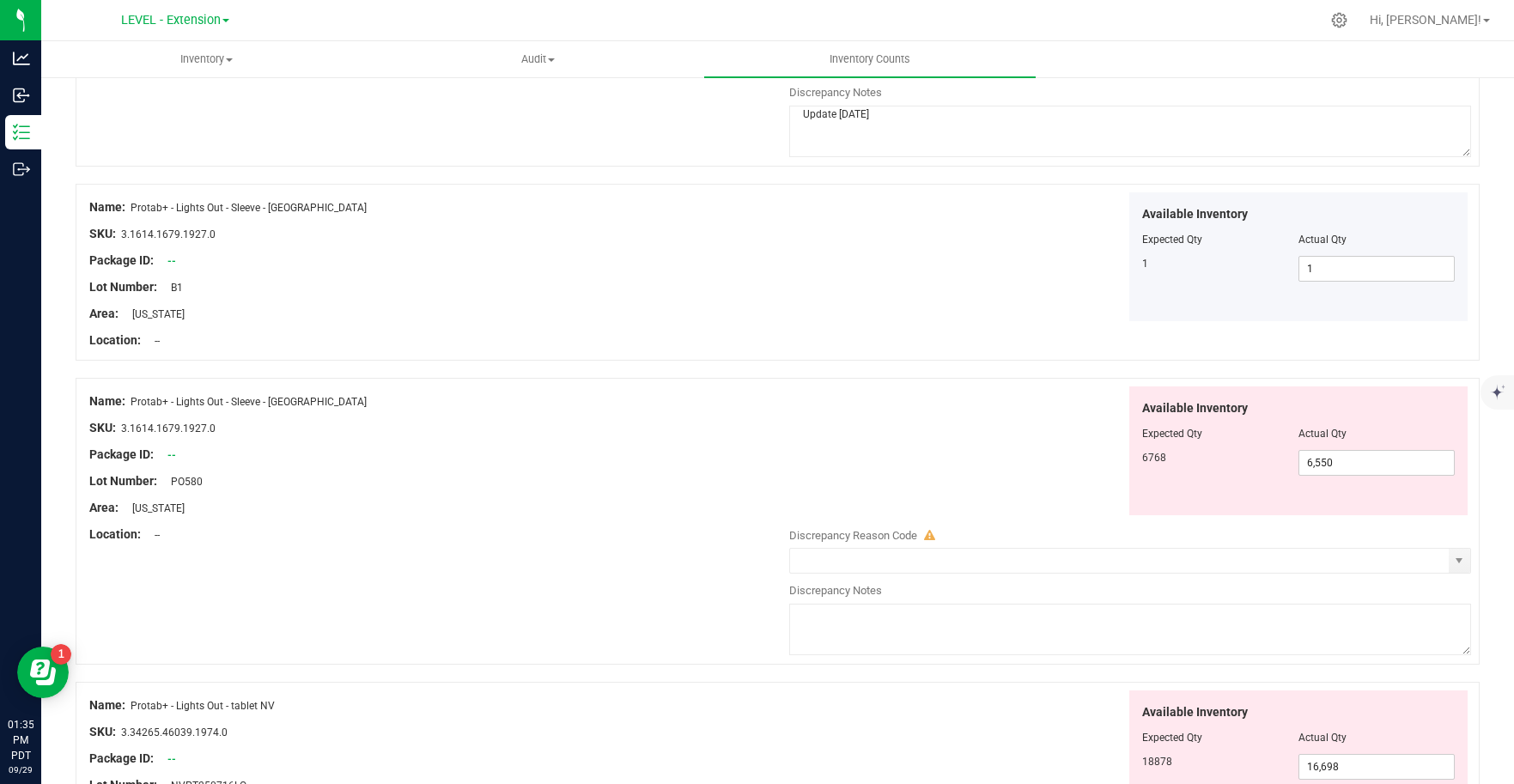
scroll to position [1253, 0]
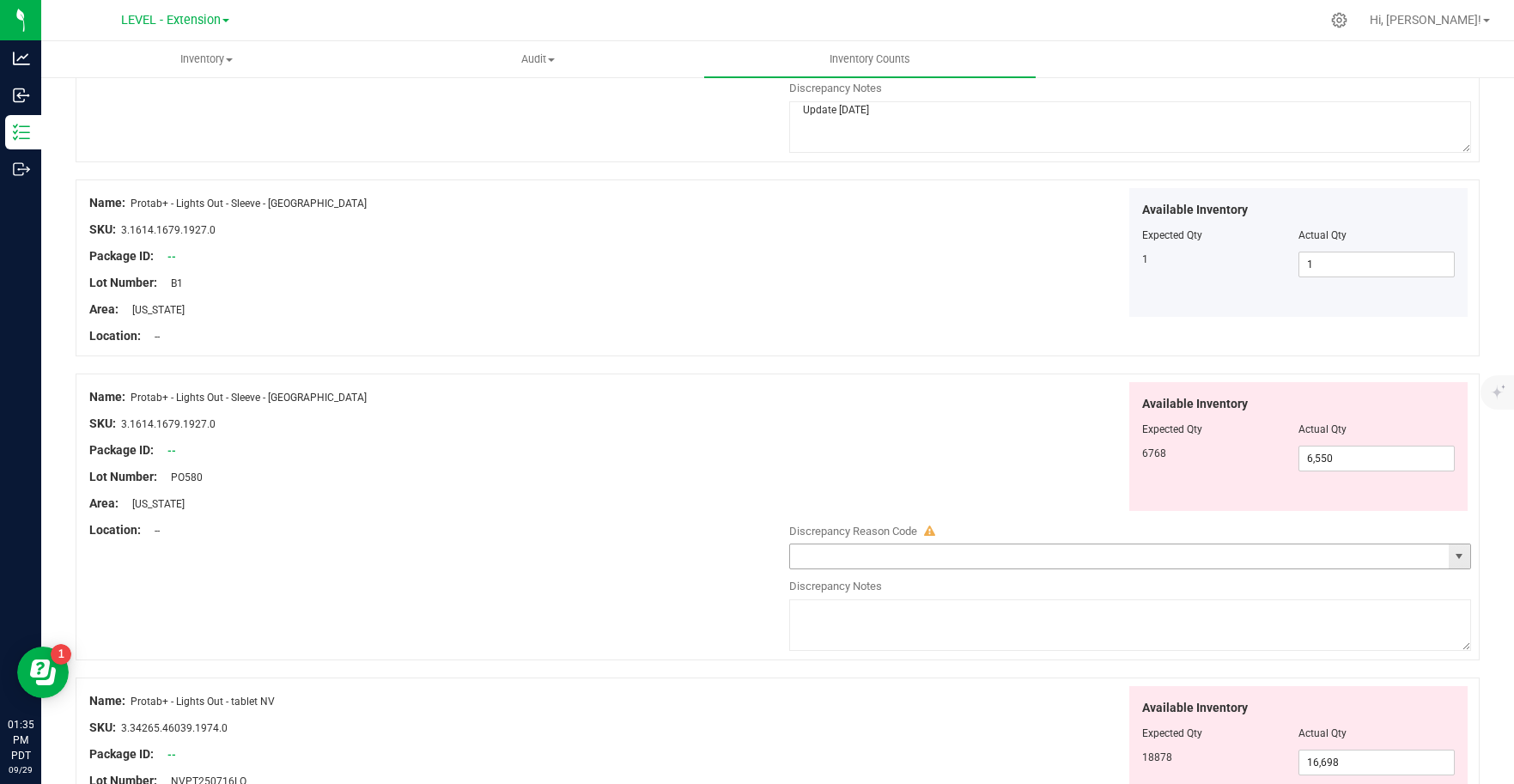
click at [1453, 560] on span "select" at bounding box center [1459, 555] width 22 height 24
type textarea "Update [DATE]"
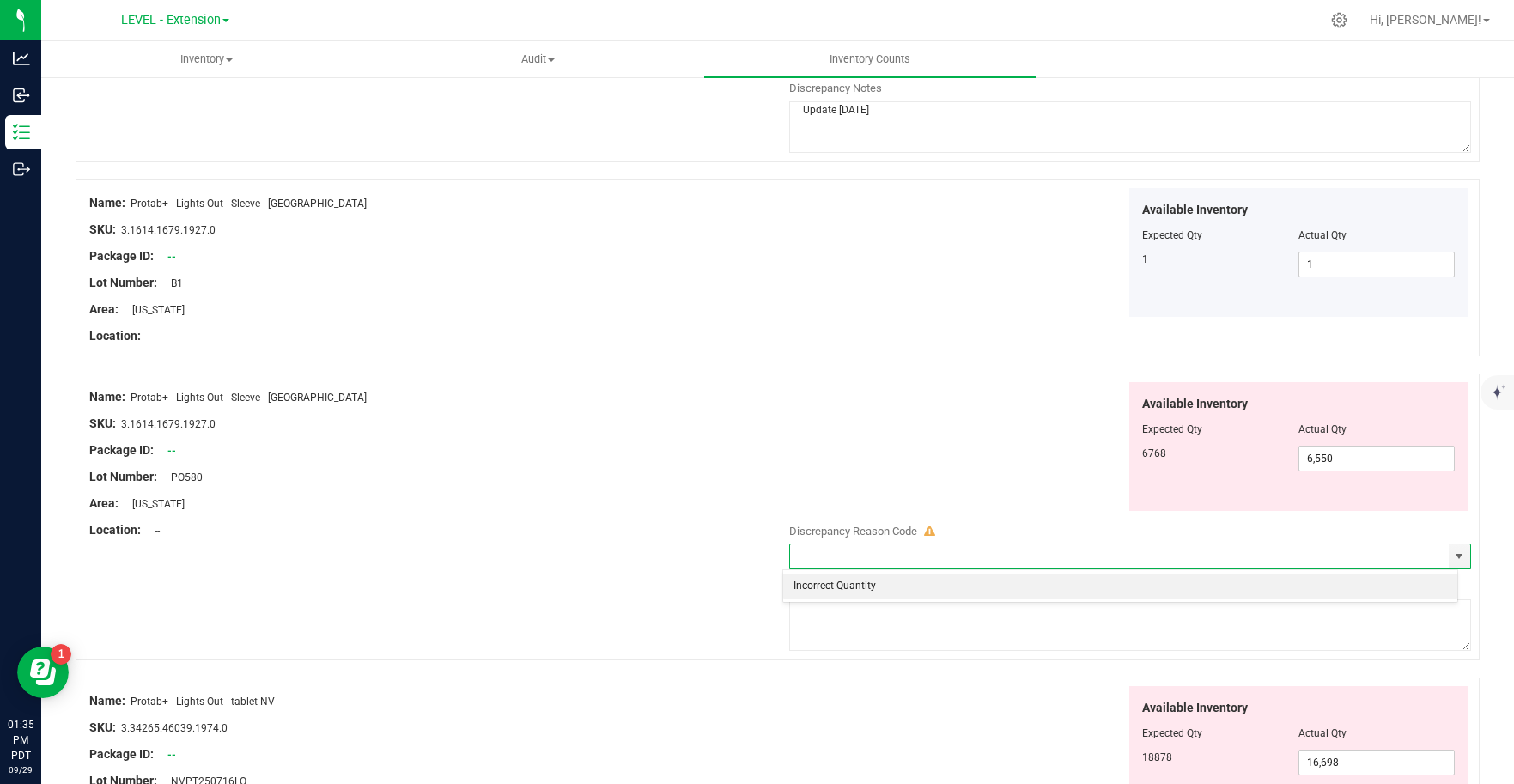
click at [869, 587] on li "Incorrect Quantity" at bounding box center [1120, 586] width 674 height 26
type input "Incorrect Quantity"
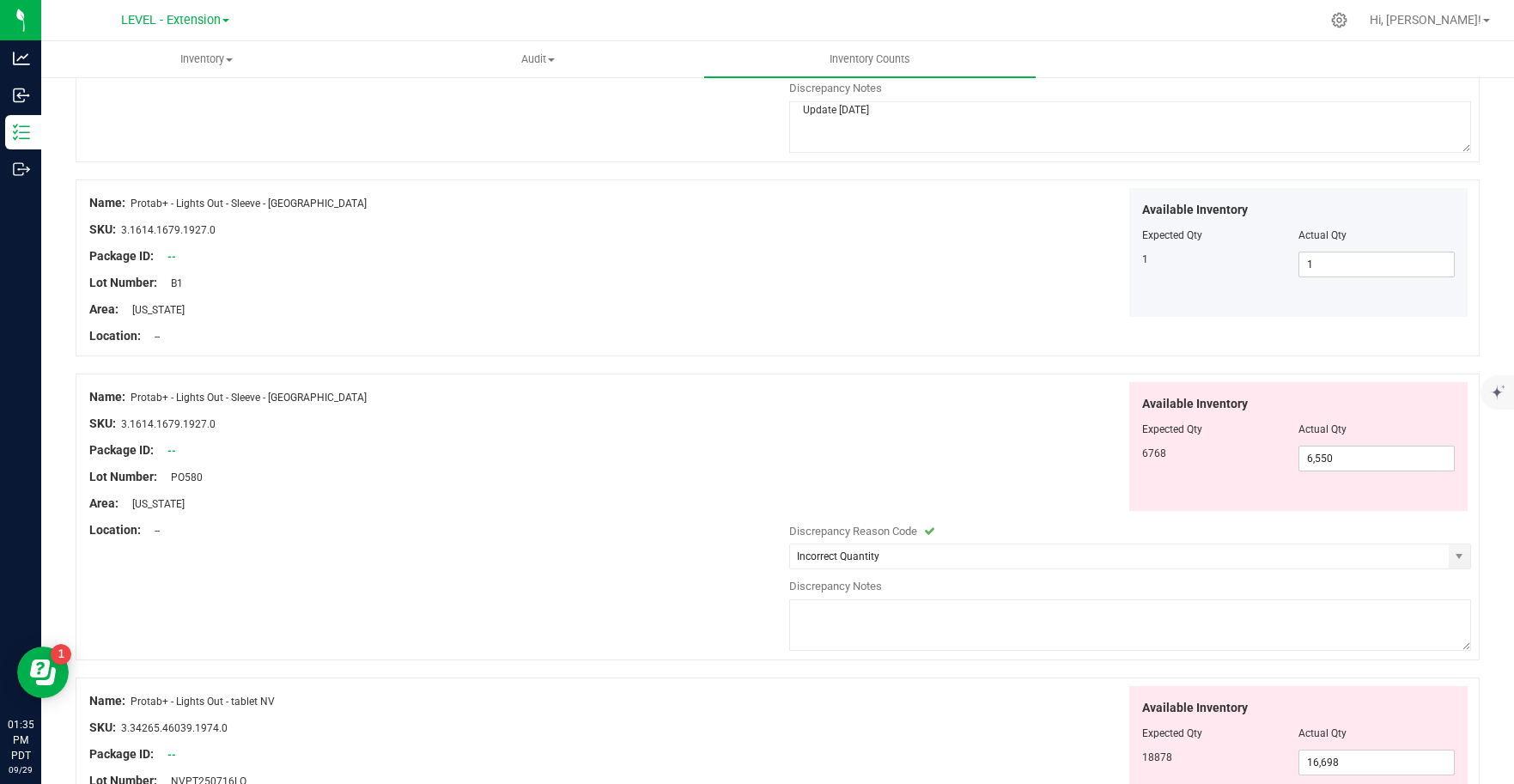
click at [873, 639] on textarea at bounding box center [1130, 624] width 682 height 52
paste textarea "Update [DATE]"
type textarea "Update [DATE]"
click at [988, 697] on div "Available Inventory Expected Qty Actual Qty 18878 16,698 16698" at bounding box center [1126, 750] width 691 height 129
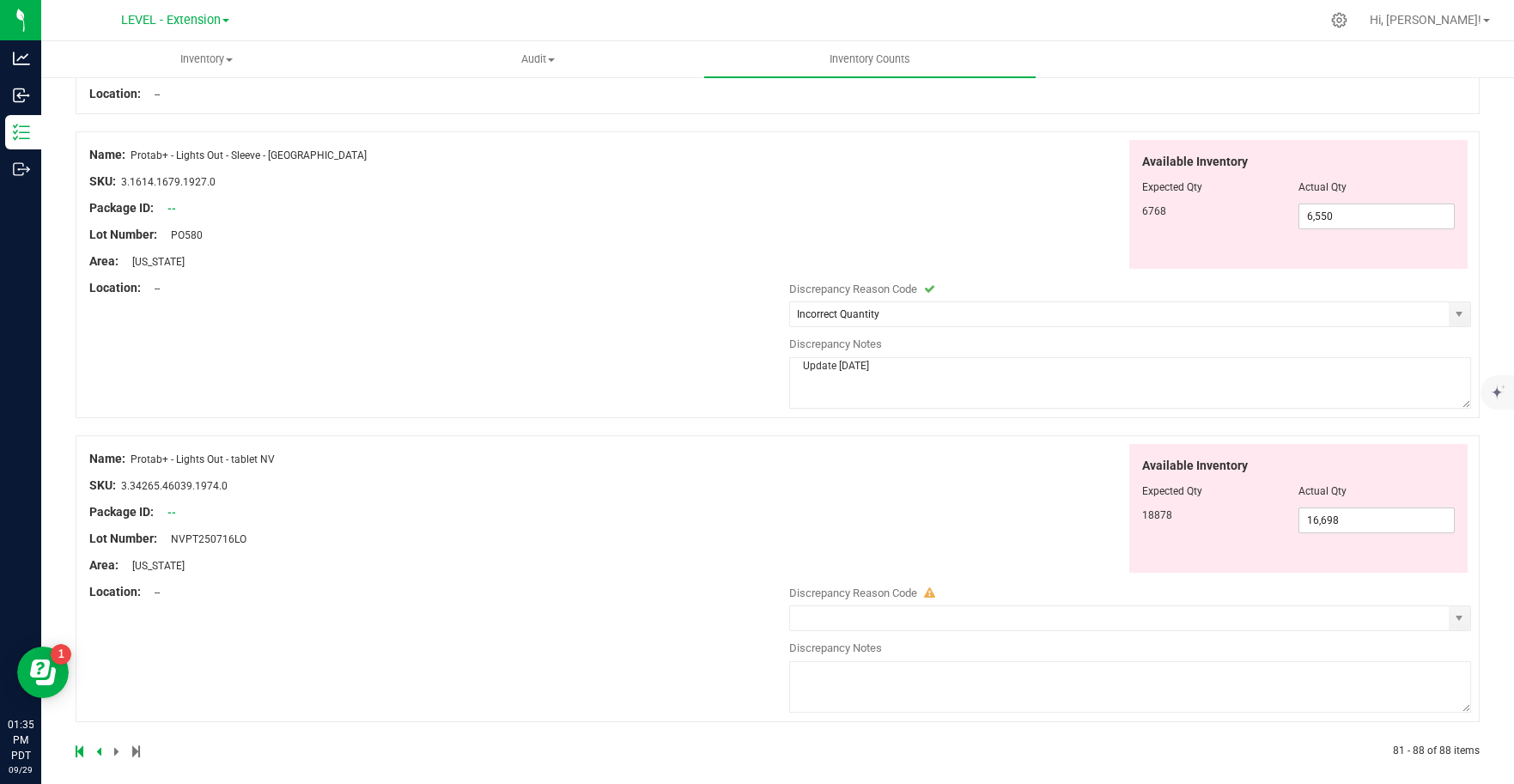
scroll to position [1509, 0]
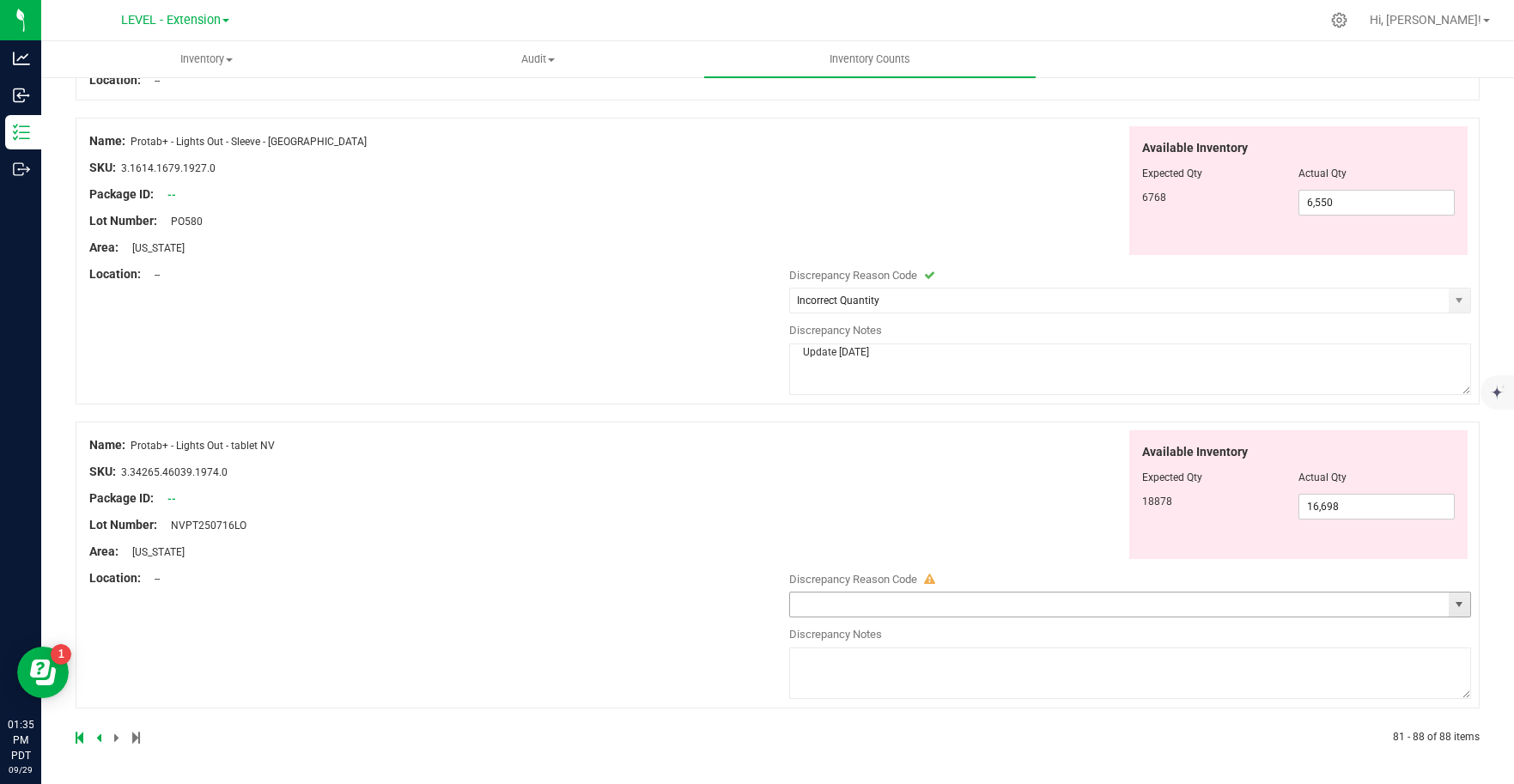
click at [1453, 599] on span "select" at bounding box center [1458, 604] width 14 height 14
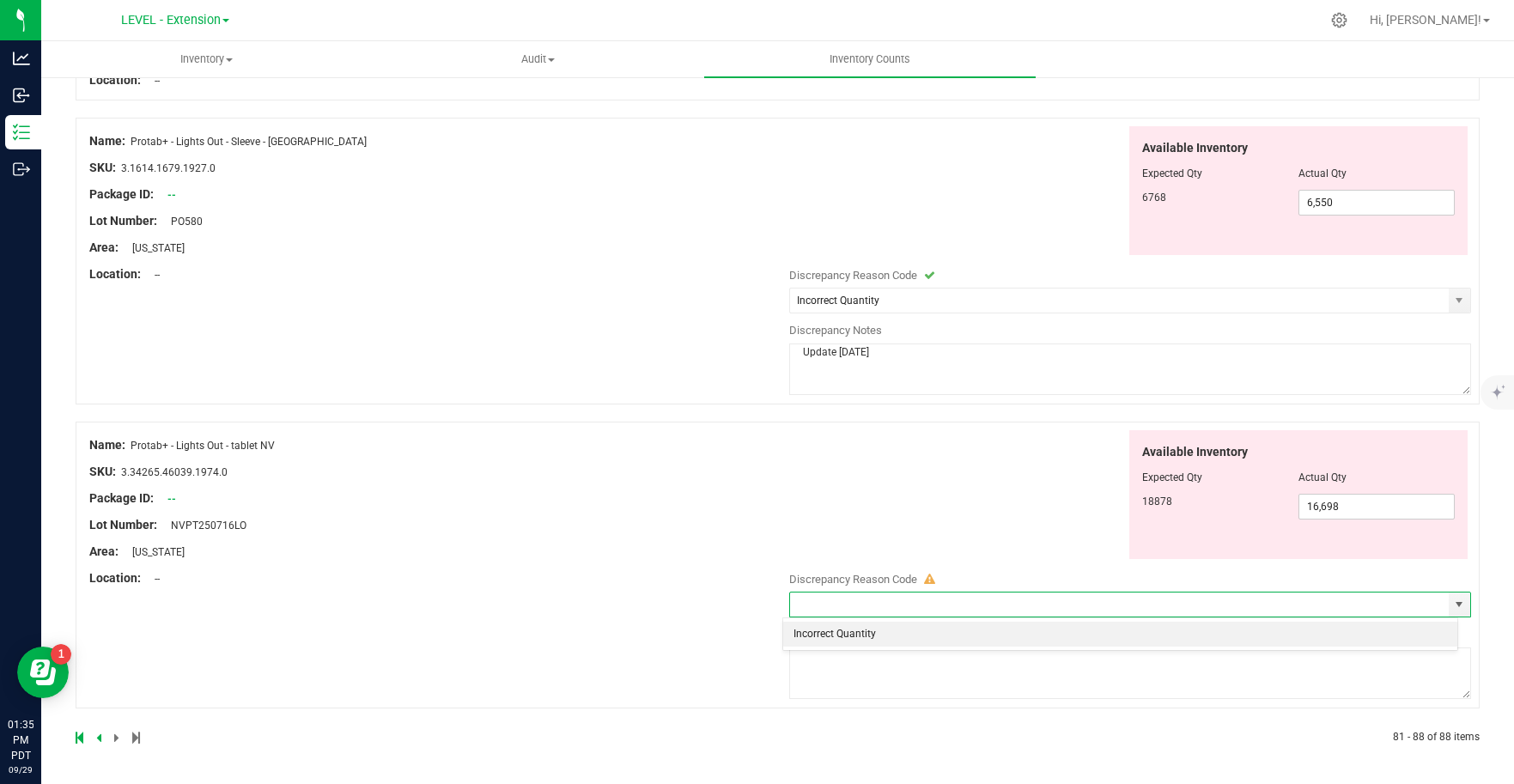
click at [834, 636] on li "Incorrect Quantity" at bounding box center [1120, 634] width 674 height 26
type input "Incorrect Quantity"
click at [834, 675] on textarea at bounding box center [1130, 673] width 682 height 52
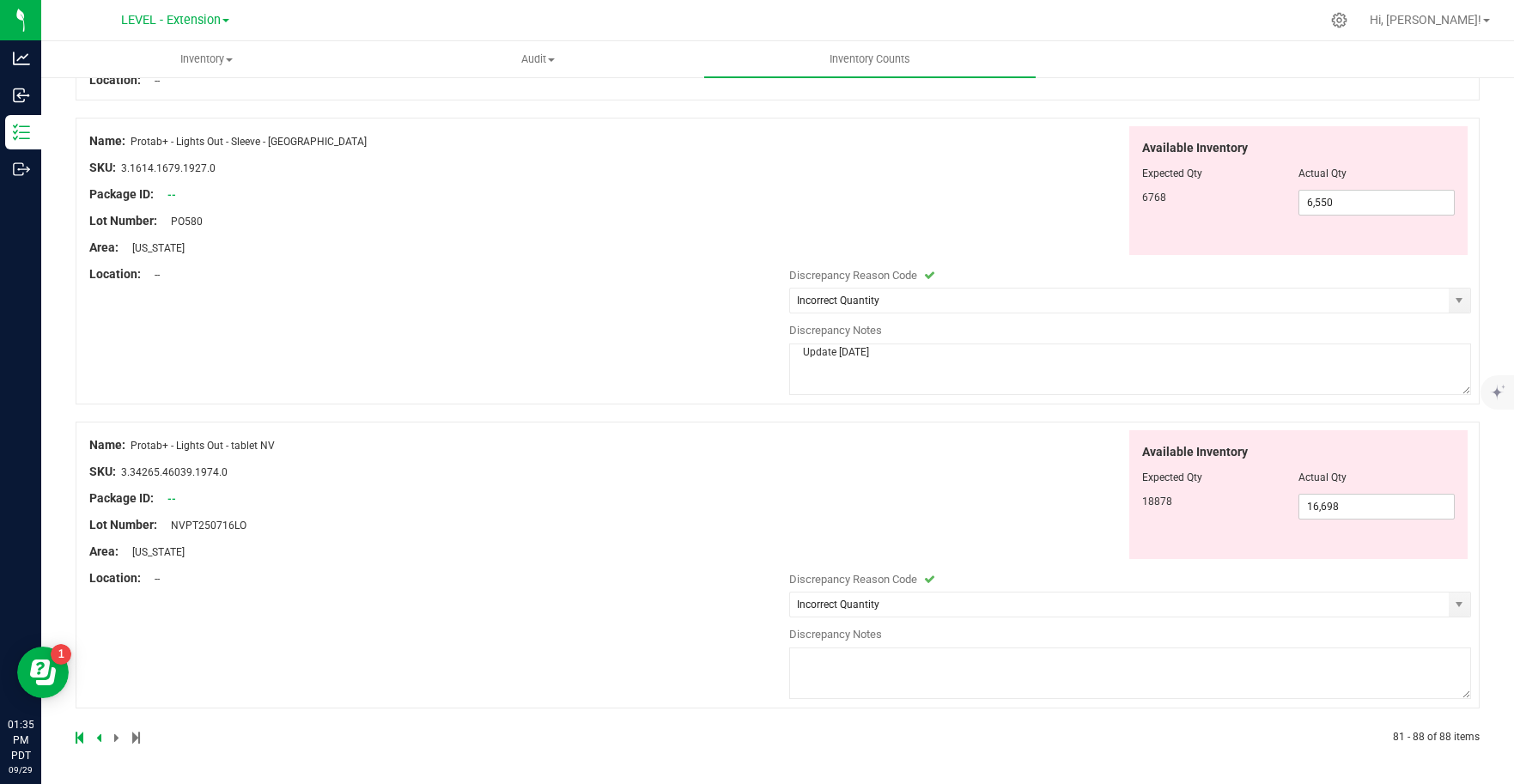
paste textarea "Update [DATE]"
type textarea "Update [DATE]"
click at [643, 698] on div "Name: Protab+ - Lights Out - tablet NV SKU: 3.34265.46039.1974.0 Package ID: --…" at bounding box center [778, 564] width 1404 height 286
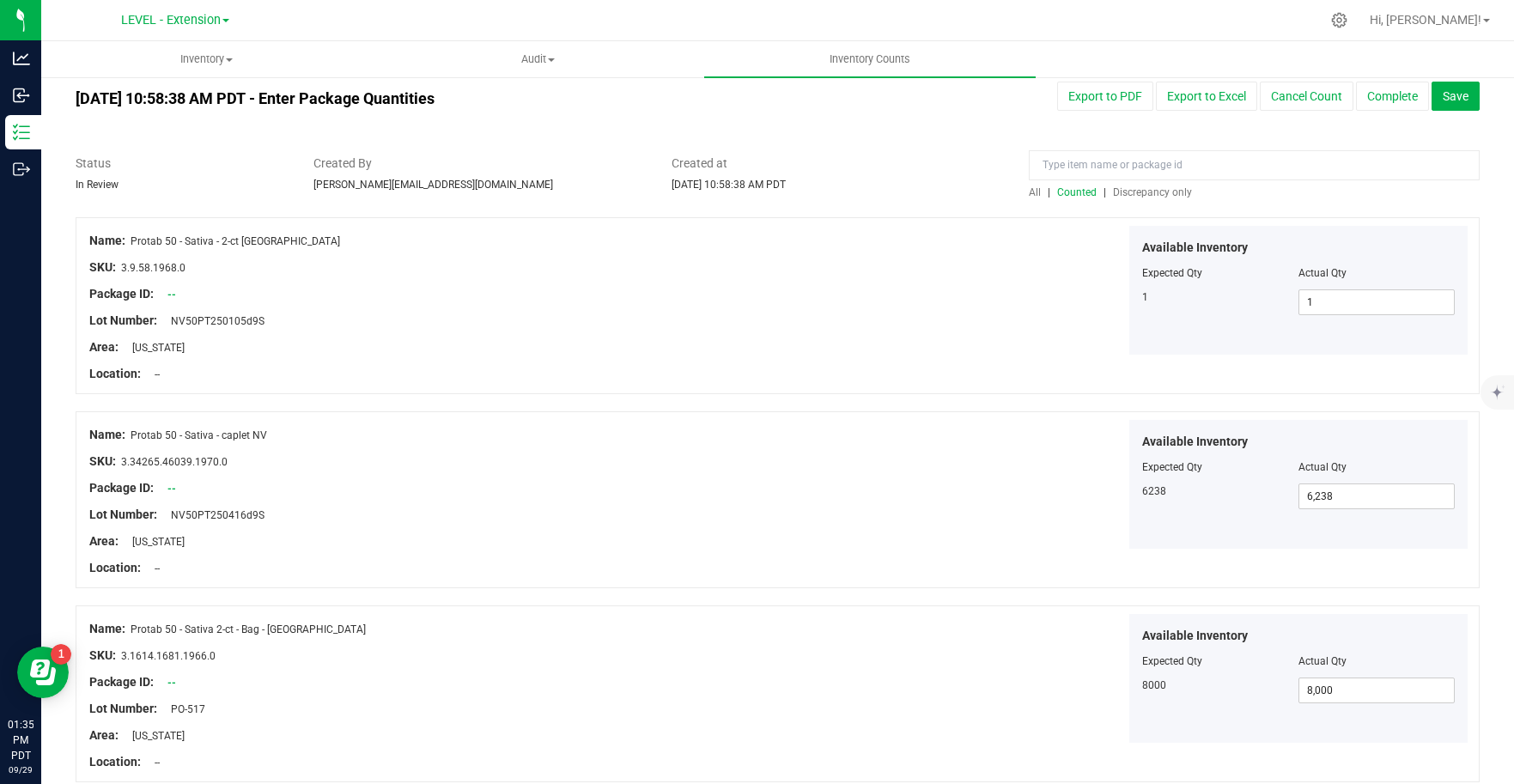
scroll to position [0, 0]
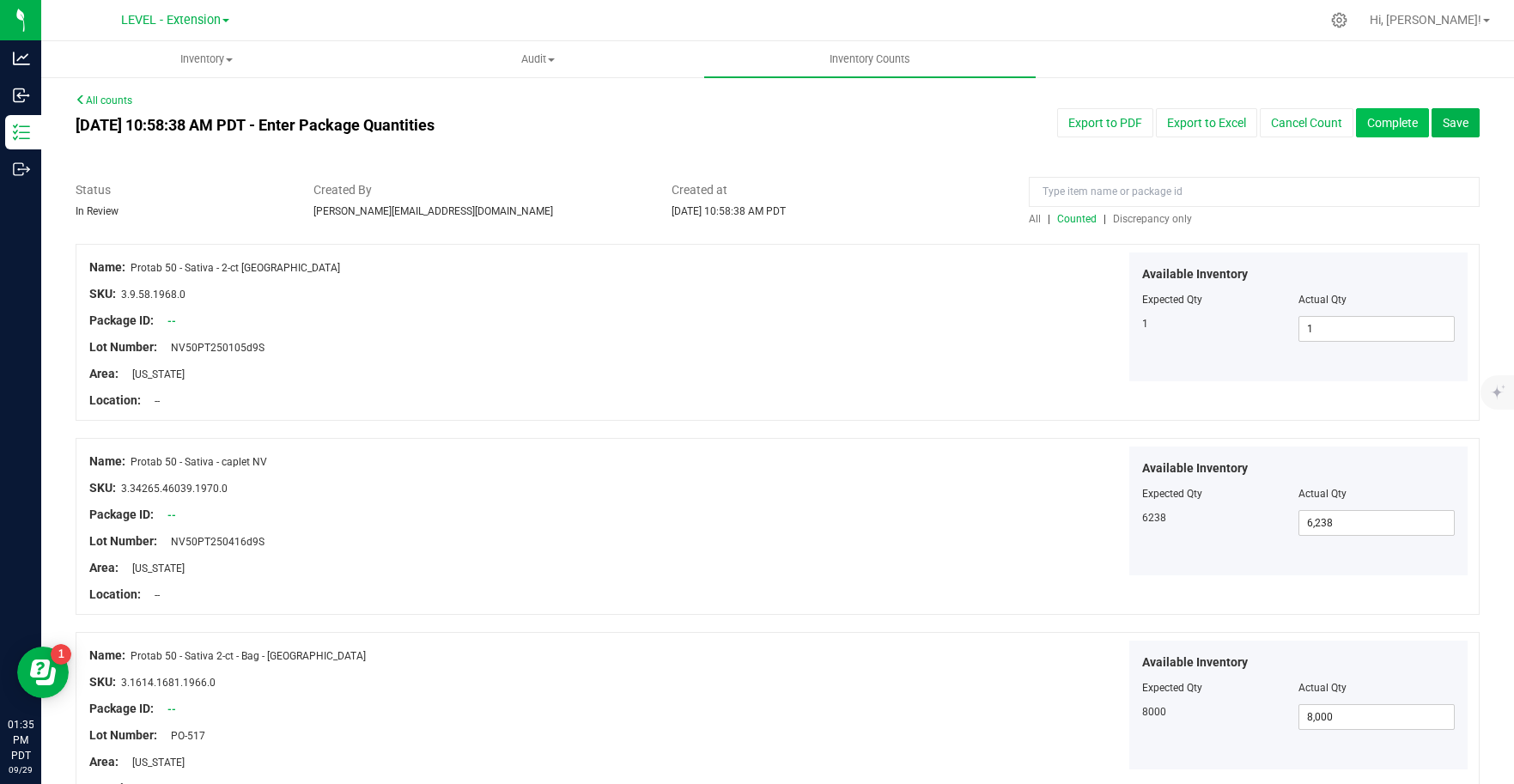
click at [1387, 117] on button "Complete" at bounding box center [1392, 122] width 73 height 29
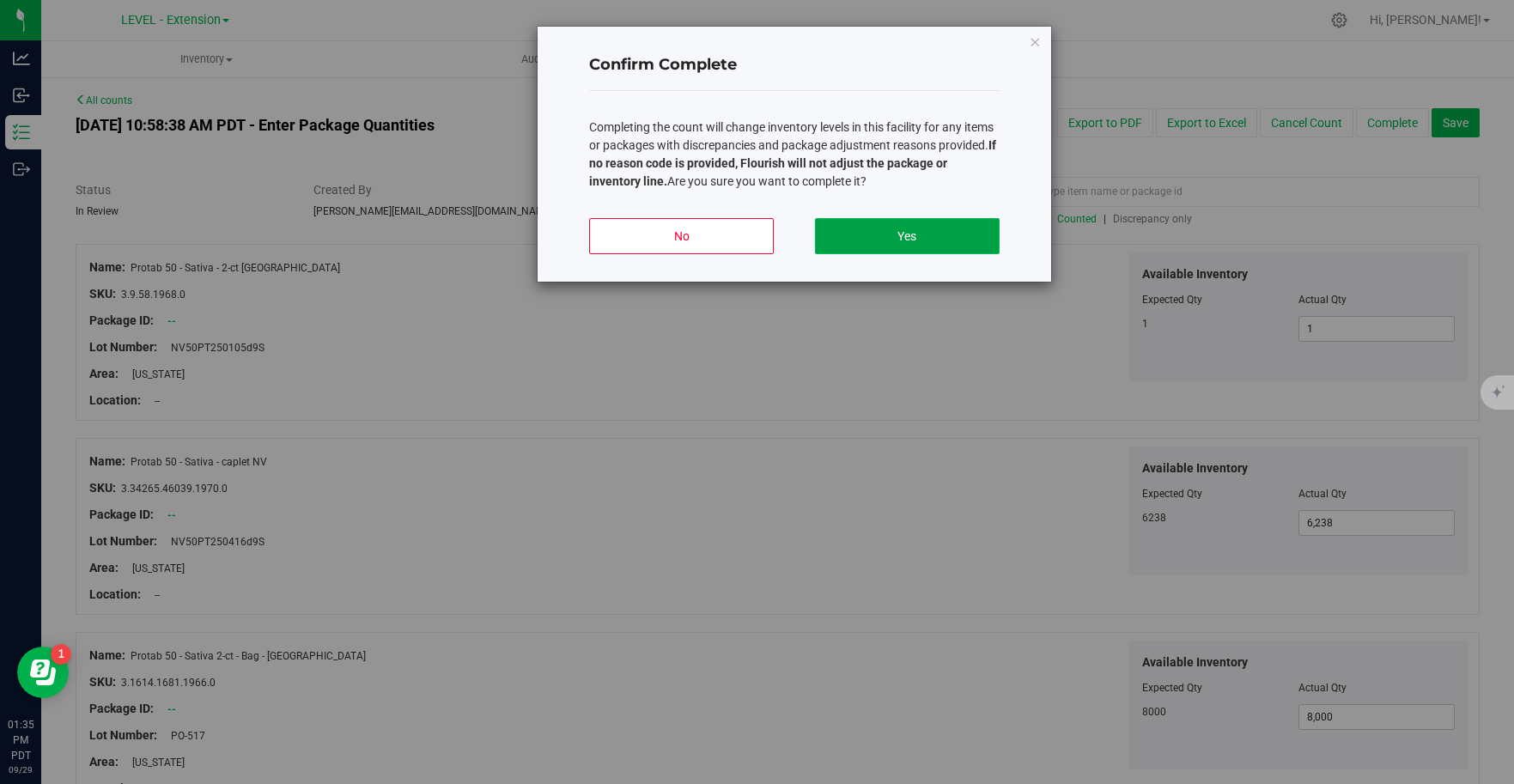
click at [925, 240] on button "Yes" at bounding box center [906, 236] width 184 height 36
